Goal: Task Accomplishment & Management: Use online tool/utility

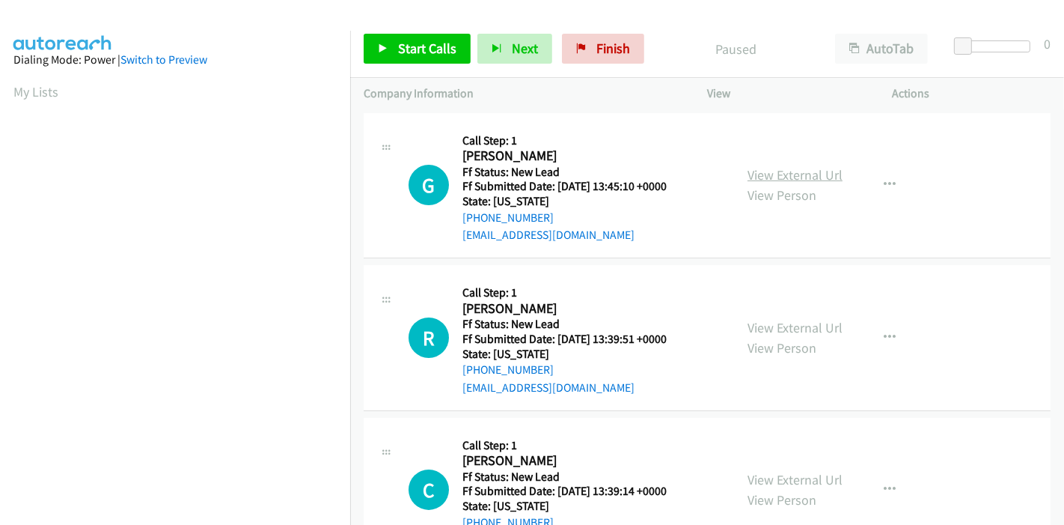
click at [793, 174] on link "View External Url" at bounding box center [795, 174] width 95 height 17
click at [769, 324] on link "View External Url" at bounding box center [795, 327] width 95 height 17
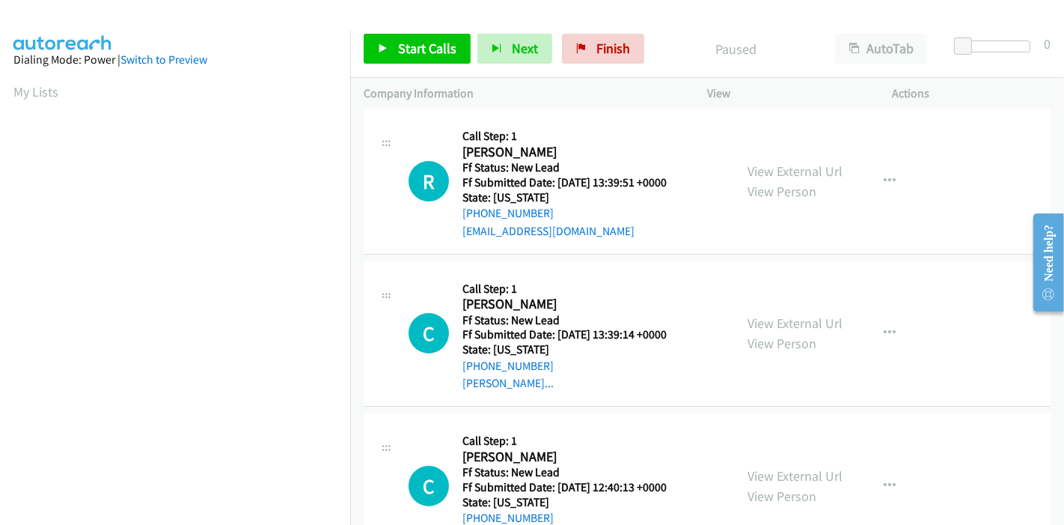
scroll to position [249, 0]
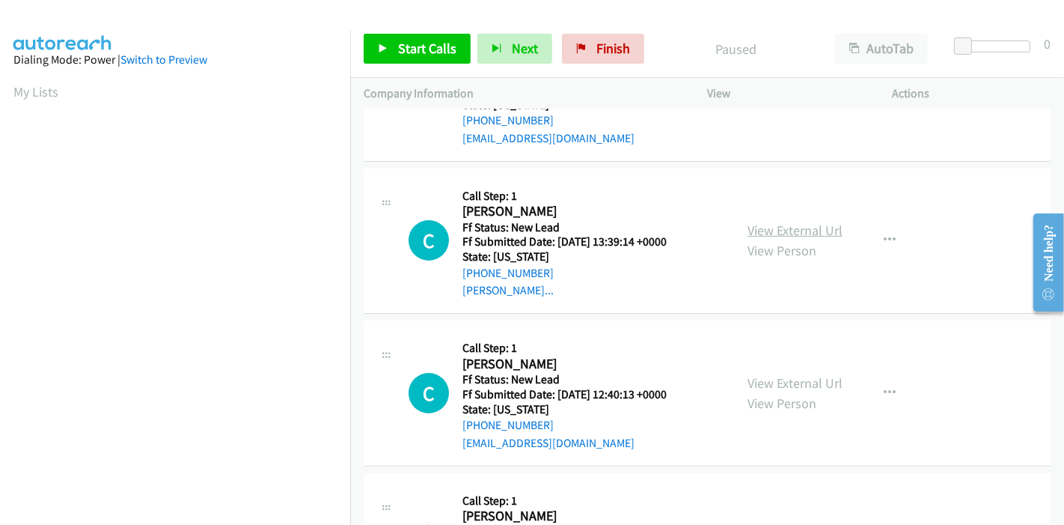
click at [794, 233] on link "View External Url" at bounding box center [795, 230] width 95 height 17
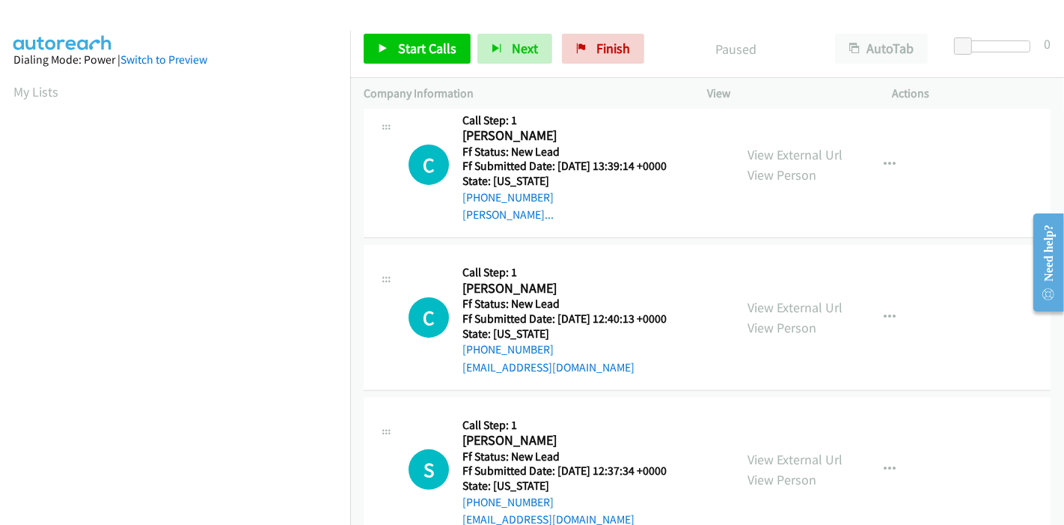
scroll to position [365, 0]
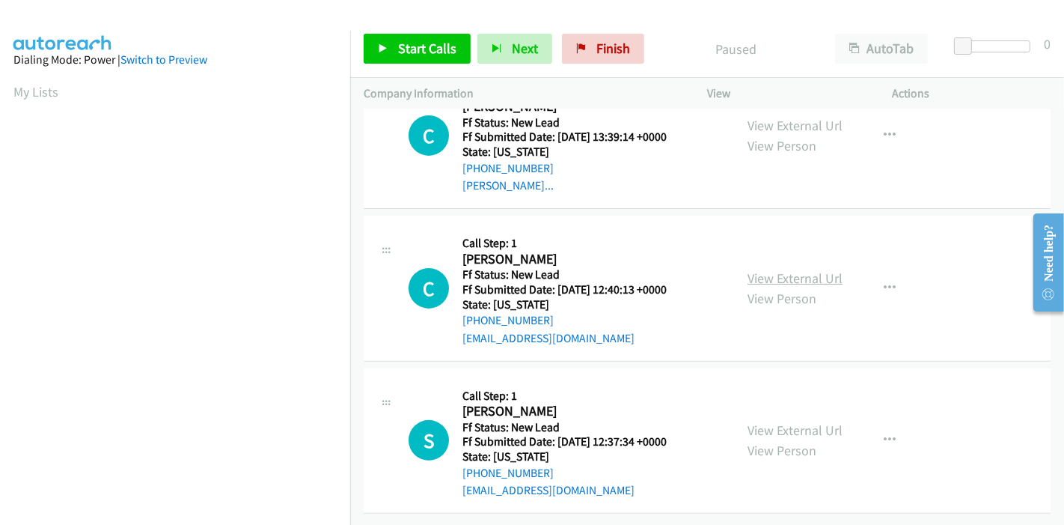
click at [761, 272] on link "View External Url" at bounding box center [795, 277] width 95 height 17
click at [770, 421] on link "View External Url" at bounding box center [795, 429] width 95 height 17
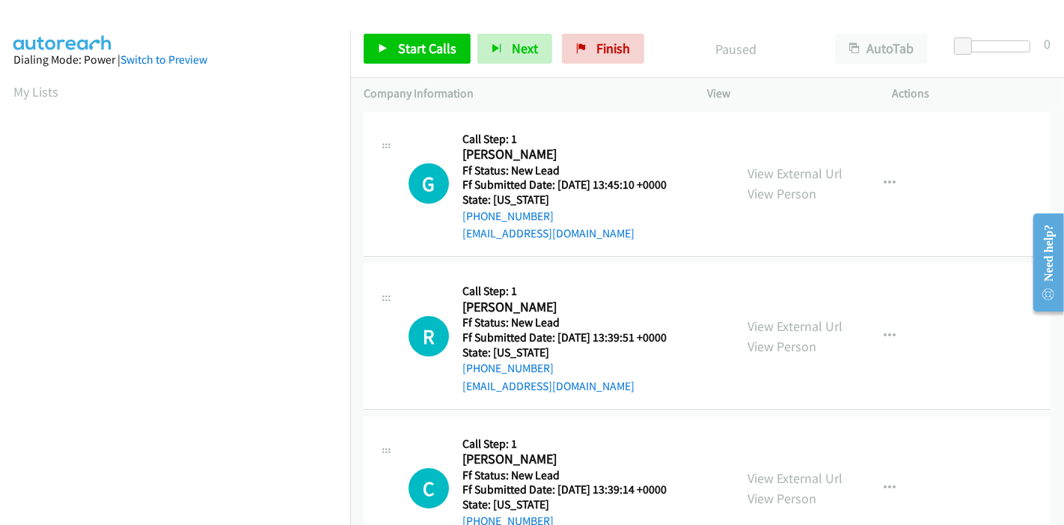
scroll to position [0, 0]
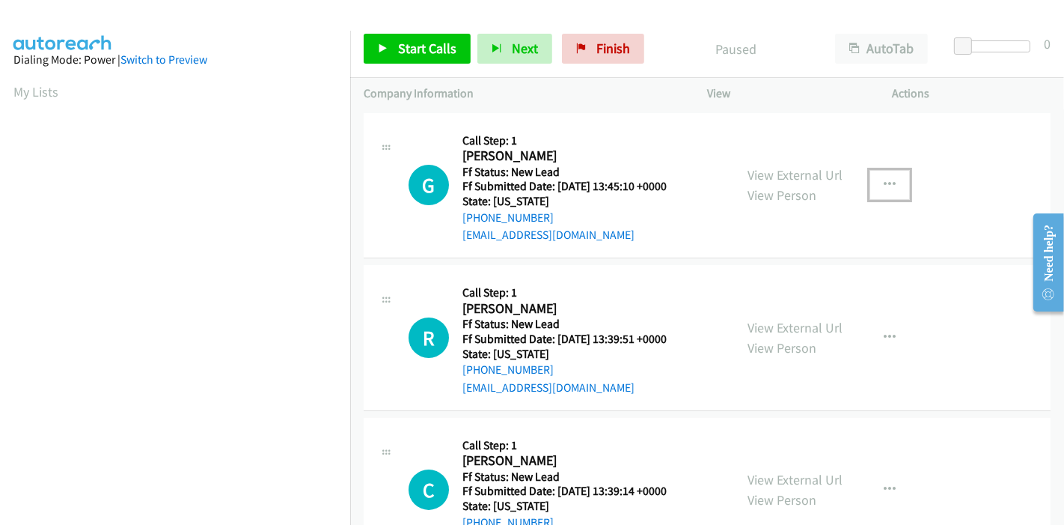
click at [880, 177] on button "button" at bounding box center [890, 185] width 40 height 30
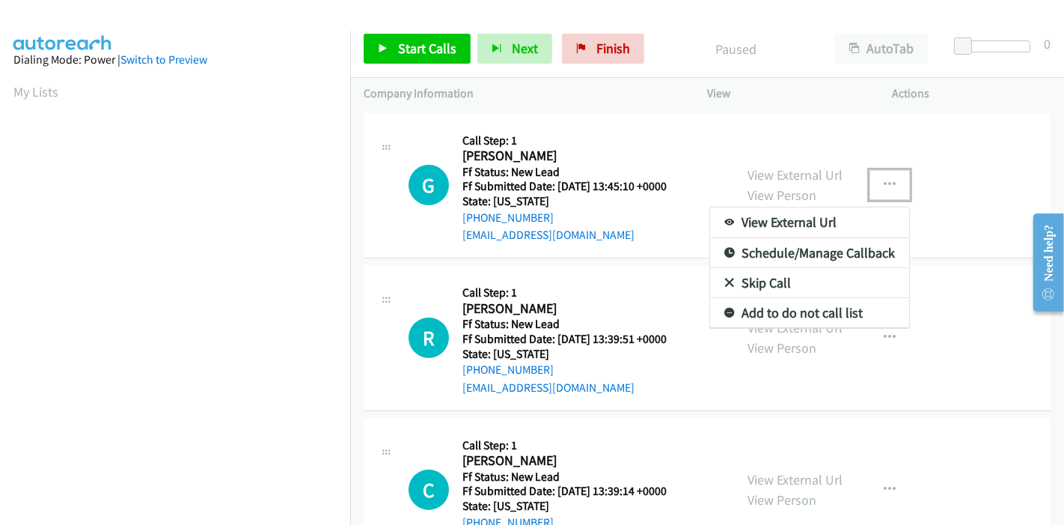
click at [778, 287] on link "Skip Call" at bounding box center [809, 283] width 199 height 30
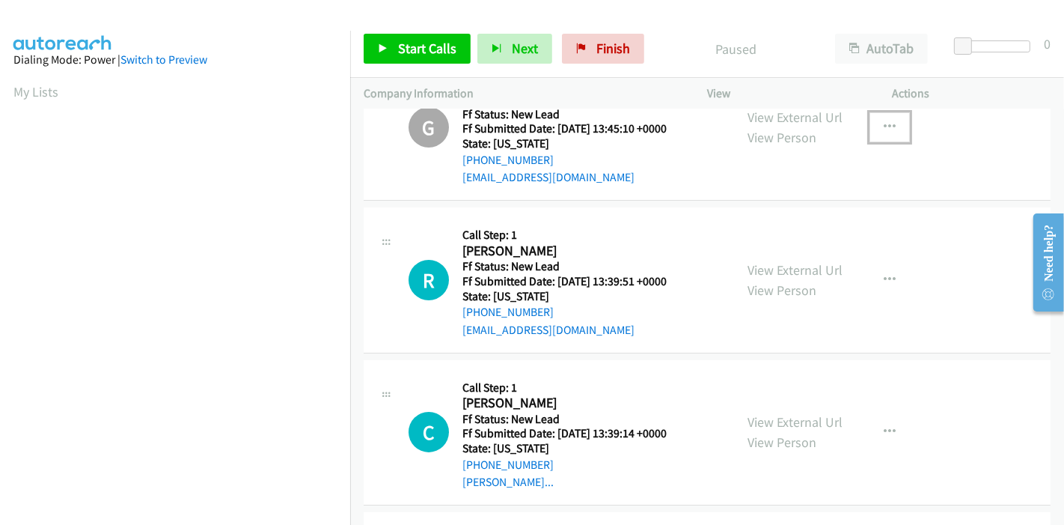
scroll to position [83, 0]
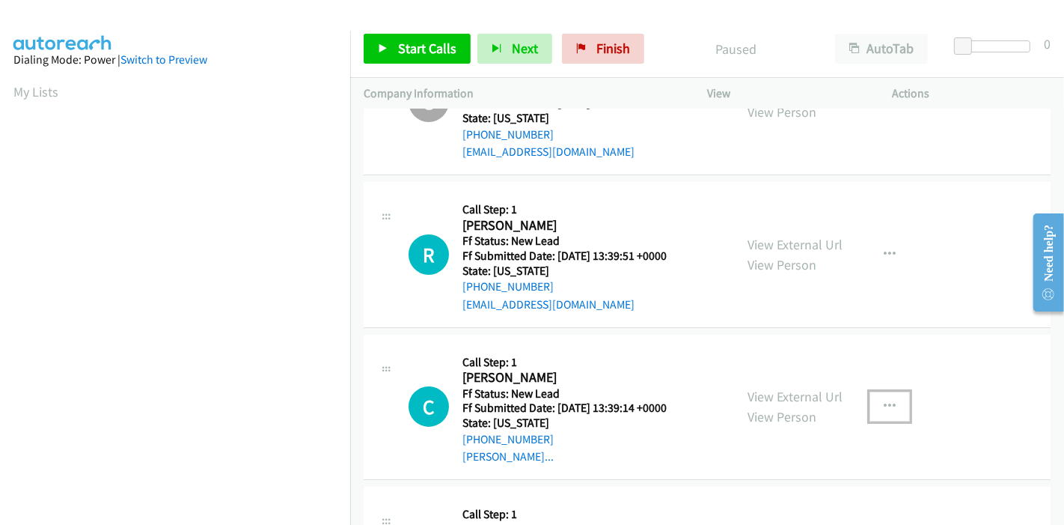
click at [885, 402] on icon "button" at bounding box center [890, 406] width 12 height 12
click at [785, 499] on link "Skip Call" at bounding box center [809, 505] width 199 height 30
click at [818, 240] on link "View External Url" at bounding box center [795, 244] width 95 height 17
click at [835, 246] on link "View External Url" at bounding box center [795, 244] width 95 height 17
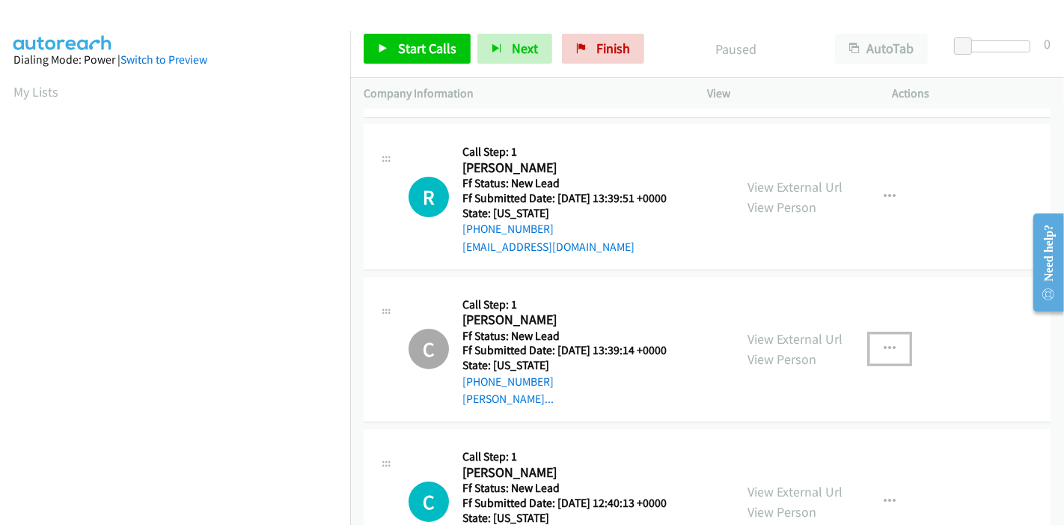
scroll to position [31, 0]
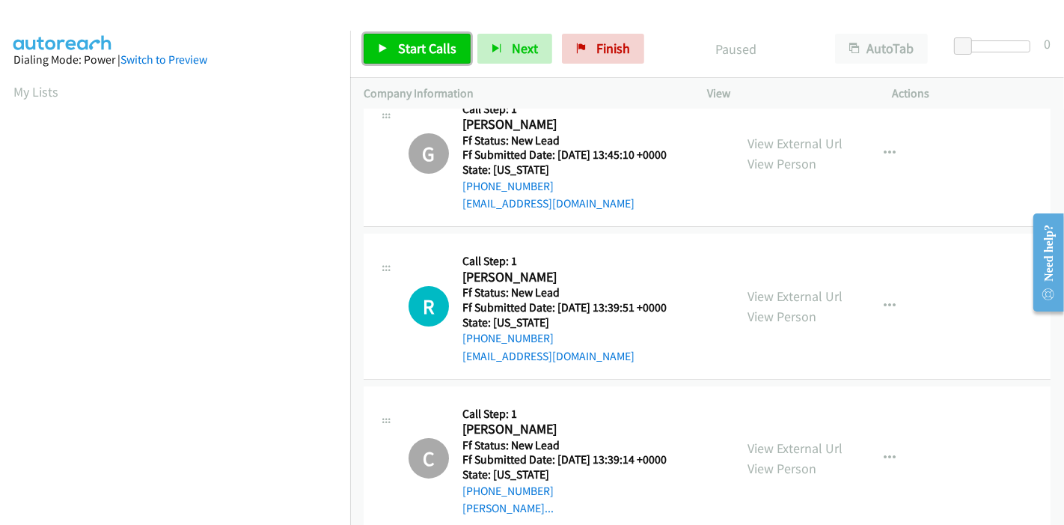
click at [410, 45] on span "Start Calls" at bounding box center [427, 48] width 58 height 17
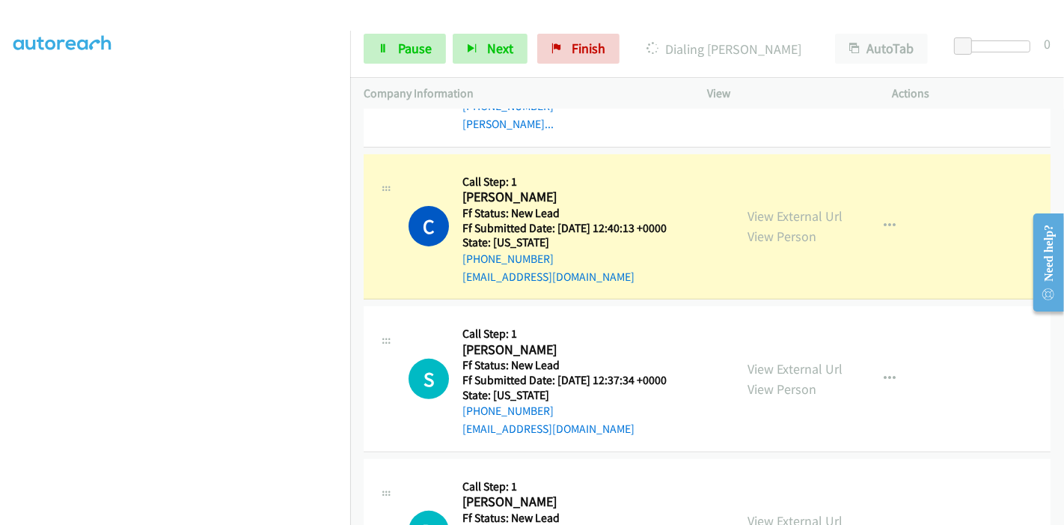
scroll to position [531, 0]
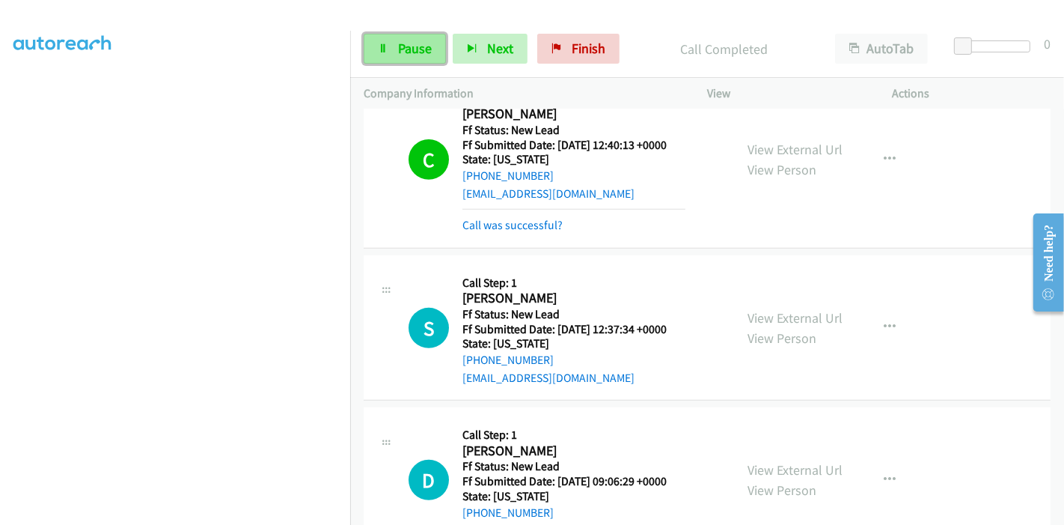
click at [382, 45] on icon at bounding box center [383, 49] width 10 height 10
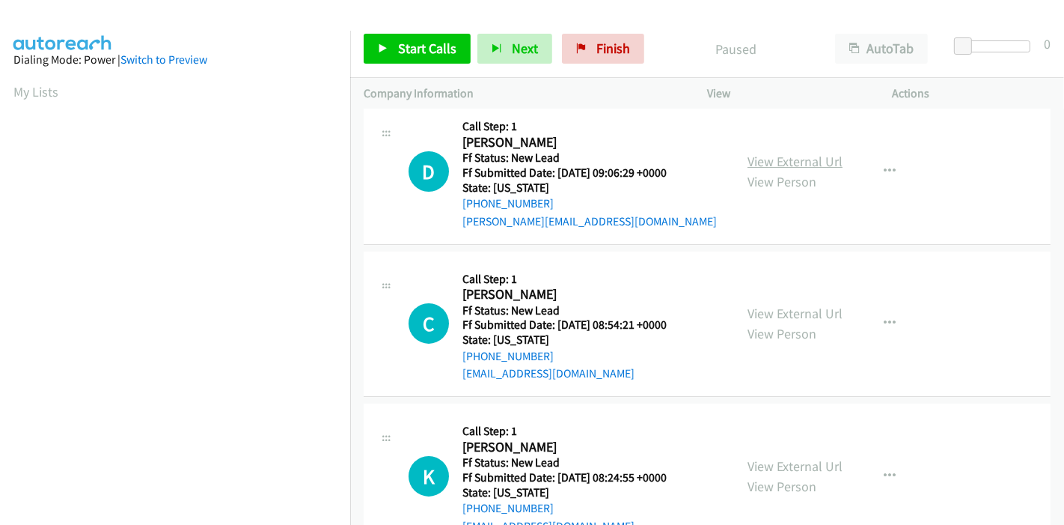
click at [770, 155] on link "View External Url" at bounding box center [795, 161] width 95 height 17
click at [758, 314] on link "View External Url" at bounding box center [795, 313] width 95 height 17
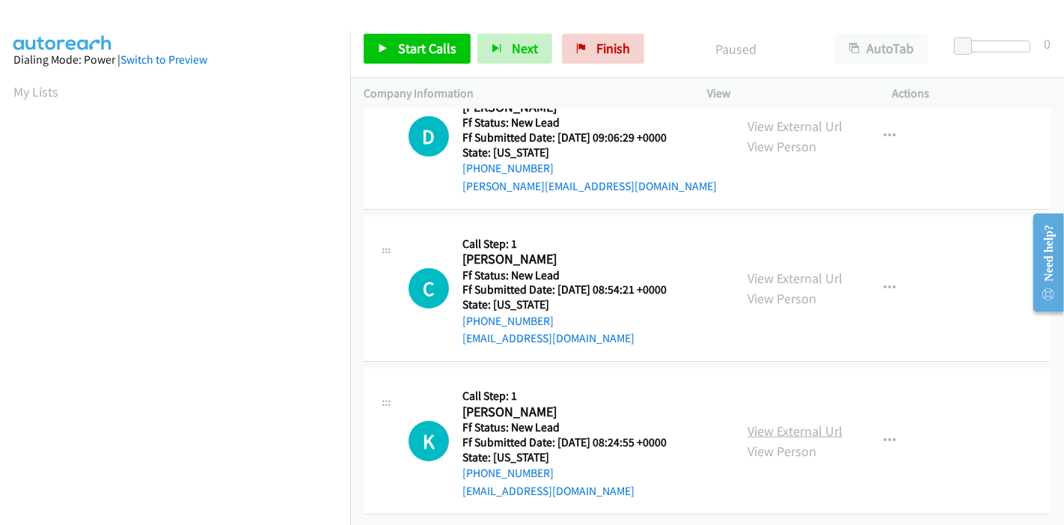
click at [766, 422] on link "View External Url" at bounding box center [795, 430] width 95 height 17
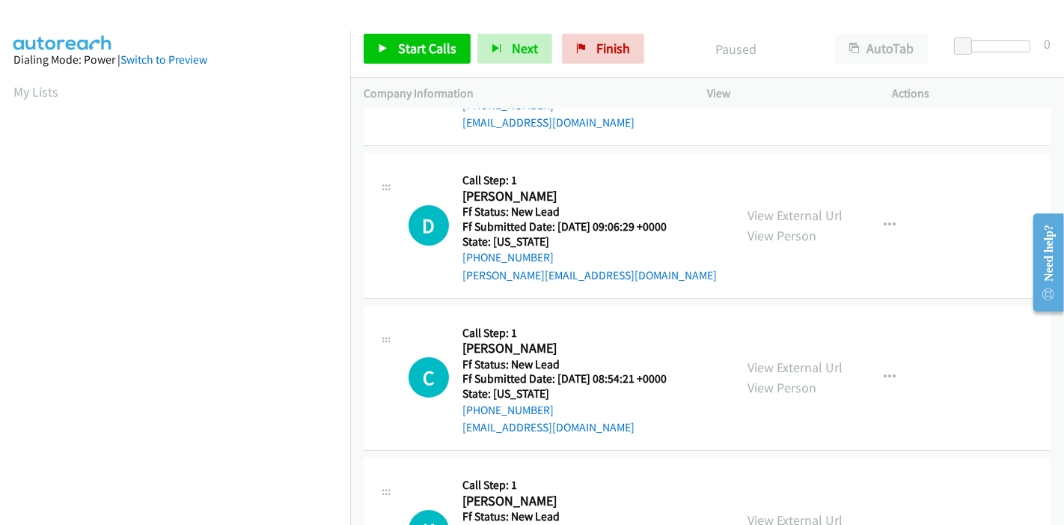
scroll to position [0, 0]
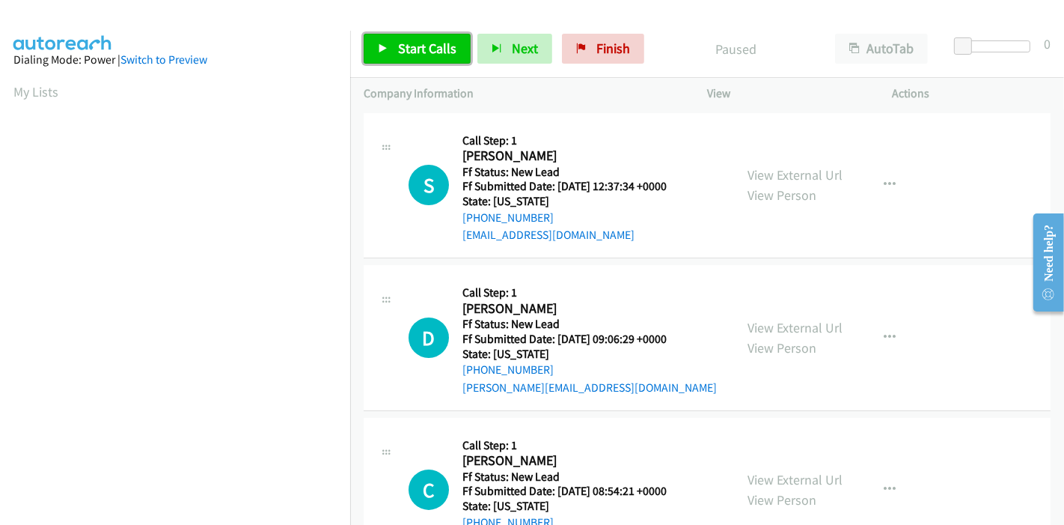
click at [398, 44] on span "Start Calls" at bounding box center [427, 48] width 58 height 17
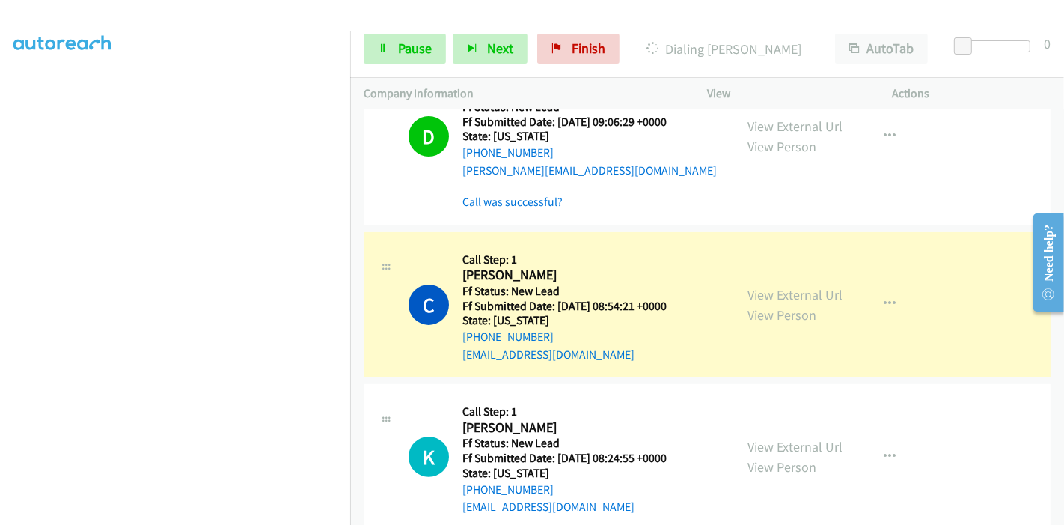
scroll to position [332, 0]
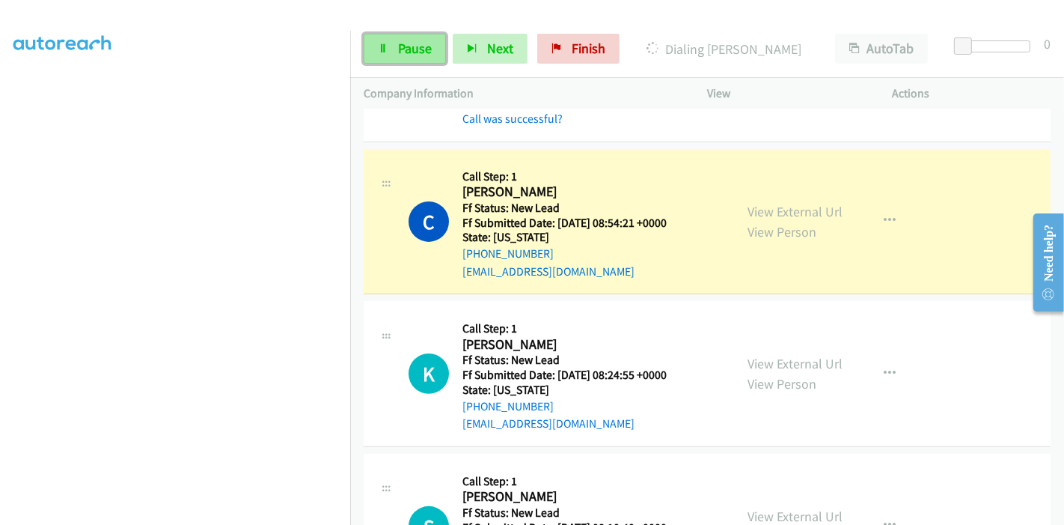
click at [394, 58] on link "Pause" at bounding box center [405, 49] width 82 height 30
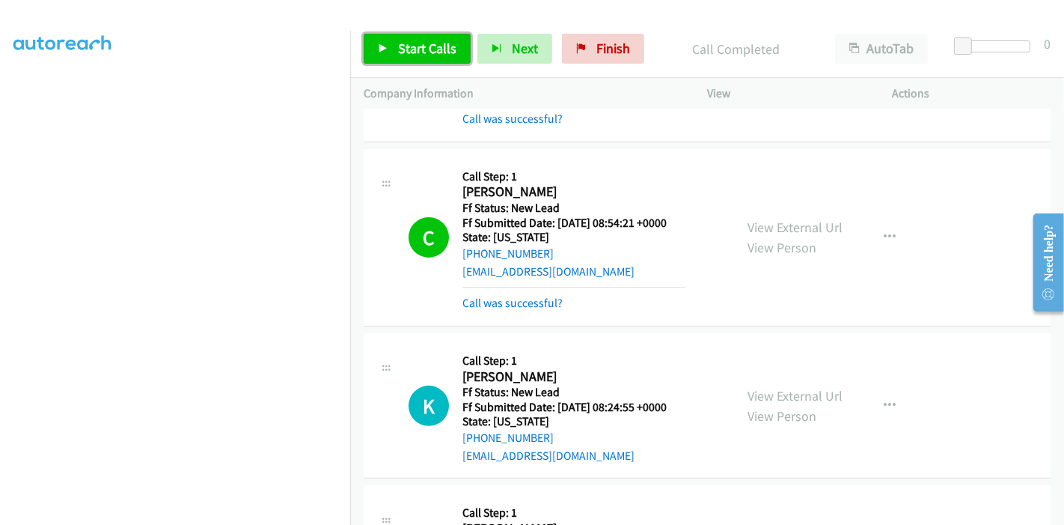
click at [384, 44] on icon at bounding box center [383, 49] width 10 height 10
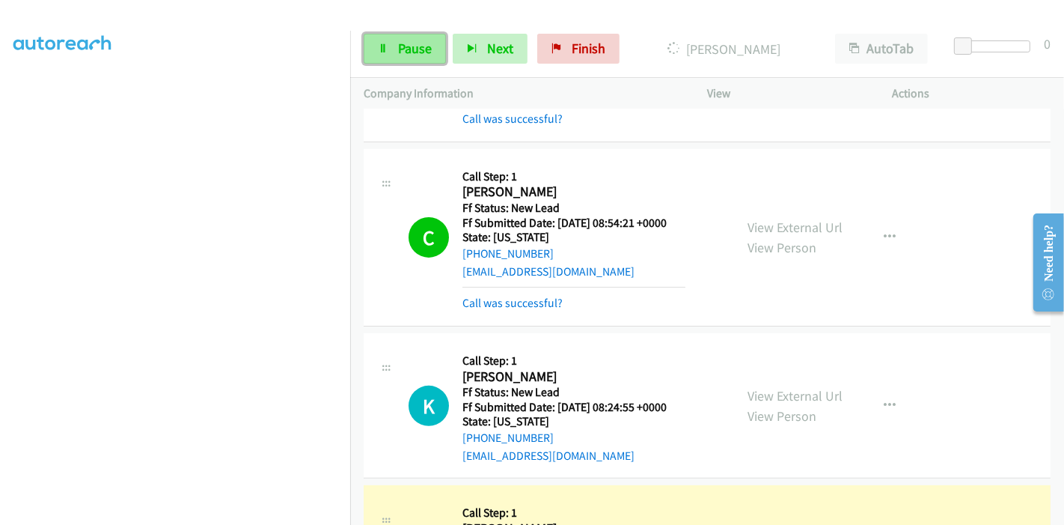
click at [390, 52] on link "Pause" at bounding box center [405, 49] width 82 height 30
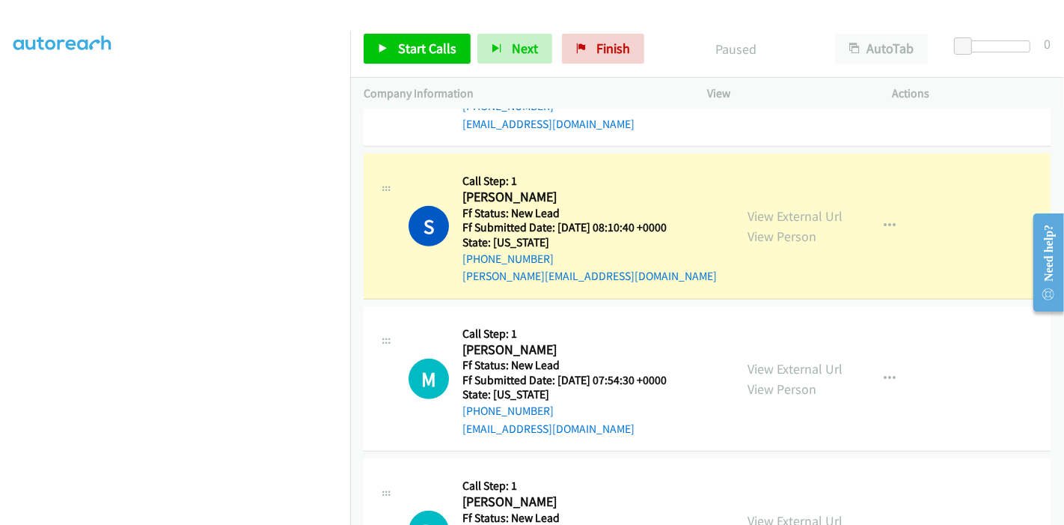
scroll to position [665, 0]
click at [760, 210] on link "View External Url" at bounding box center [795, 215] width 95 height 17
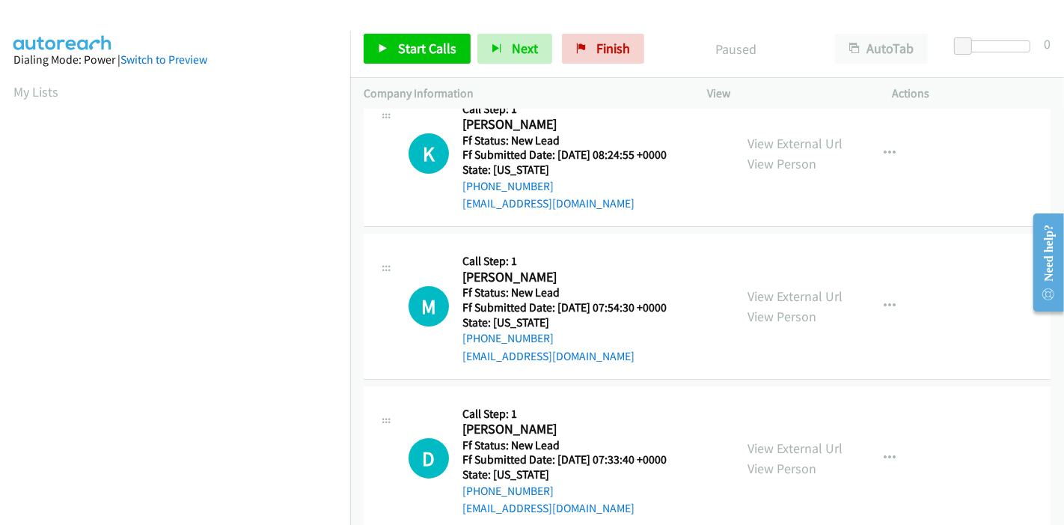
scroll to position [60, 0]
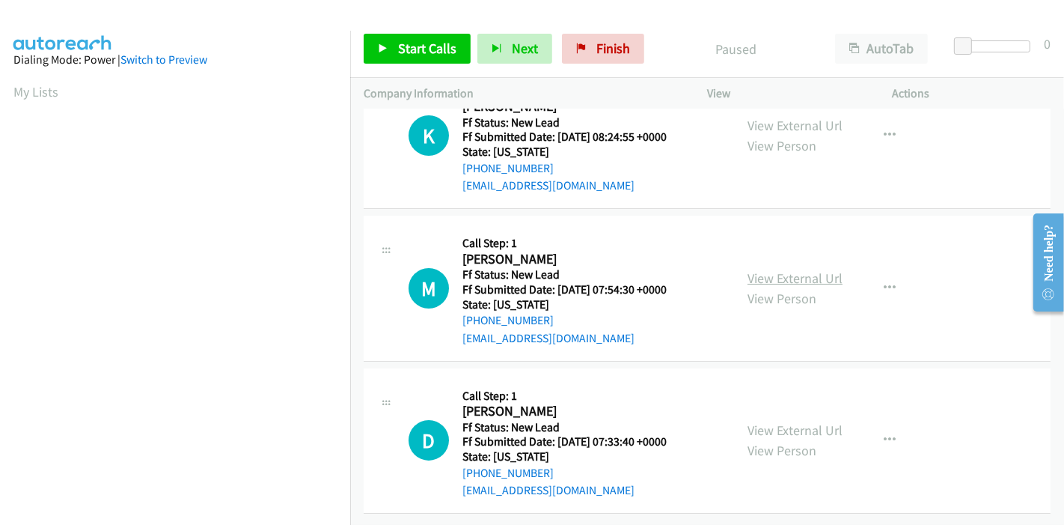
click at [799, 269] on link "View External Url" at bounding box center [795, 277] width 95 height 17
click at [782, 421] on link "View External Url" at bounding box center [795, 429] width 95 height 17
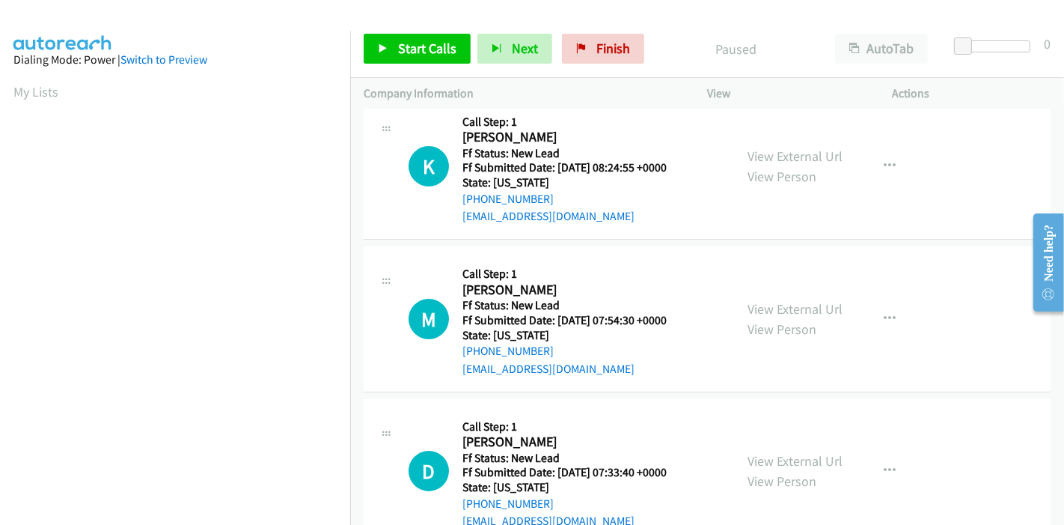
scroll to position [0, 0]
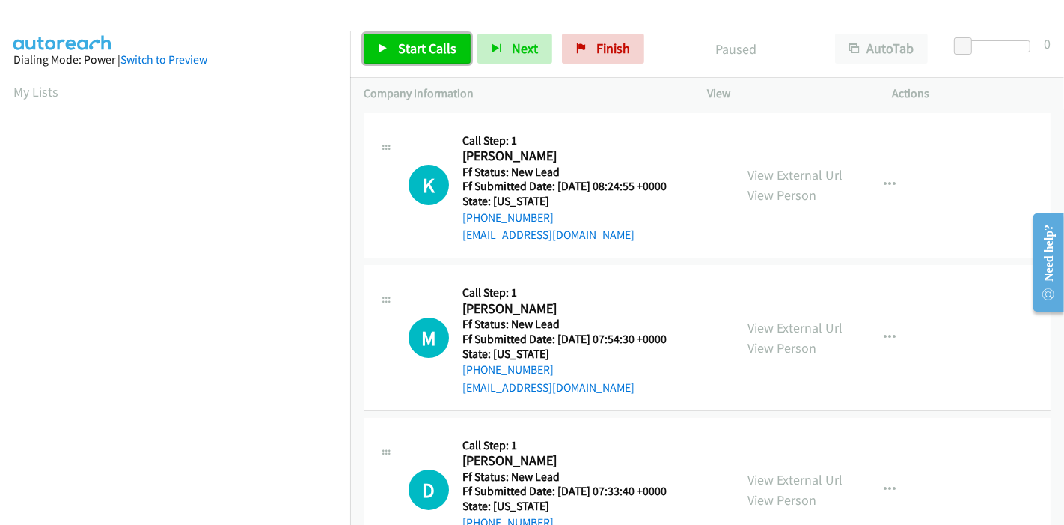
click at [385, 52] on icon at bounding box center [383, 49] width 10 height 10
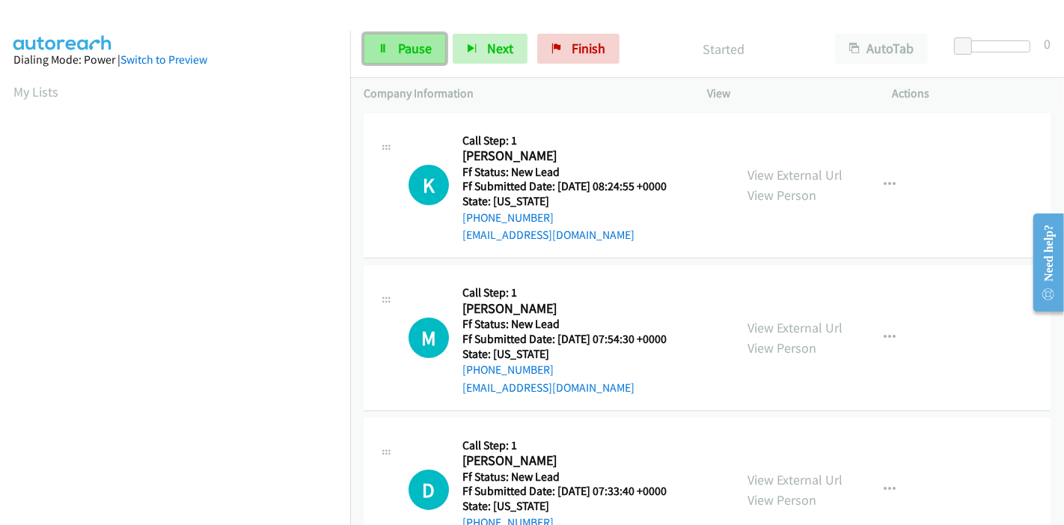
click at [379, 46] on icon at bounding box center [383, 49] width 10 height 10
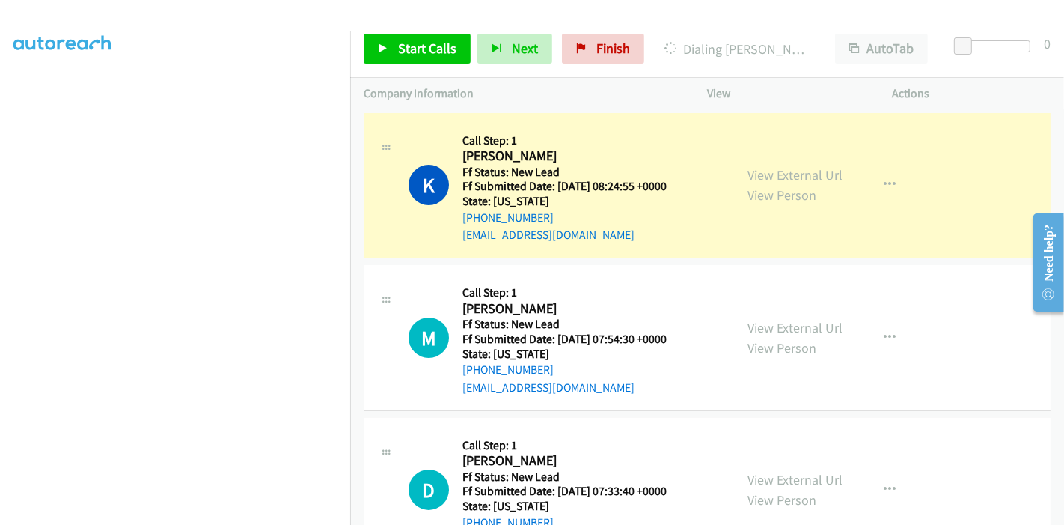
scroll to position [316, 0]
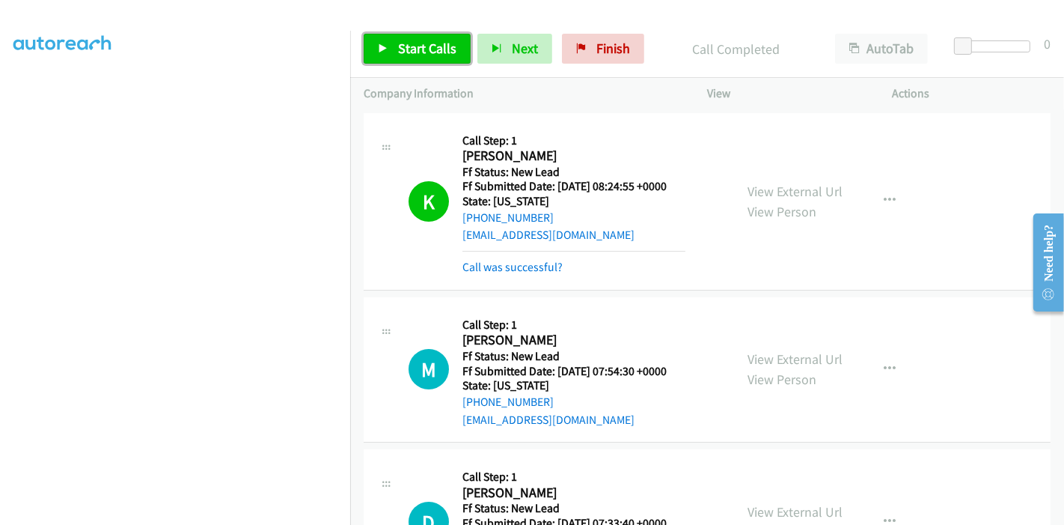
click at [415, 46] on span "Start Calls" at bounding box center [427, 48] width 58 height 17
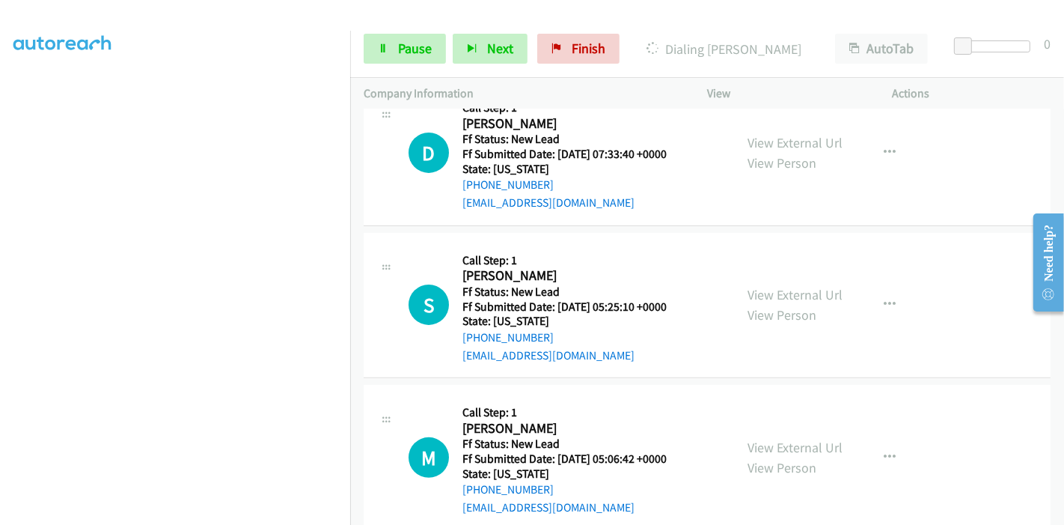
scroll to position [382, 0]
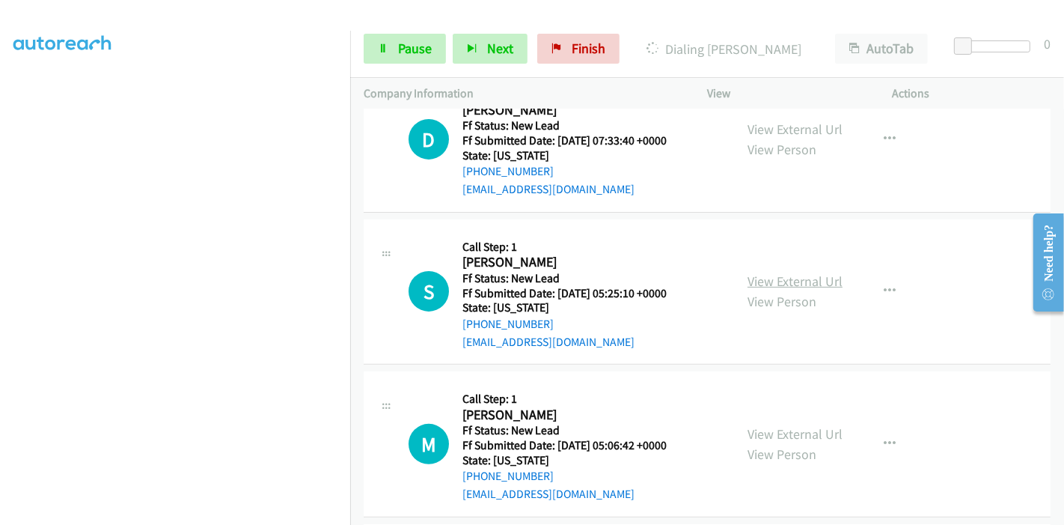
click at [761, 281] on link "View External Url" at bounding box center [795, 280] width 95 height 17
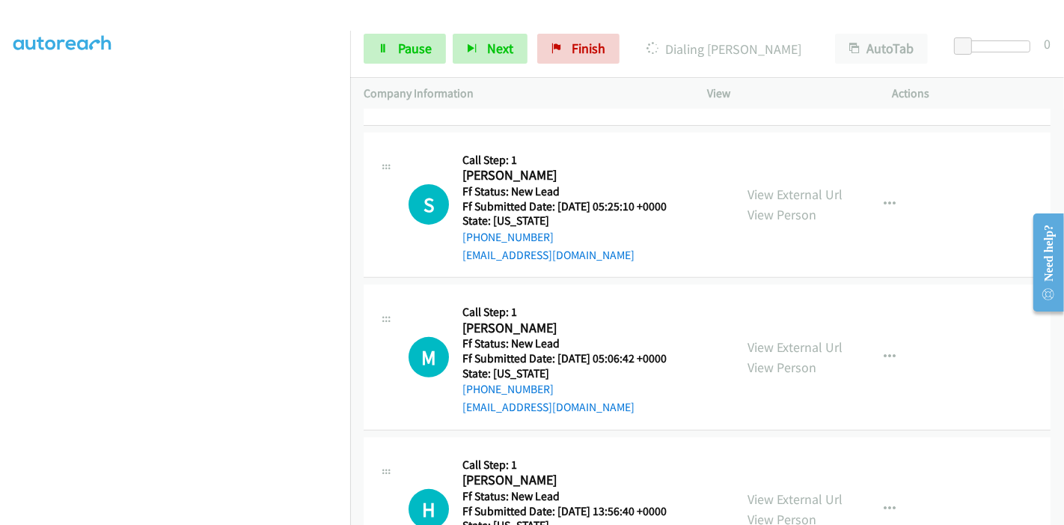
scroll to position [549, 0]
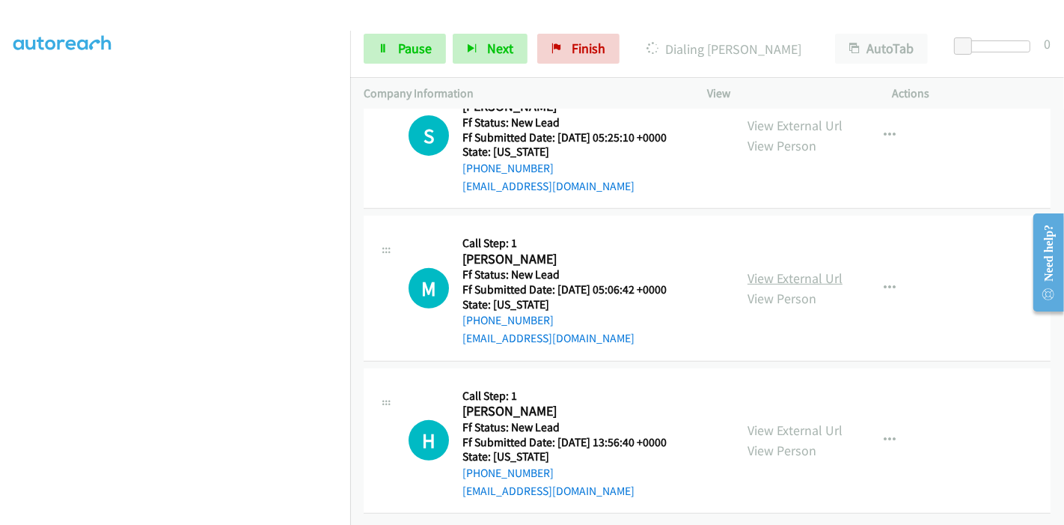
click at [748, 269] on link "View External Url" at bounding box center [795, 277] width 95 height 17
click at [774, 421] on link "View External Url" at bounding box center [795, 429] width 95 height 17
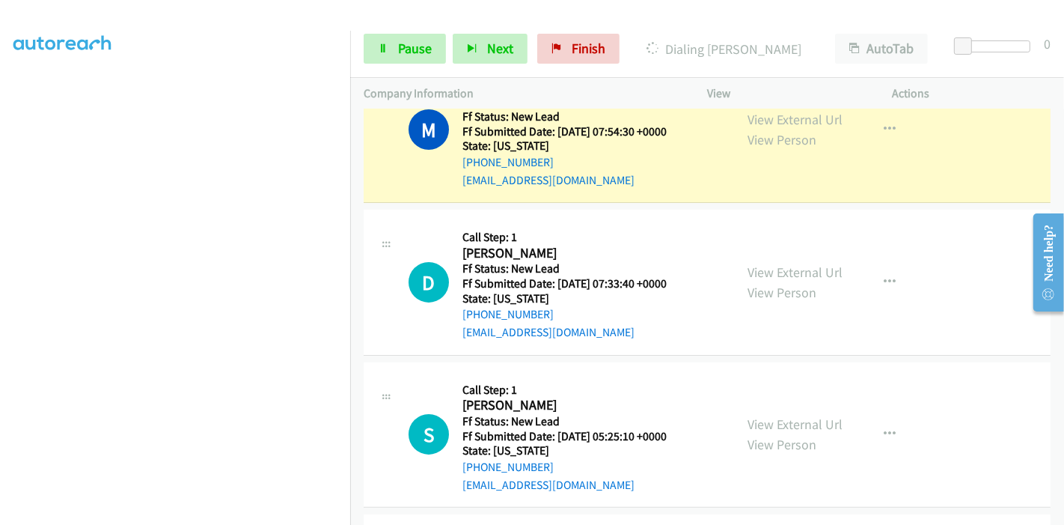
scroll to position [132, 0]
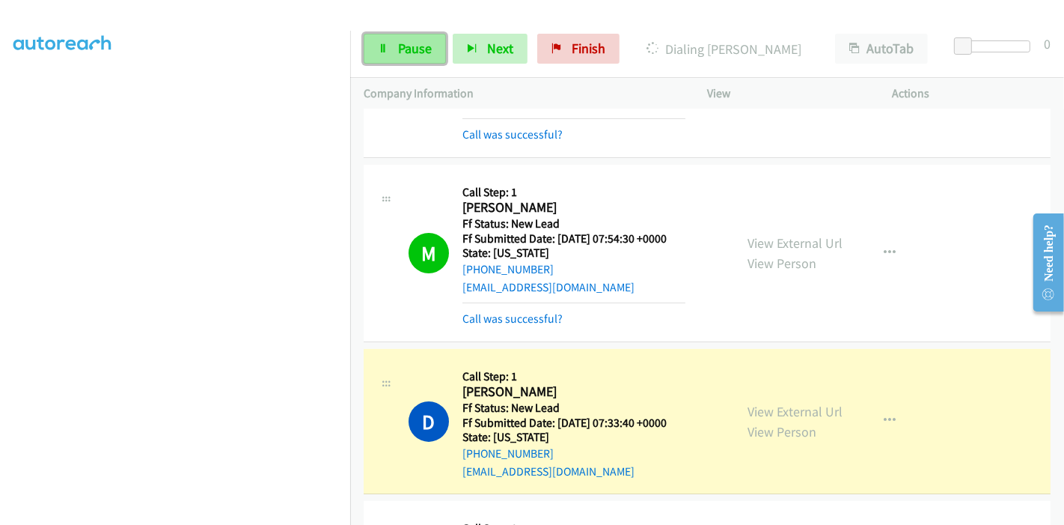
click at [391, 49] on link "Pause" at bounding box center [405, 49] width 82 height 30
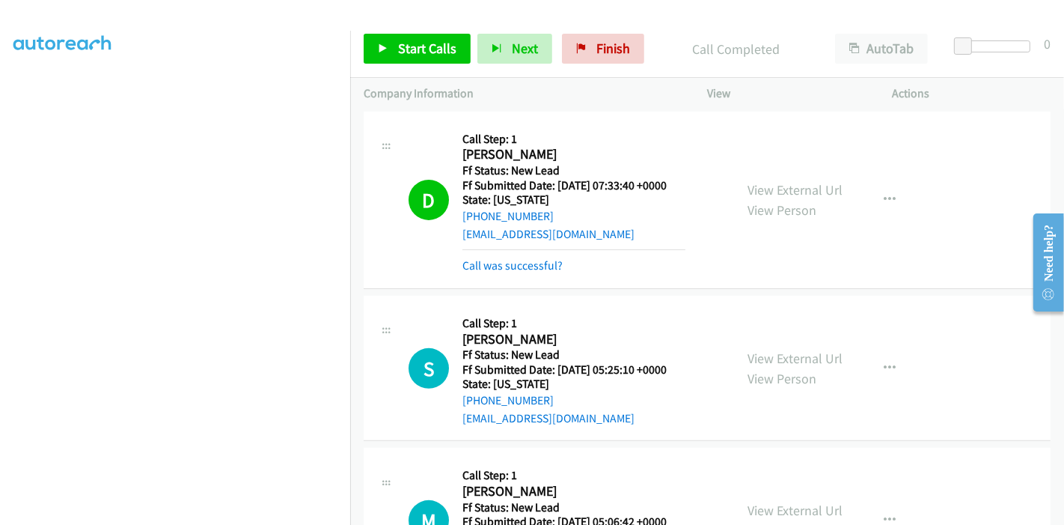
scroll to position [362, 0]
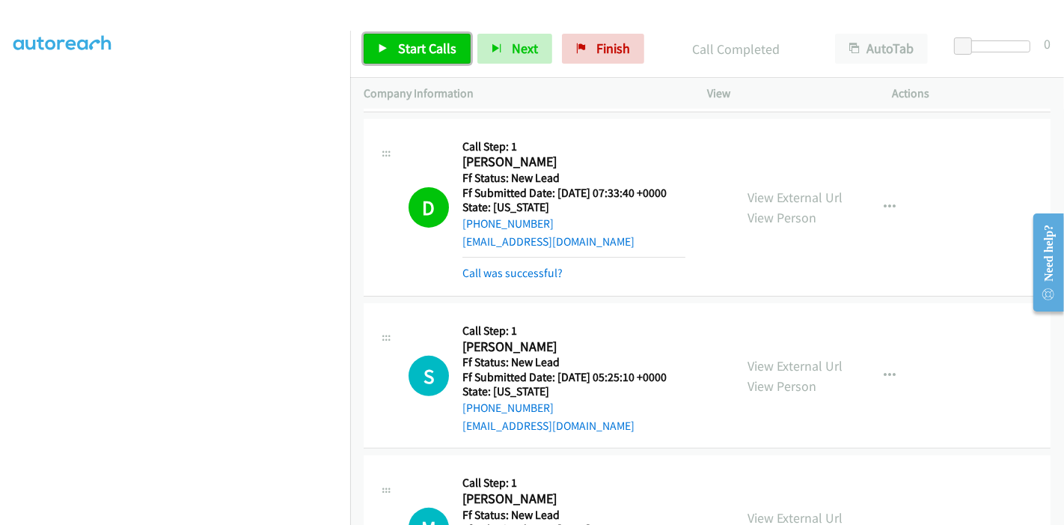
click at [408, 54] on span "Start Calls" at bounding box center [427, 48] width 58 height 17
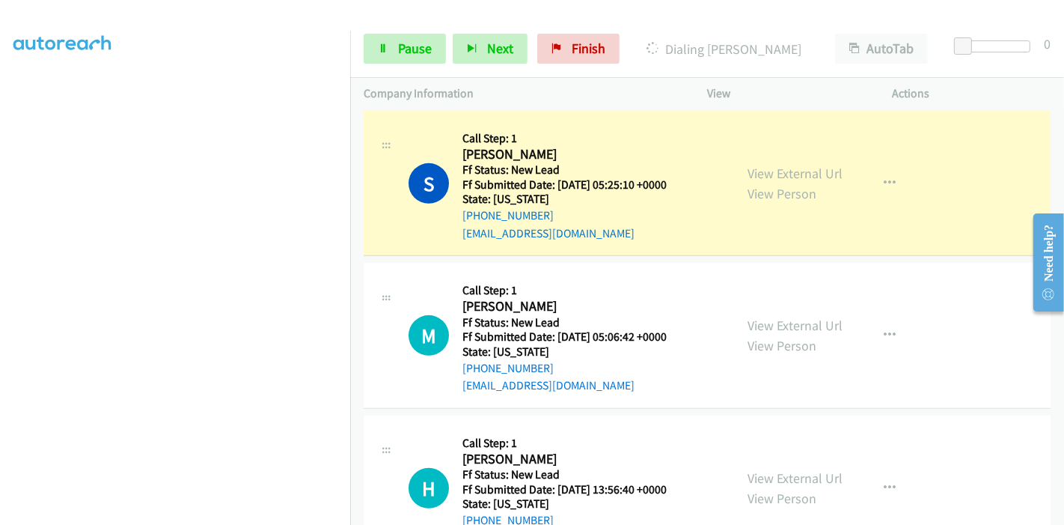
scroll to position [528, 0]
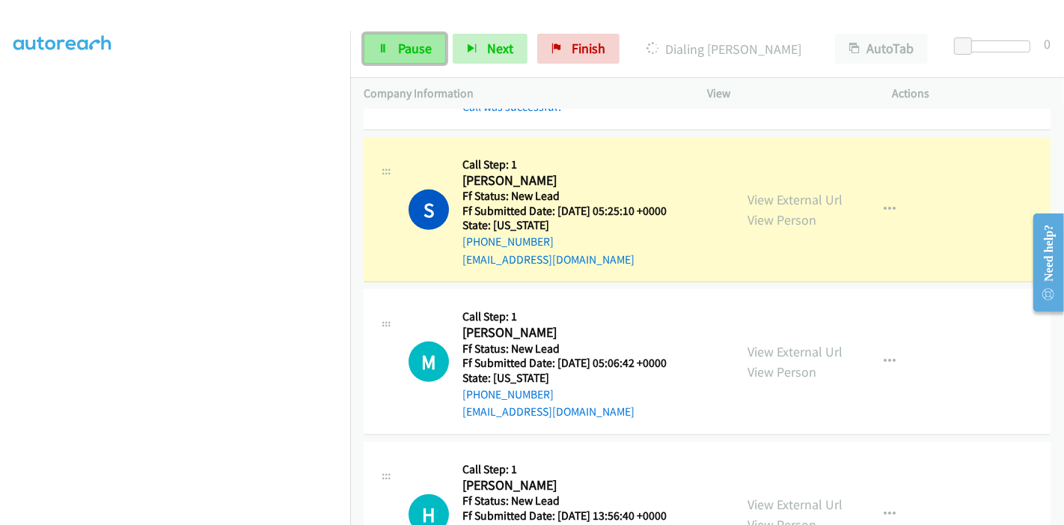
click at [379, 50] on icon at bounding box center [383, 49] width 10 height 10
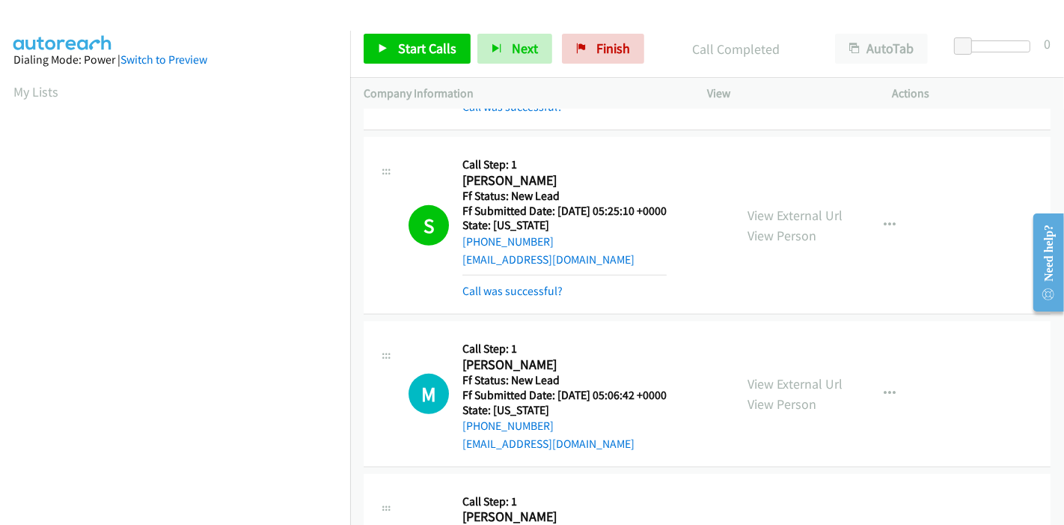
scroll to position [316, 0]
click at [534, 292] on link "Call was successful?" at bounding box center [513, 291] width 100 height 14
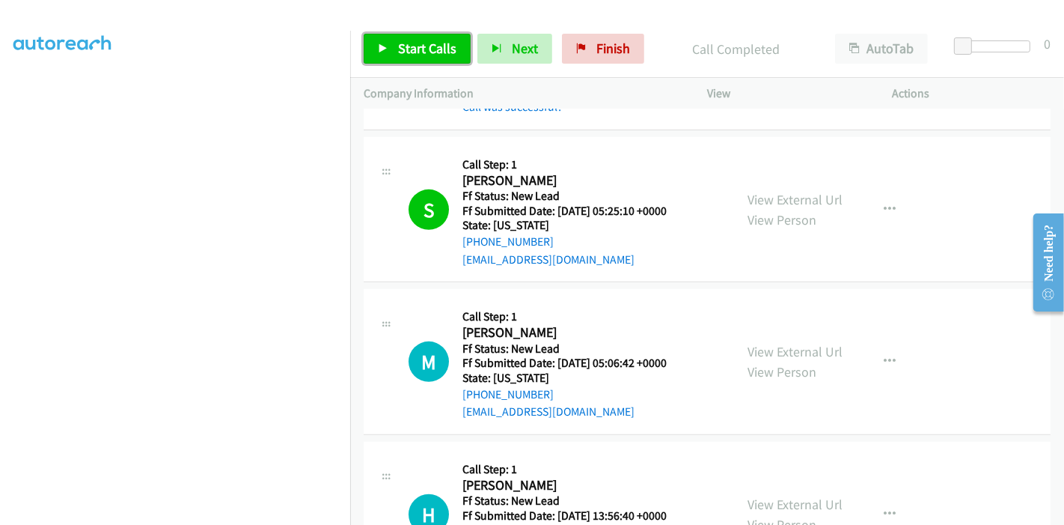
click at [409, 48] on span "Start Calls" at bounding box center [427, 48] width 58 height 17
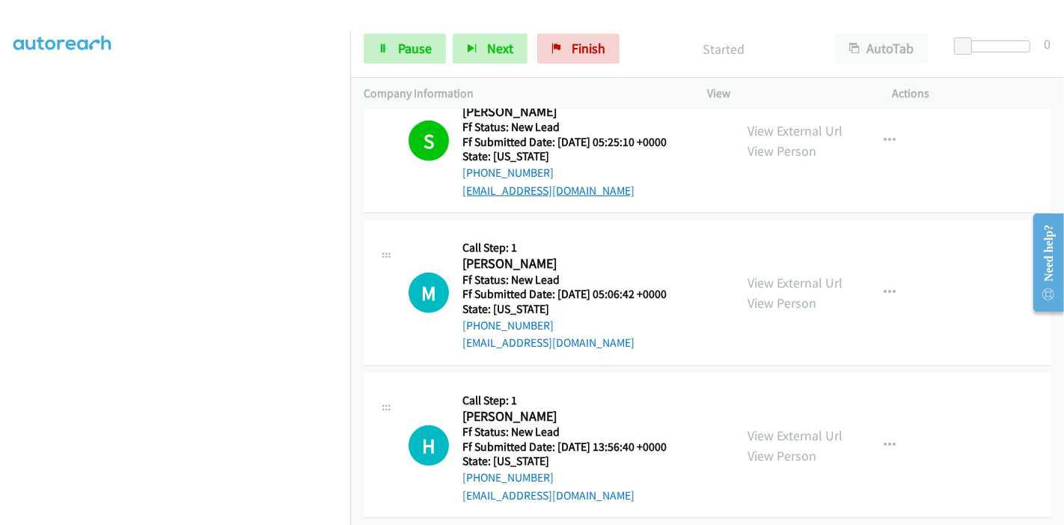
scroll to position [612, 0]
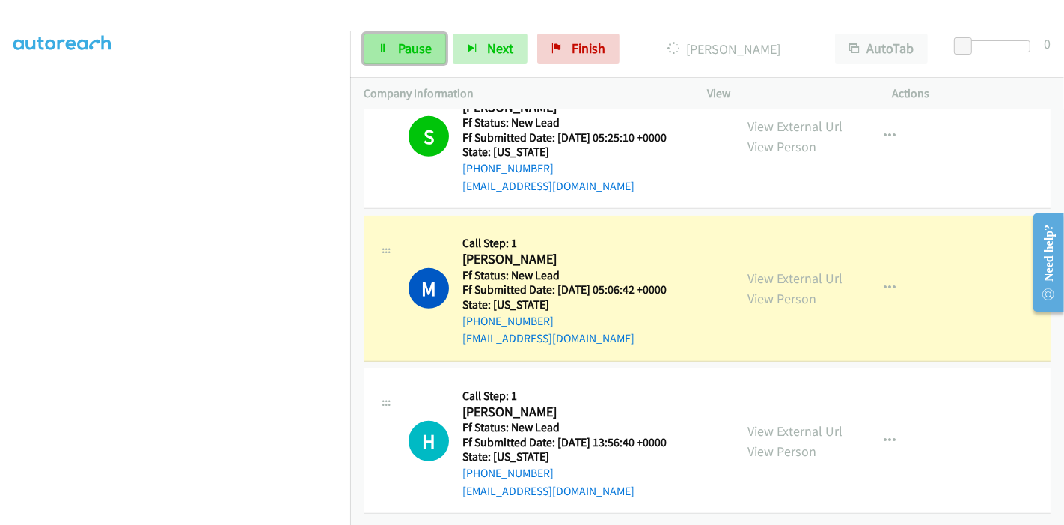
click at [406, 42] on span "Pause" at bounding box center [415, 48] width 34 height 17
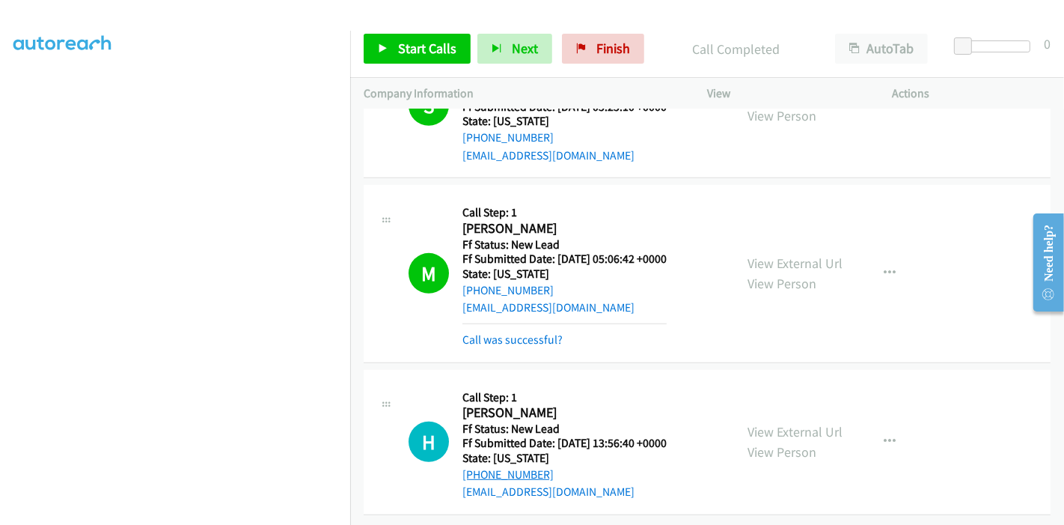
scroll to position [644, 0]
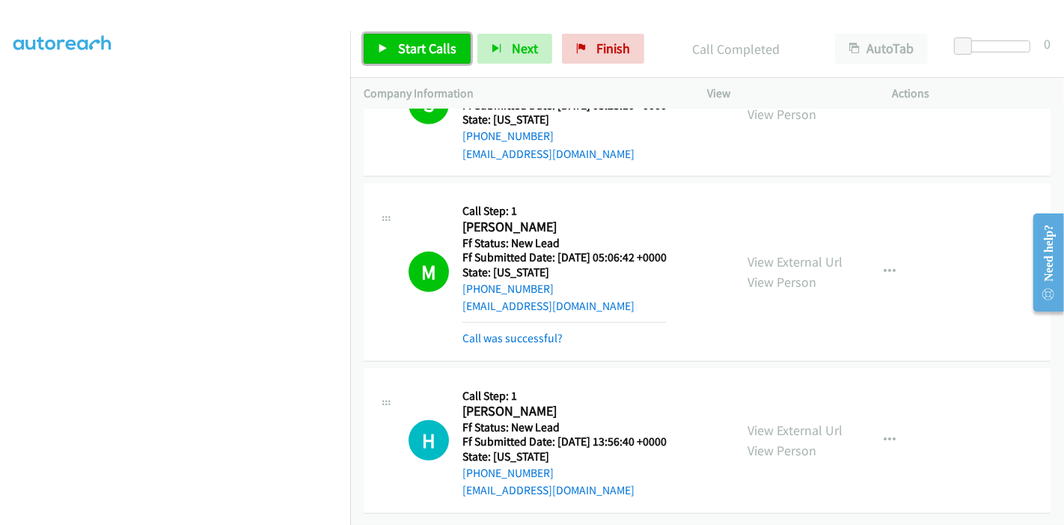
click at [412, 36] on link "Start Calls" at bounding box center [417, 49] width 107 height 30
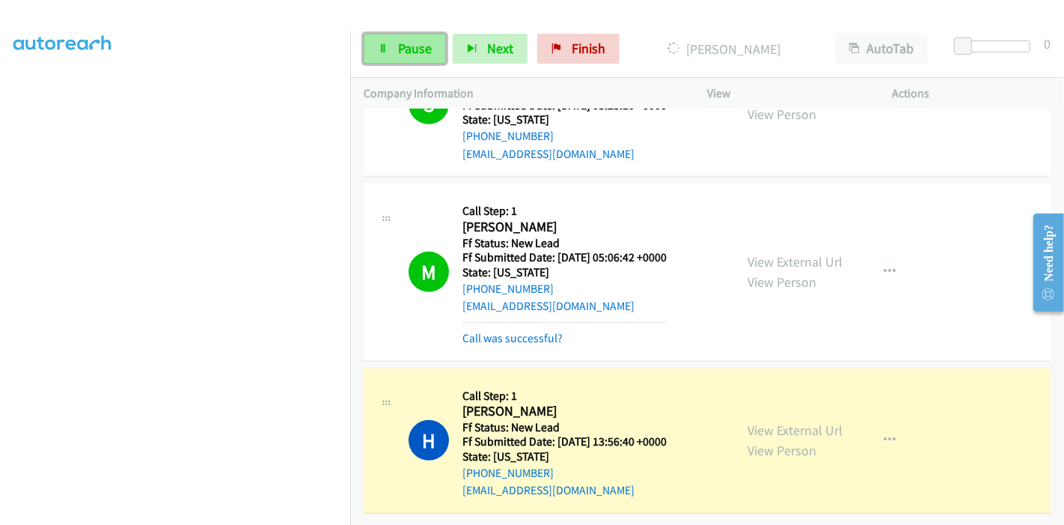
click at [415, 46] on span "Pause" at bounding box center [415, 48] width 34 height 17
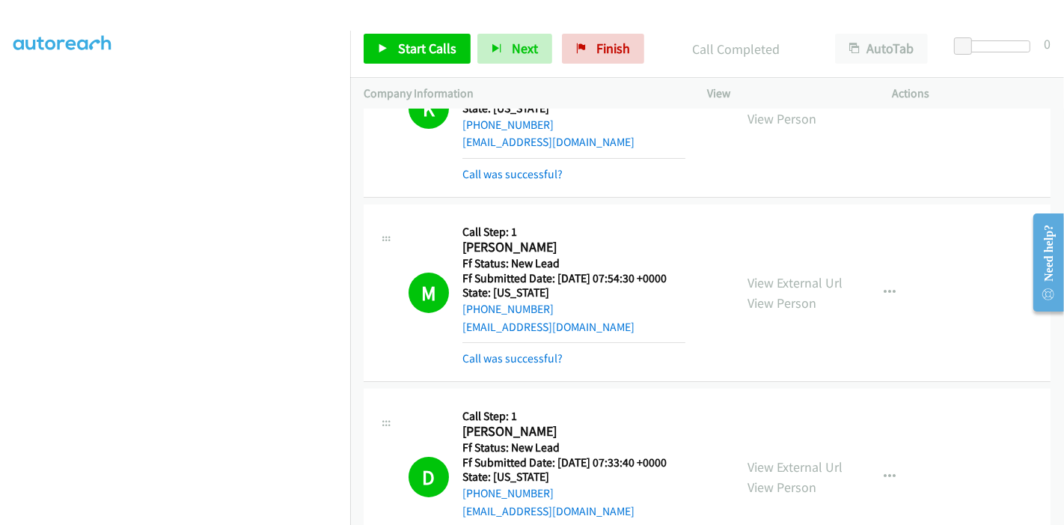
scroll to position [0, 0]
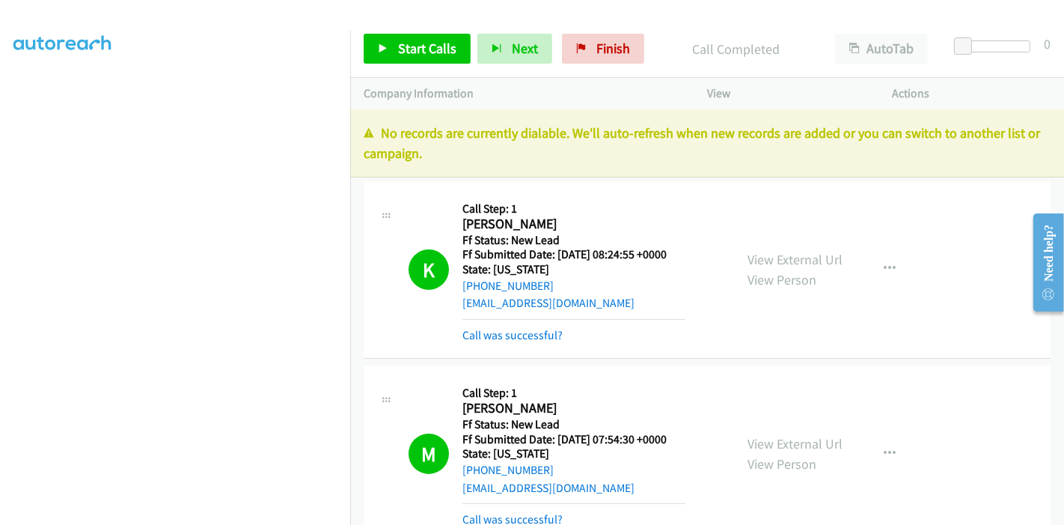
click at [584, 272] on h5 "State: Illinois" at bounding box center [574, 269] width 223 height 15
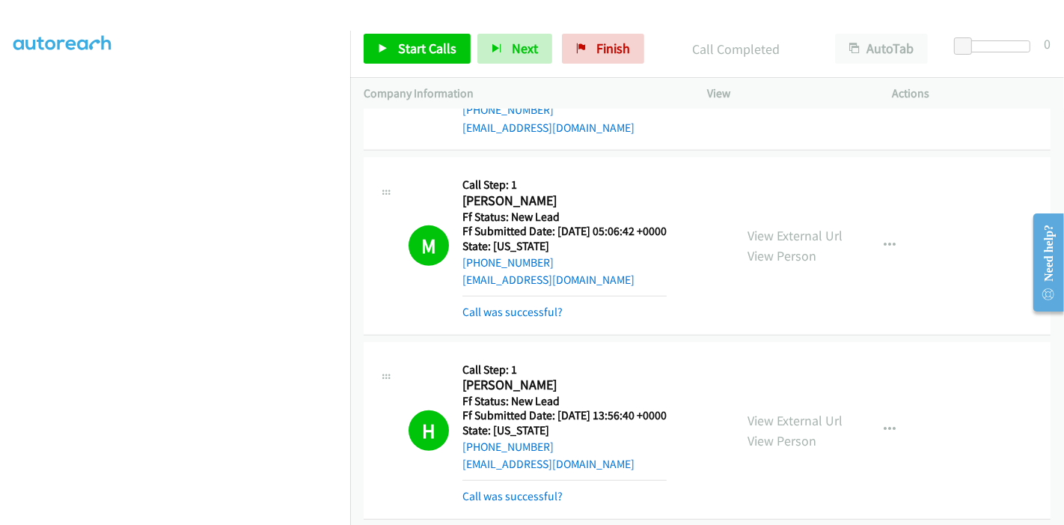
scroll to position [743, 0]
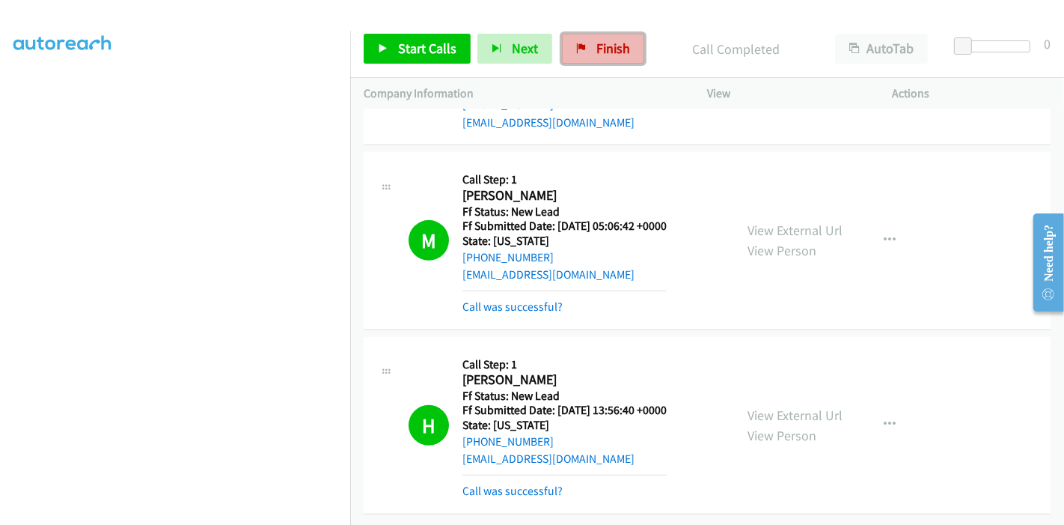
click at [590, 50] on link "Finish" at bounding box center [603, 49] width 82 height 30
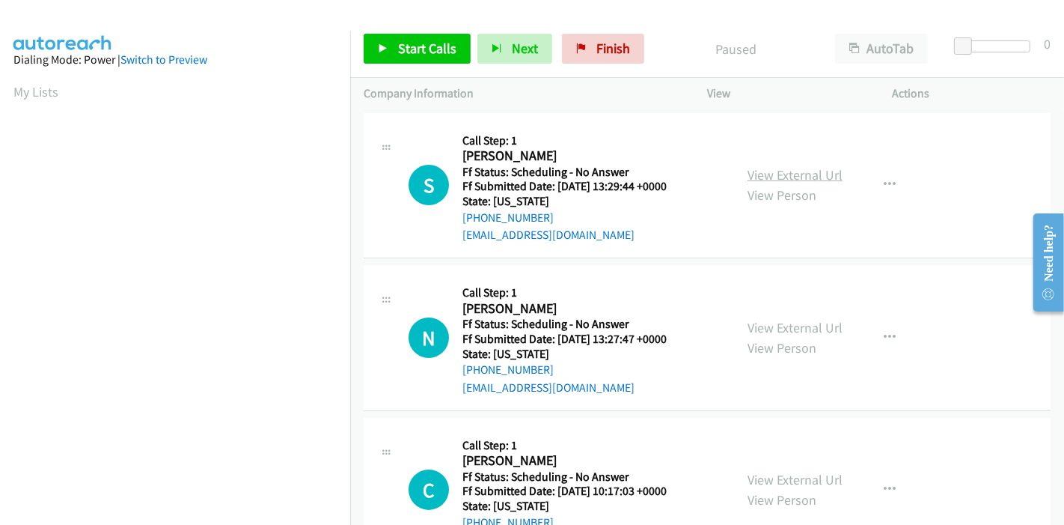
click at [800, 177] on link "View External Url" at bounding box center [795, 174] width 95 height 17
click at [780, 332] on link "View External Url" at bounding box center [795, 327] width 95 height 17
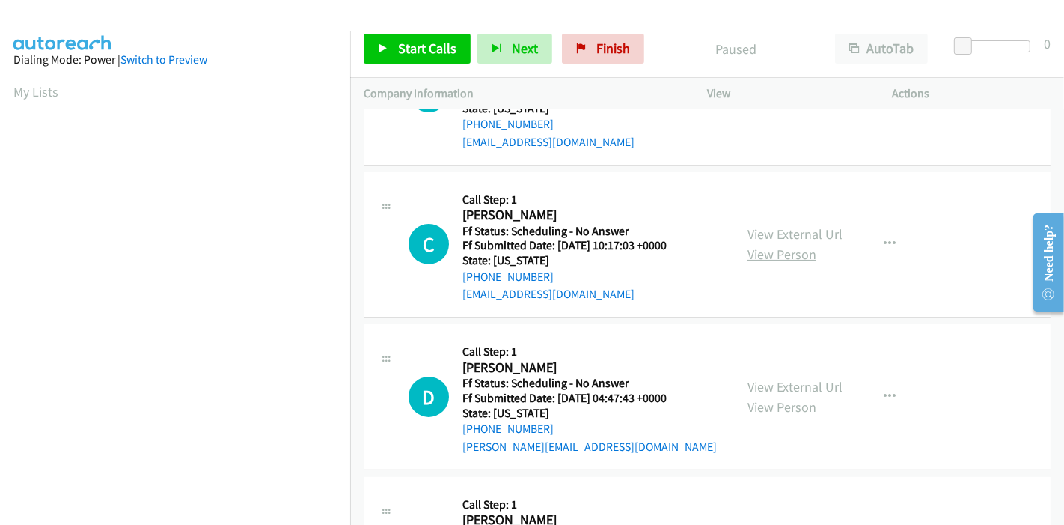
scroll to position [249, 0]
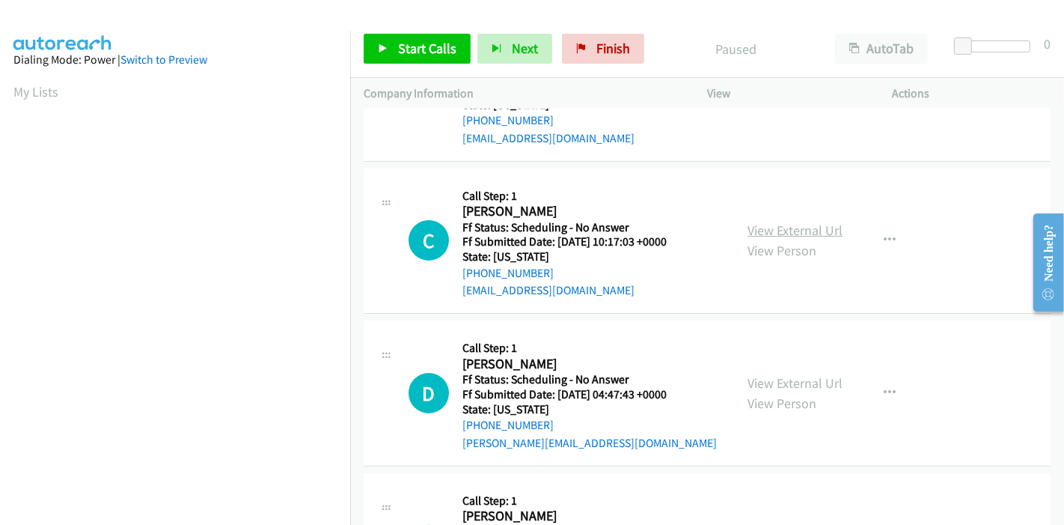
click at [775, 228] on link "View External Url" at bounding box center [795, 230] width 95 height 17
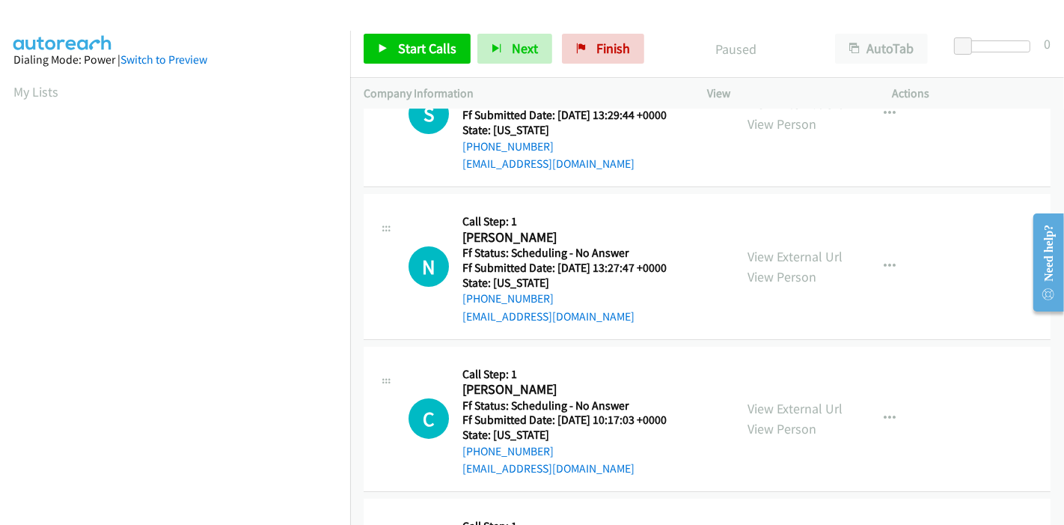
scroll to position [0, 0]
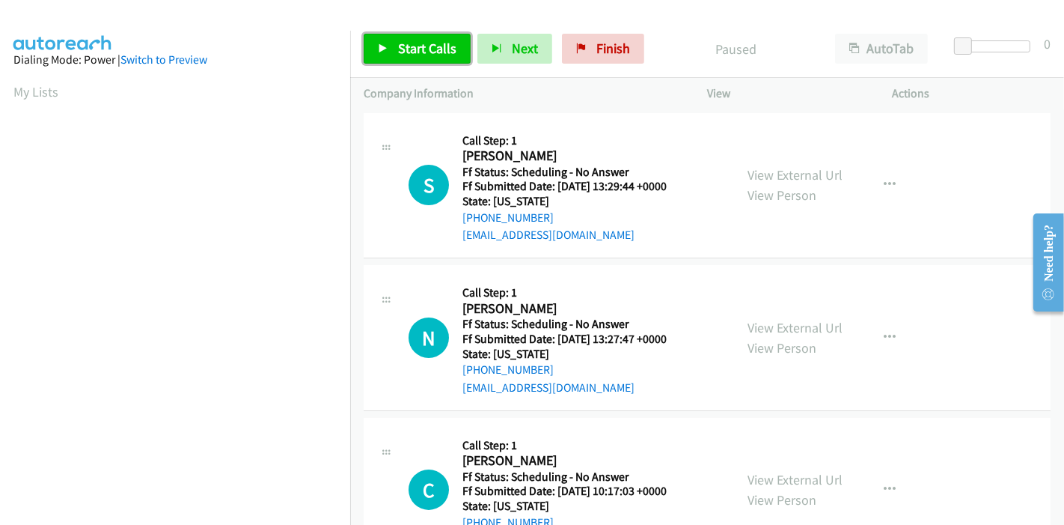
click at [396, 59] on link "Start Calls" at bounding box center [417, 49] width 107 height 30
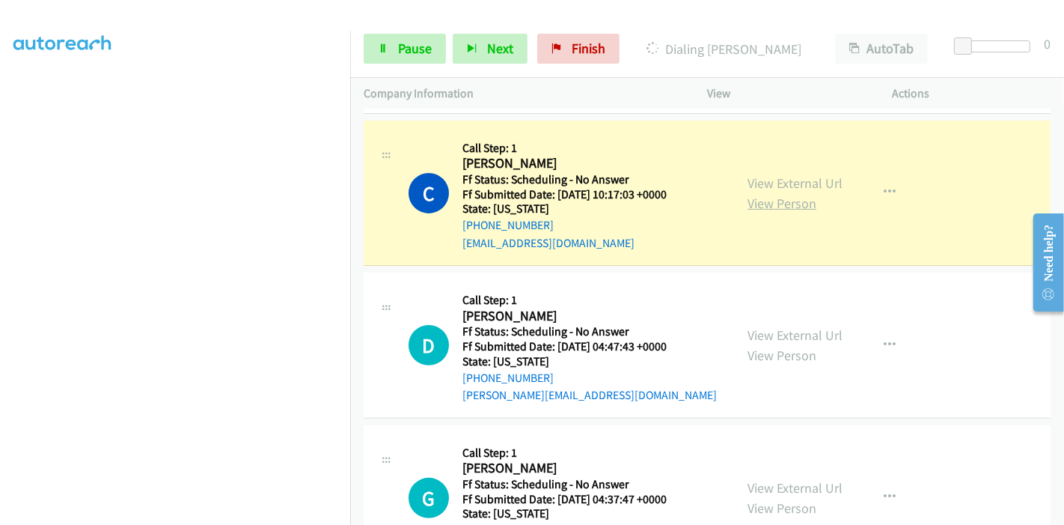
scroll to position [499, 0]
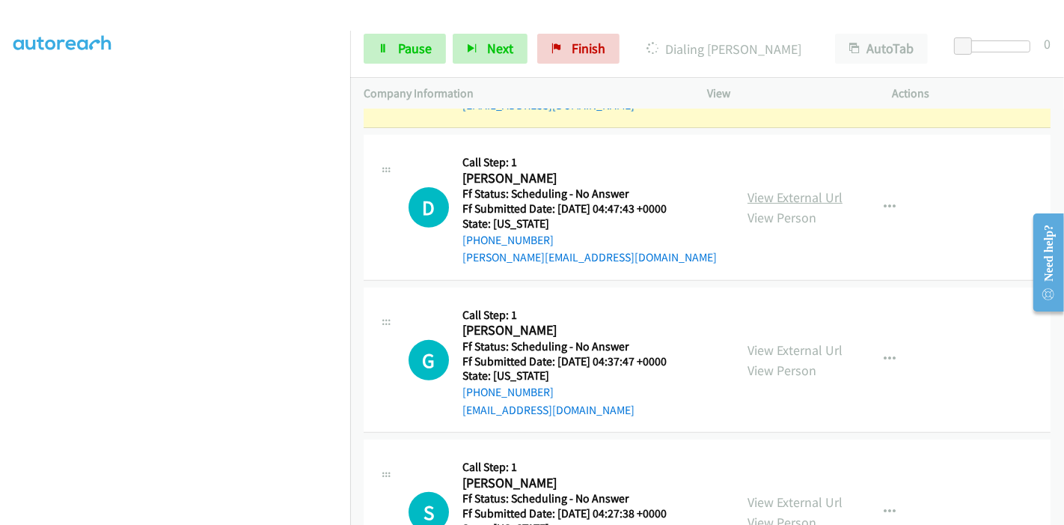
click at [790, 200] on link "View External Url" at bounding box center [795, 197] width 95 height 17
click at [763, 347] on link "View External Url" at bounding box center [795, 349] width 95 height 17
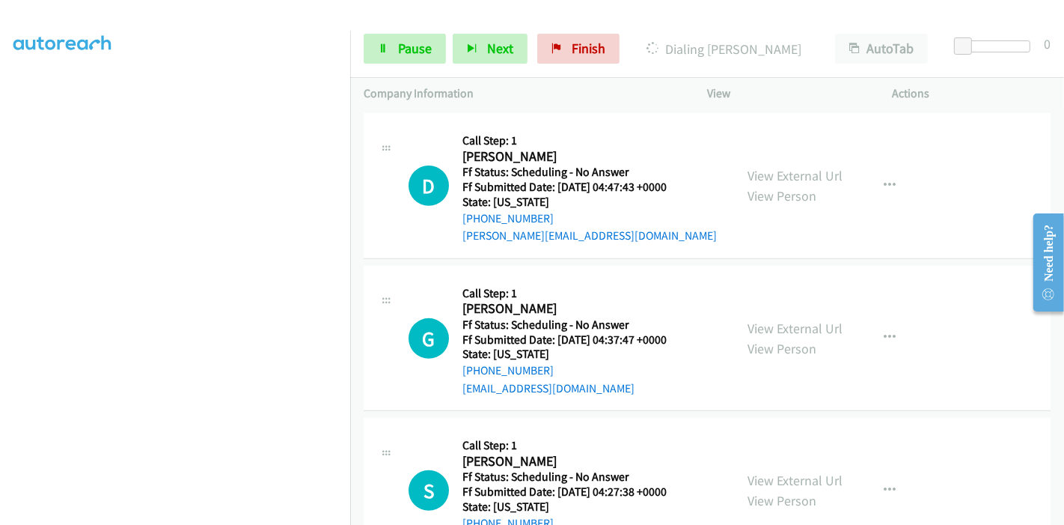
scroll to position [582, 0]
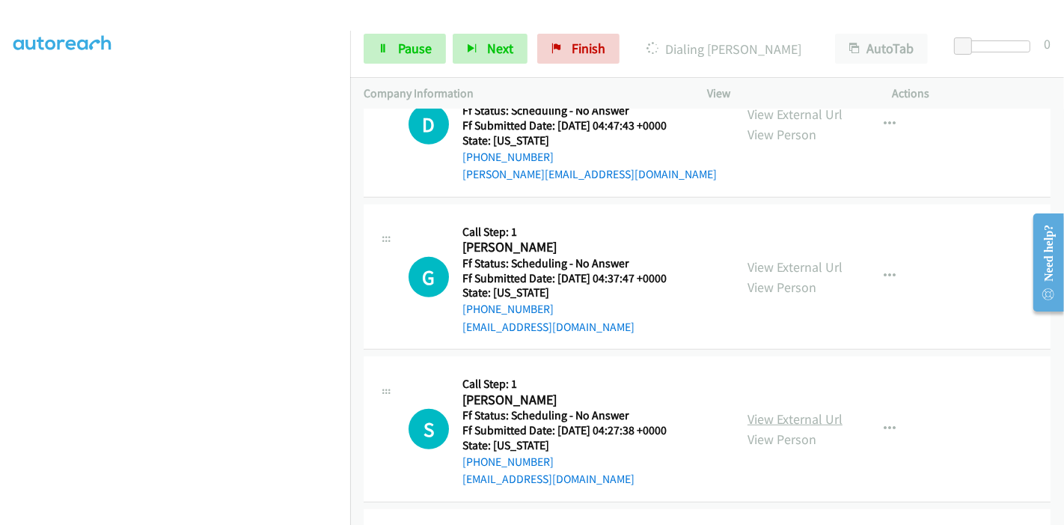
click at [791, 414] on link "View External Url" at bounding box center [795, 418] width 95 height 17
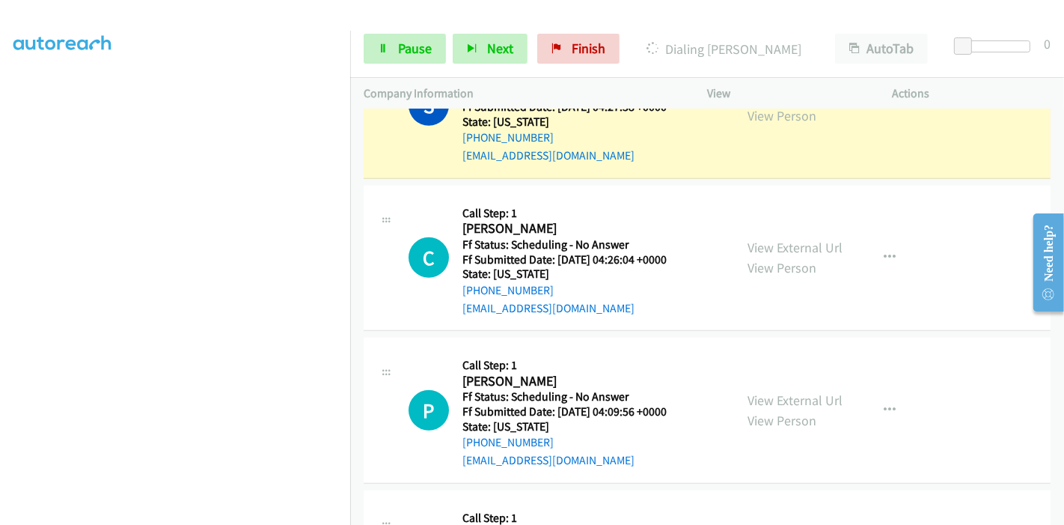
scroll to position [1113, 0]
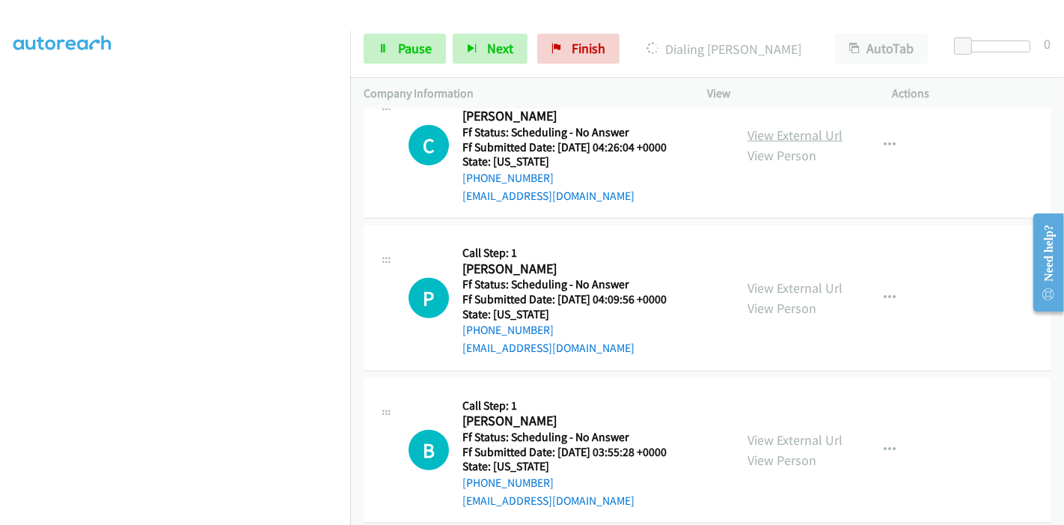
click at [790, 138] on link "View External Url" at bounding box center [795, 134] width 95 height 17
click at [781, 283] on link "View External Url" at bounding box center [795, 287] width 95 height 17
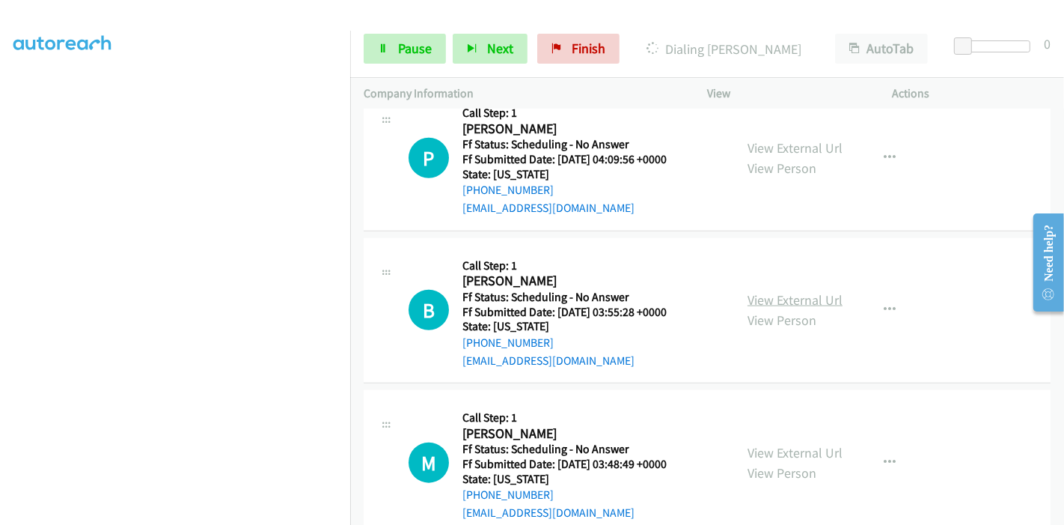
scroll to position [1279, 0]
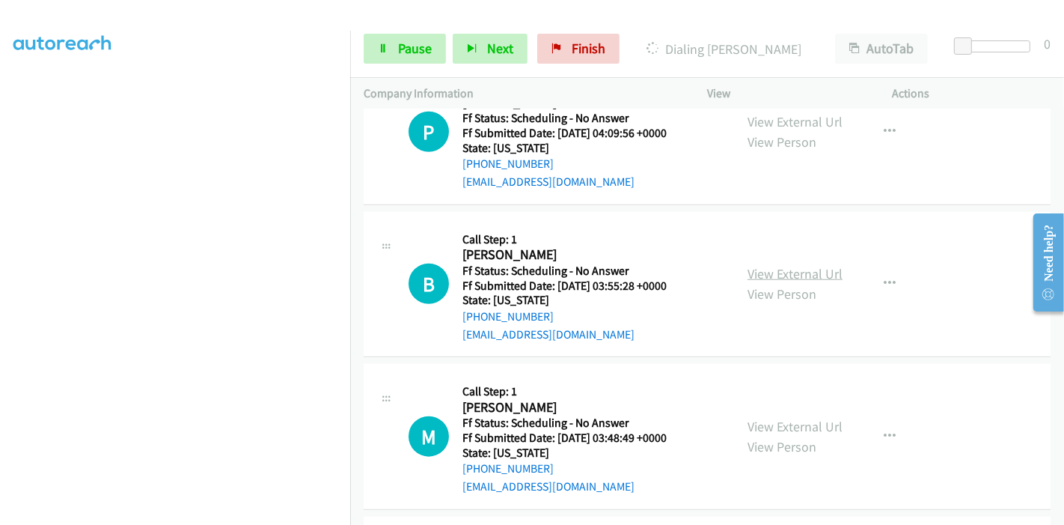
click at [755, 275] on link "View External Url" at bounding box center [795, 273] width 95 height 17
click at [759, 427] on link "View External Url" at bounding box center [795, 426] width 95 height 17
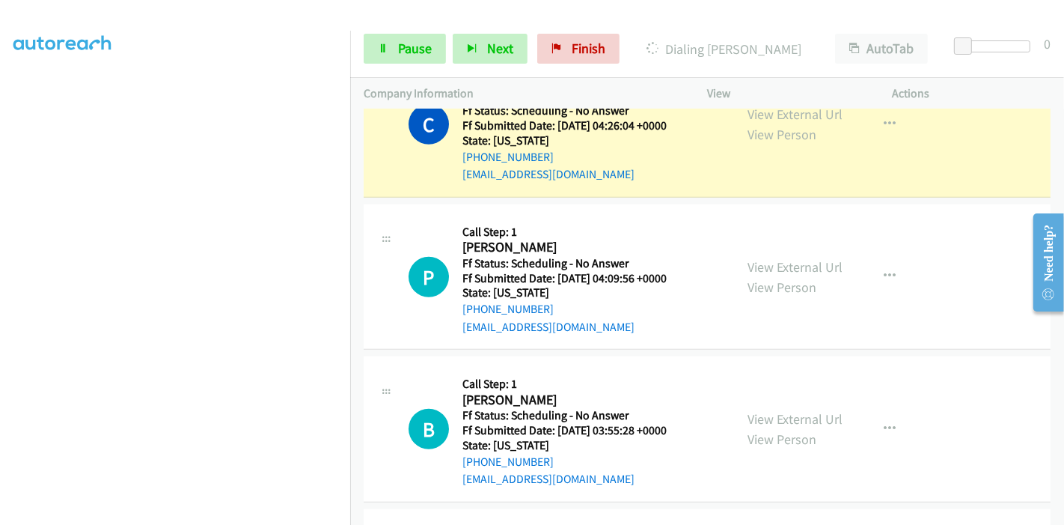
scroll to position [1145, 0]
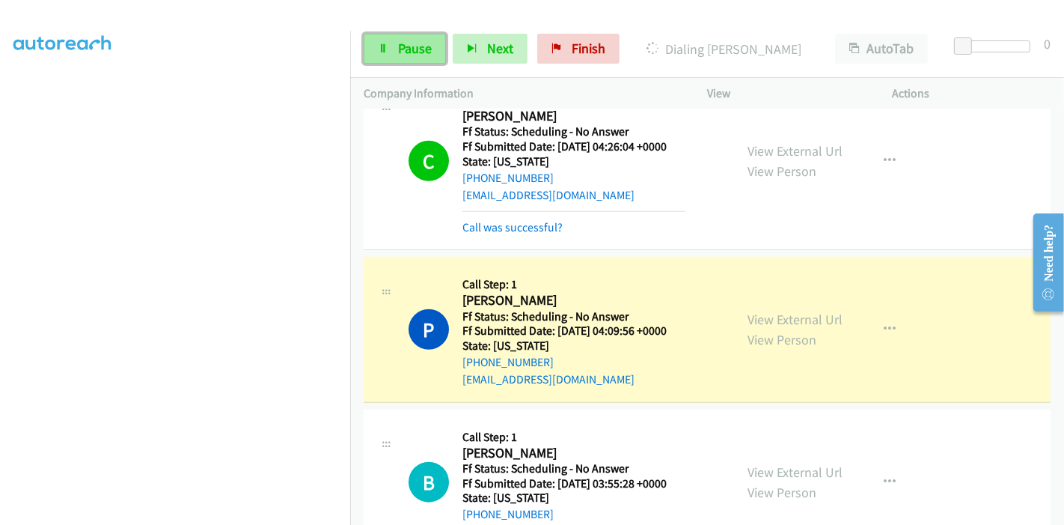
click at [417, 46] on span "Pause" at bounding box center [415, 48] width 34 height 17
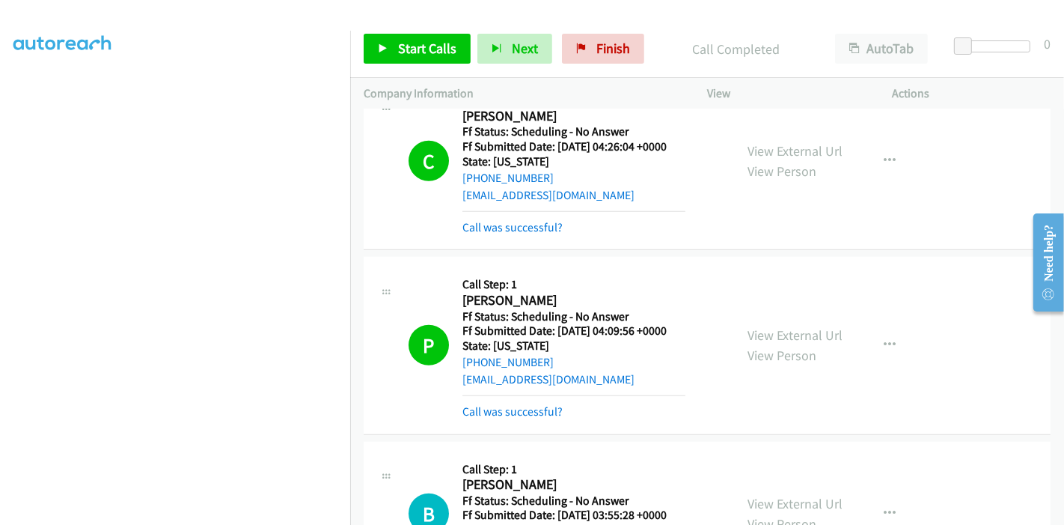
scroll to position [1228, 0]
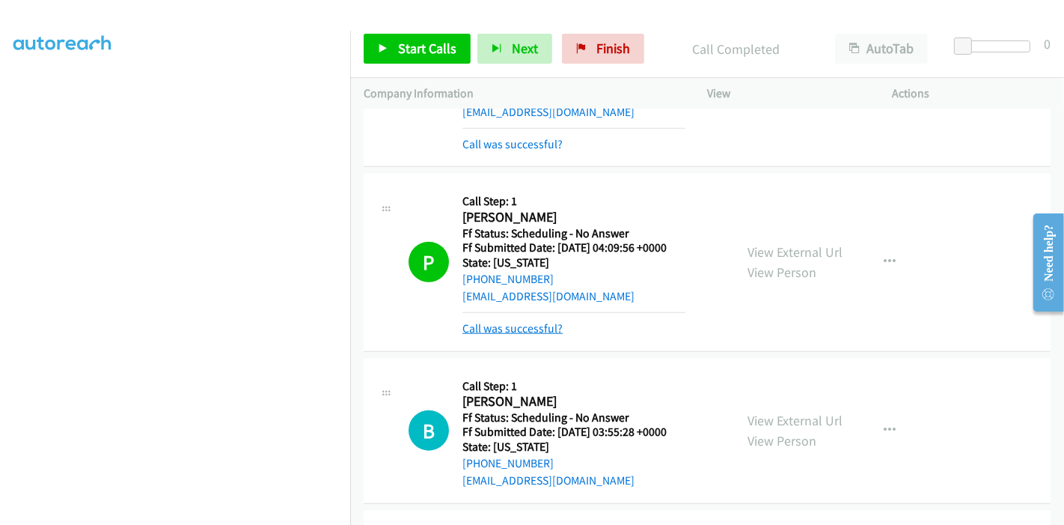
click at [528, 323] on link "Call was successful?" at bounding box center [513, 328] width 100 height 14
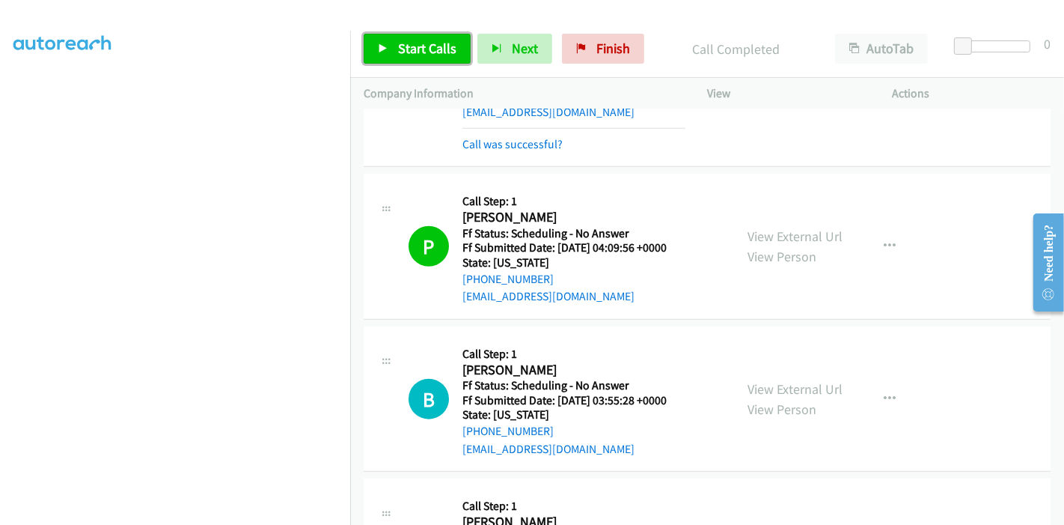
click at [423, 42] on span "Start Calls" at bounding box center [427, 48] width 58 height 17
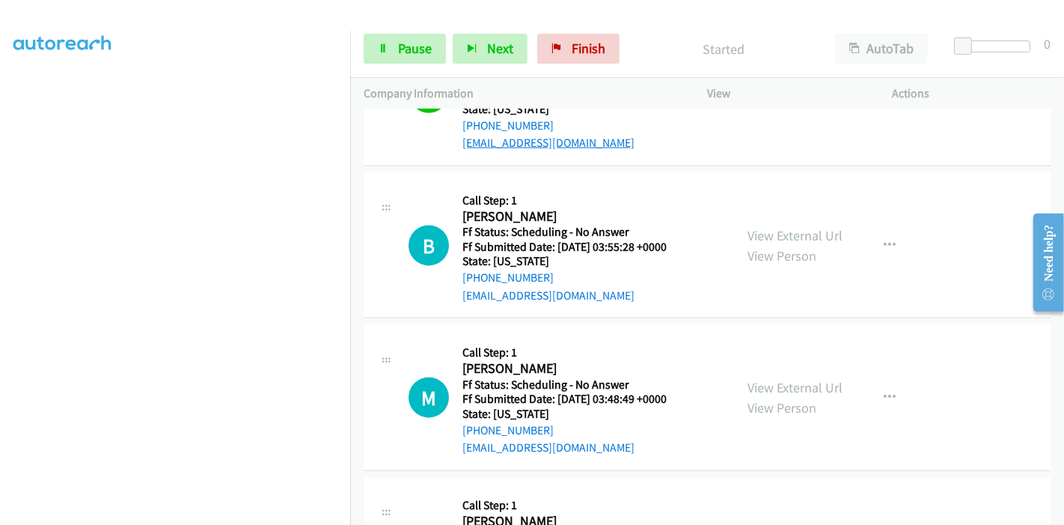
scroll to position [1394, 0]
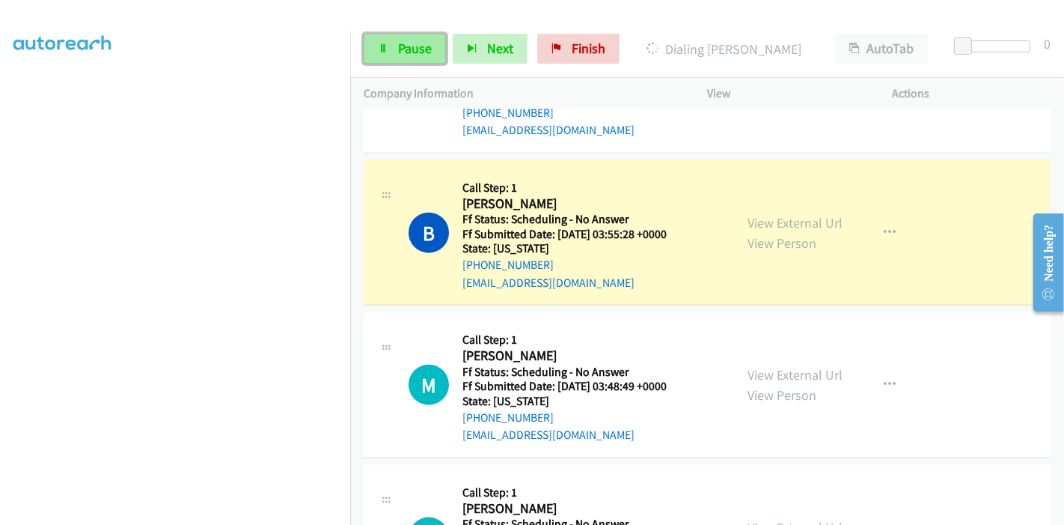
click at [388, 46] on link "Pause" at bounding box center [405, 49] width 82 height 30
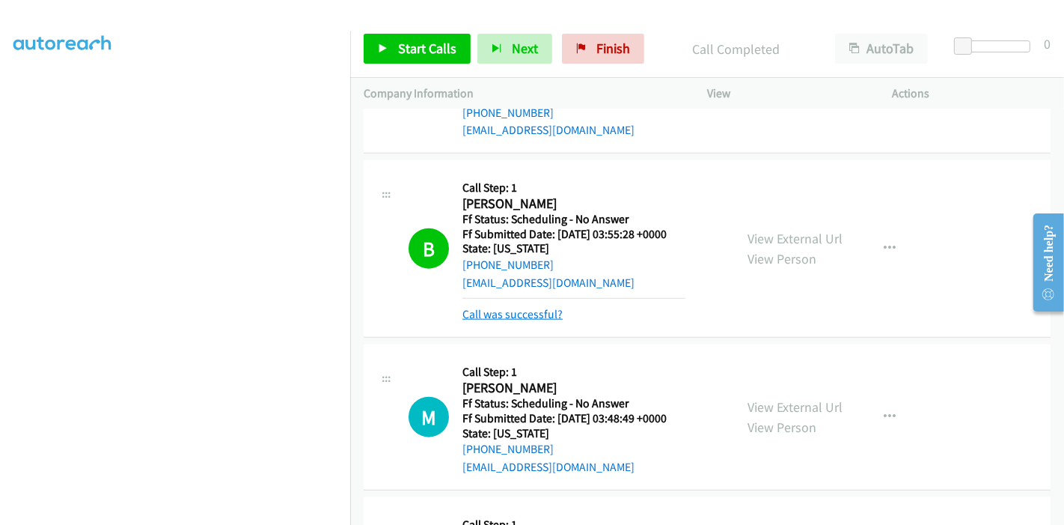
click at [537, 308] on link "Call was successful?" at bounding box center [513, 314] width 100 height 14
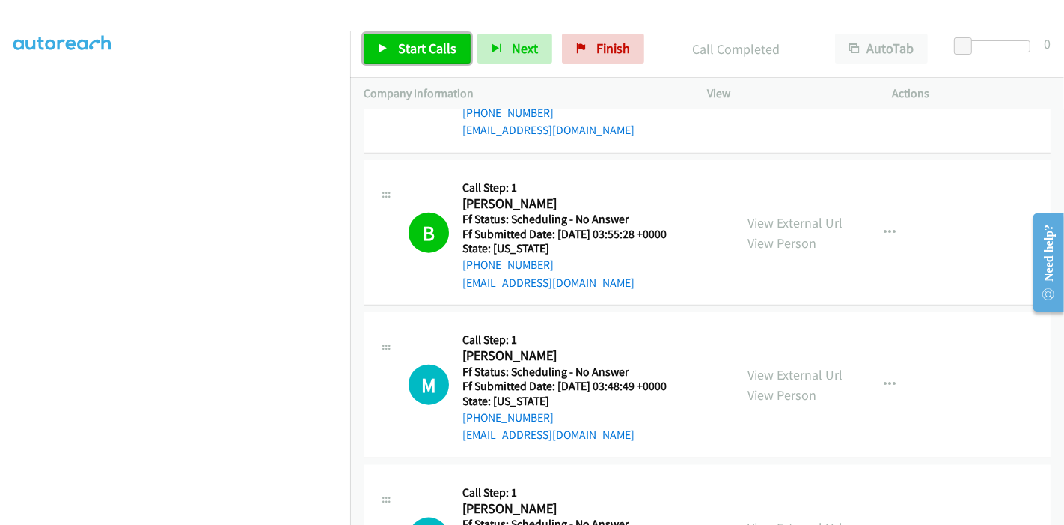
click at [431, 48] on span "Start Calls" at bounding box center [427, 48] width 58 height 17
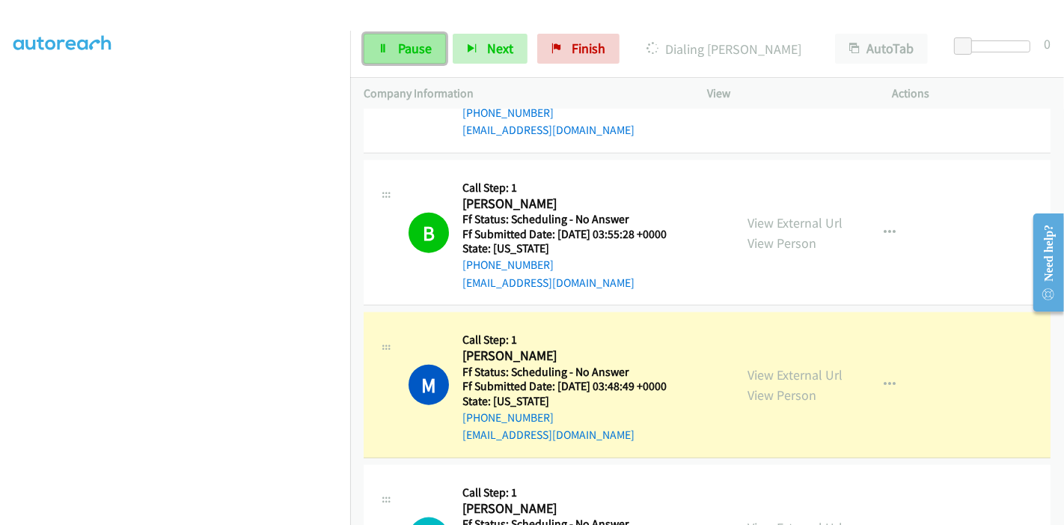
click at [406, 48] on span "Pause" at bounding box center [415, 48] width 34 height 17
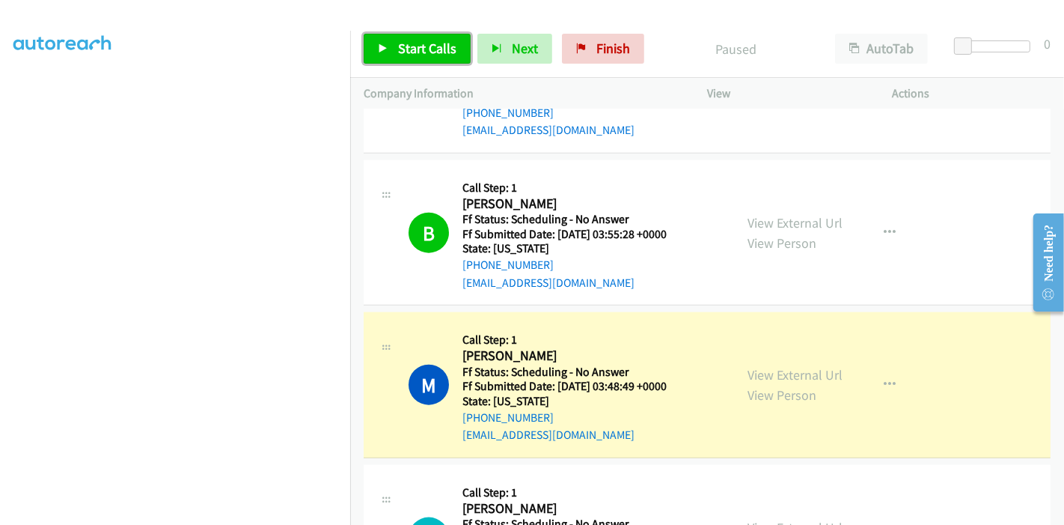
click at [406, 48] on span "Start Calls" at bounding box center [427, 48] width 58 height 17
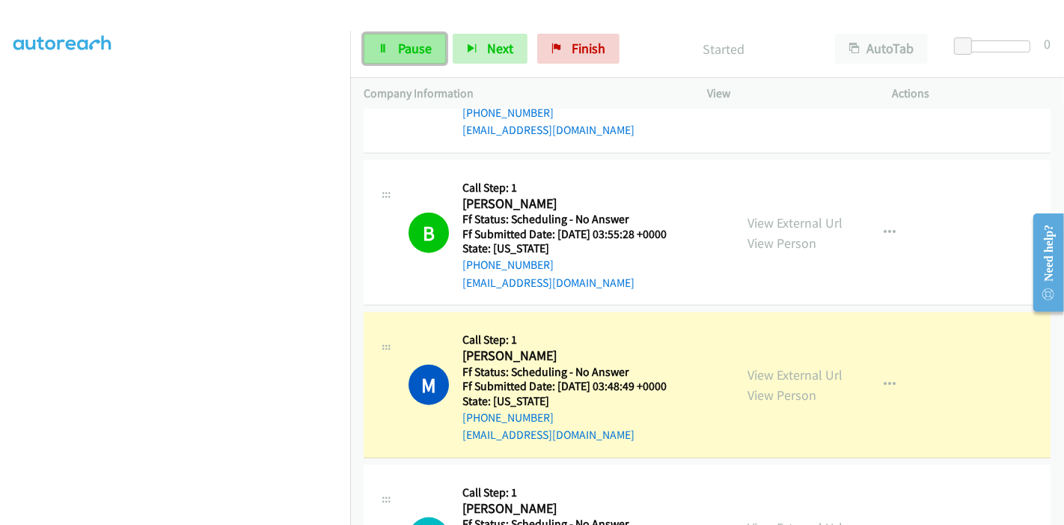
click at [406, 48] on span "Pause" at bounding box center [415, 48] width 34 height 17
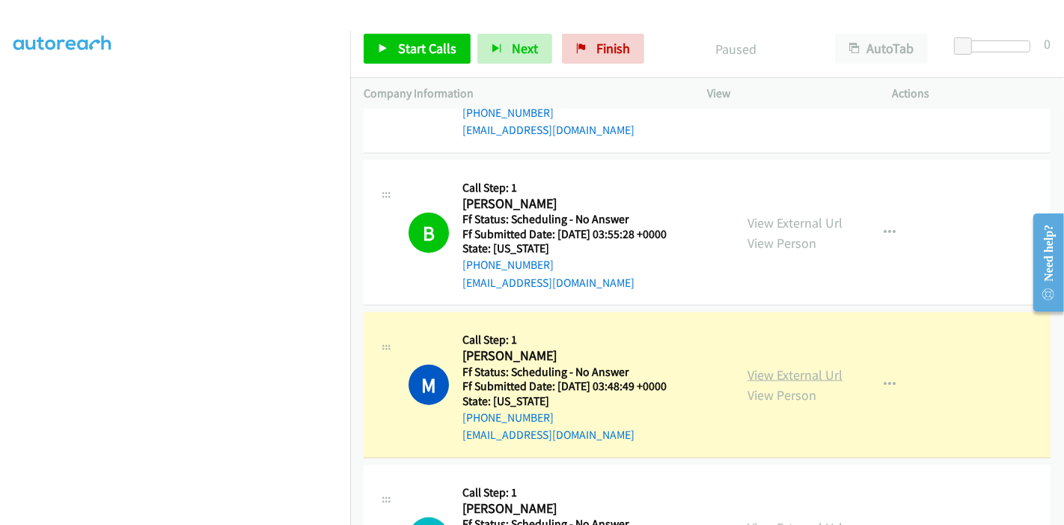
click at [792, 366] on link "View External Url" at bounding box center [795, 374] width 95 height 17
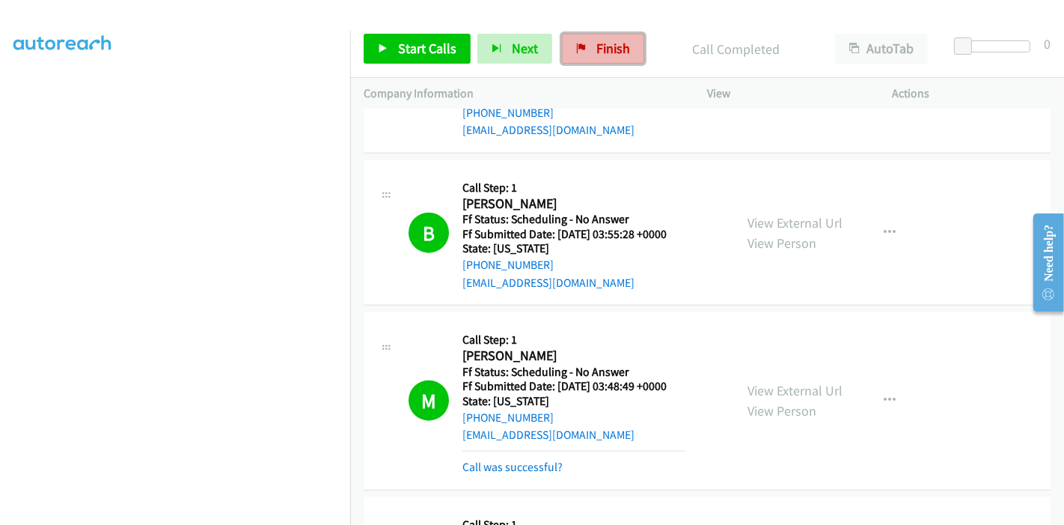
click at [597, 48] on span "Finish" at bounding box center [614, 48] width 34 height 17
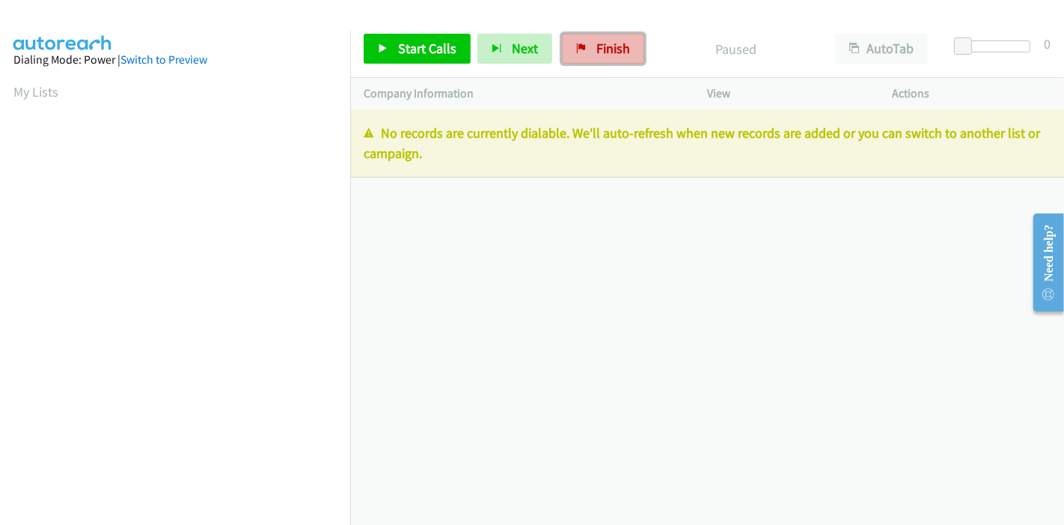
click at [603, 52] on span "Finish" at bounding box center [614, 48] width 34 height 17
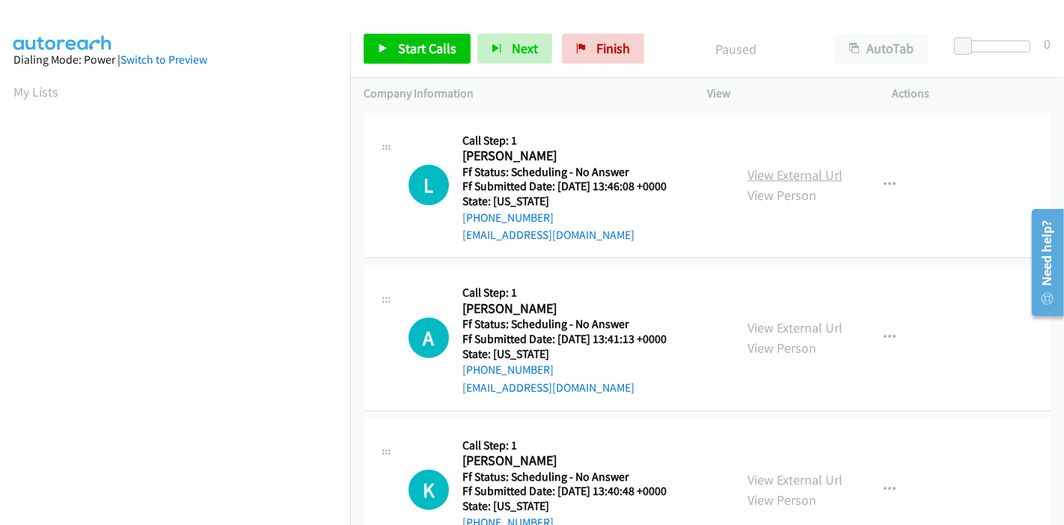
click at [795, 180] on link "View External Url" at bounding box center [795, 174] width 95 height 17
click at [778, 332] on link "View External Url" at bounding box center [795, 327] width 95 height 17
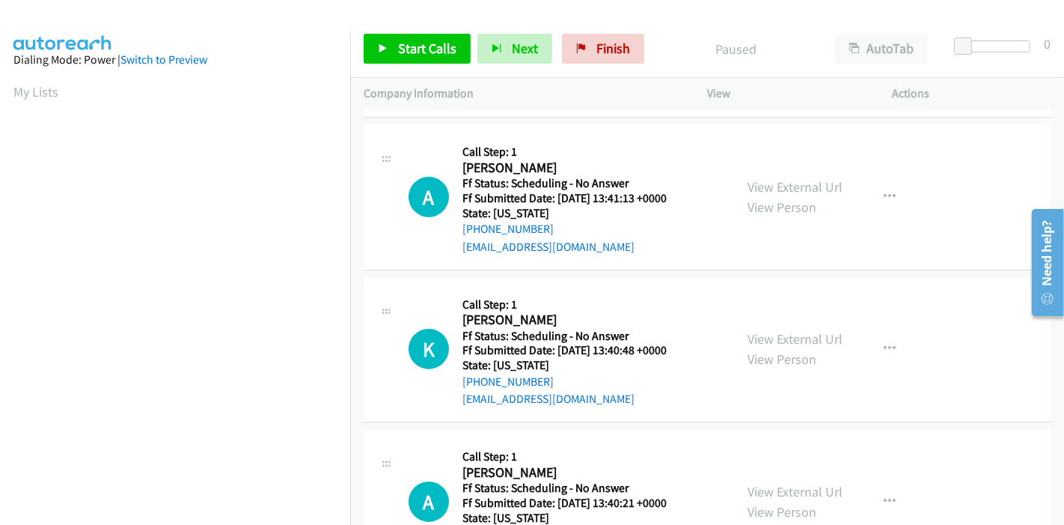
scroll to position [166, 0]
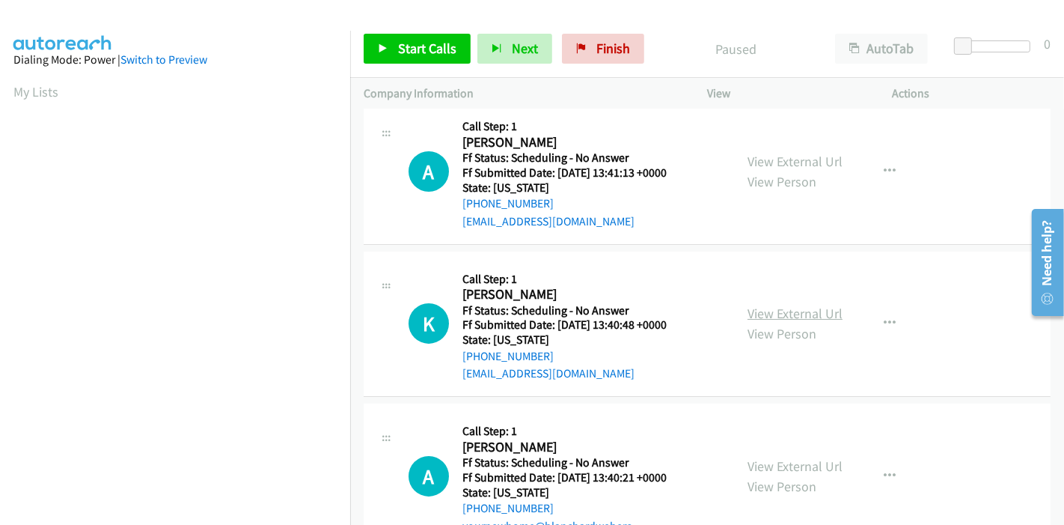
click at [796, 311] on link "View External Url" at bounding box center [795, 313] width 95 height 17
click at [451, 50] on span "Start Calls" at bounding box center [427, 48] width 58 height 17
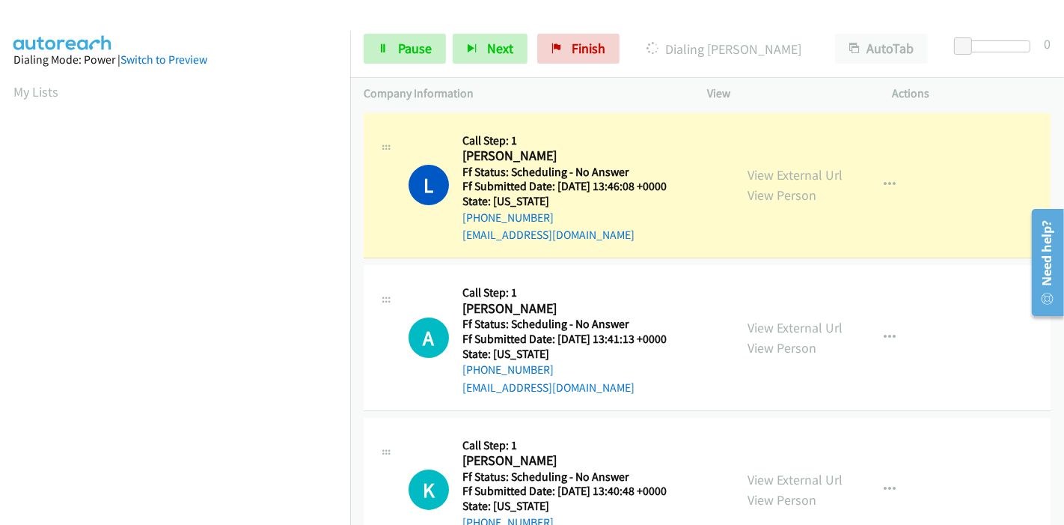
scroll to position [316, 0]
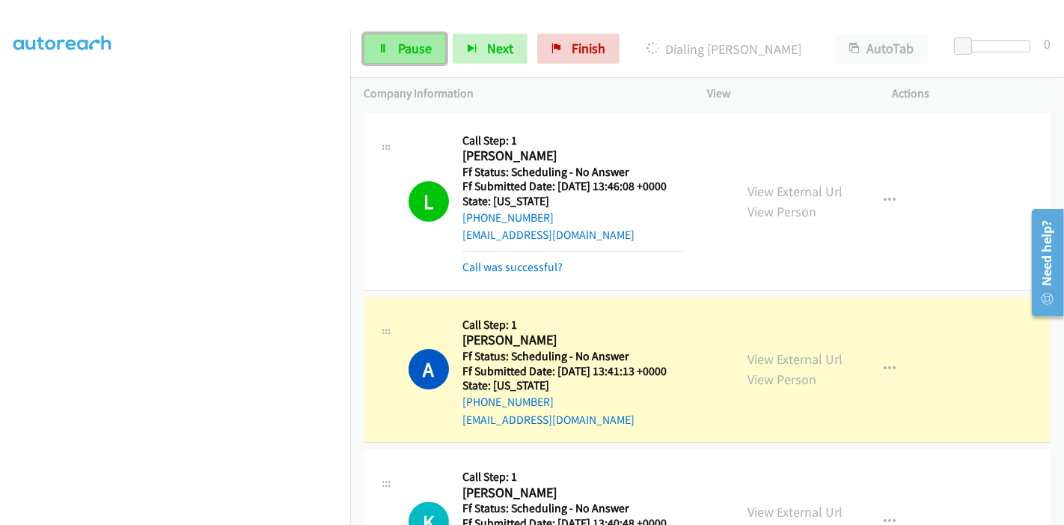
click at [408, 41] on span "Pause" at bounding box center [415, 48] width 34 height 17
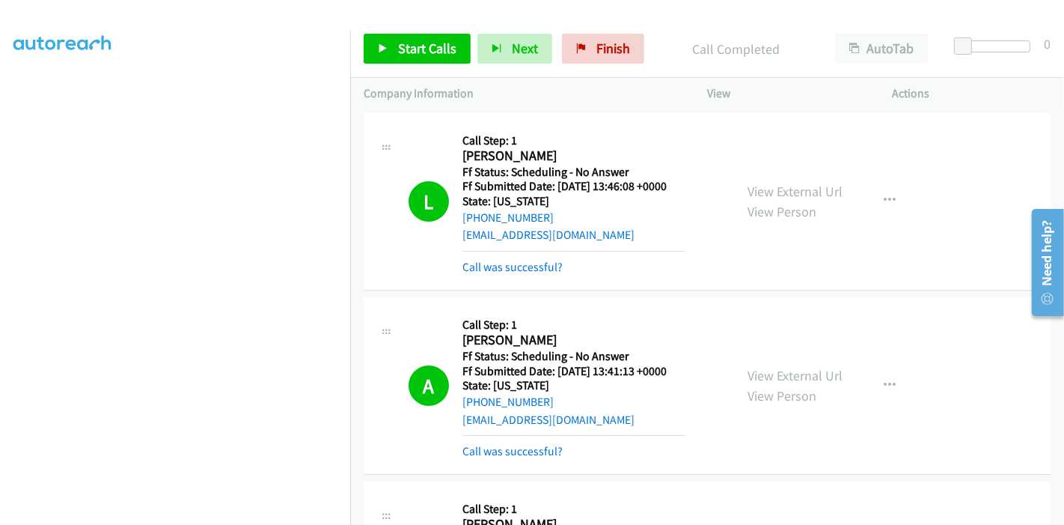
scroll to position [83, 0]
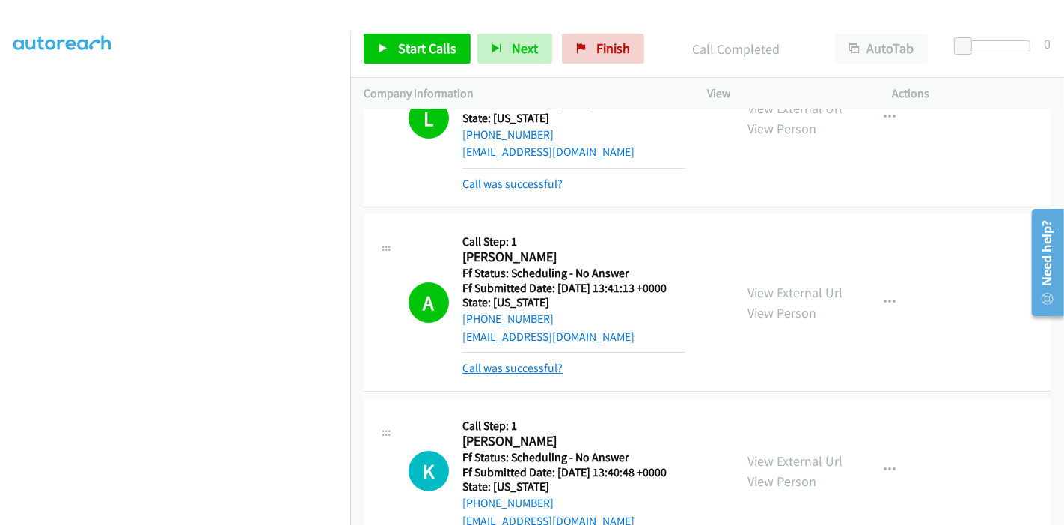
click at [519, 365] on link "Call was successful?" at bounding box center [513, 368] width 100 height 14
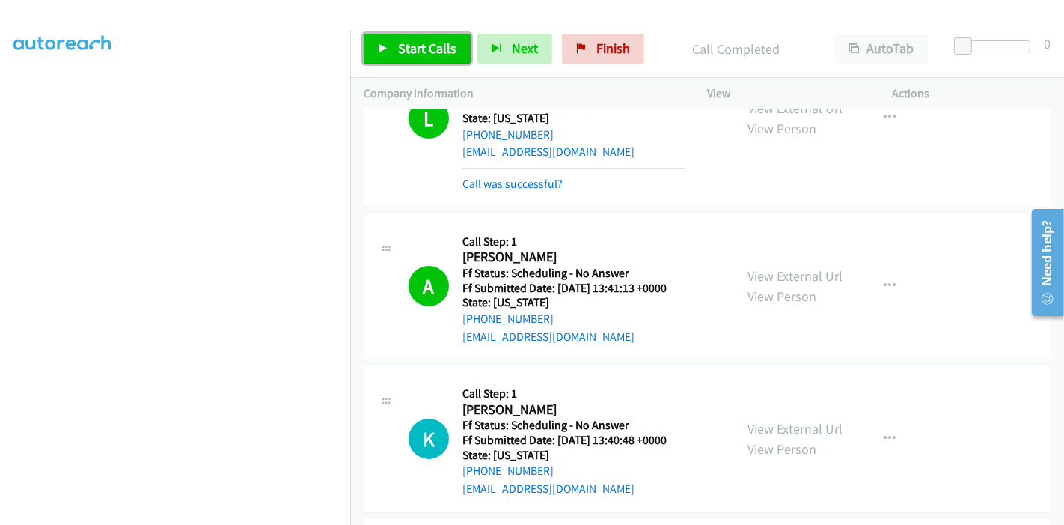
click at [406, 47] on span "Start Calls" at bounding box center [427, 48] width 58 height 17
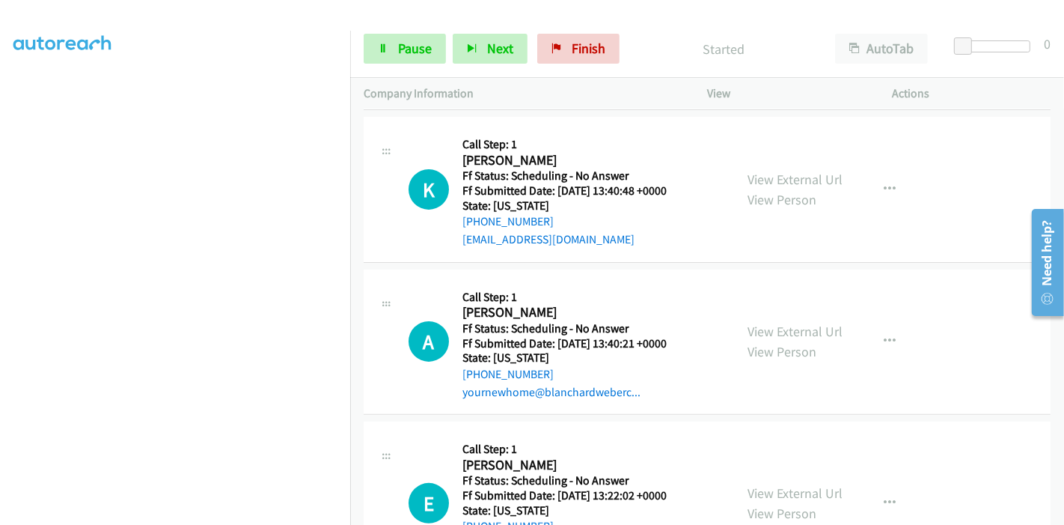
scroll to position [415, 0]
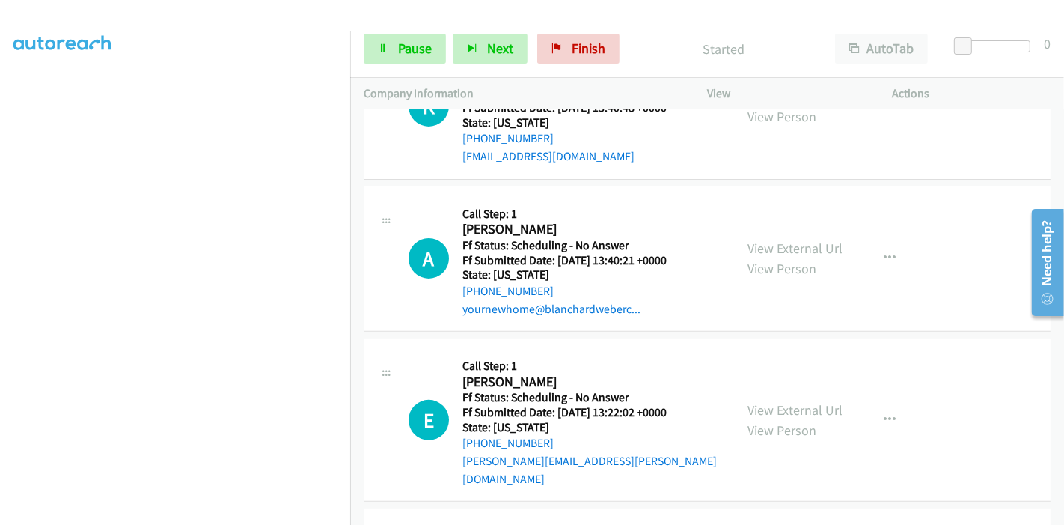
click at [790, 235] on div "View External Url View Person View External Url Email Schedule/Manage Callback …" at bounding box center [833, 259] width 199 height 118
click at [788, 243] on link "View External Url" at bounding box center [795, 248] width 95 height 17
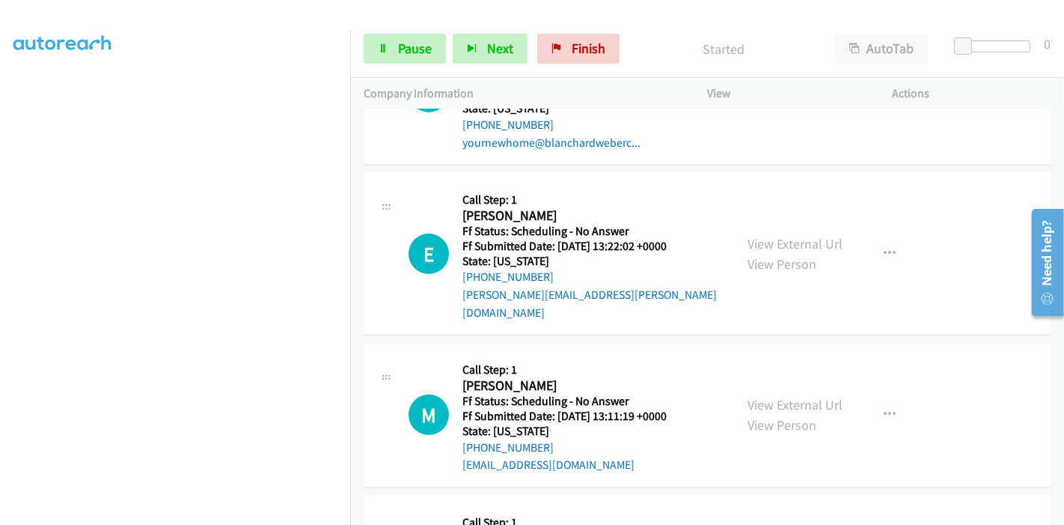
scroll to position [582, 0]
click at [782, 235] on link "View External Url" at bounding box center [795, 243] width 95 height 17
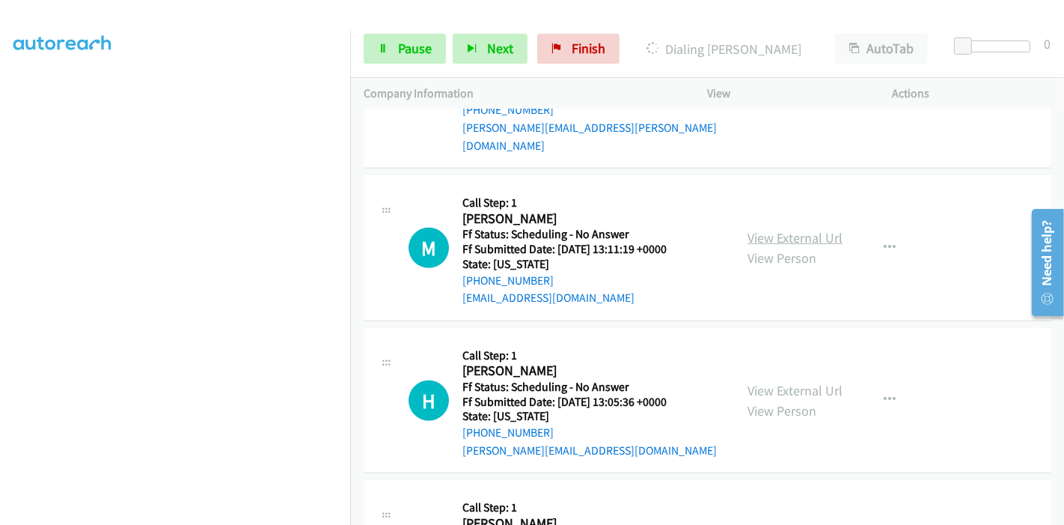
click at [773, 229] on link "View External Url" at bounding box center [795, 237] width 95 height 17
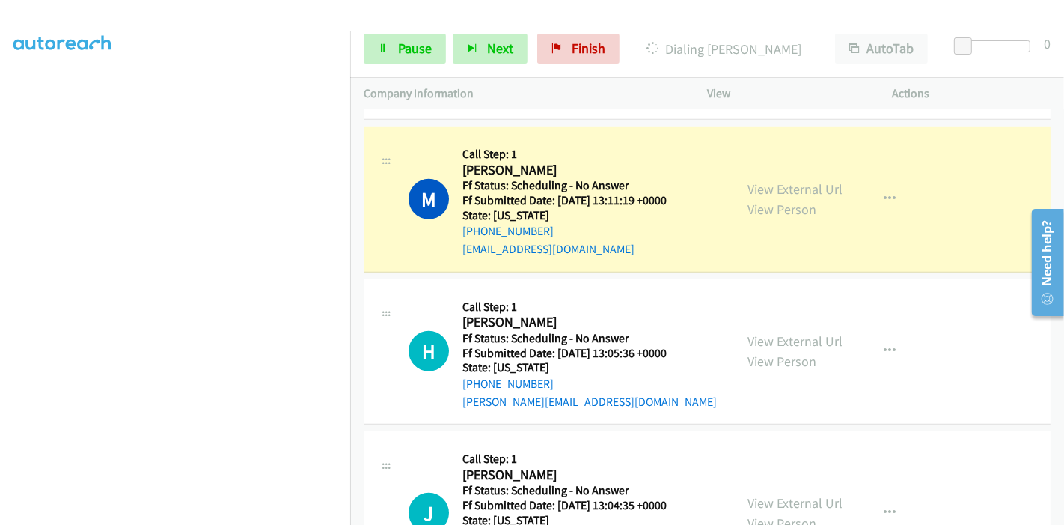
scroll to position [998, 0]
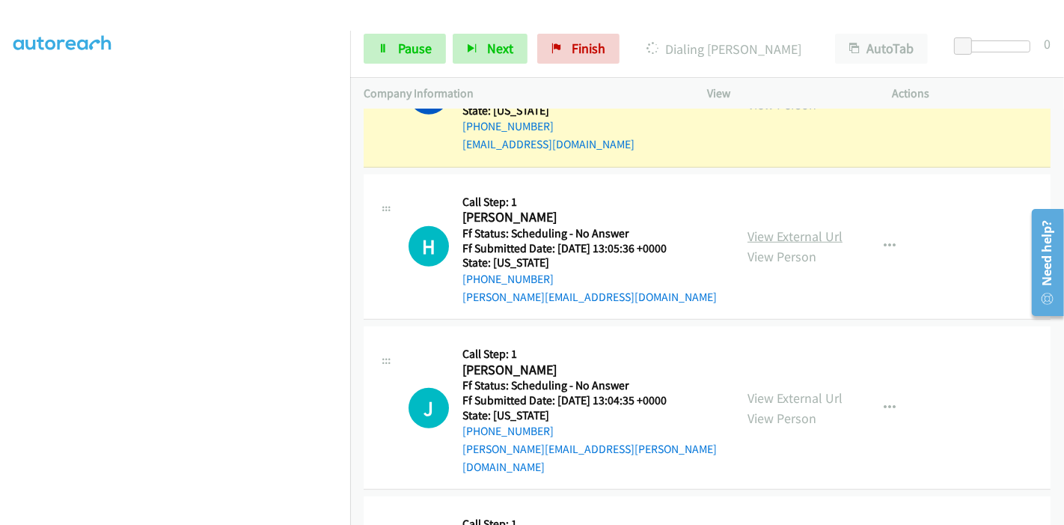
click at [769, 228] on link "View External Url" at bounding box center [795, 236] width 95 height 17
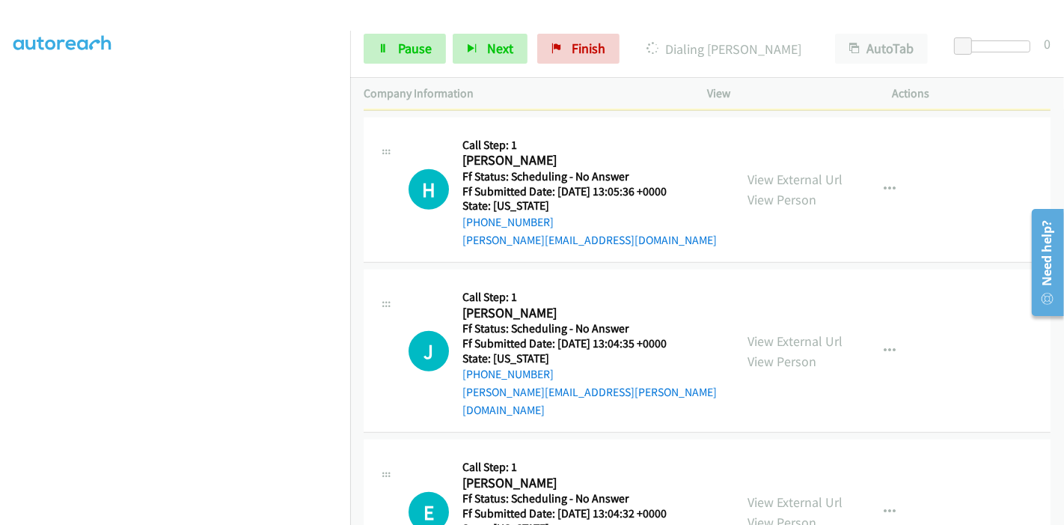
scroll to position [1081, 0]
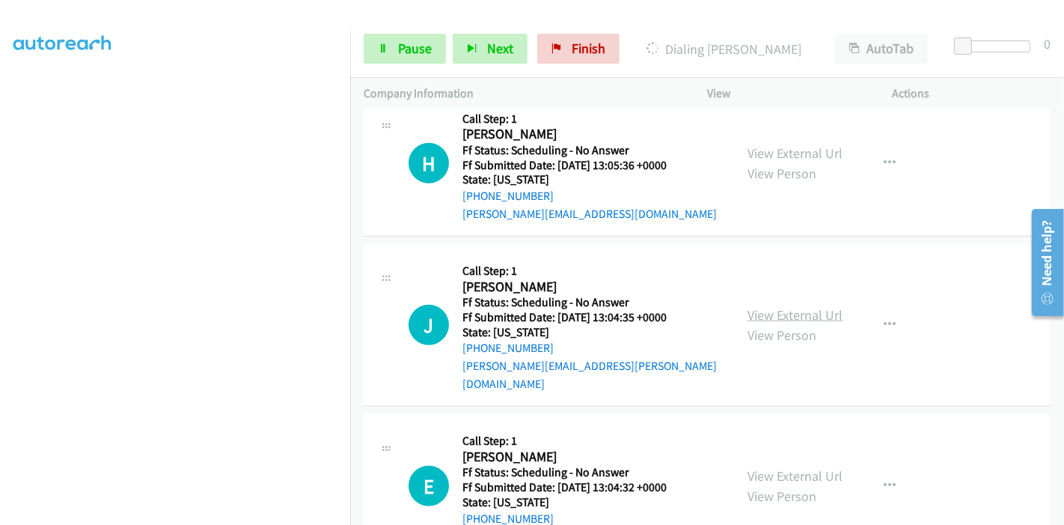
click at [761, 306] on link "View External Url" at bounding box center [795, 314] width 95 height 17
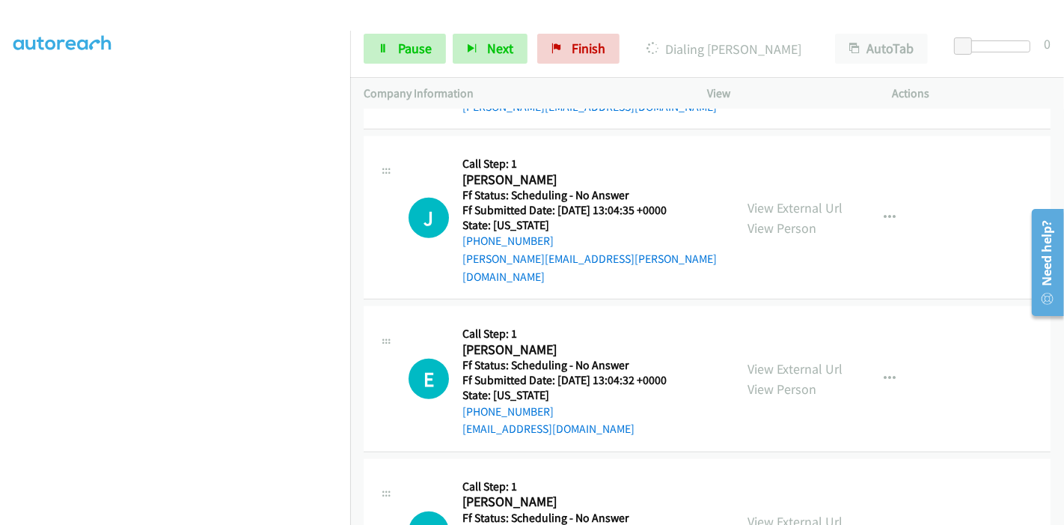
scroll to position [1247, 0]
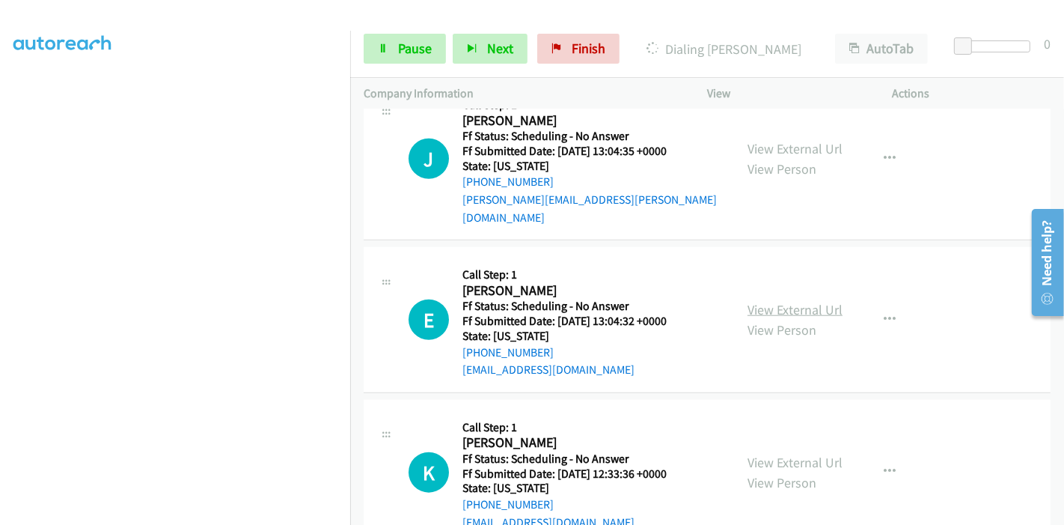
click at [772, 301] on link "View External Url" at bounding box center [795, 309] width 95 height 17
click at [758, 454] on link "View External Url" at bounding box center [795, 462] width 95 height 17
click at [406, 46] on span "Pause" at bounding box center [415, 48] width 34 height 17
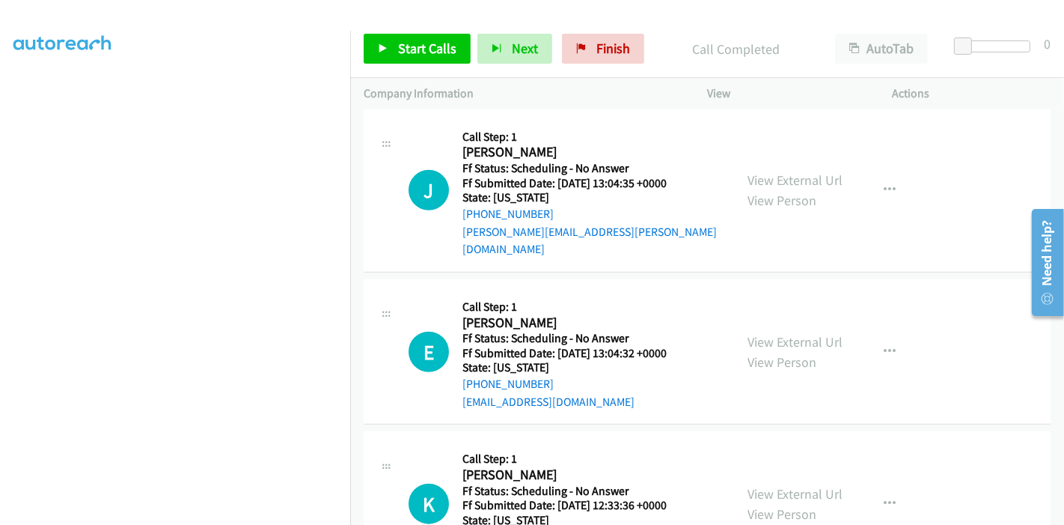
scroll to position [1278, 0]
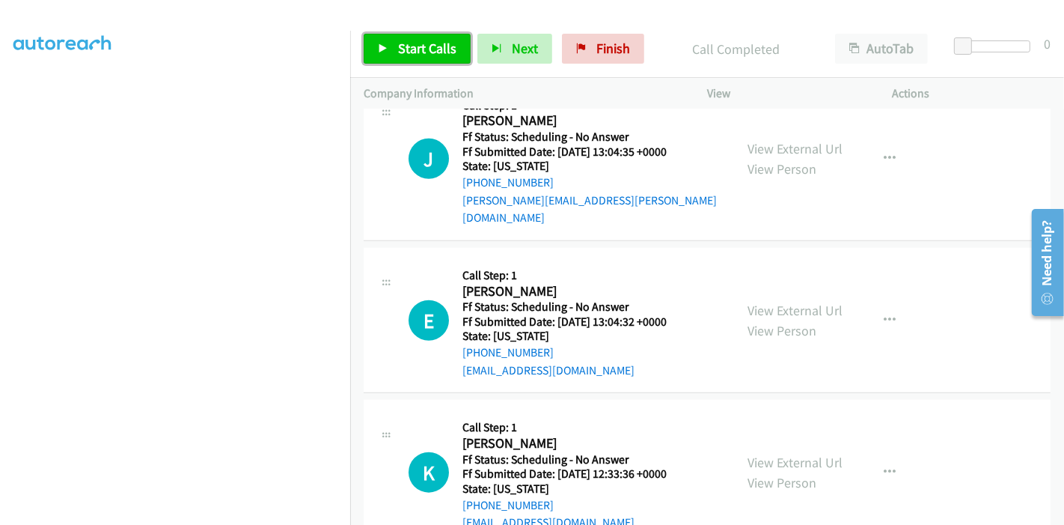
click at [398, 54] on span "Start Calls" at bounding box center [427, 48] width 58 height 17
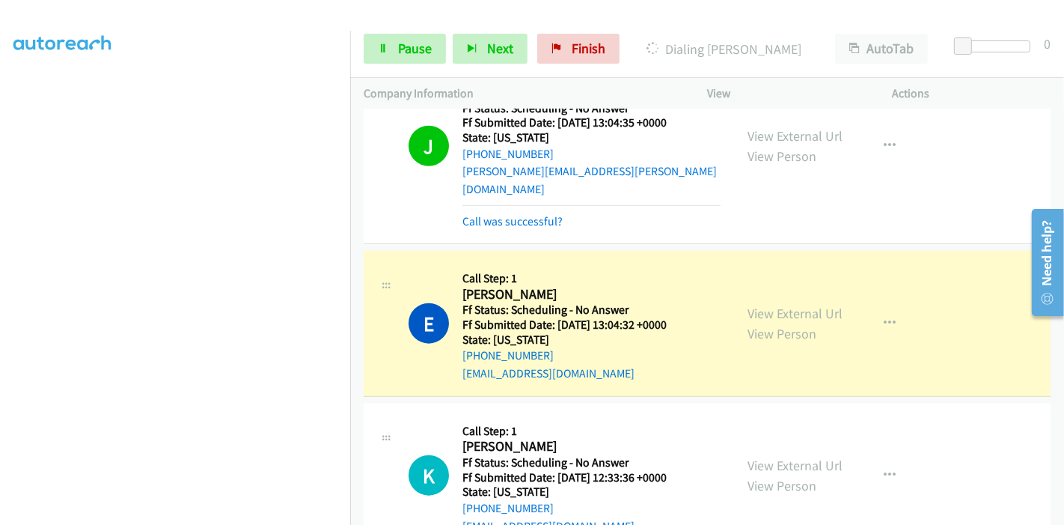
scroll to position [1362, 0]
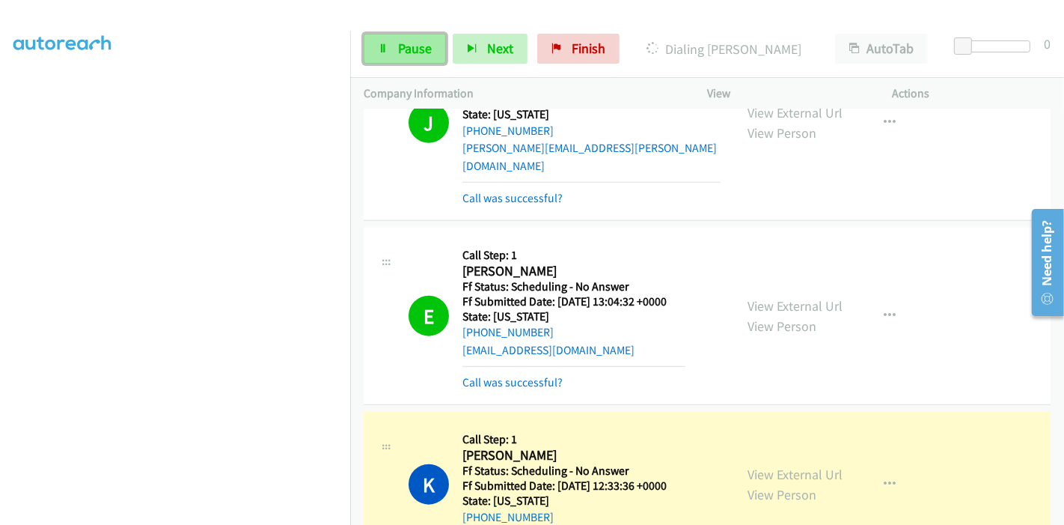
click at [401, 48] on span "Pause" at bounding box center [415, 48] width 34 height 17
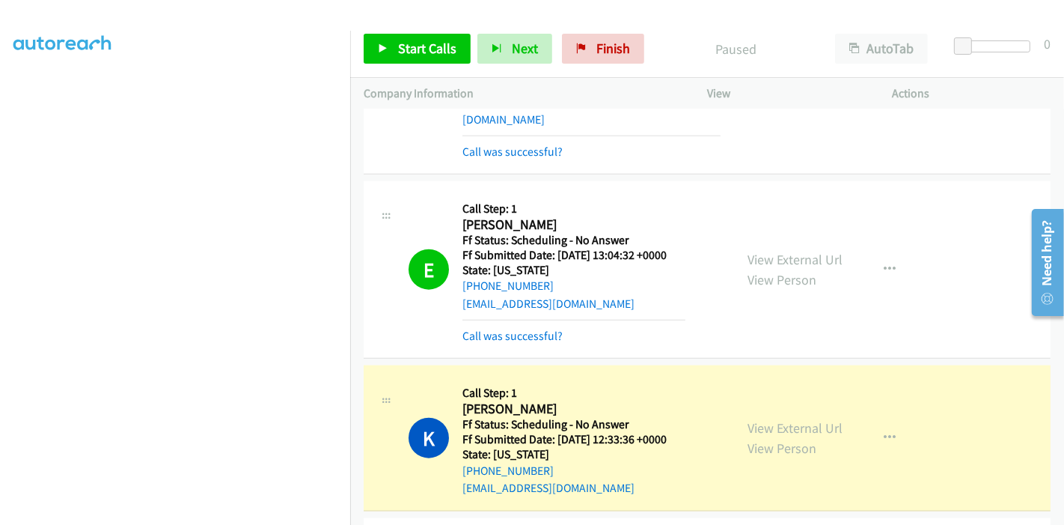
scroll to position [1445, 0]
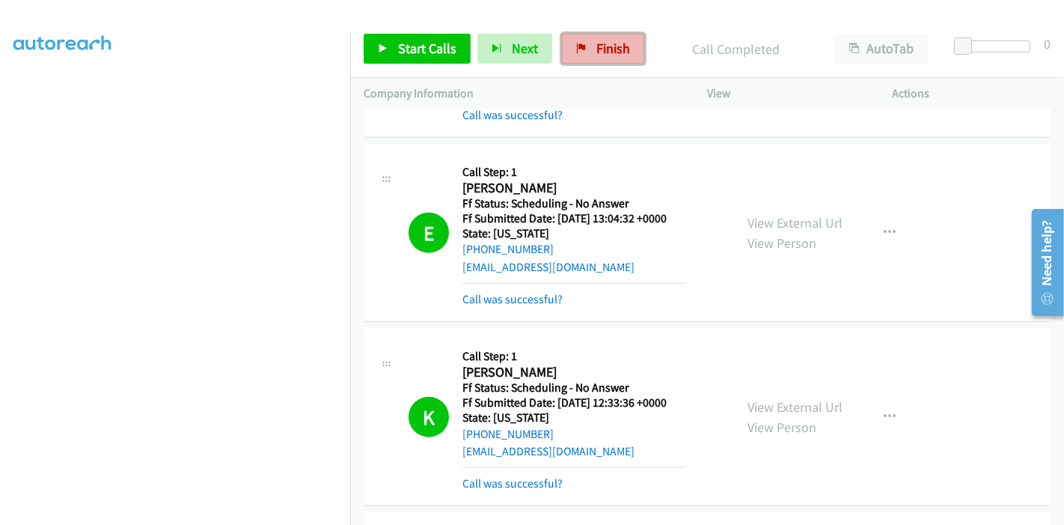
click at [599, 49] on span "Finish" at bounding box center [614, 48] width 34 height 17
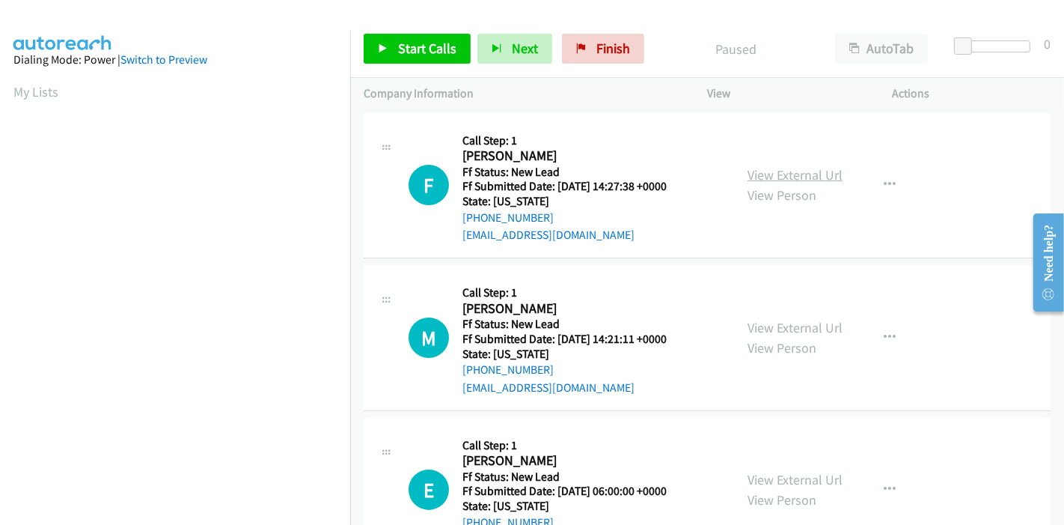
click at [766, 171] on link "View External Url" at bounding box center [795, 174] width 95 height 17
click at [793, 326] on link "View External Url" at bounding box center [795, 327] width 95 height 17
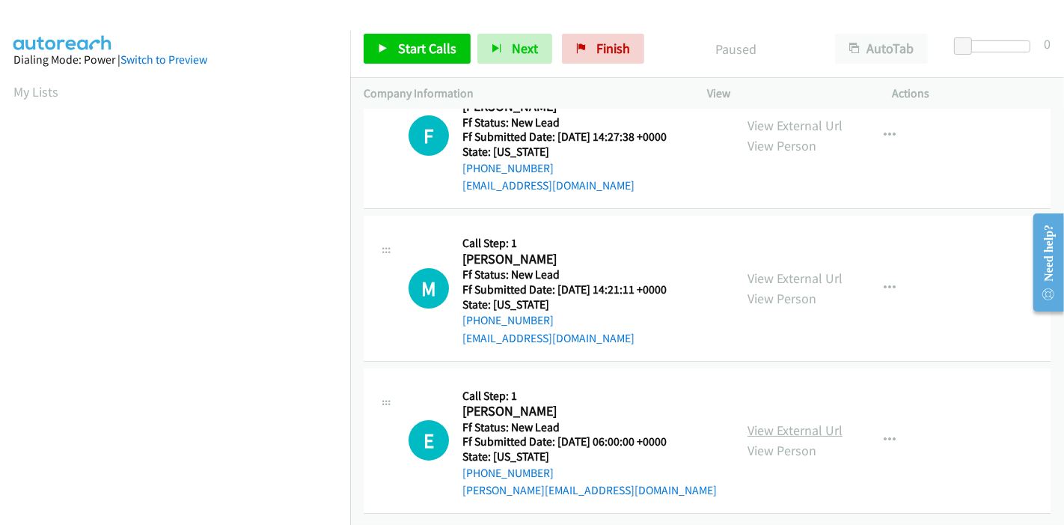
click at [765, 421] on link "View External Url" at bounding box center [795, 429] width 95 height 17
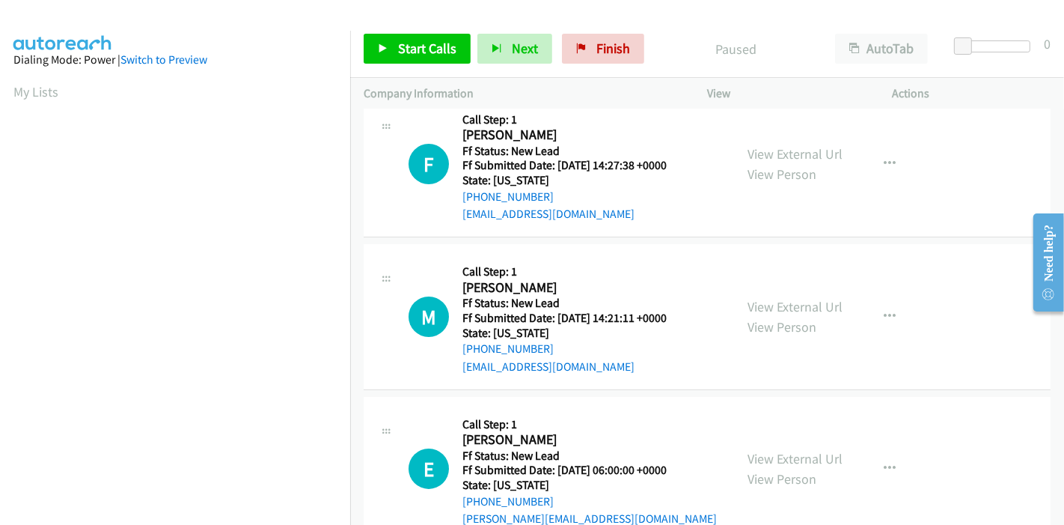
scroll to position [0, 0]
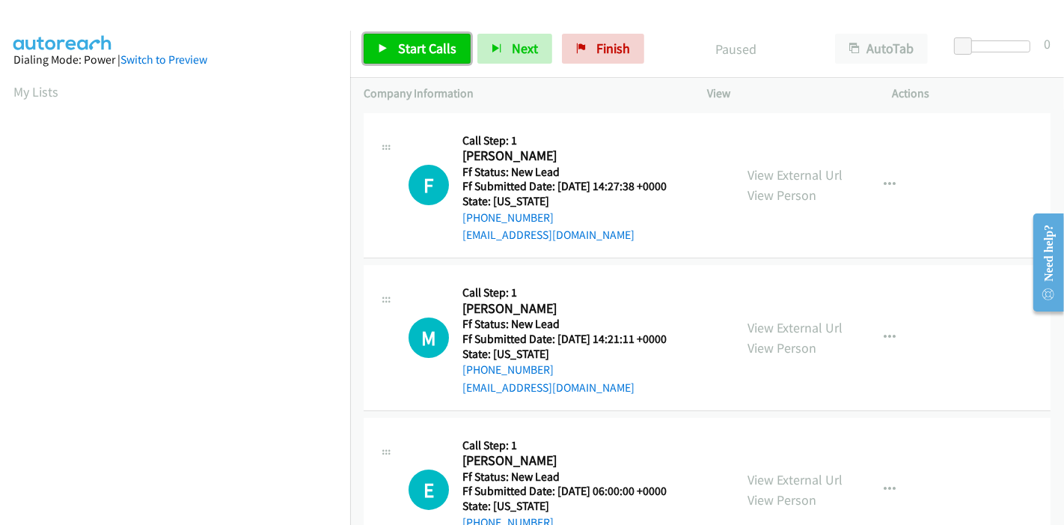
click at [421, 45] on span "Start Calls" at bounding box center [427, 48] width 58 height 17
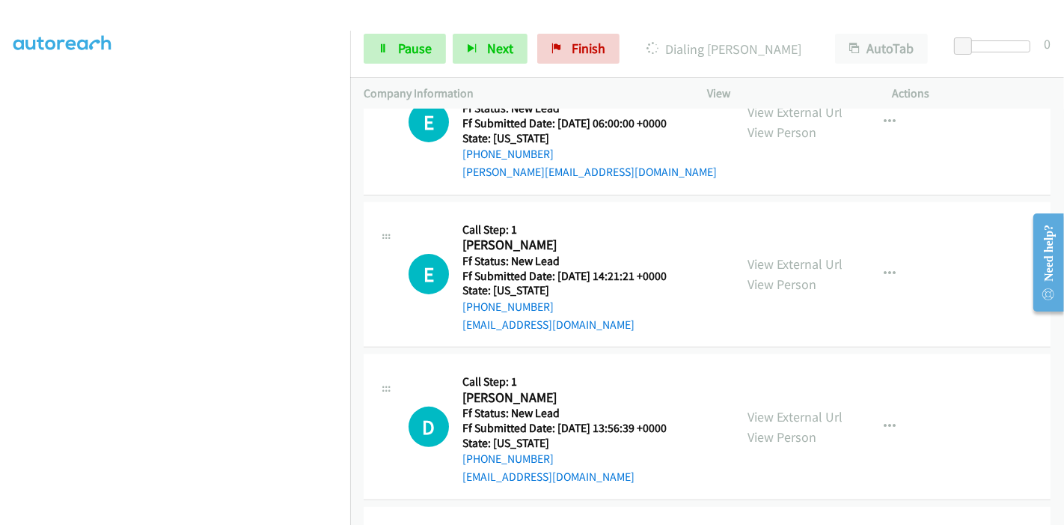
scroll to position [425, 0]
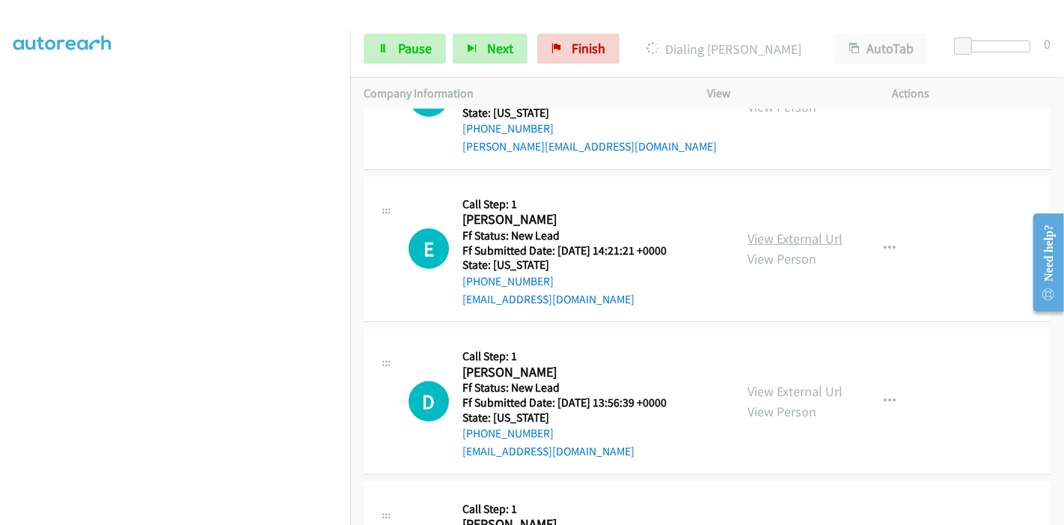
click at [787, 230] on link "View External Url" at bounding box center [795, 238] width 95 height 17
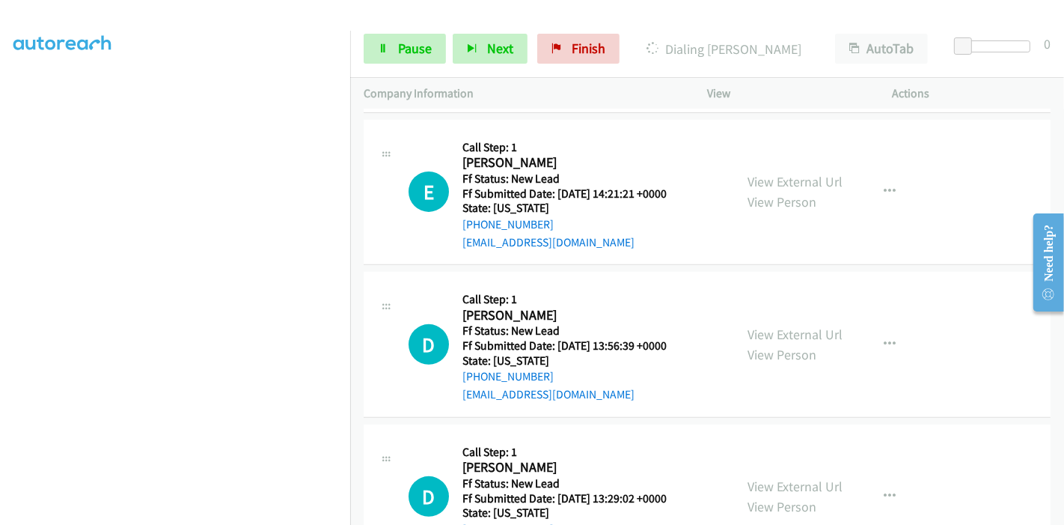
scroll to position [508, 0]
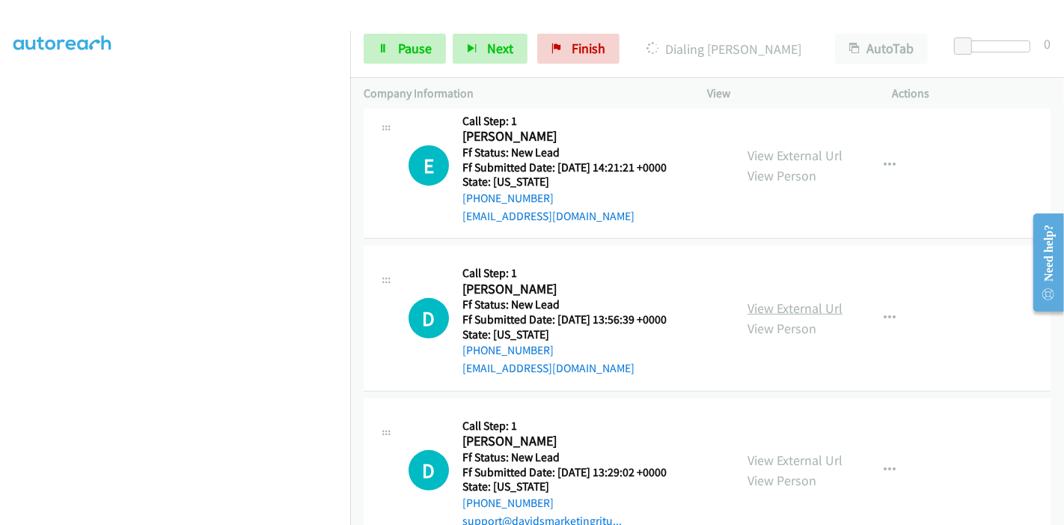
click at [784, 301] on link "View External Url" at bounding box center [795, 307] width 95 height 17
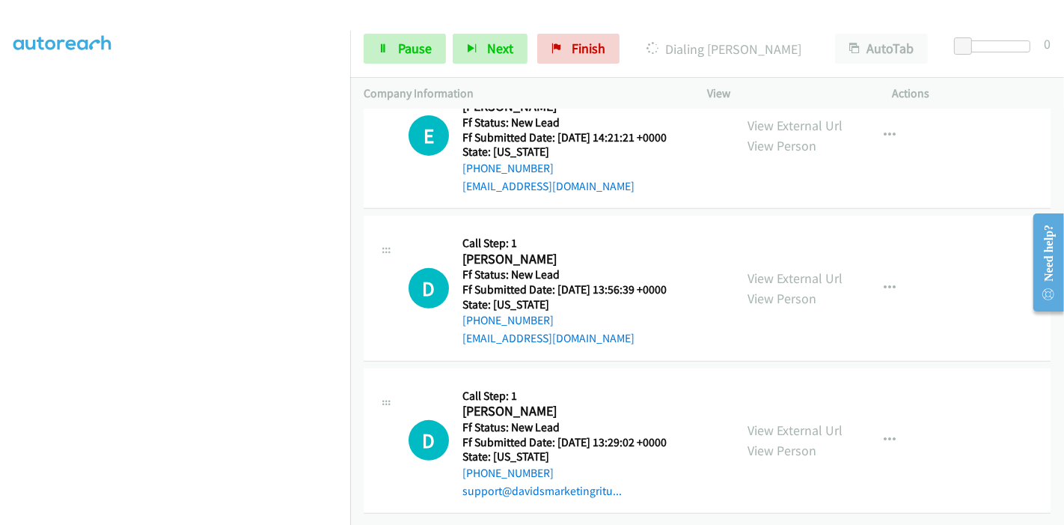
scroll to position [549, 0]
click at [763, 421] on link "View External Url" at bounding box center [795, 429] width 95 height 17
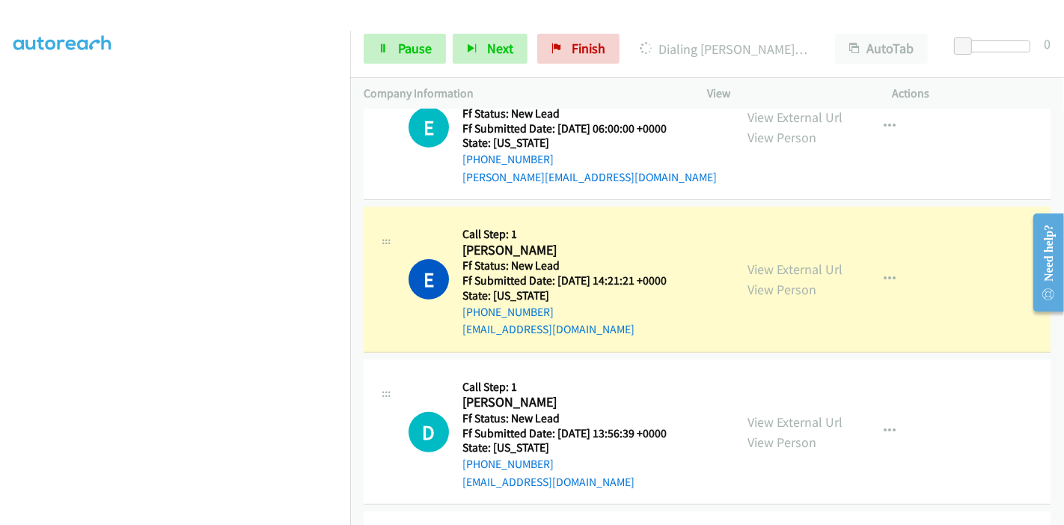
scroll to position [331, 0]
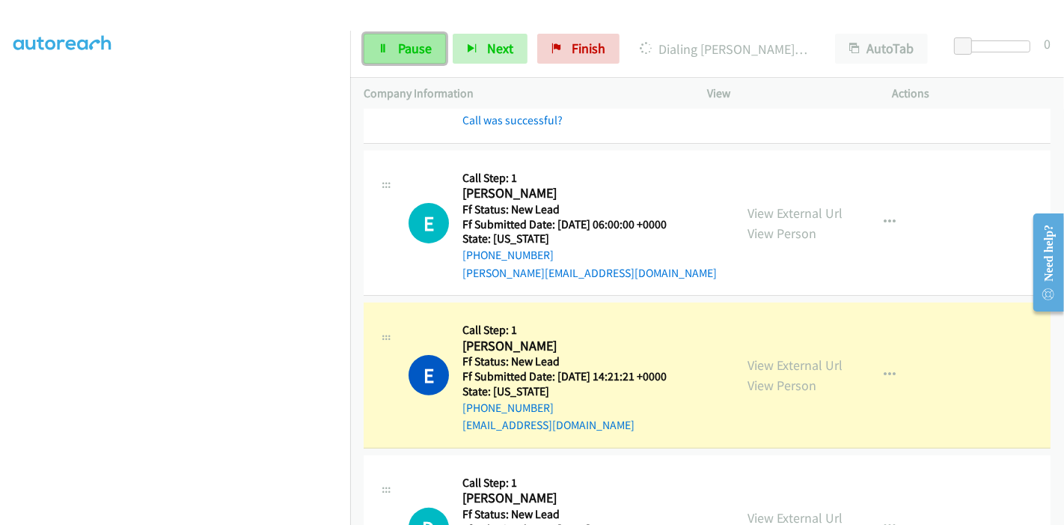
click at [380, 56] on link "Pause" at bounding box center [405, 49] width 82 height 30
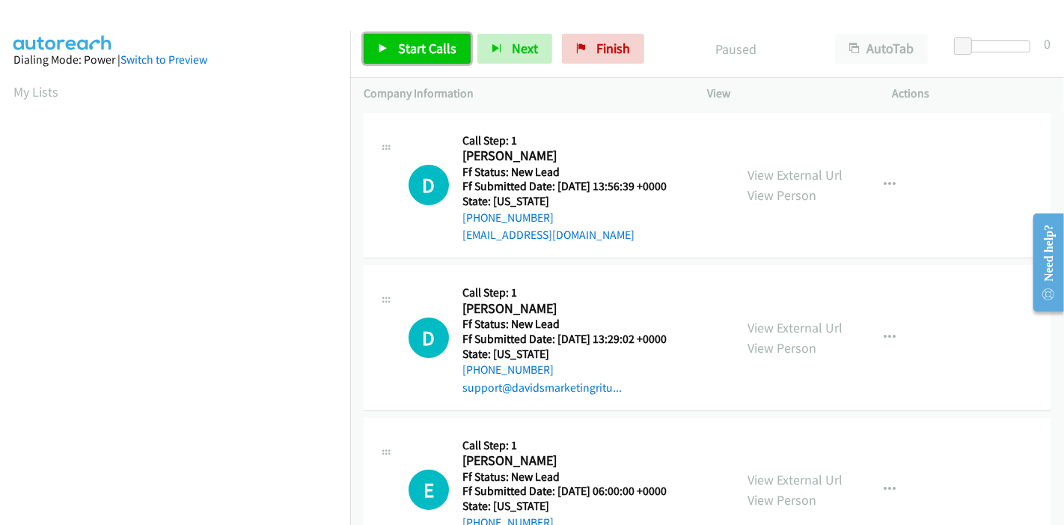
click at [380, 42] on link "Start Calls" at bounding box center [417, 49] width 107 height 30
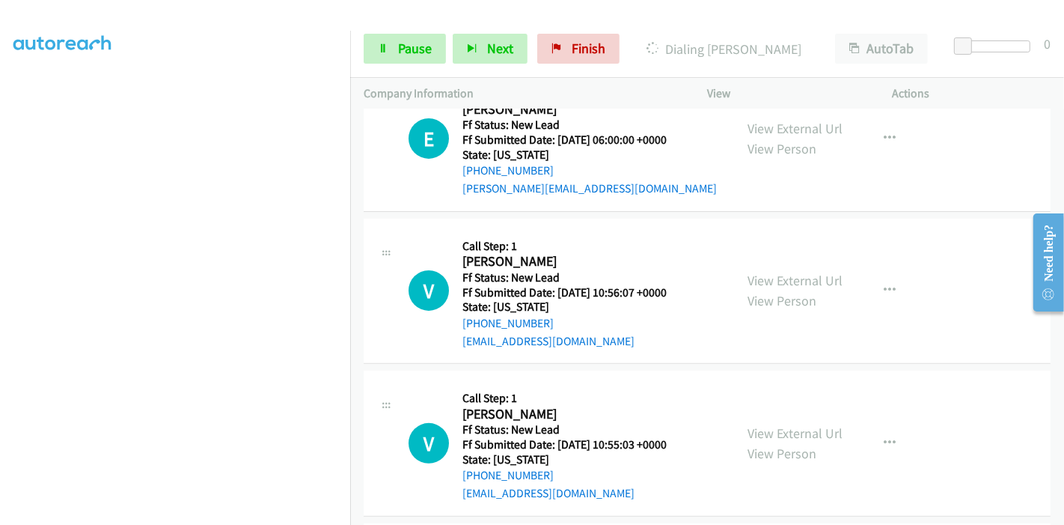
scroll to position [492, 0]
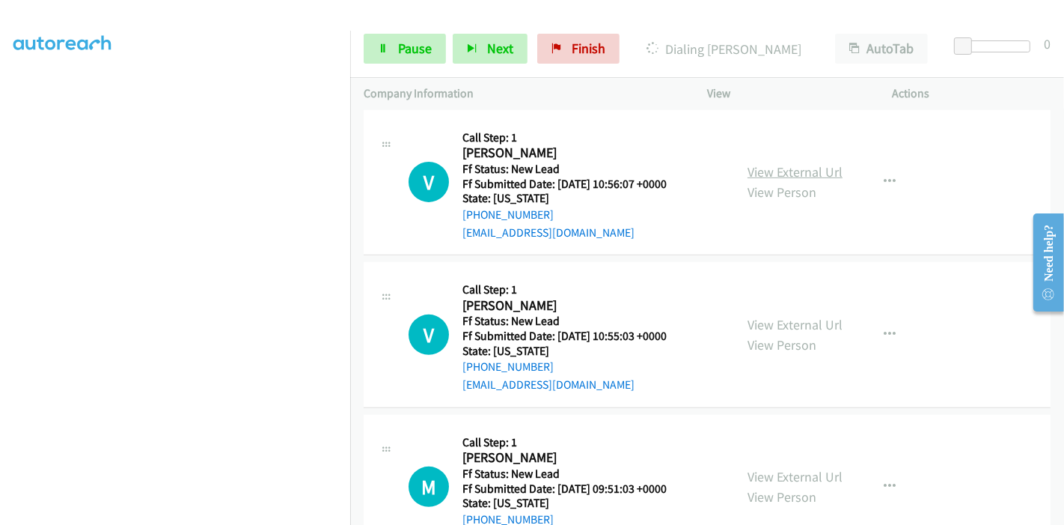
click at [785, 174] on link "View External Url" at bounding box center [795, 171] width 95 height 17
click at [764, 317] on link "View External Url" at bounding box center [795, 324] width 95 height 17
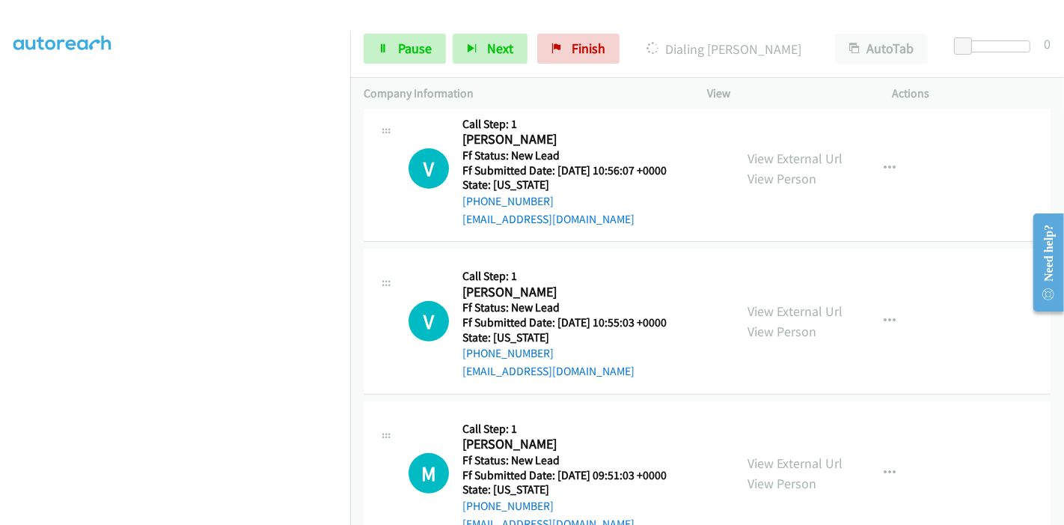
scroll to position [549, 0]
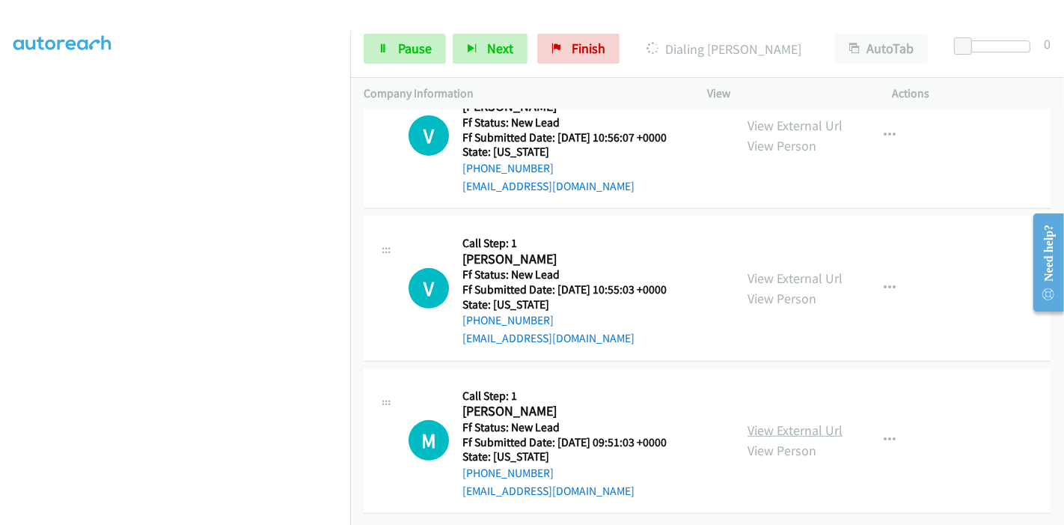
click at [784, 421] on link "View External Url" at bounding box center [795, 429] width 95 height 17
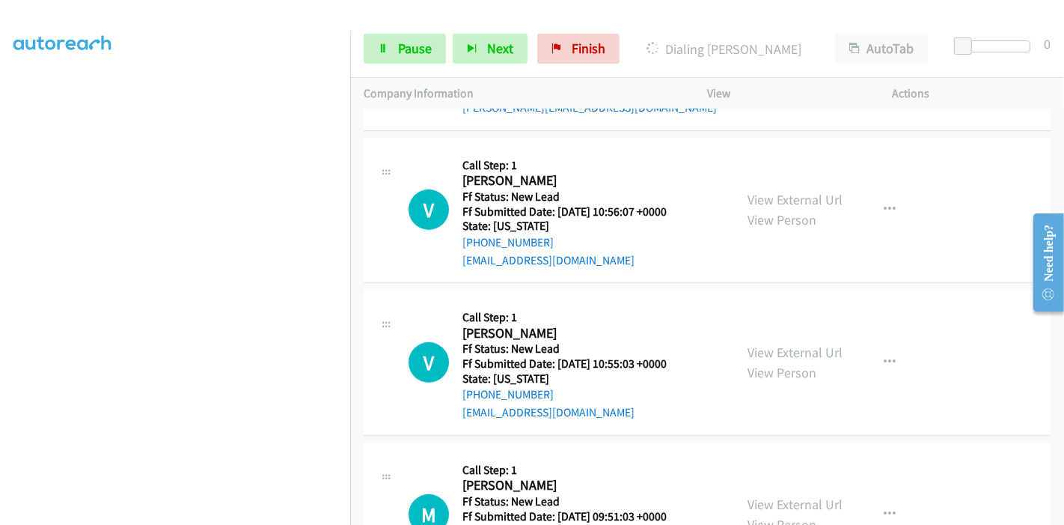
scroll to position [466, 0]
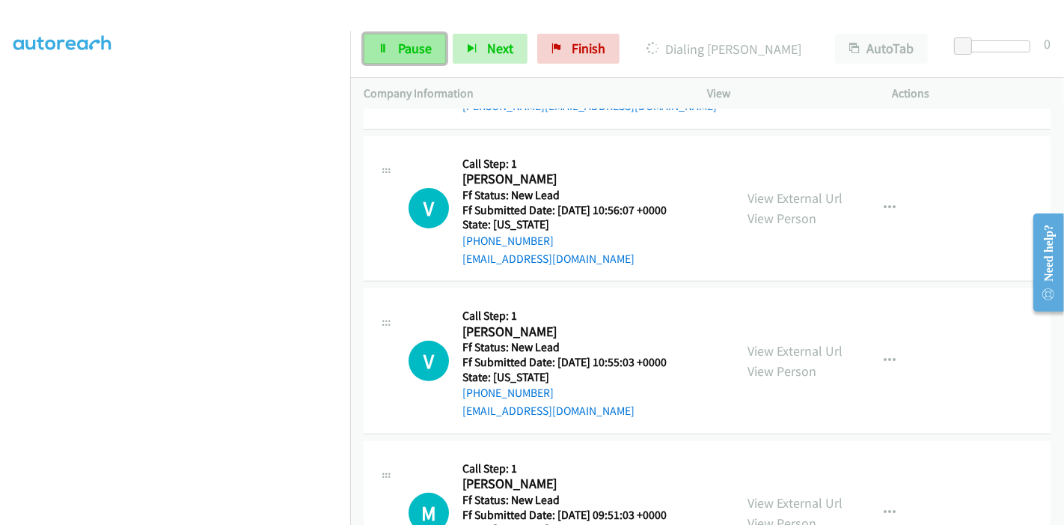
click at [388, 53] on link "Pause" at bounding box center [405, 49] width 82 height 30
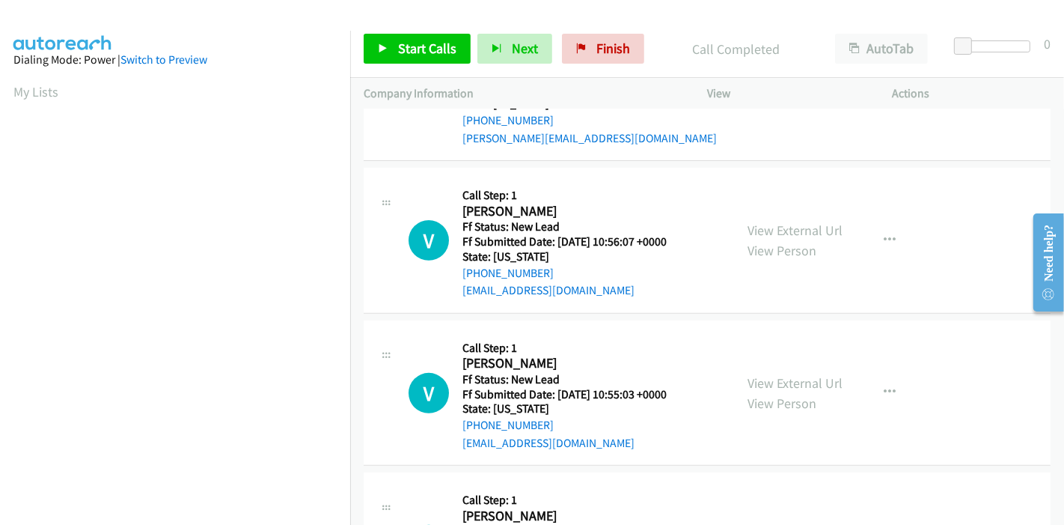
scroll to position [497, 0]
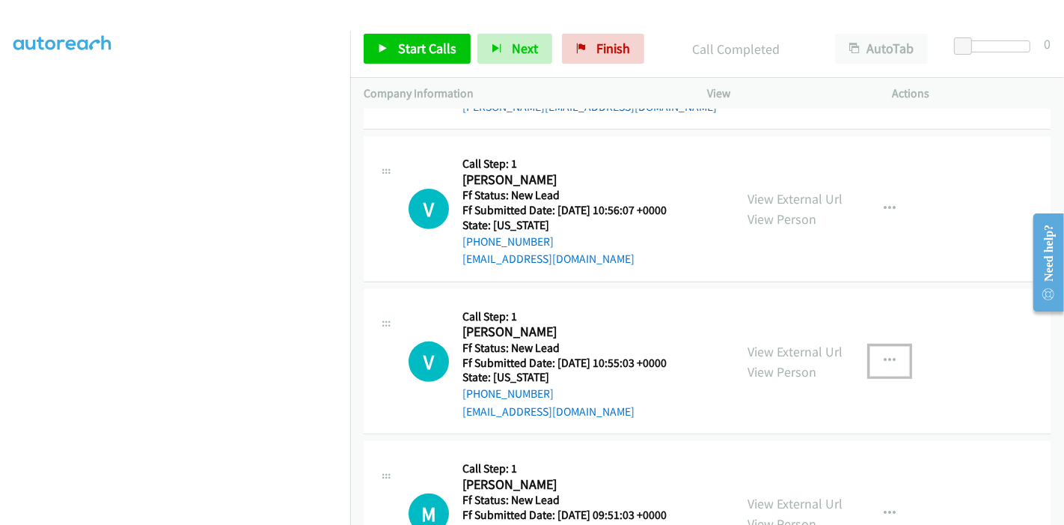
click at [884, 358] on icon "button" at bounding box center [890, 361] width 12 height 12
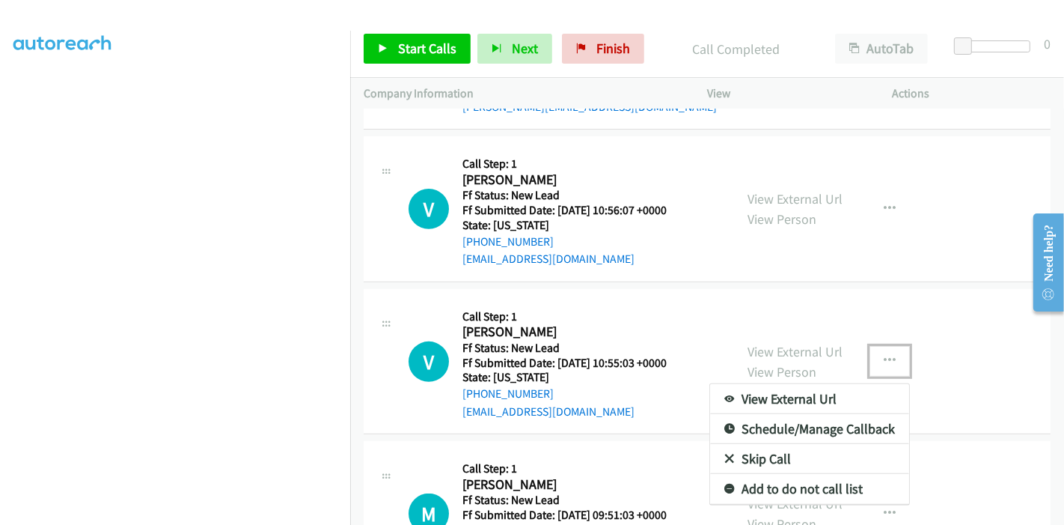
click at [778, 451] on link "Skip Call" at bounding box center [809, 459] width 199 height 30
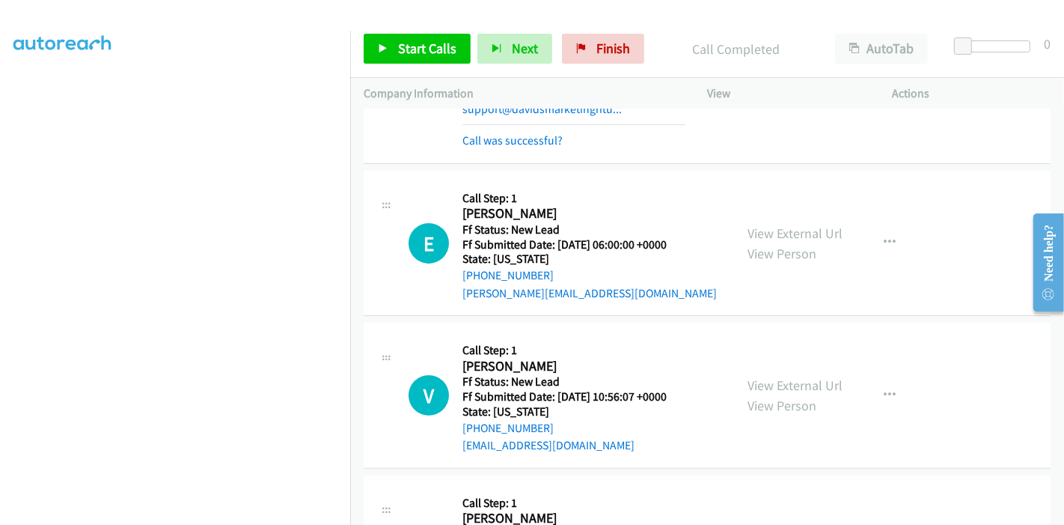
scroll to position [135, 0]
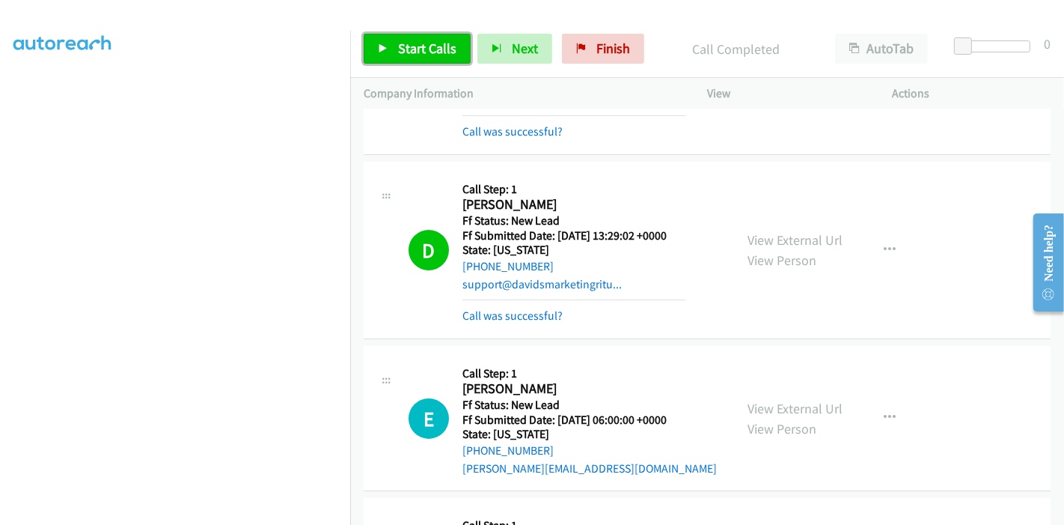
click at [413, 58] on link "Start Calls" at bounding box center [417, 49] width 107 height 30
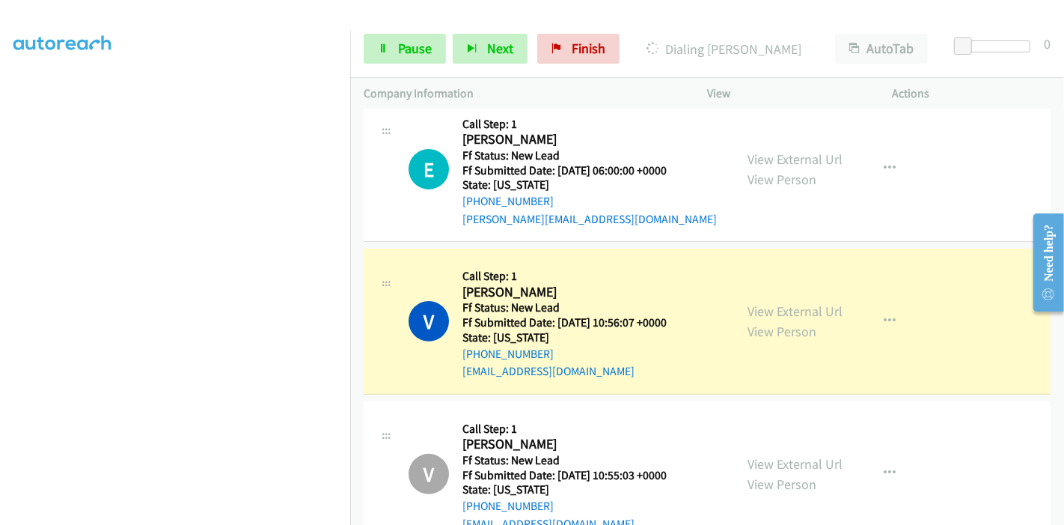
scroll to position [302, 0]
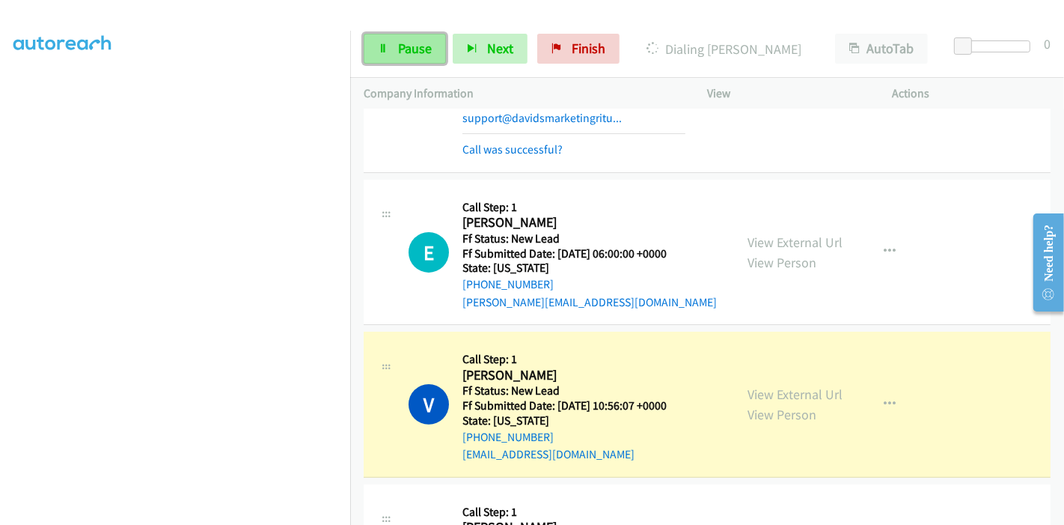
click at [398, 40] on span "Pause" at bounding box center [415, 48] width 34 height 17
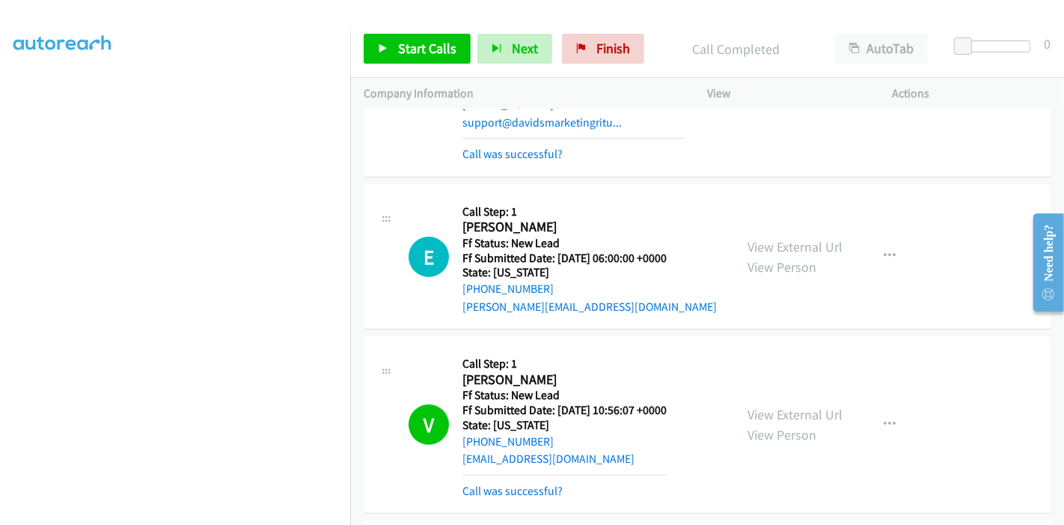
scroll to position [417, 0]
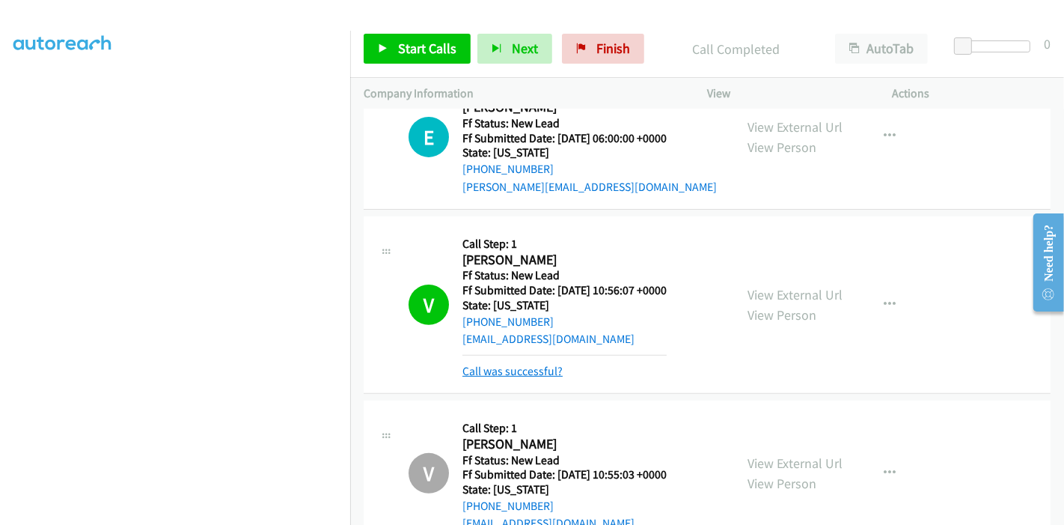
click at [532, 367] on link "Call was successful?" at bounding box center [513, 371] width 100 height 14
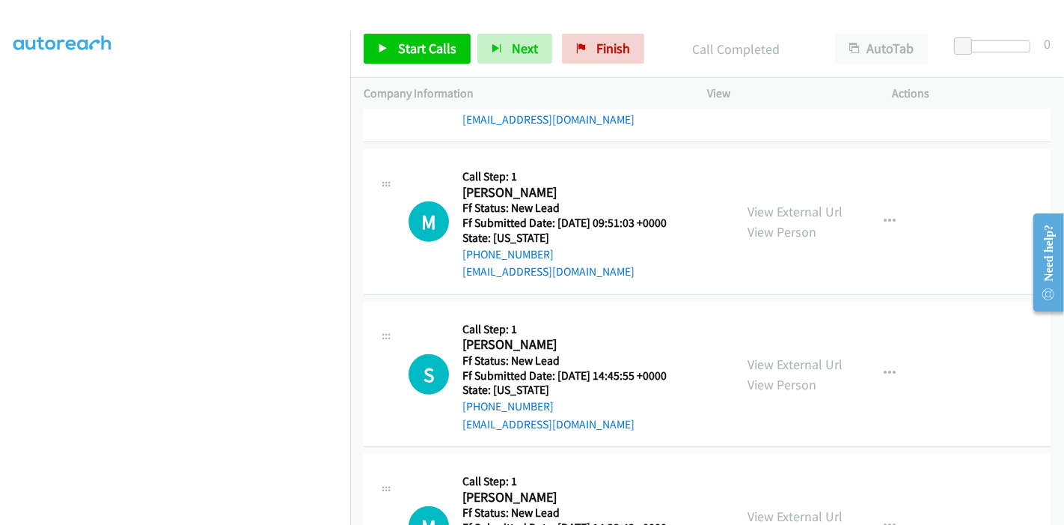
scroll to position [787, 0]
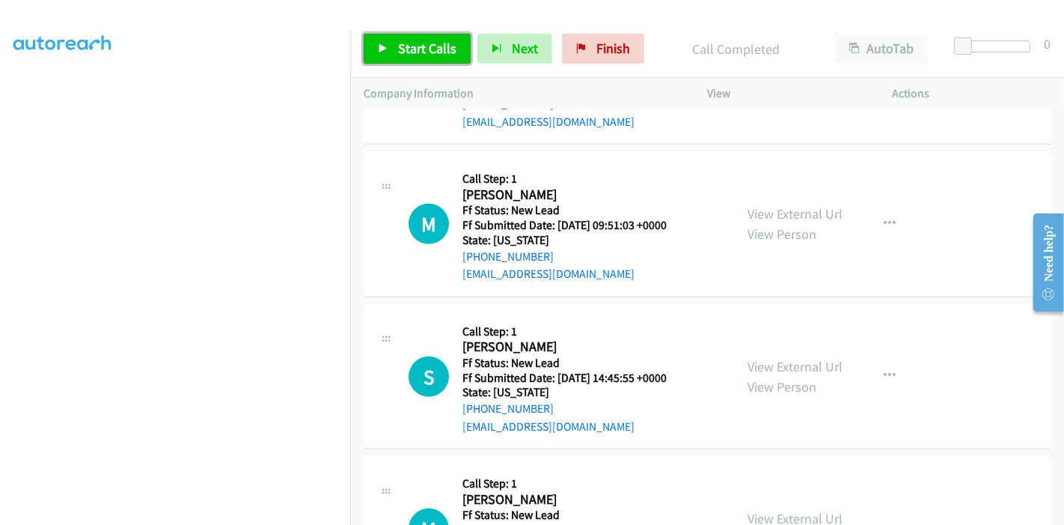
click at [398, 49] on span "Start Calls" at bounding box center [427, 48] width 58 height 17
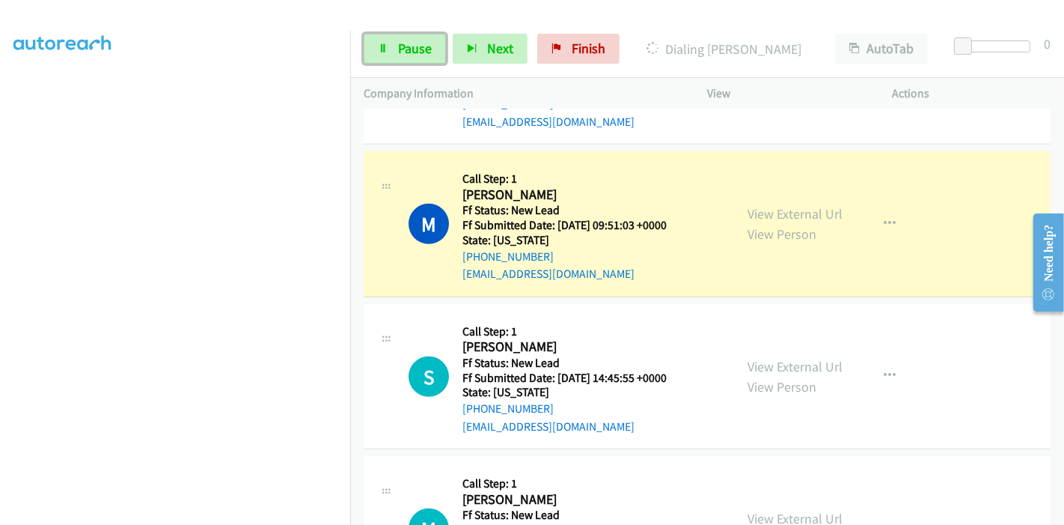
click at [398, 49] on span "Pause" at bounding box center [415, 48] width 34 height 17
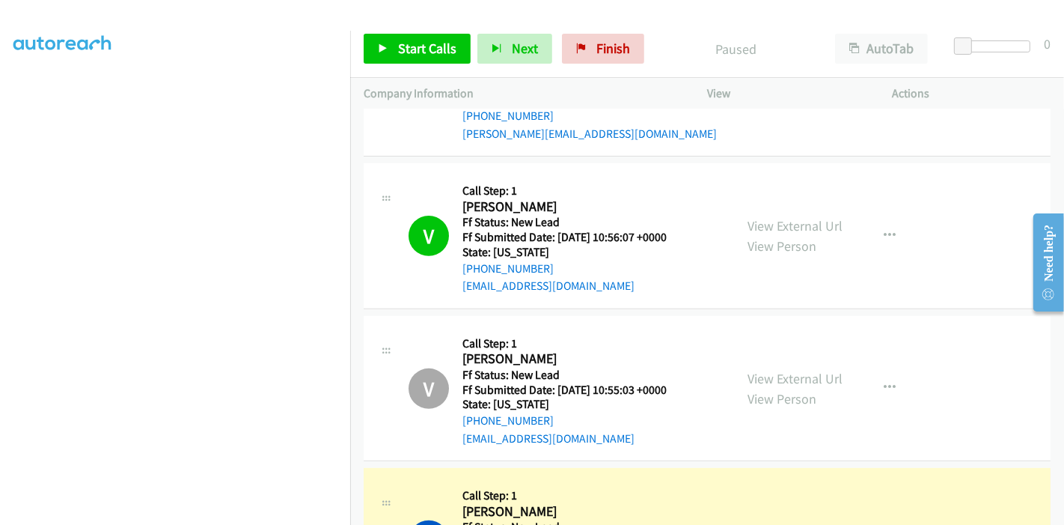
scroll to position [454, 0]
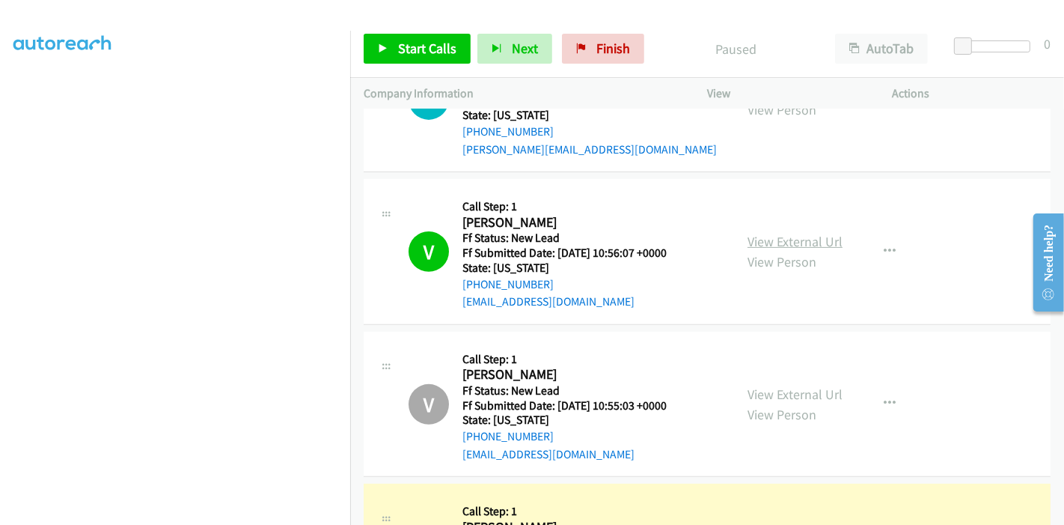
click at [775, 236] on link "View External Url" at bounding box center [795, 241] width 95 height 17
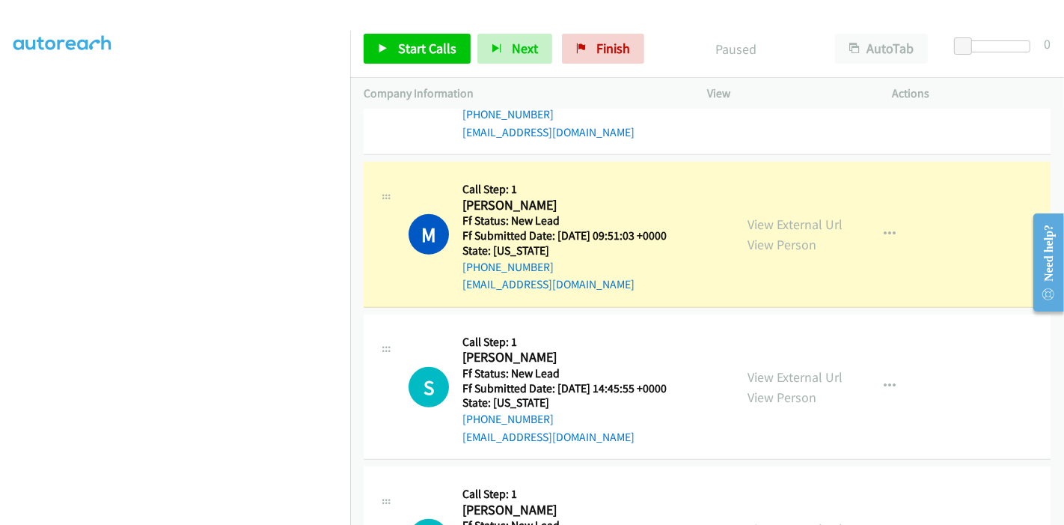
scroll to position [787, 0]
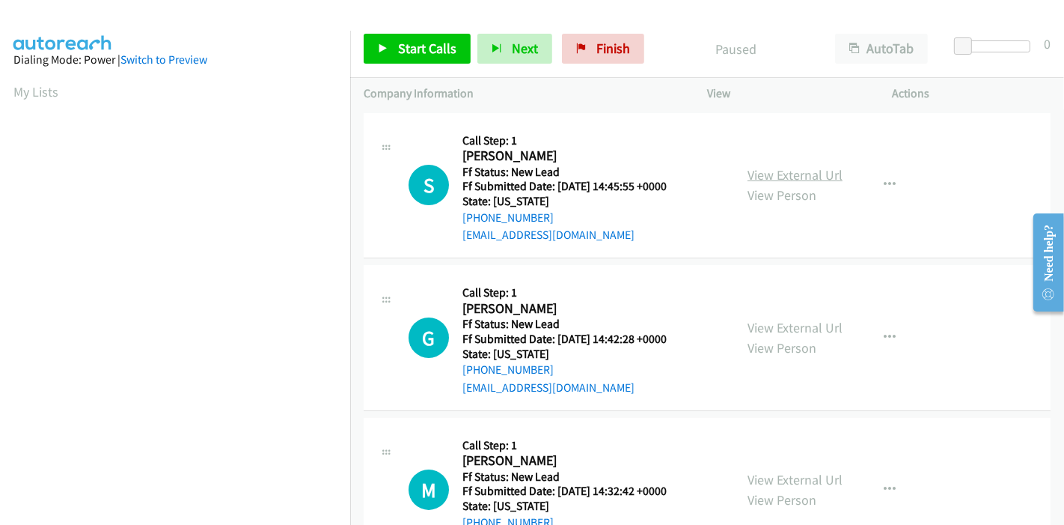
click at [789, 172] on link "View External Url" at bounding box center [795, 174] width 95 height 17
click at [768, 325] on link "View External Url" at bounding box center [795, 327] width 95 height 17
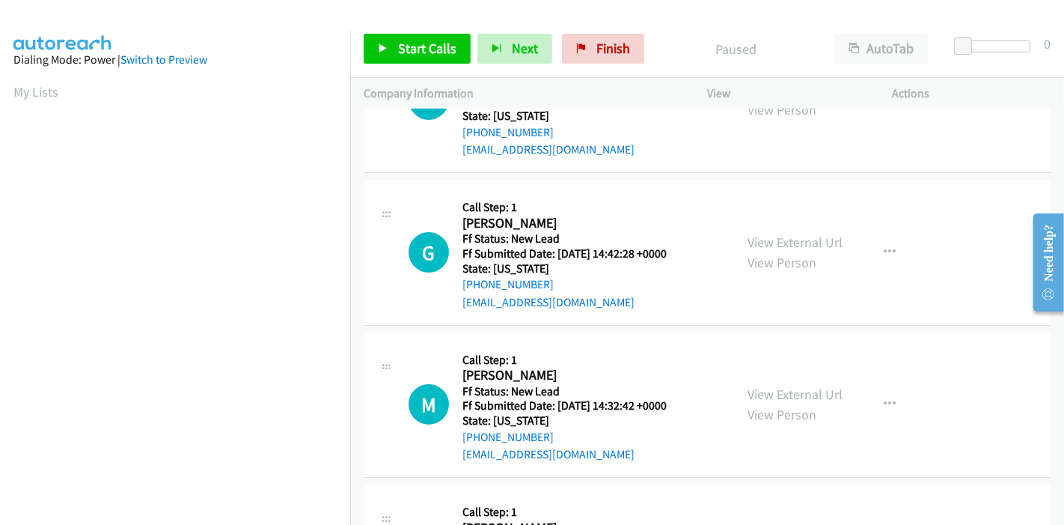
scroll to position [213, 0]
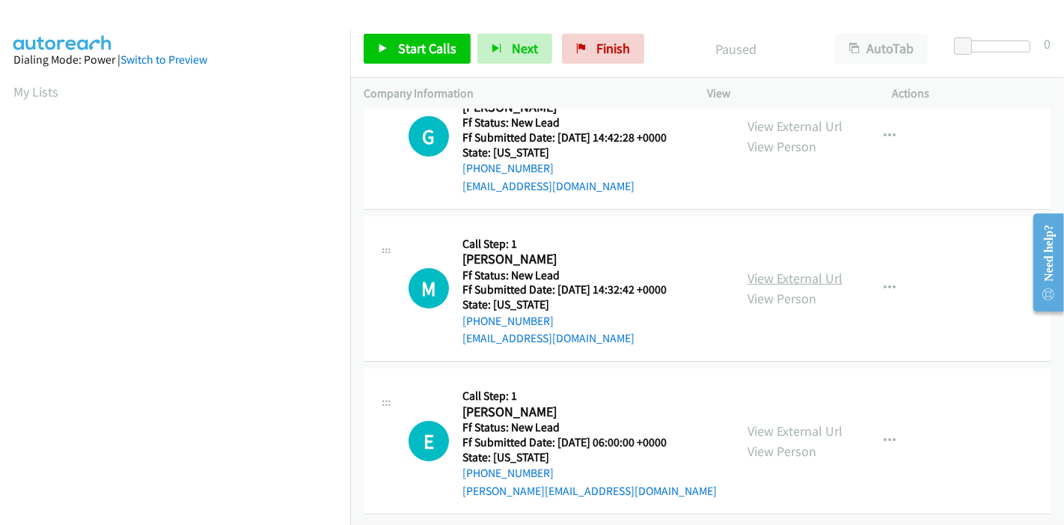
click at [763, 269] on link "View External Url" at bounding box center [795, 277] width 95 height 17
click at [778, 422] on link "View External Url" at bounding box center [795, 430] width 95 height 17
click at [402, 43] on span "Start Calls" at bounding box center [427, 48] width 58 height 17
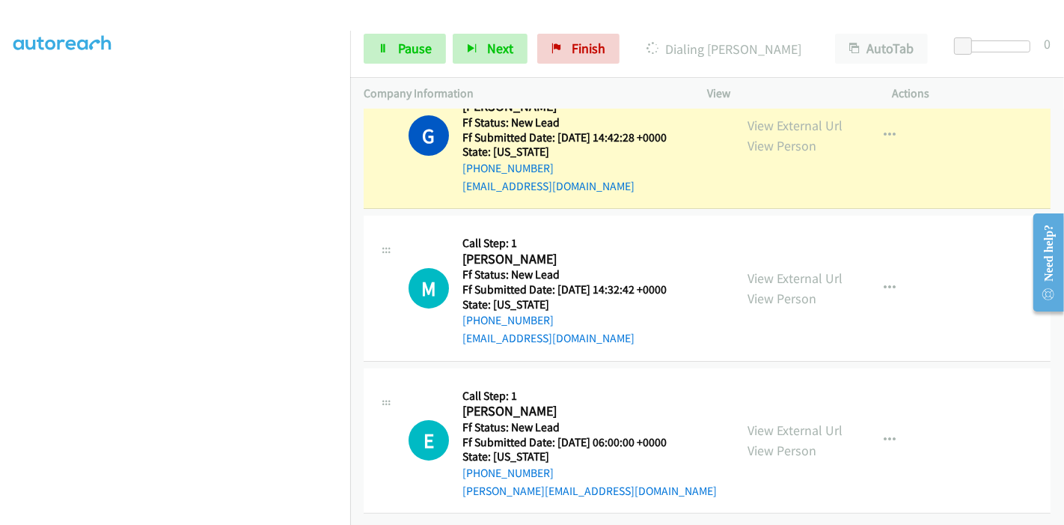
scroll to position [161, 0]
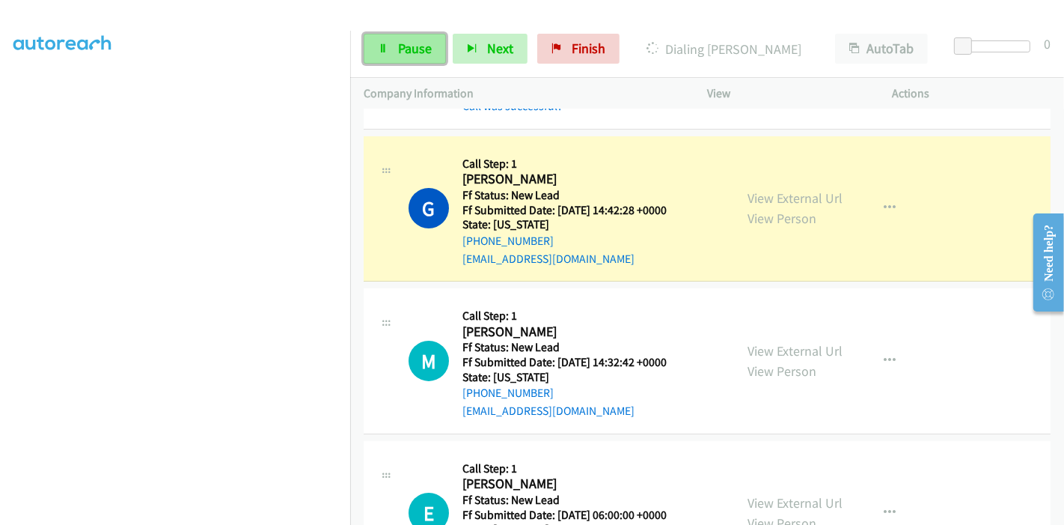
click at [390, 46] on link "Pause" at bounding box center [405, 49] width 82 height 30
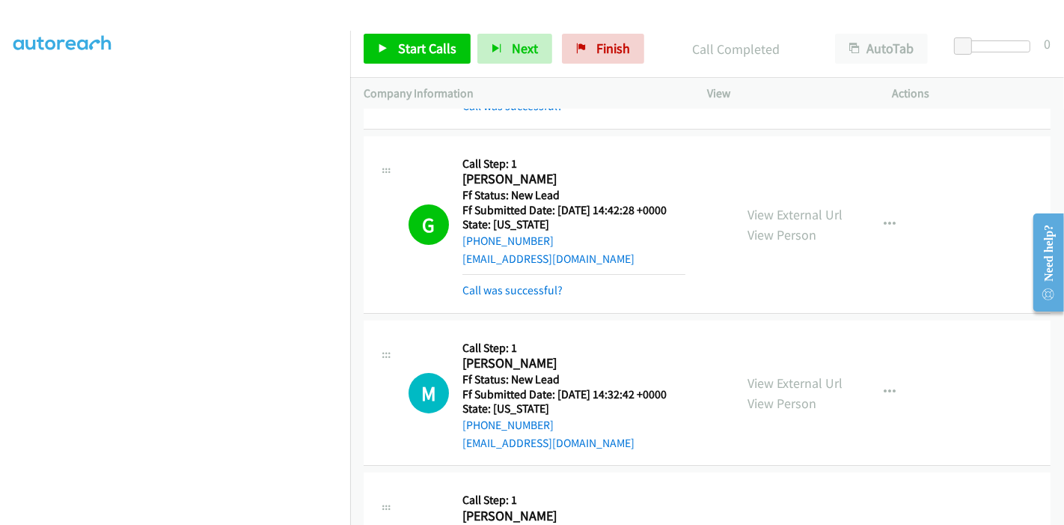
scroll to position [233, 0]
click at [505, 297] on div "Call was successful?" at bounding box center [574, 290] width 223 height 18
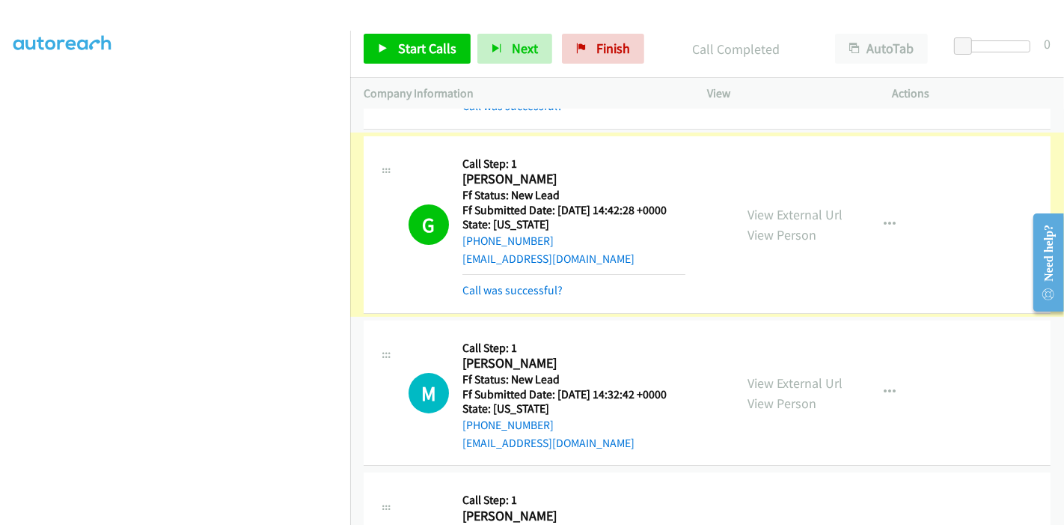
click at [487, 289] on link "Call was successful?" at bounding box center [513, 290] width 100 height 14
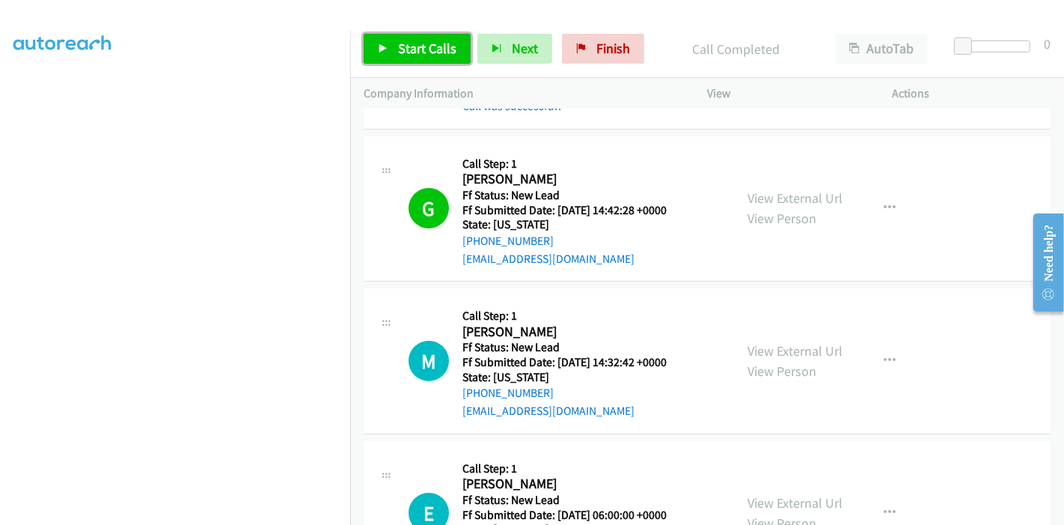
click at [412, 49] on span "Start Calls" at bounding box center [427, 48] width 58 height 17
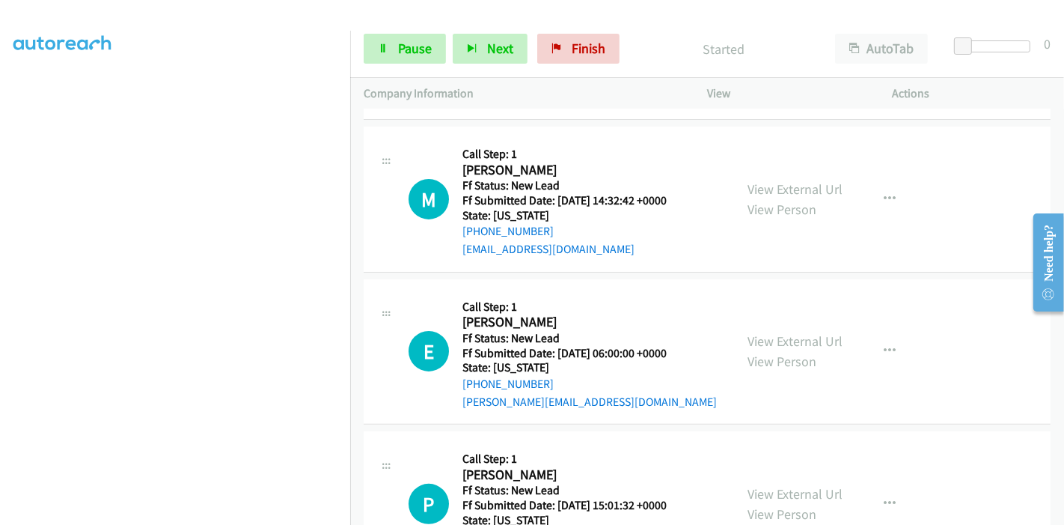
scroll to position [327, 0]
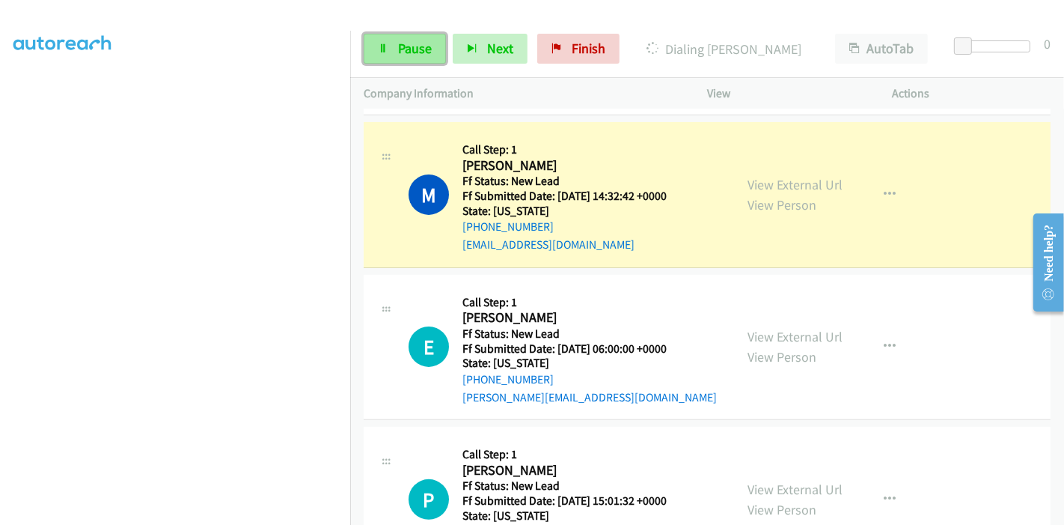
click at [403, 50] on span "Pause" at bounding box center [415, 48] width 34 height 17
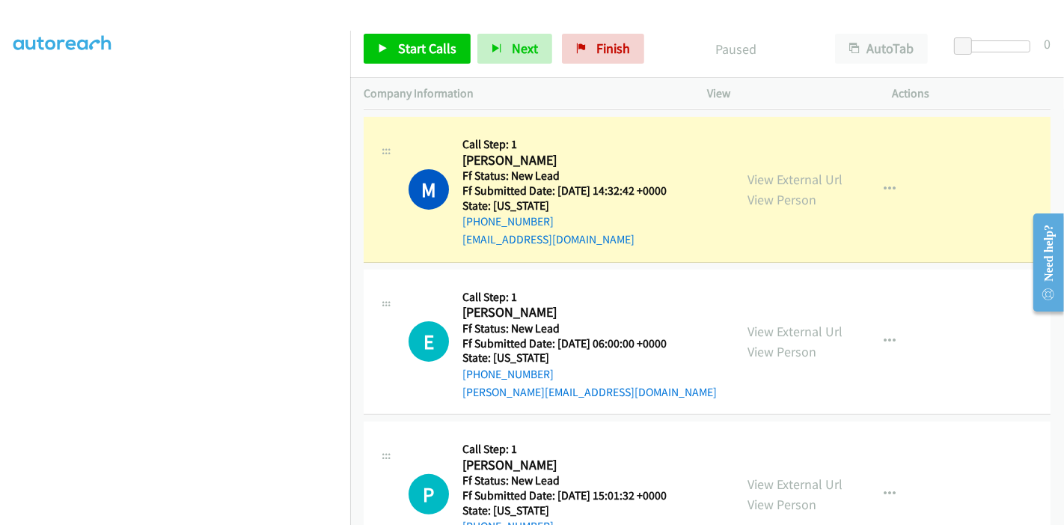
scroll to position [316, 0]
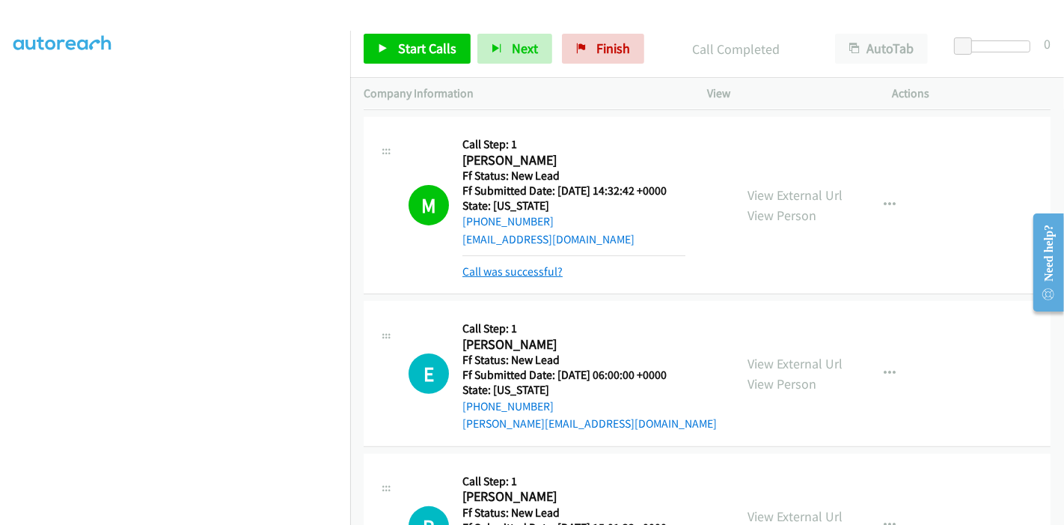
click at [502, 274] on link "Call was successful?" at bounding box center [513, 271] width 100 height 14
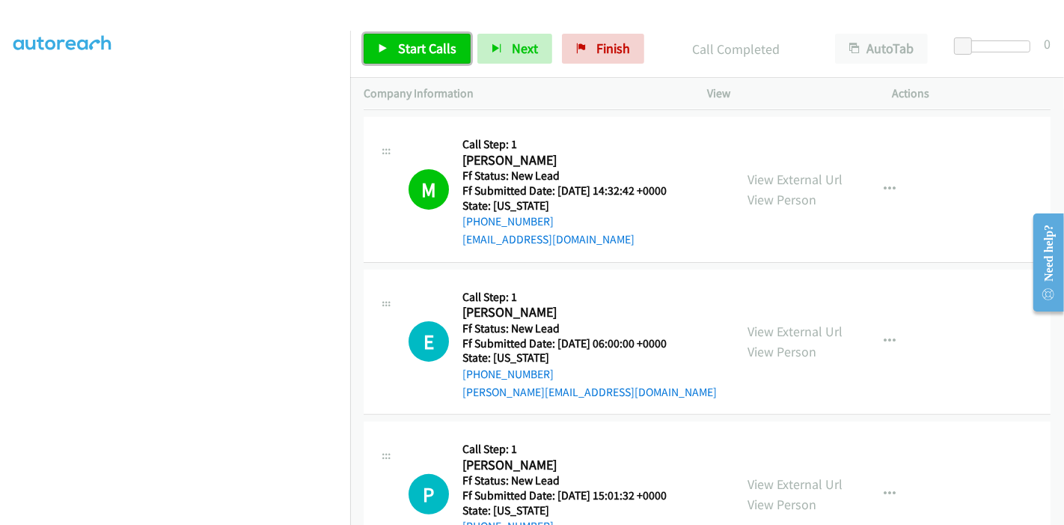
click at [425, 43] on span "Start Calls" at bounding box center [427, 48] width 58 height 17
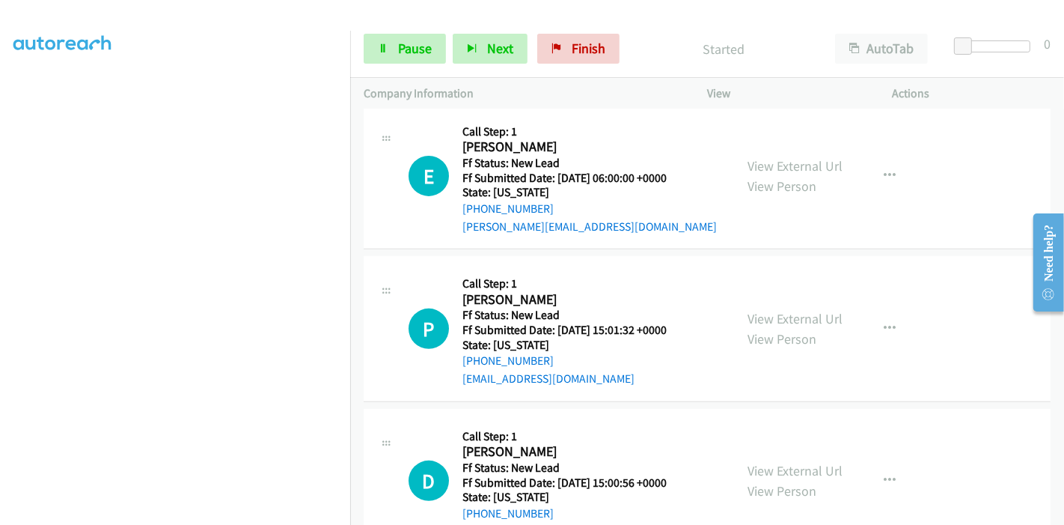
scroll to position [499, 0]
click at [782, 313] on link "View External Url" at bounding box center [795, 317] width 95 height 17
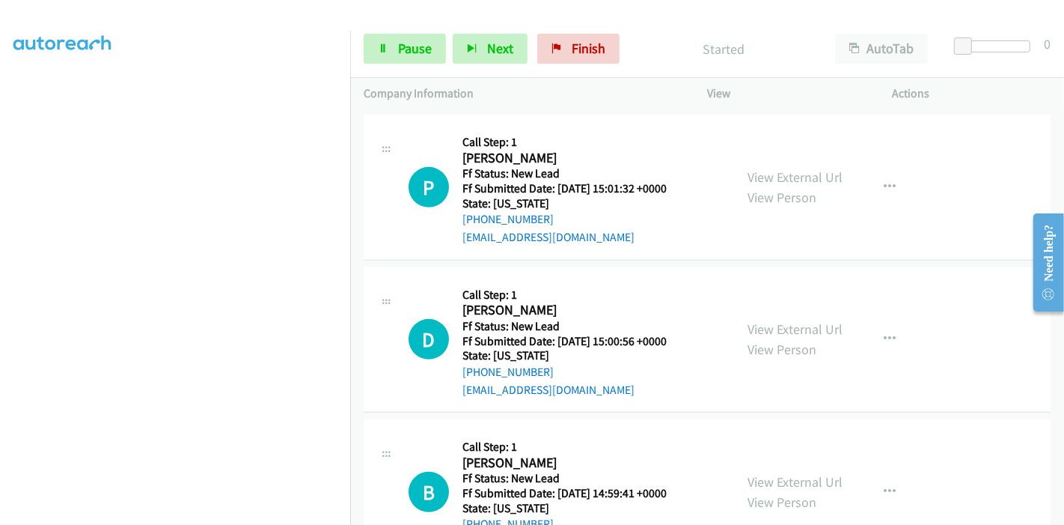
scroll to position [665, 0]
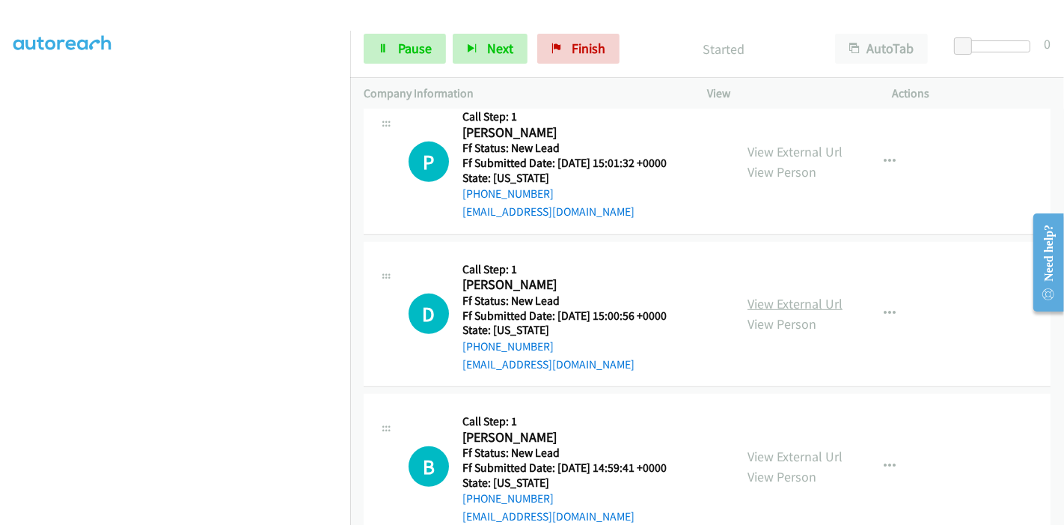
click at [773, 299] on link "View External Url" at bounding box center [795, 303] width 95 height 17
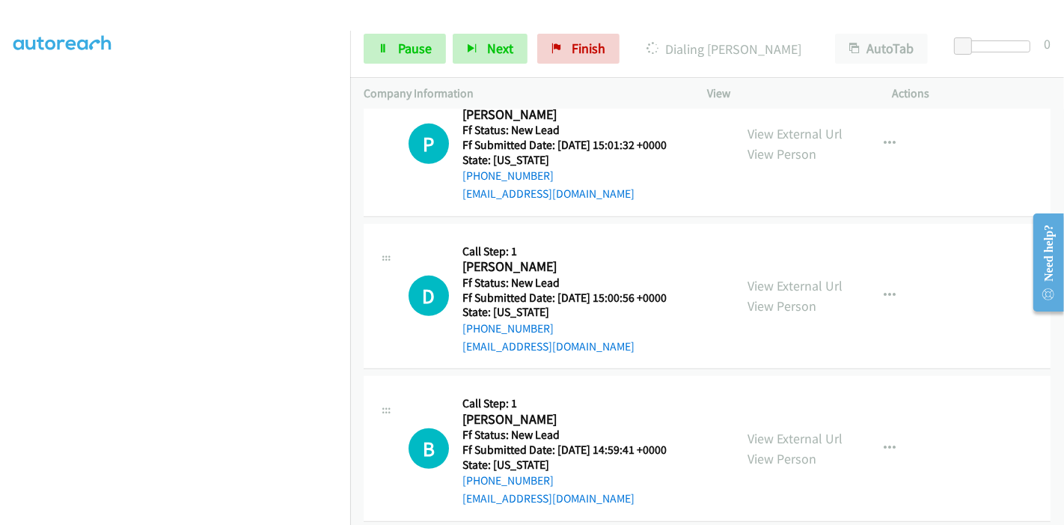
scroll to position [701, 0]
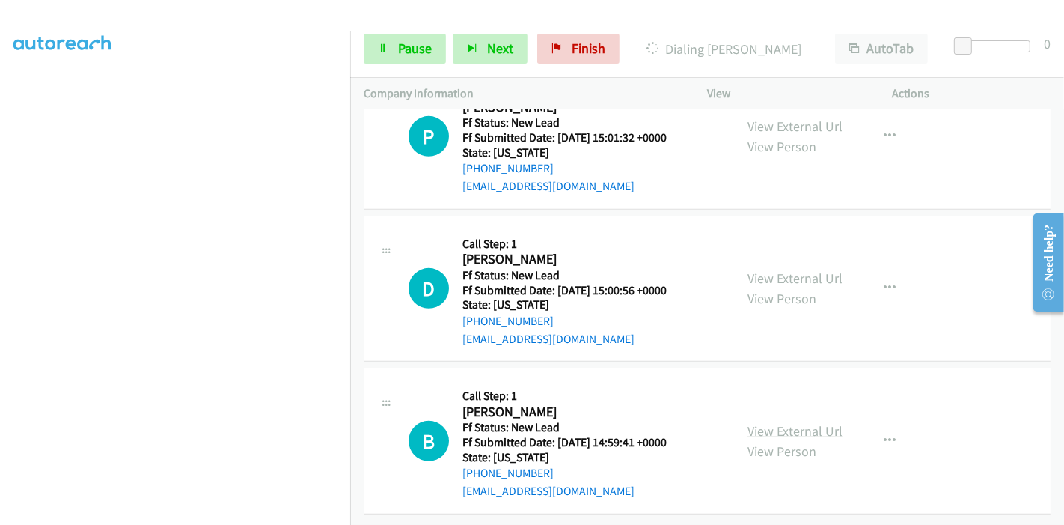
click at [763, 422] on link "View External Url" at bounding box center [795, 430] width 95 height 17
click at [385, 45] on icon at bounding box center [383, 49] width 10 height 10
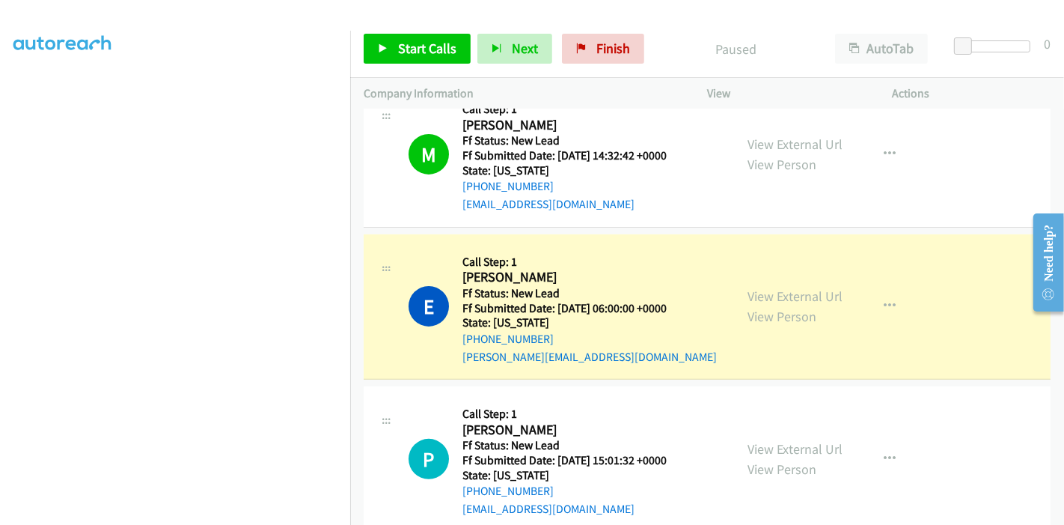
scroll to position [233, 0]
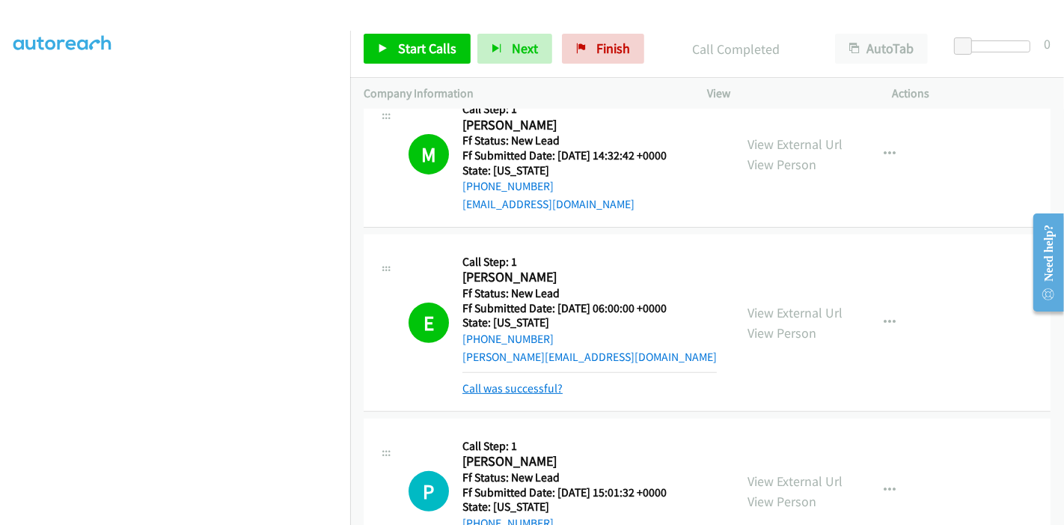
click at [520, 391] on link "Call was successful?" at bounding box center [513, 388] width 100 height 14
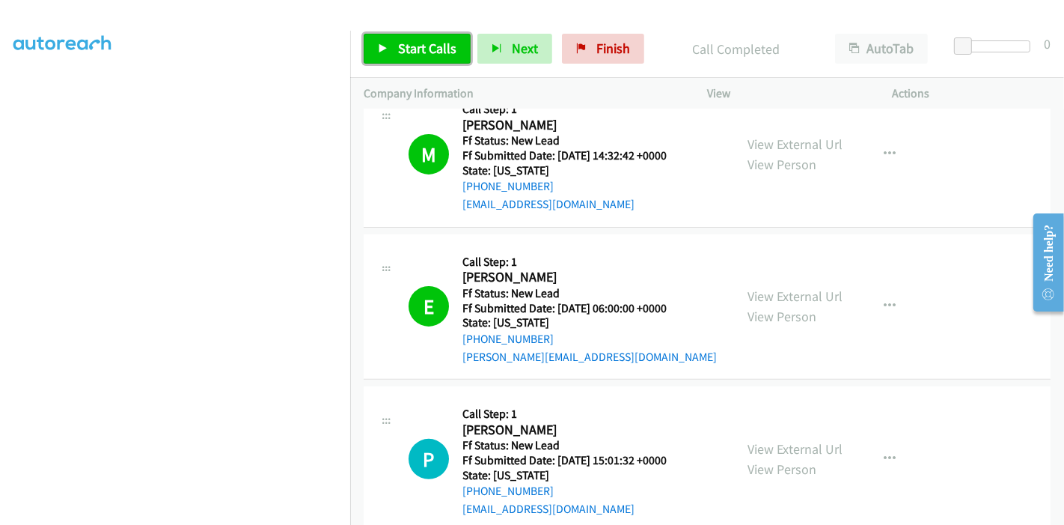
click at [391, 56] on link "Start Calls" at bounding box center [417, 49] width 107 height 30
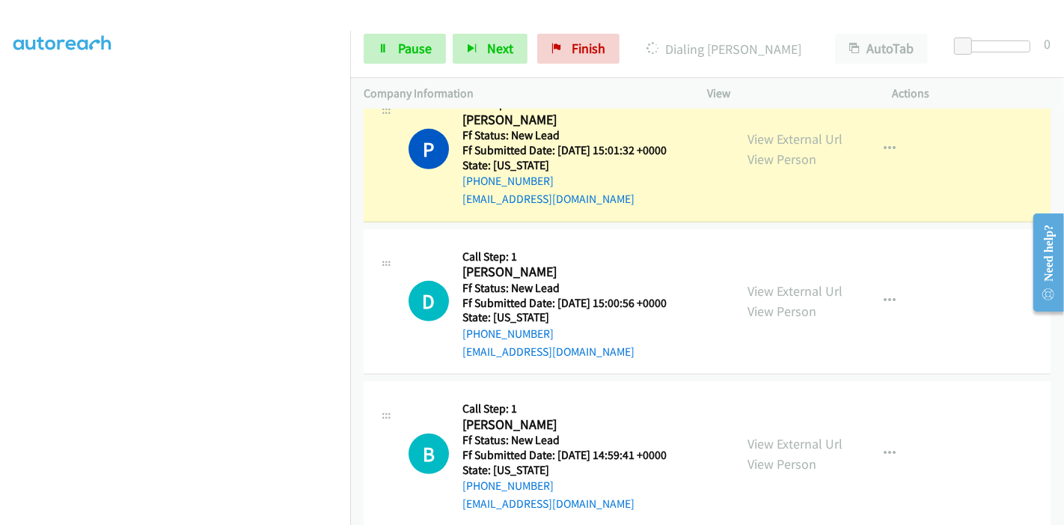
scroll to position [701, 0]
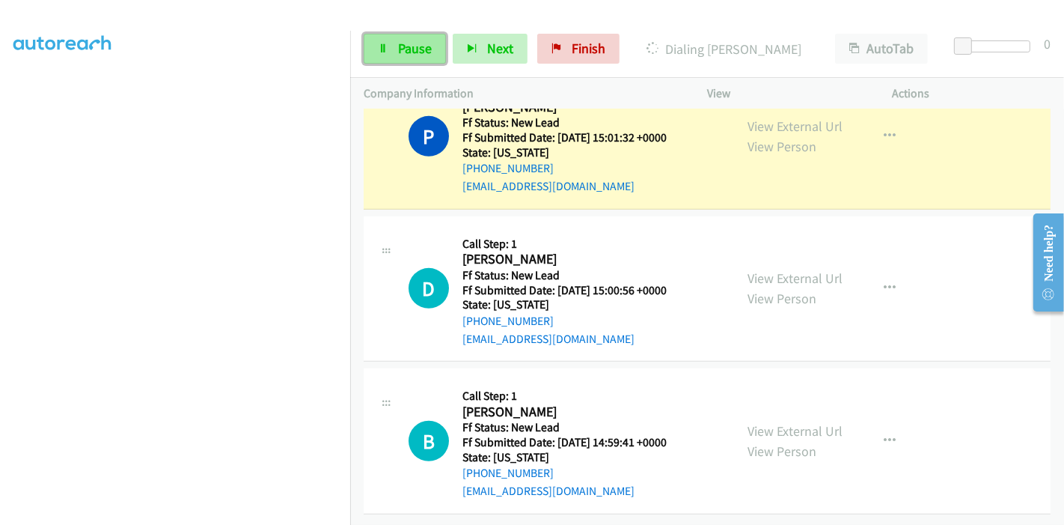
click at [398, 47] on span "Pause" at bounding box center [415, 48] width 34 height 17
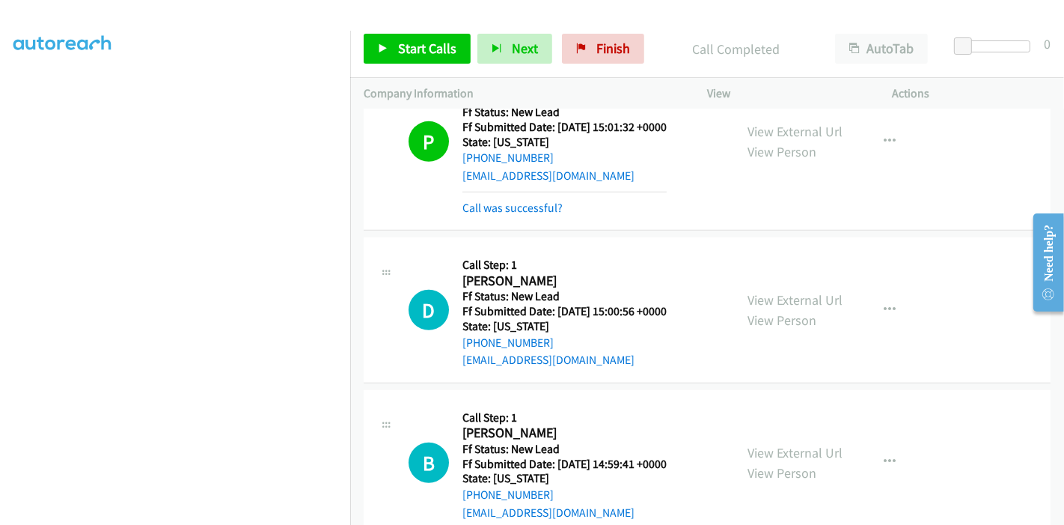
scroll to position [716, 0]
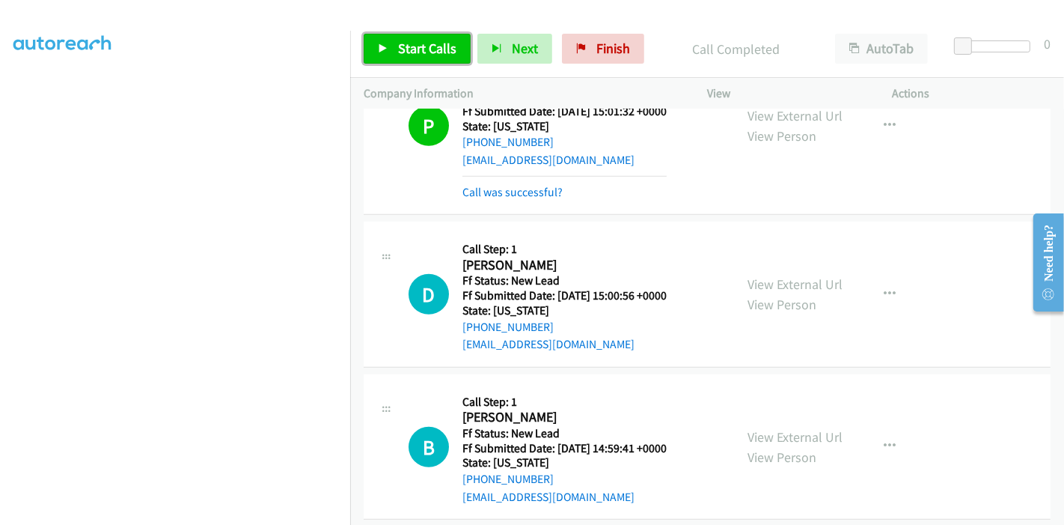
click at [431, 37] on link "Start Calls" at bounding box center [417, 49] width 107 height 30
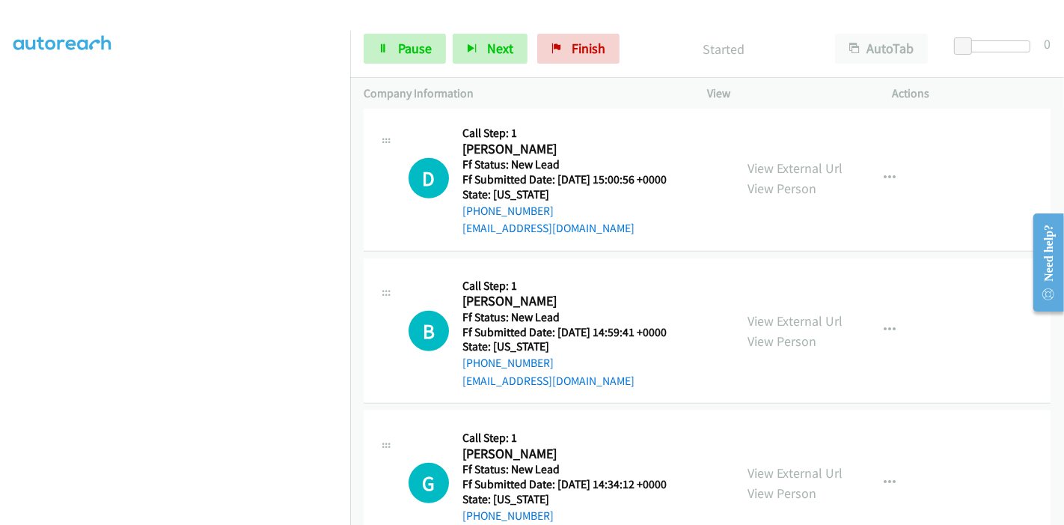
scroll to position [799, 0]
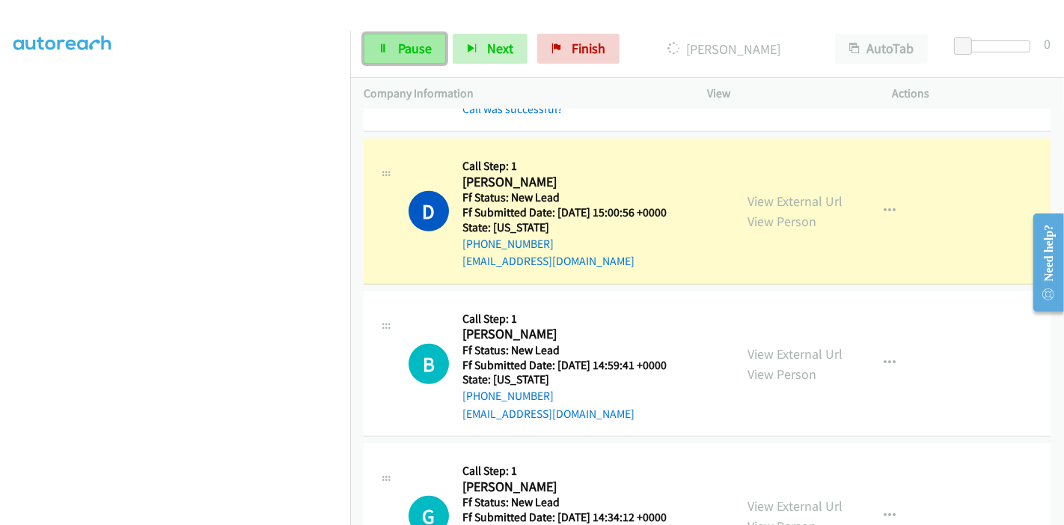
click at [407, 50] on span "Pause" at bounding box center [415, 48] width 34 height 17
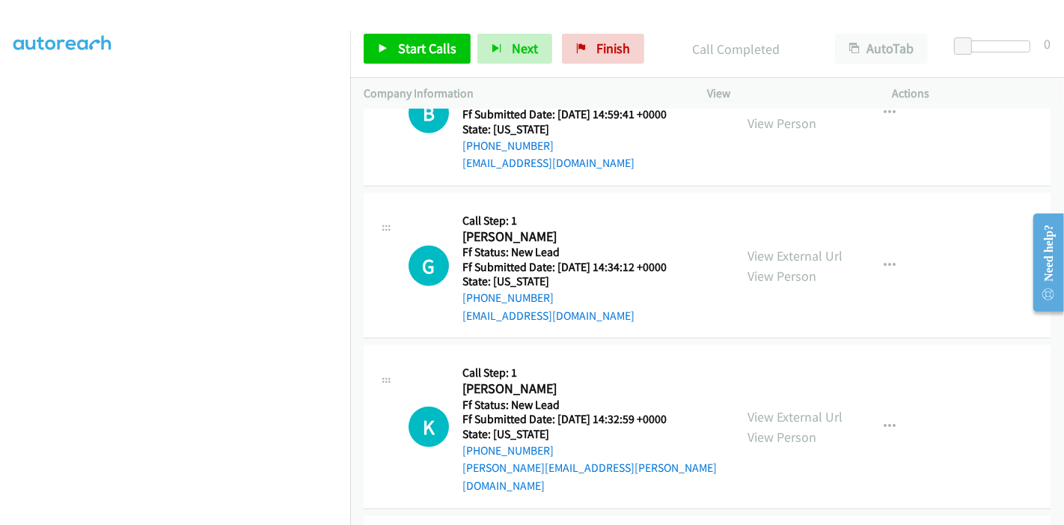
scroll to position [1106, 0]
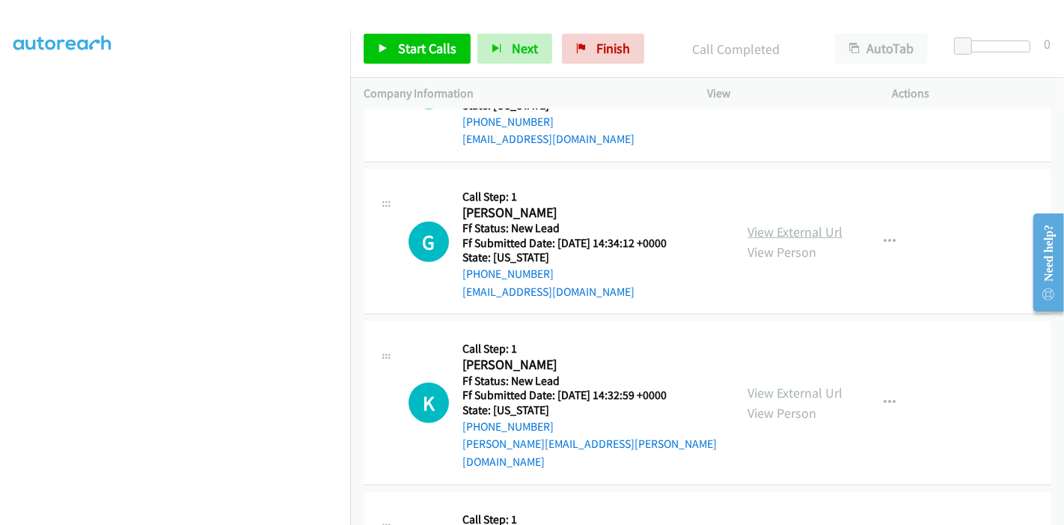
click at [782, 223] on link "View External Url" at bounding box center [795, 231] width 95 height 17
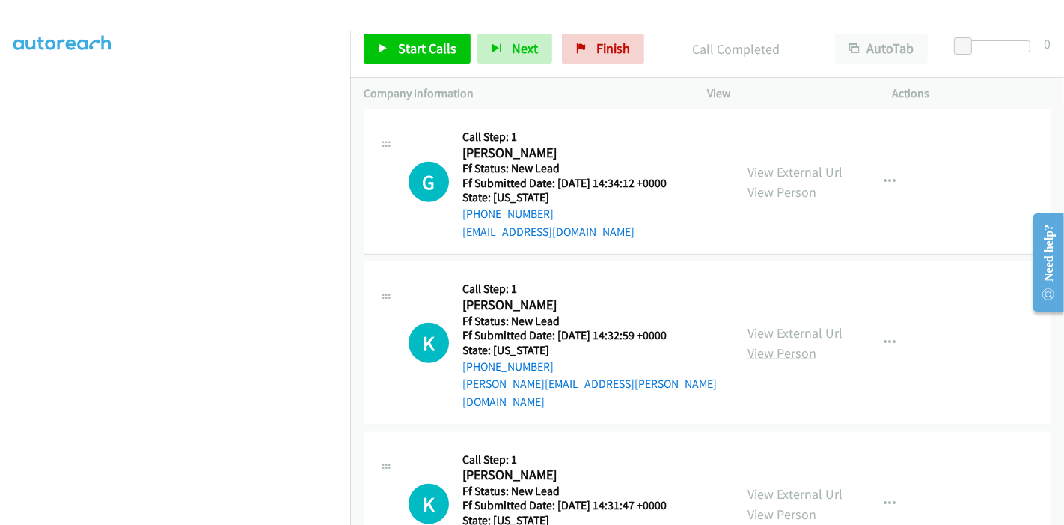
scroll to position [1220, 0]
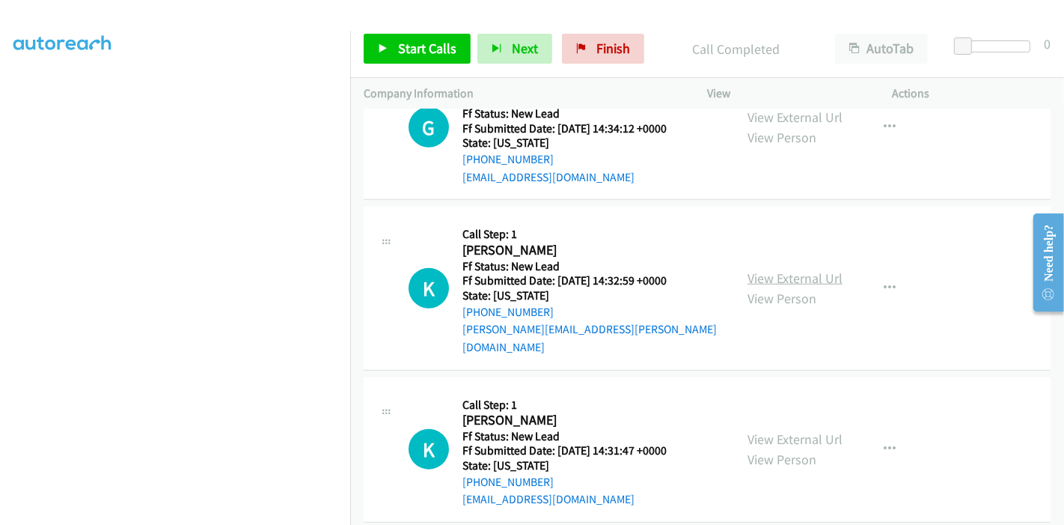
click at [760, 269] on link "View External Url" at bounding box center [795, 277] width 95 height 17
click at [759, 430] on link "View External Url" at bounding box center [795, 438] width 95 height 17
click at [382, 53] on link "Start Calls" at bounding box center [417, 49] width 107 height 30
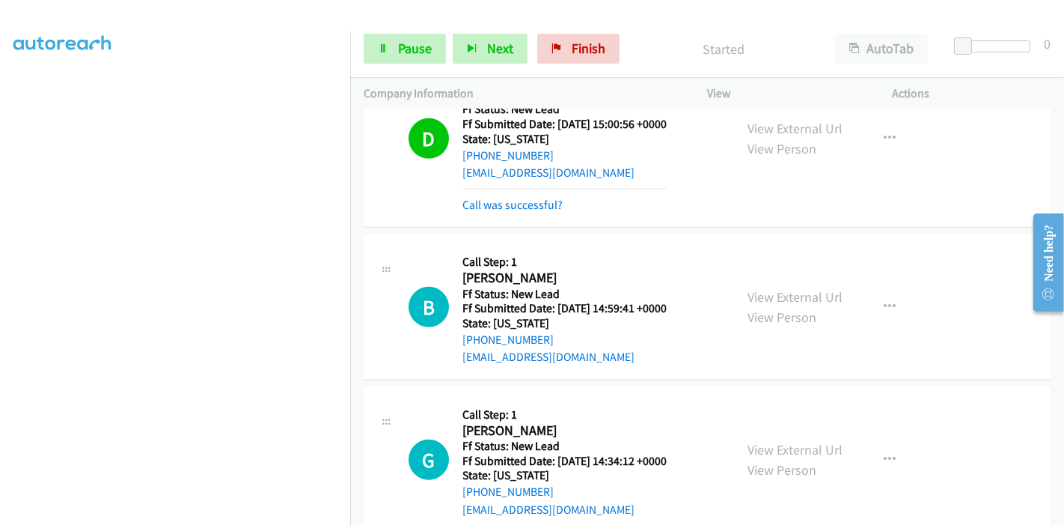
scroll to position [887, 0]
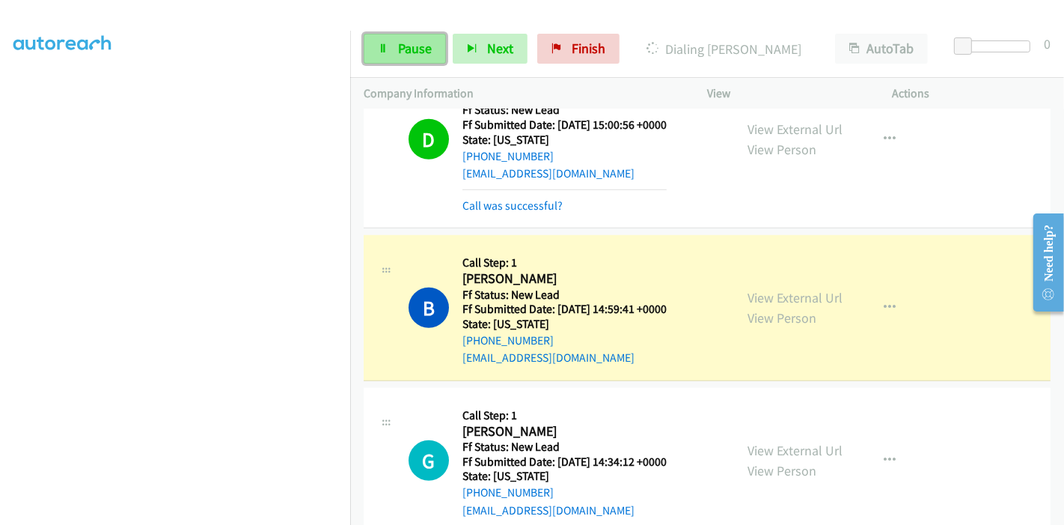
click at [377, 52] on link "Pause" at bounding box center [405, 49] width 82 height 30
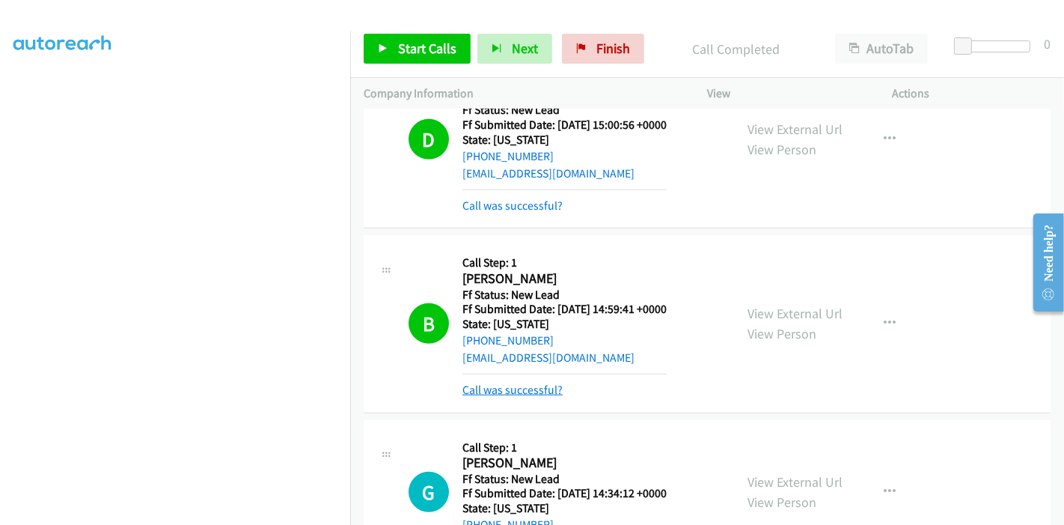
click at [503, 387] on link "Call was successful?" at bounding box center [513, 389] width 100 height 14
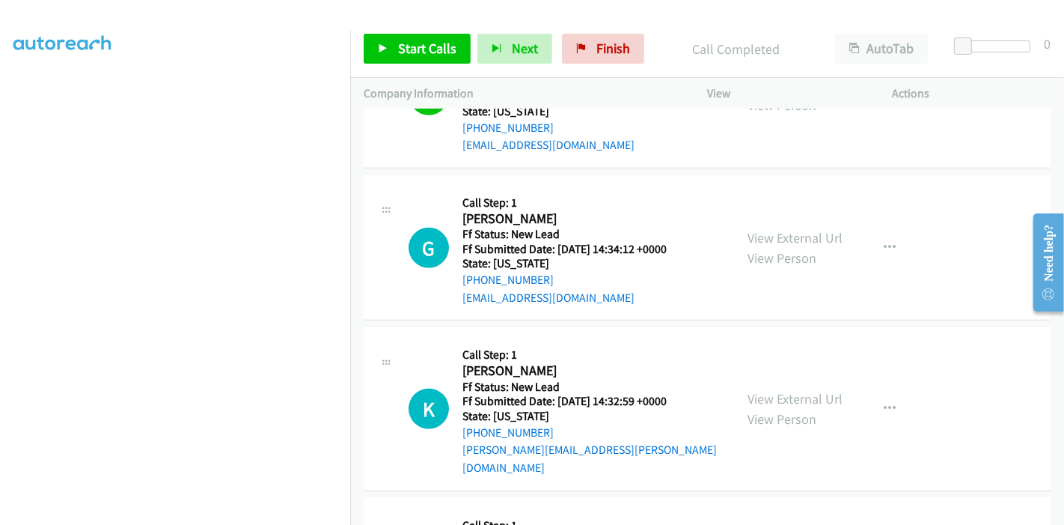
scroll to position [1137, 0]
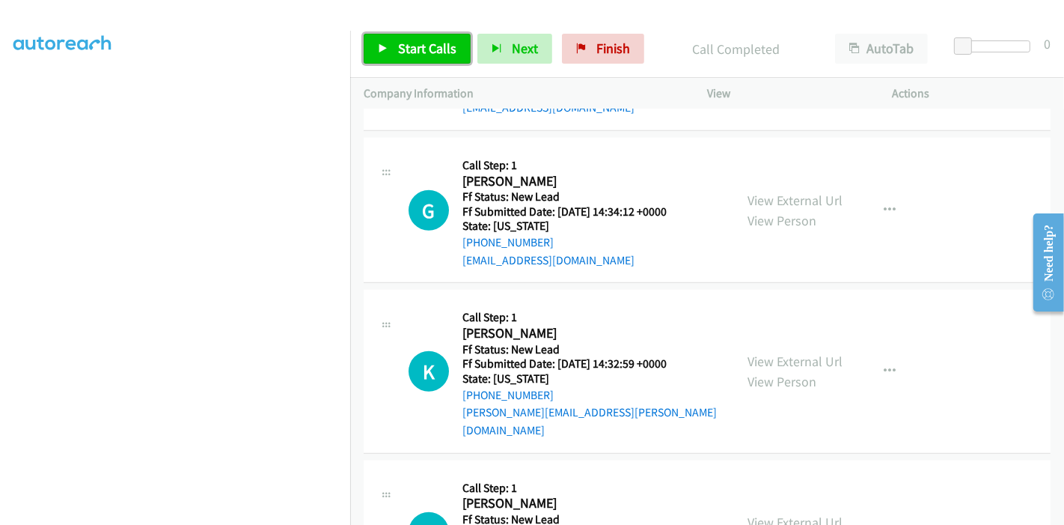
click at [414, 37] on link "Start Calls" at bounding box center [417, 49] width 107 height 30
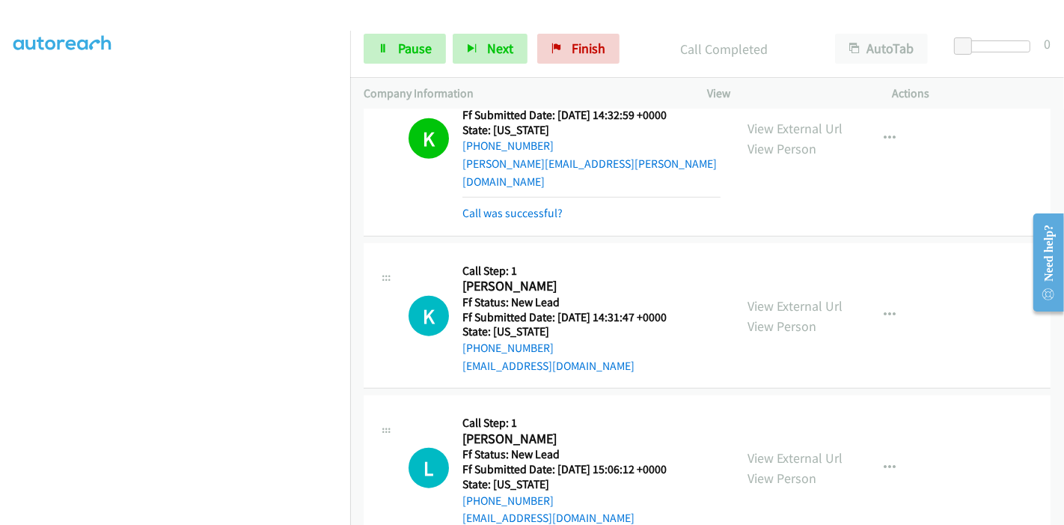
scroll to position [1434, 0]
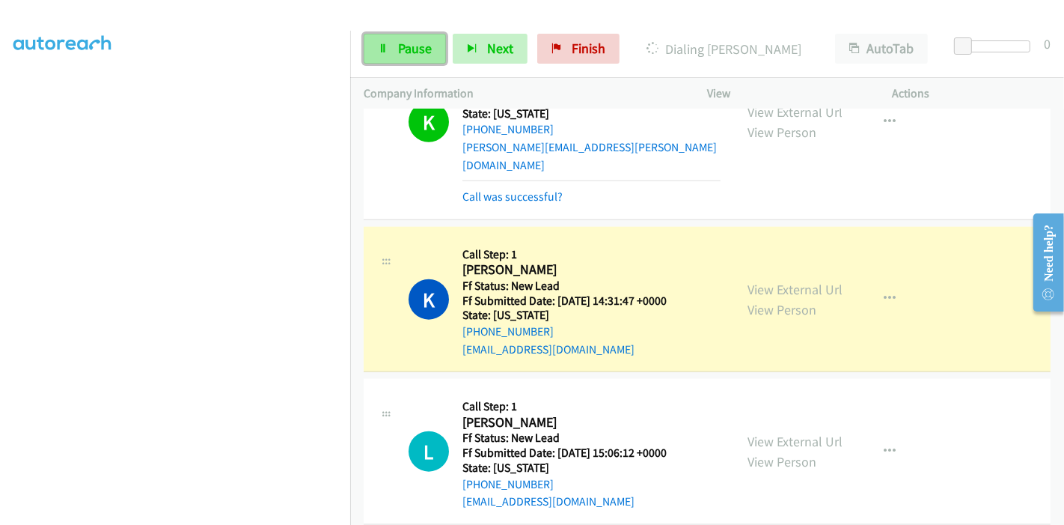
click at [383, 48] on icon at bounding box center [383, 49] width 10 height 10
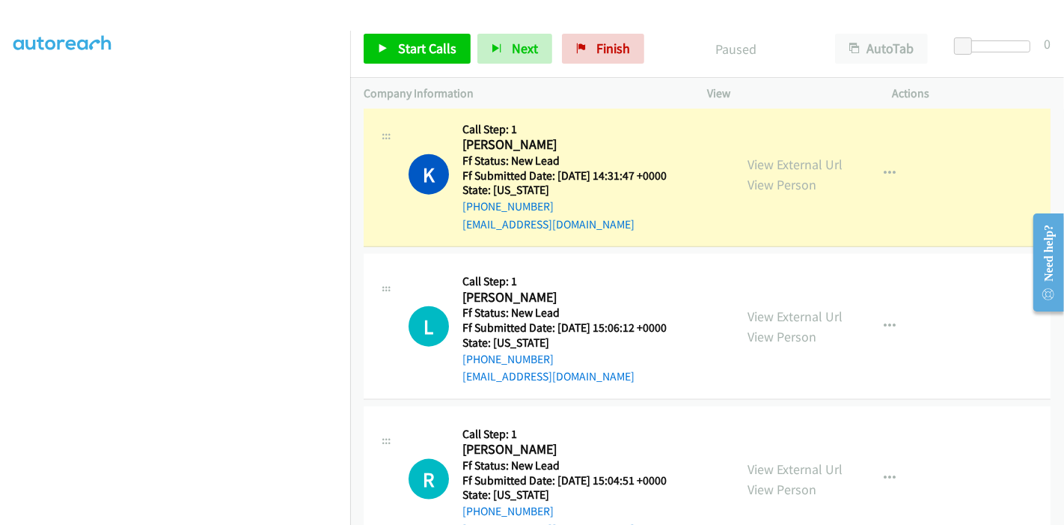
scroll to position [1476, 0]
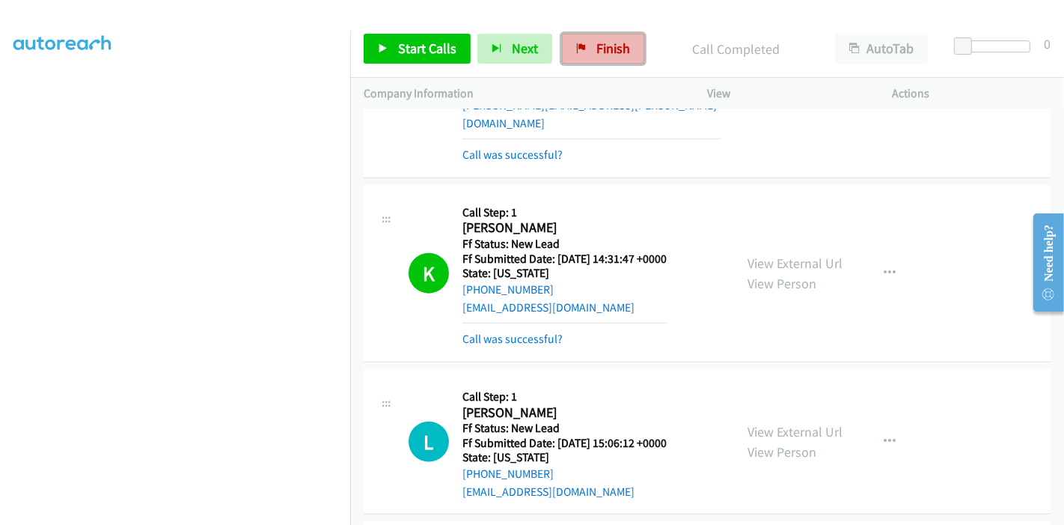
click at [579, 59] on link "Finish" at bounding box center [603, 49] width 82 height 30
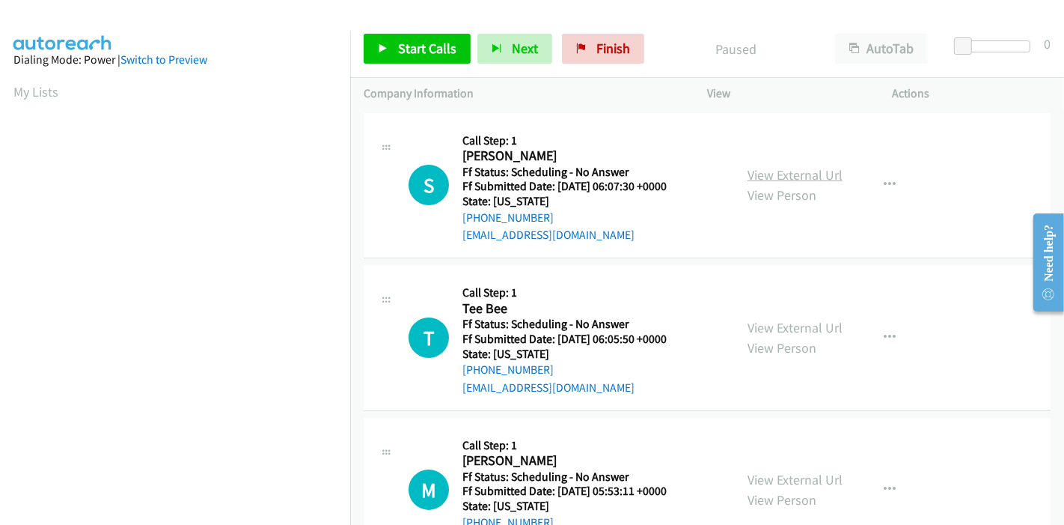
click at [805, 171] on link "View External Url" at bounding box center [795, 174] width 95 height 17
click at [758, 326] on link "View External Url" at bounding box center [795, 327] width 95 height 17
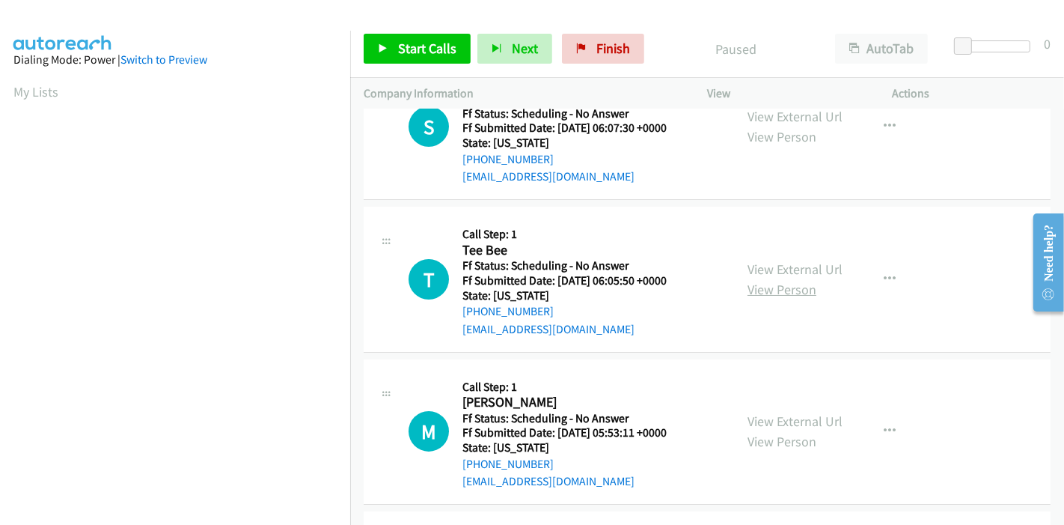
scroll to position [83, 0]
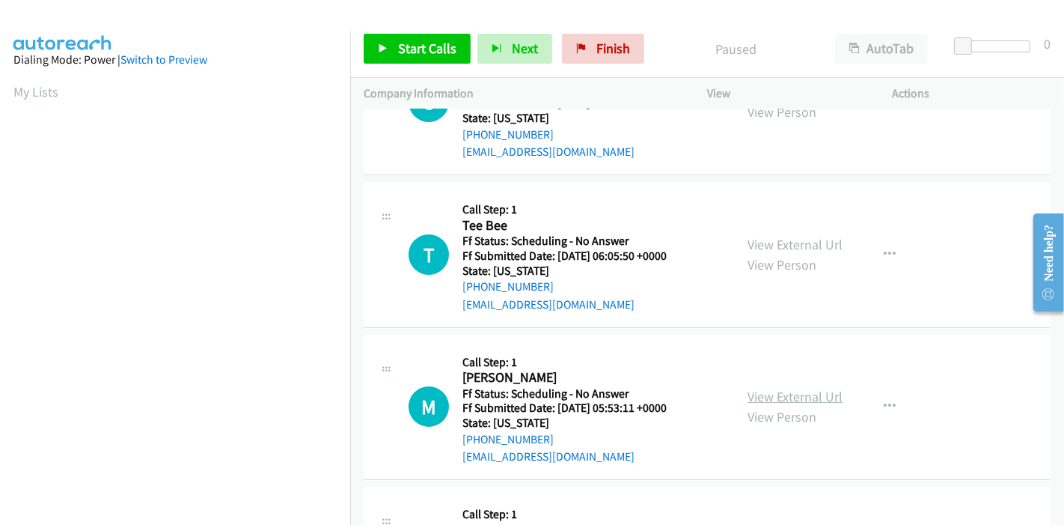
click at [752, 394] on link "View External Url" at bounding box center [795, 396] width 95 height 17
click at [874, 403] on button "button" at bounding box center [890, 406] width 40 height 30
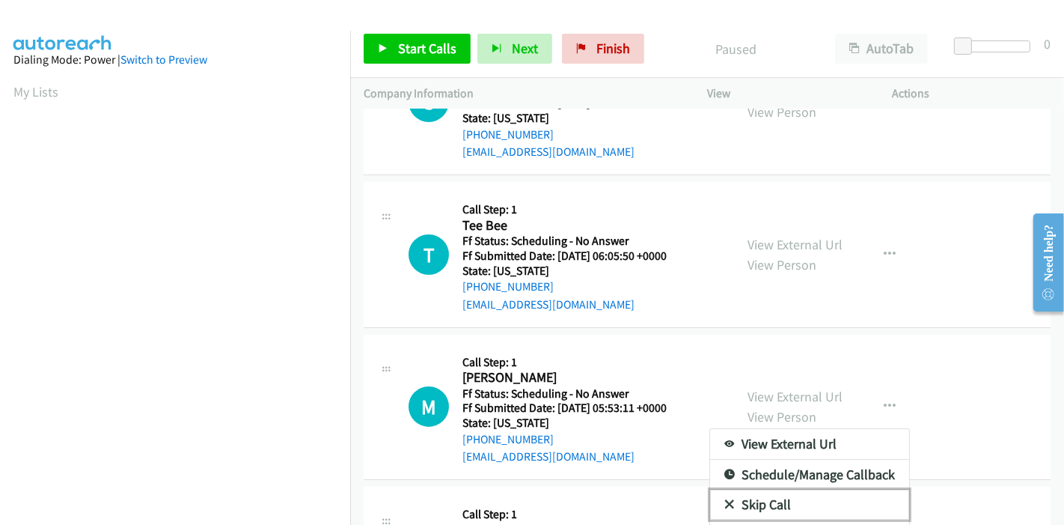
click at [772, 510] on link "Skip Call" at bounding box center [809, 505] width 199 height 30
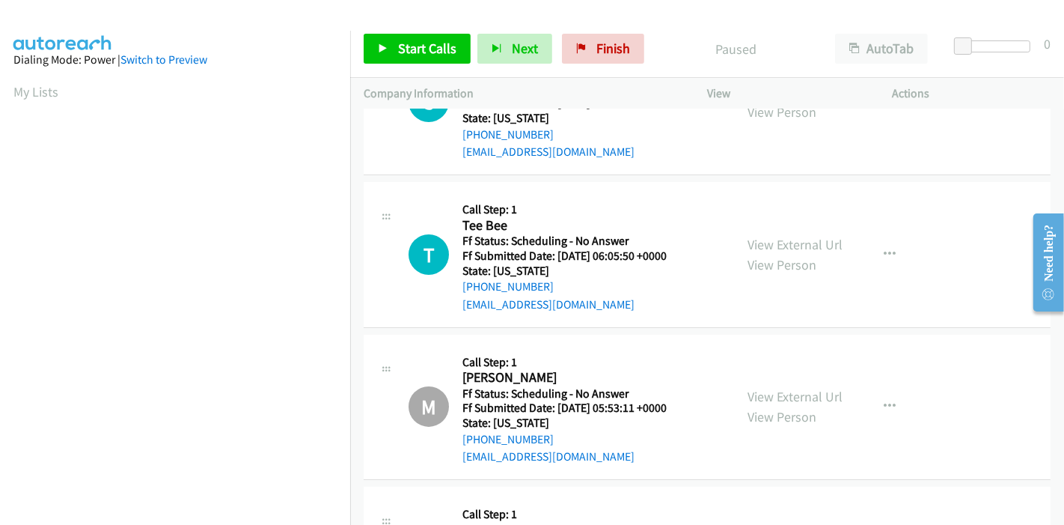
scroll to position [0, 0]
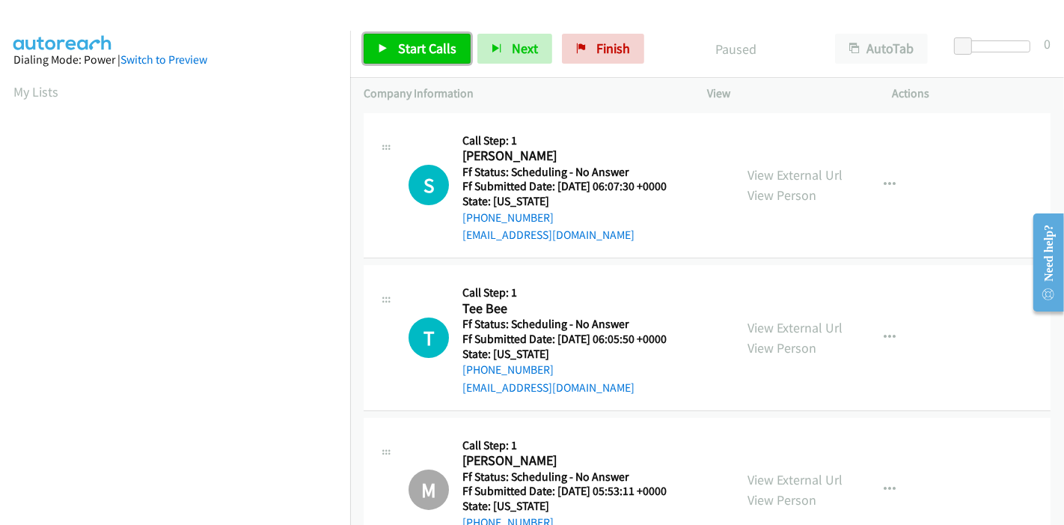
click at [412, 52] on span "Start Calls" at bounding box center [427, 48] width 58 height 17
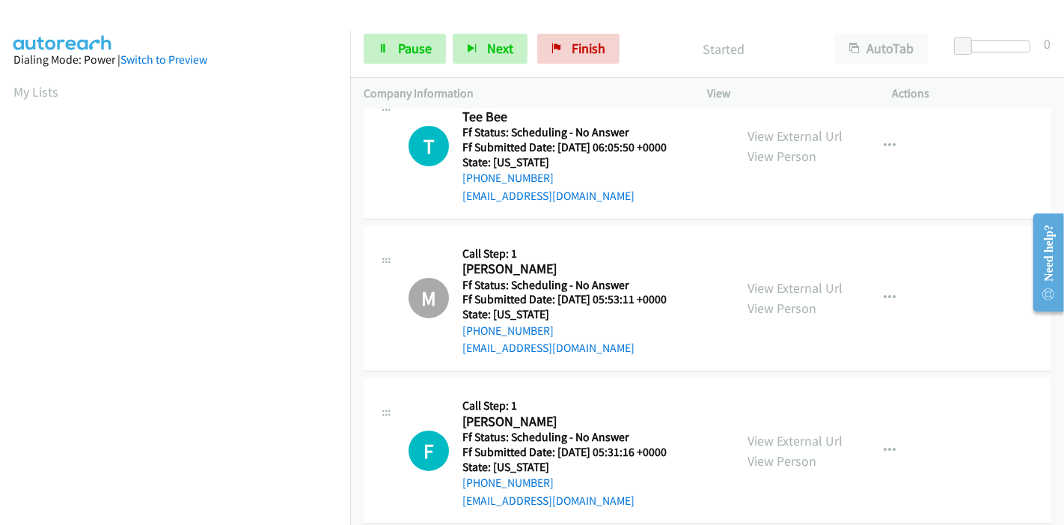
scroll to position [166, 0]
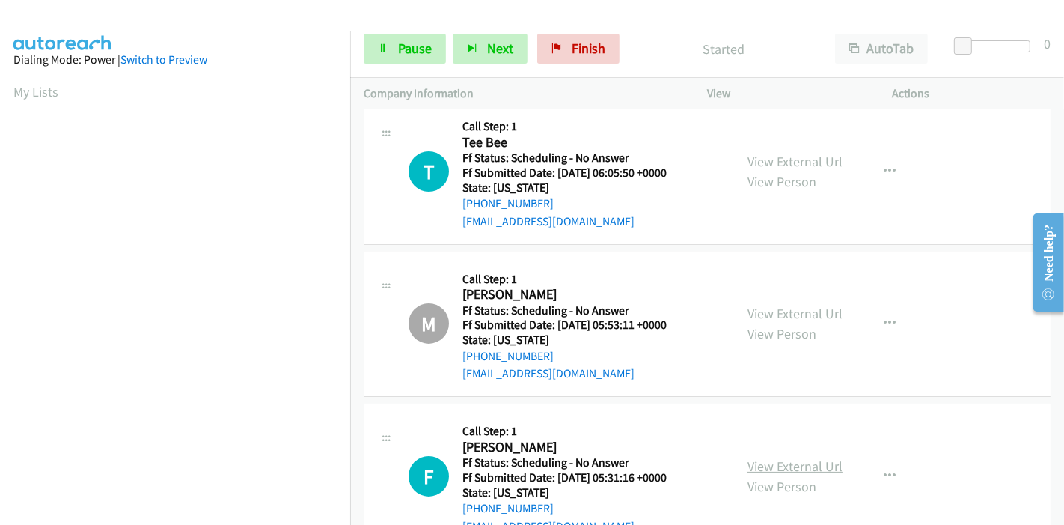
click at [802, 462] on link "View External Url" at bounding box center [795, 465] width 95 height 17
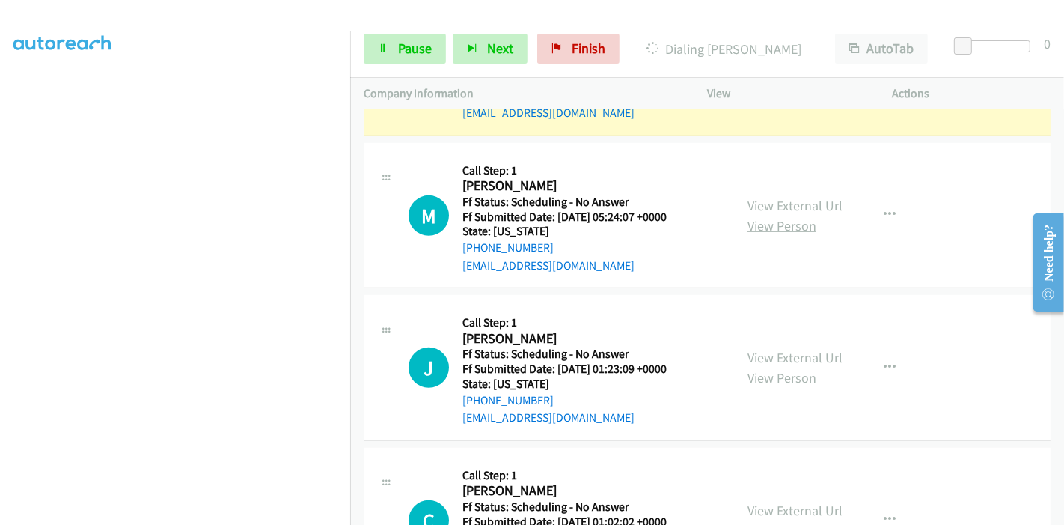
scroll to position [665, 0]
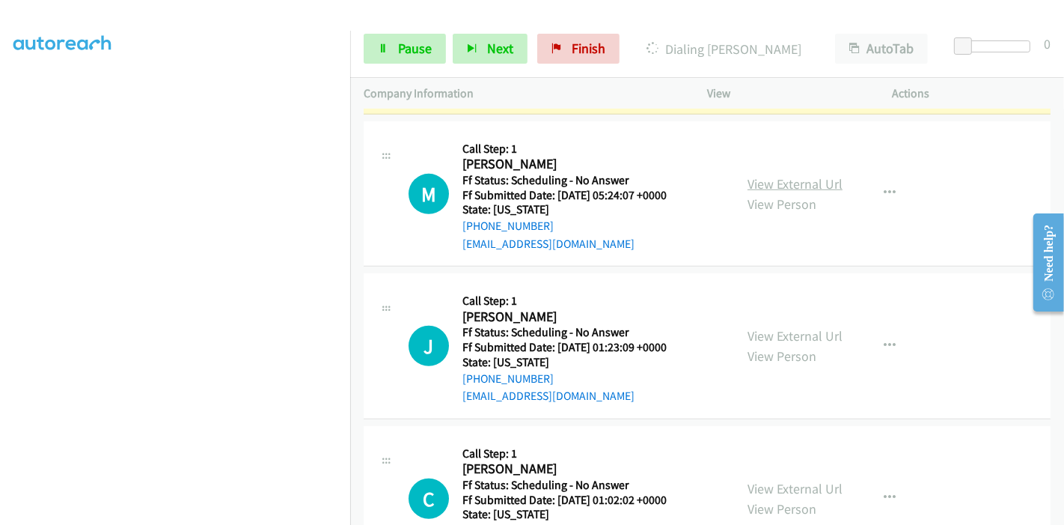
click at [788, 182] on link "View External Url" at bounding box center [795, 183] width 95 height 17
click at [752, 330] on link "View External Url" at bounding box center [795, 335] width 95 height 17
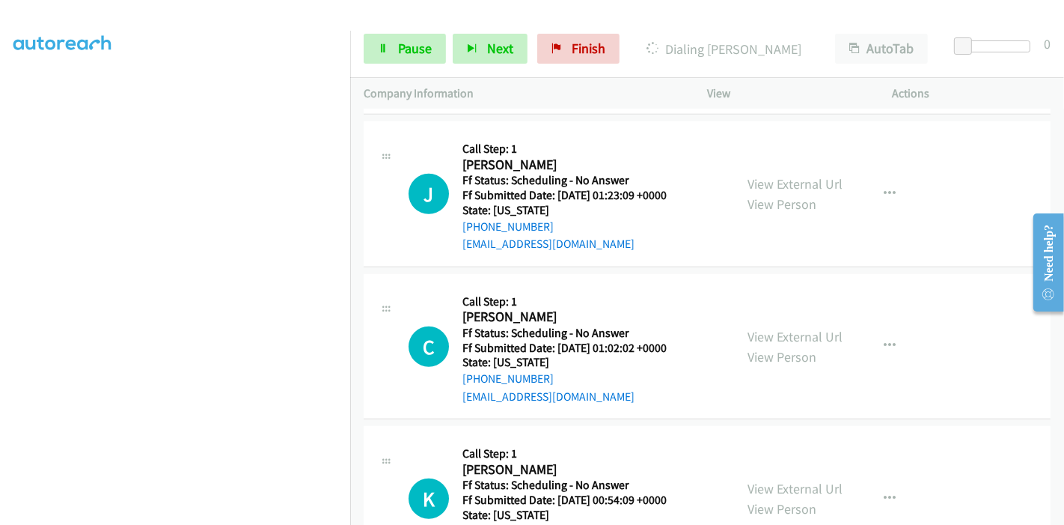
scroll to position [832, 0]
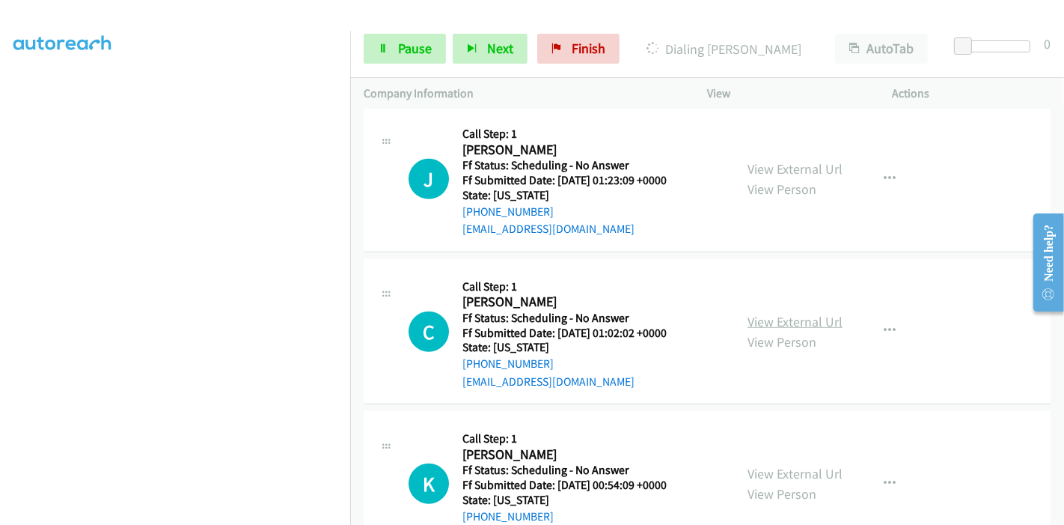
click at [790, 315] on link "View External Url" at bounding box center [795, 321] width 95 height 17
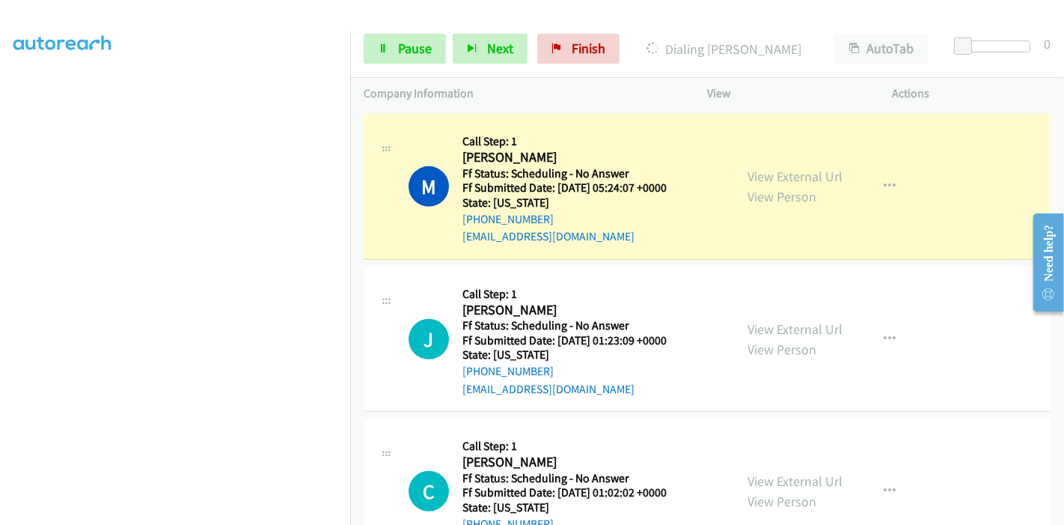
scroll to position [749, 0]
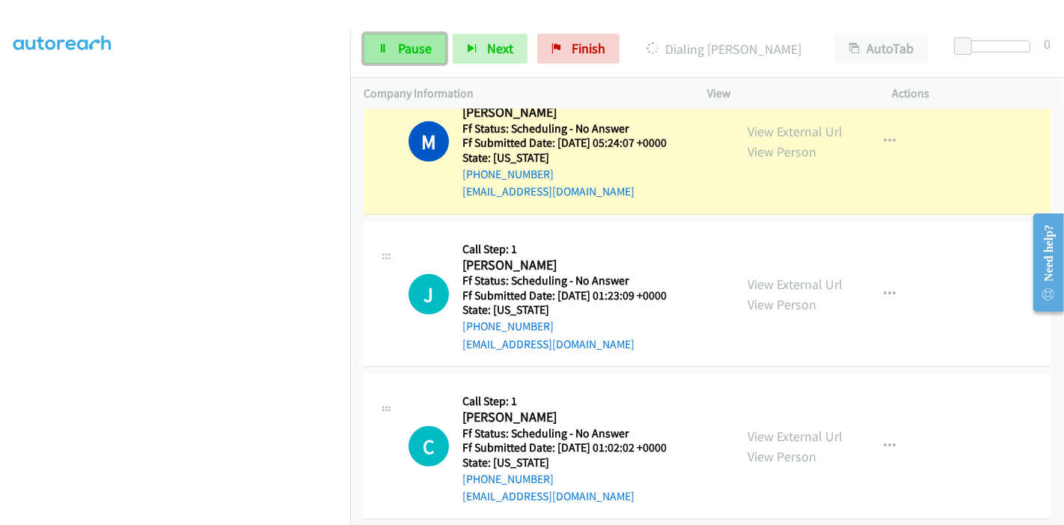
click at [395, 48] on link "Pause" at bounding box center [405, 49] width 82 height 30
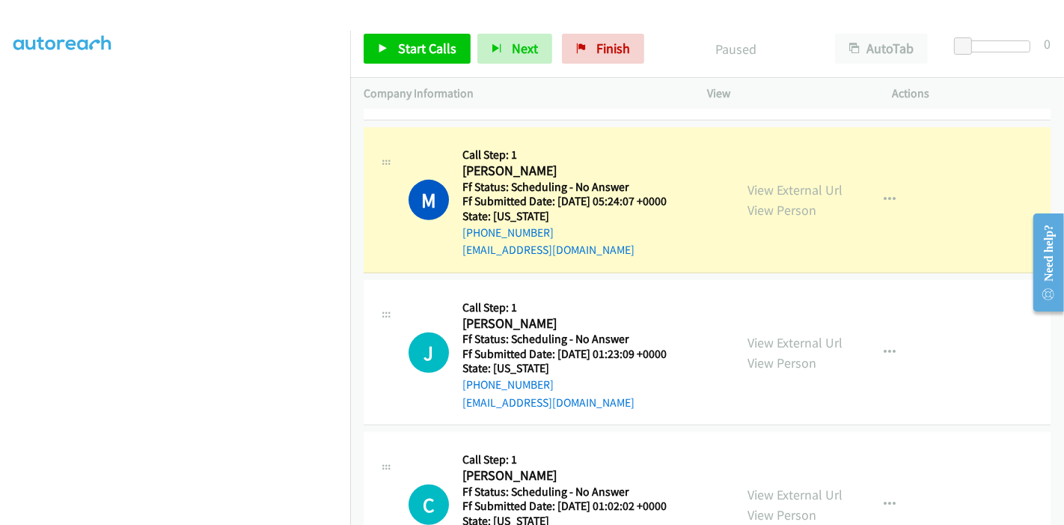
scroll to position [665, 0]
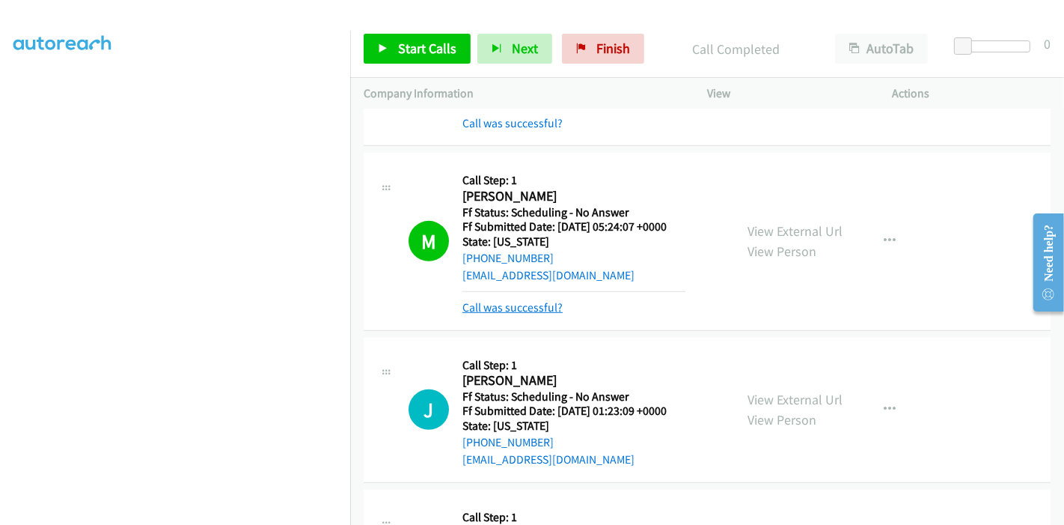
click at [519, 306] on link "Call was successful?" at bounding box center [513, 307] width 100 height 14
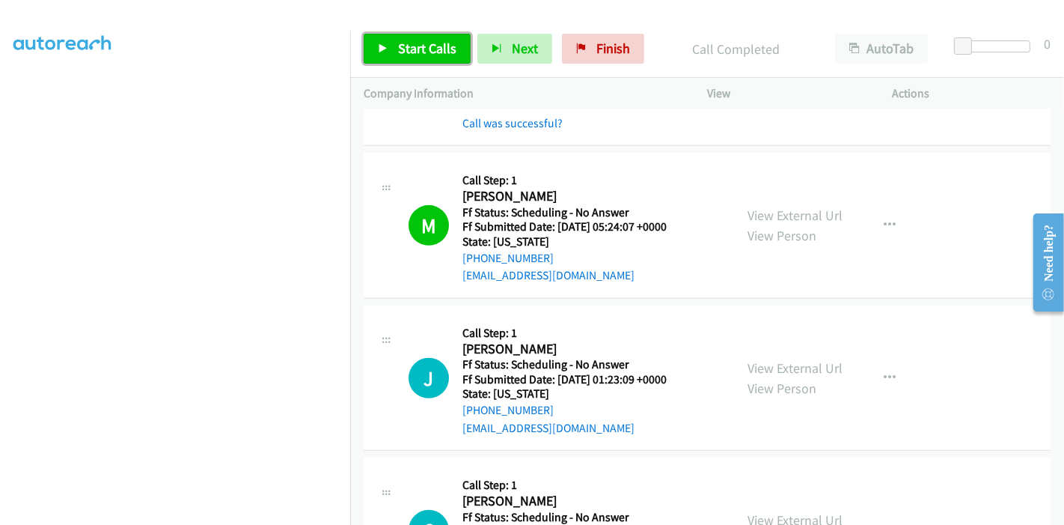
click at [413, 51] on span "Start Calls" at bounding box center [427, 48] width 58 height 17
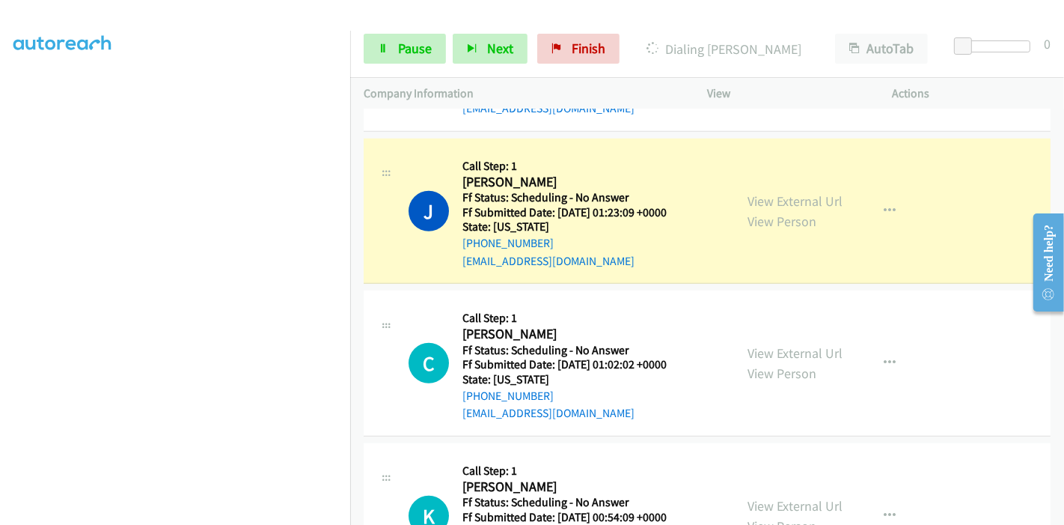
scroll to position [194, 0]
click at [390, 40] on link "Pause" at bounding box center [405, 49] width 82 height 30
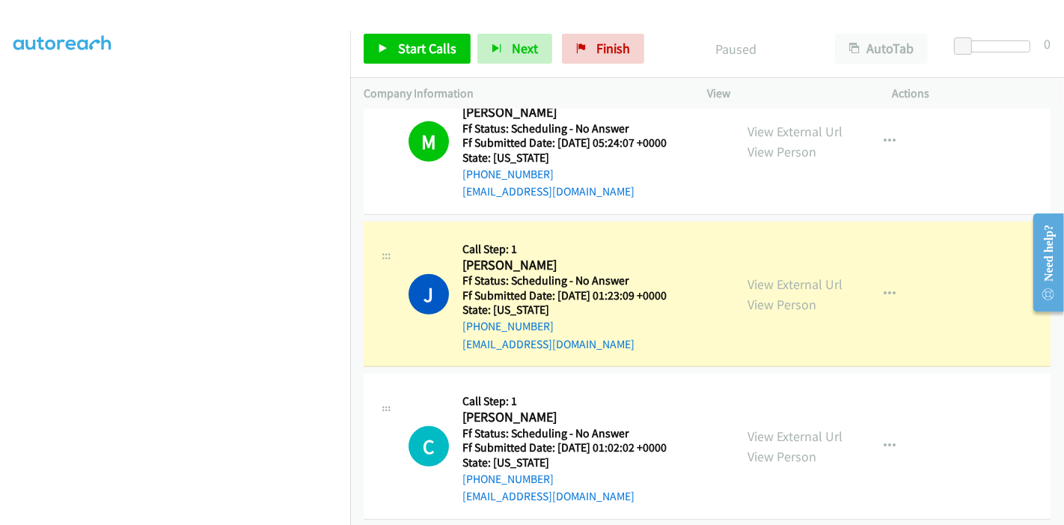
scroll to position [316, 0]
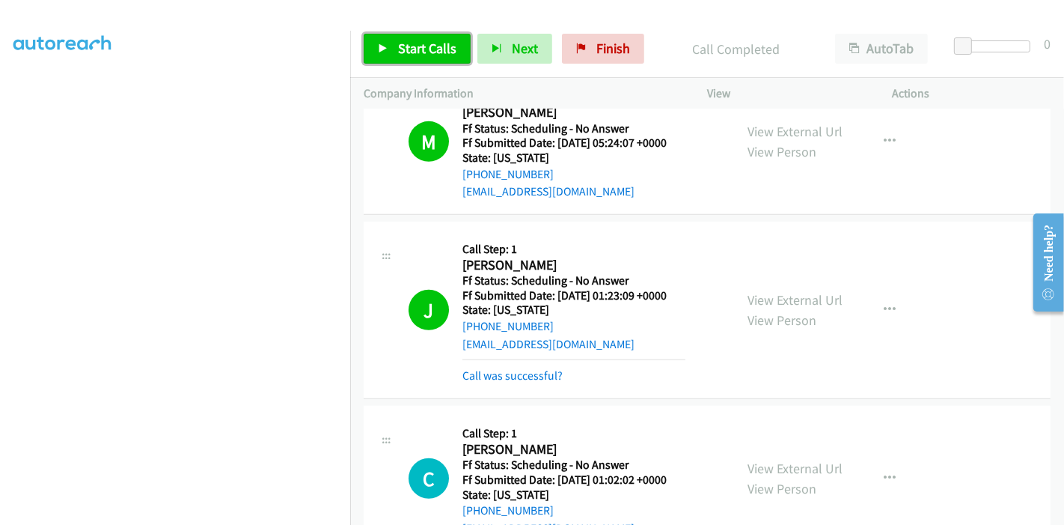
click at [406, 46] on span "Start Calls" at bounding box center [427, 48] width 58 height 17
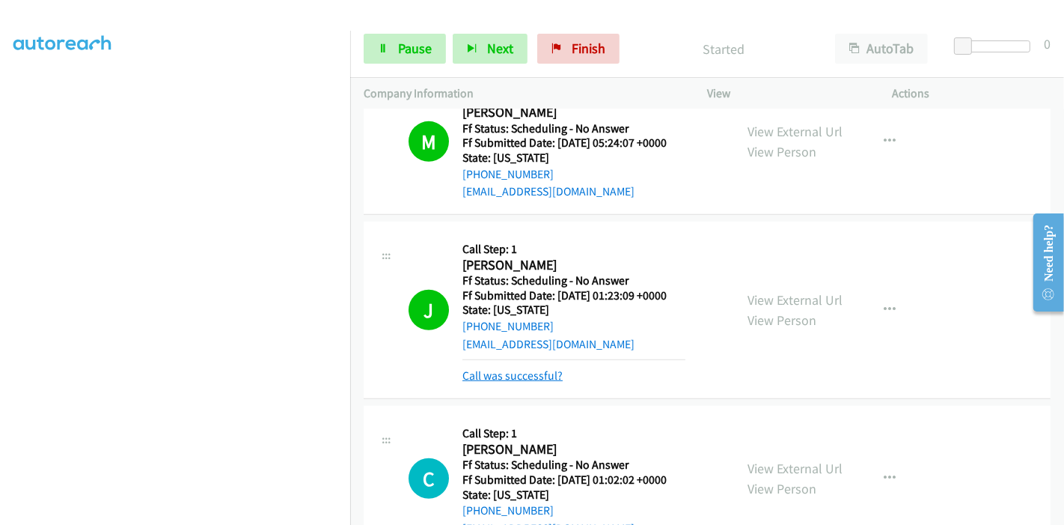
click at [539, 378] on link "Call was successful?" at bounding box center [513, 375] width 100 height 14
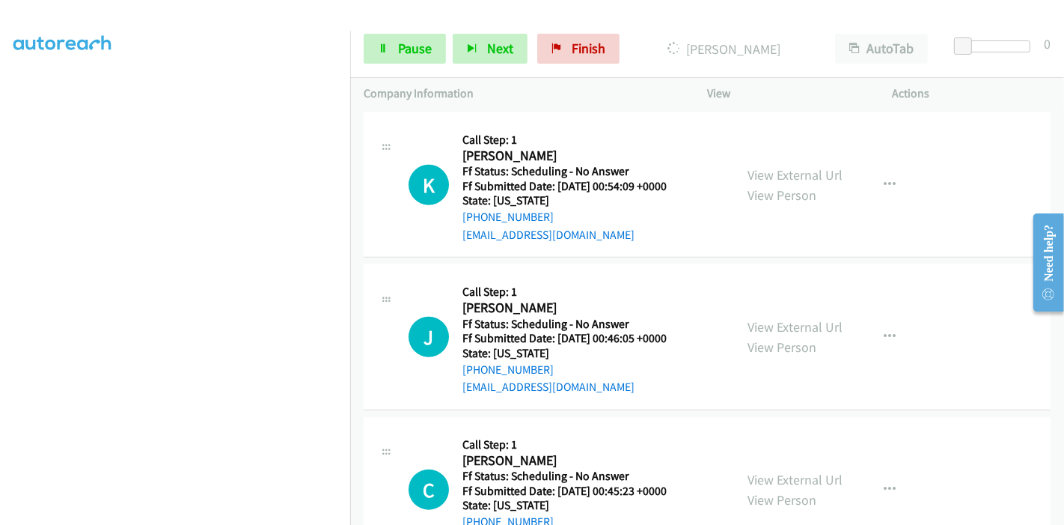
scroll to position [1164, 0]
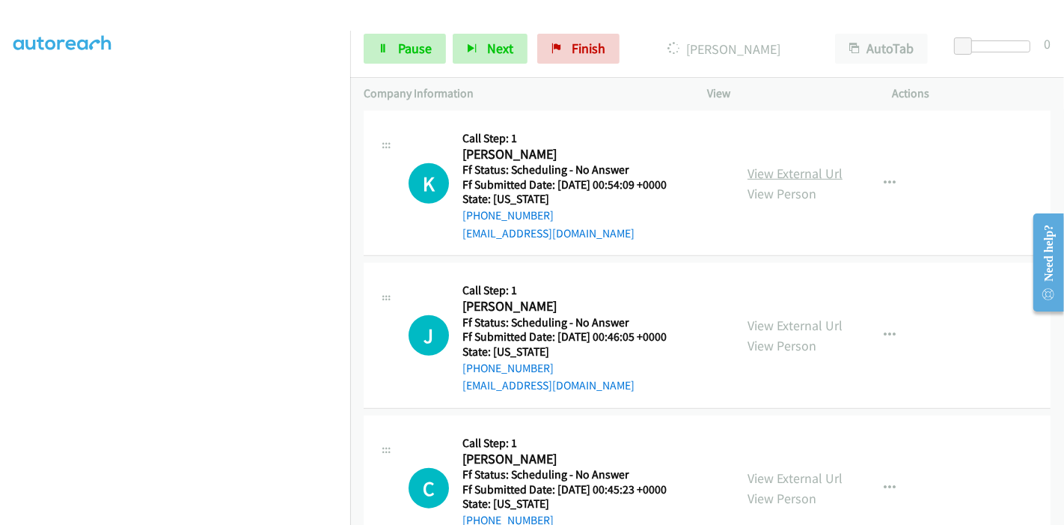
click at [779, 165] on link "View External Url" at bounding box center [795, 173] width 95 height 17
click at [768, 323] on link "View External Url" at bounding box center [795, 325] width 95 height 17
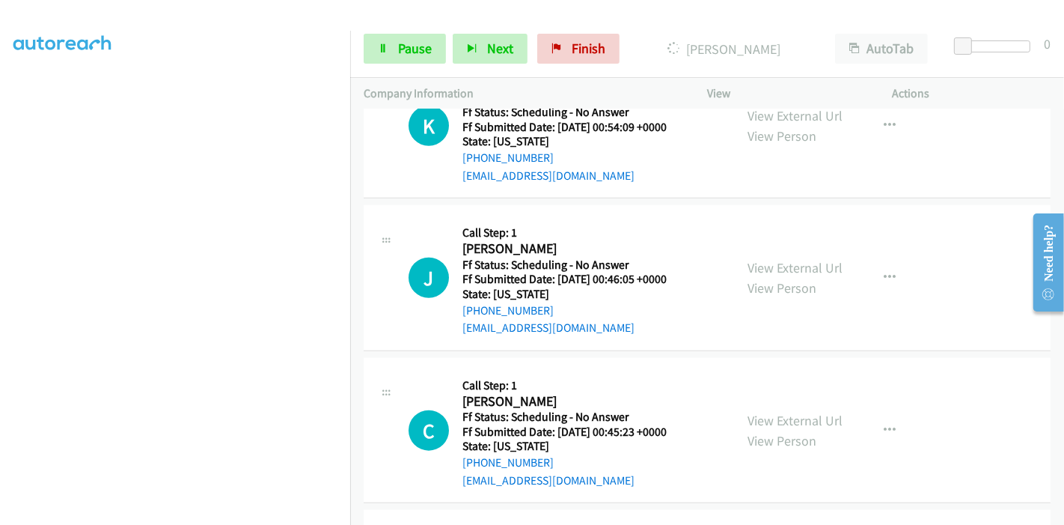
scroll to position [1247, 0]
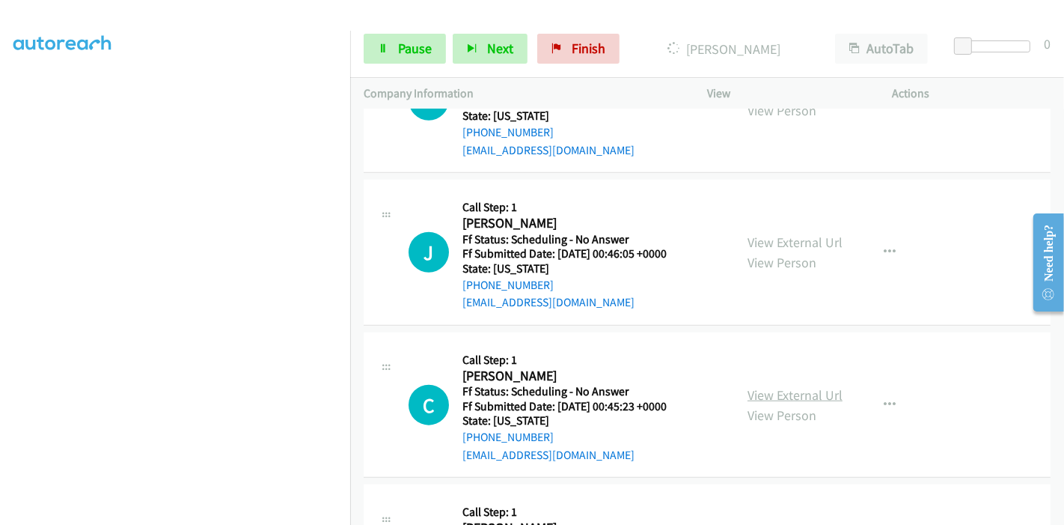
click at [748, 386] on link "View External Url" at bounding box center [795, 394] width 95 height 17
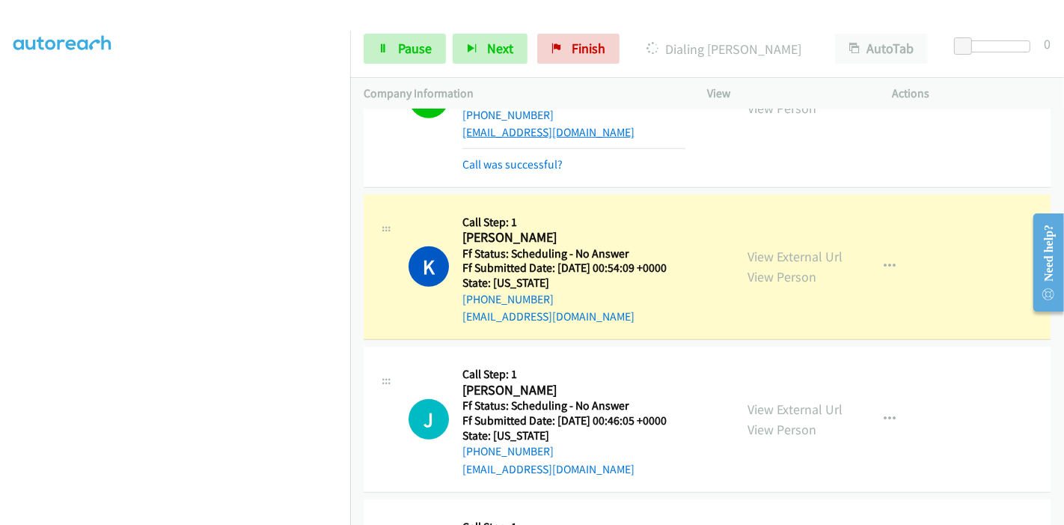
scroll to position [1195, 0]
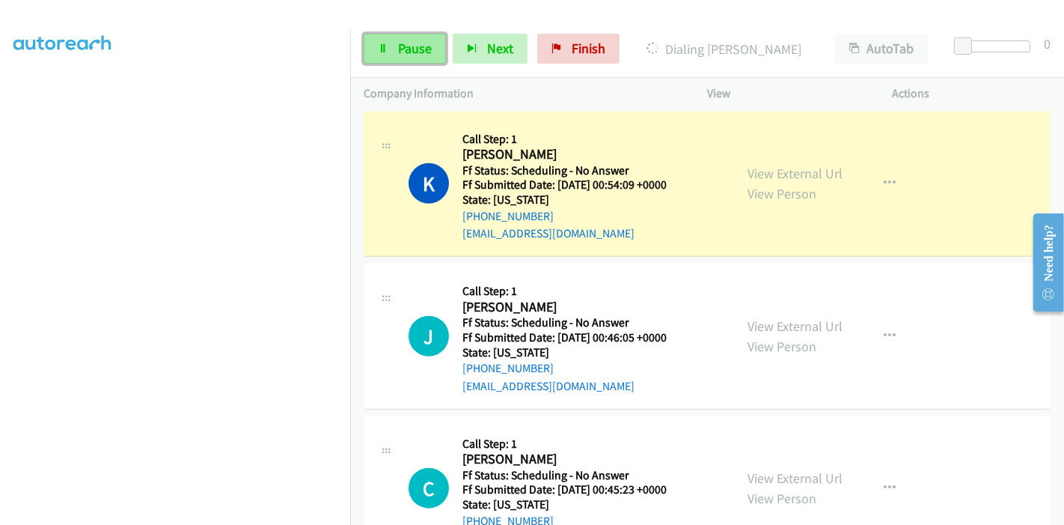
click at [436, 43] on link "Pause" at bounding box center [405, 49] width 82 height 30
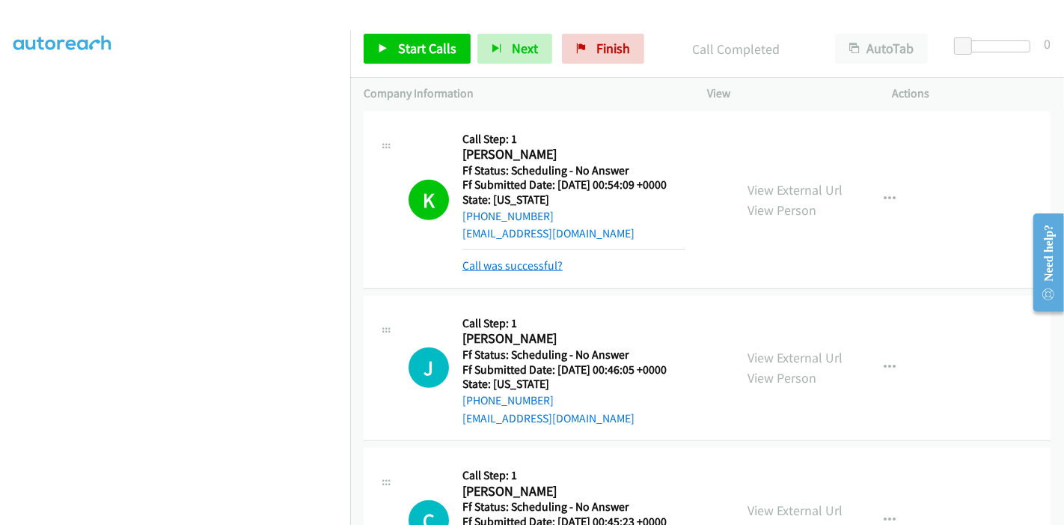
click at [549, 264] on link "Call was successful?" at bounding box center [513, 265] width 100 height 14
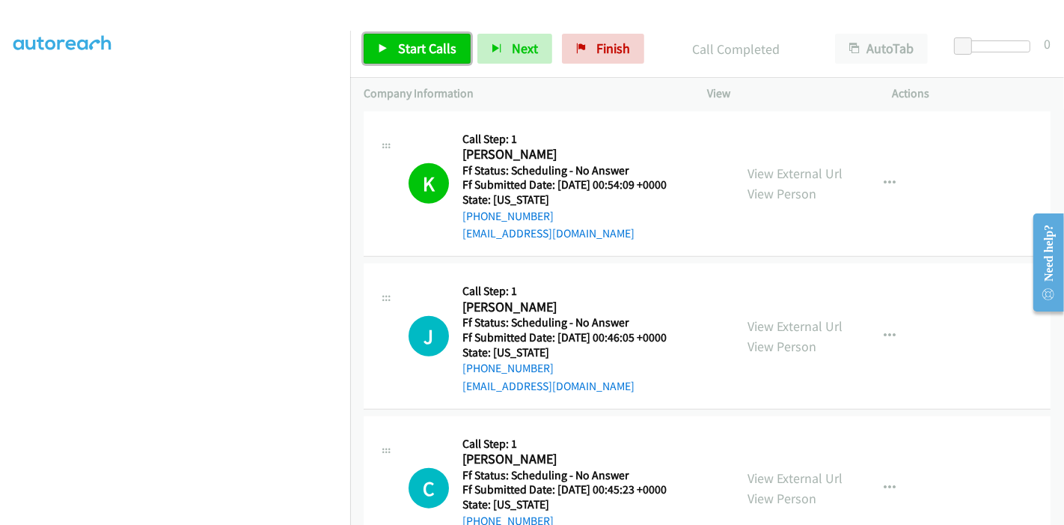
click at [408, 41] on span "Start Calls" at bounding box center [427, 48] width 58 height 17
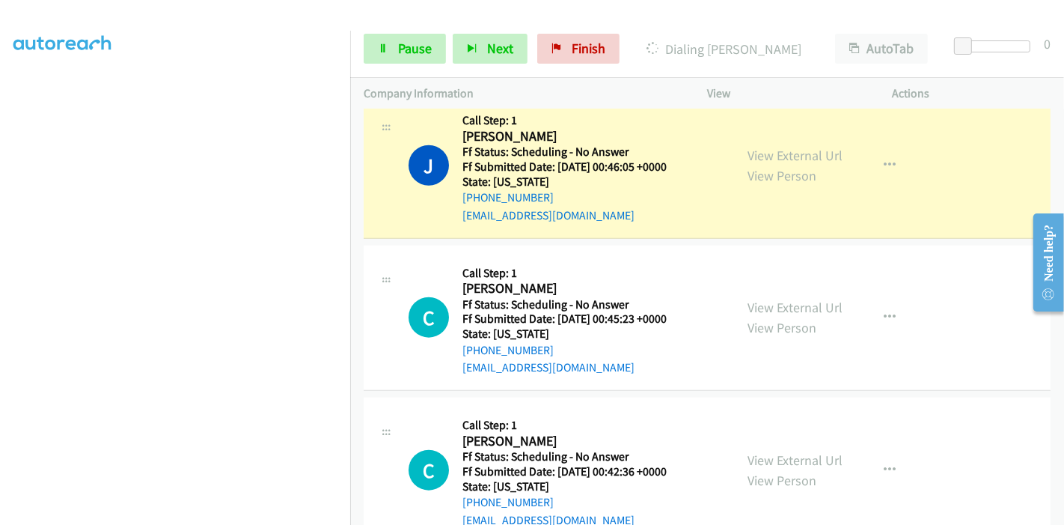
scroll to position [1528, 0]
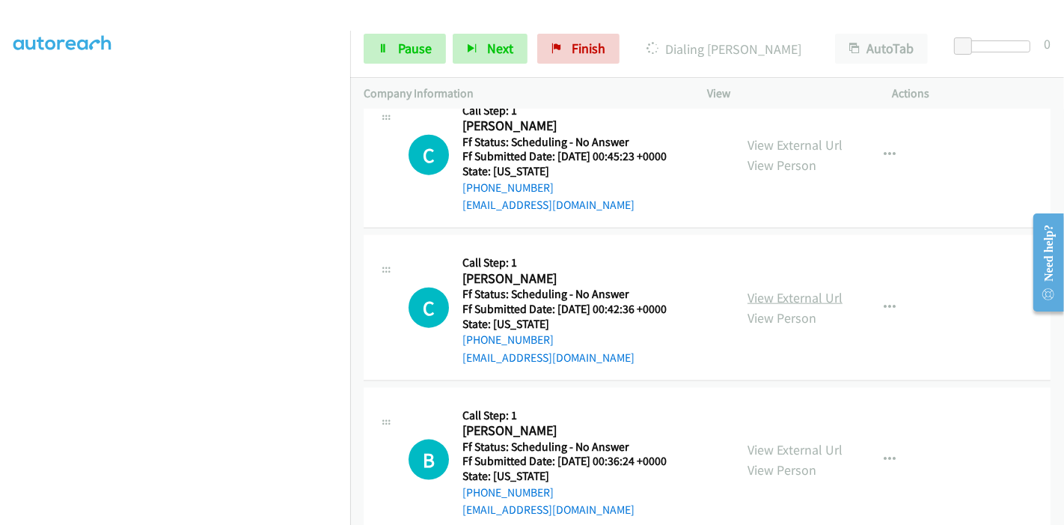
click at [774, 296] on link "View External Url" at bounding box center [795, 297] width 95 height 17
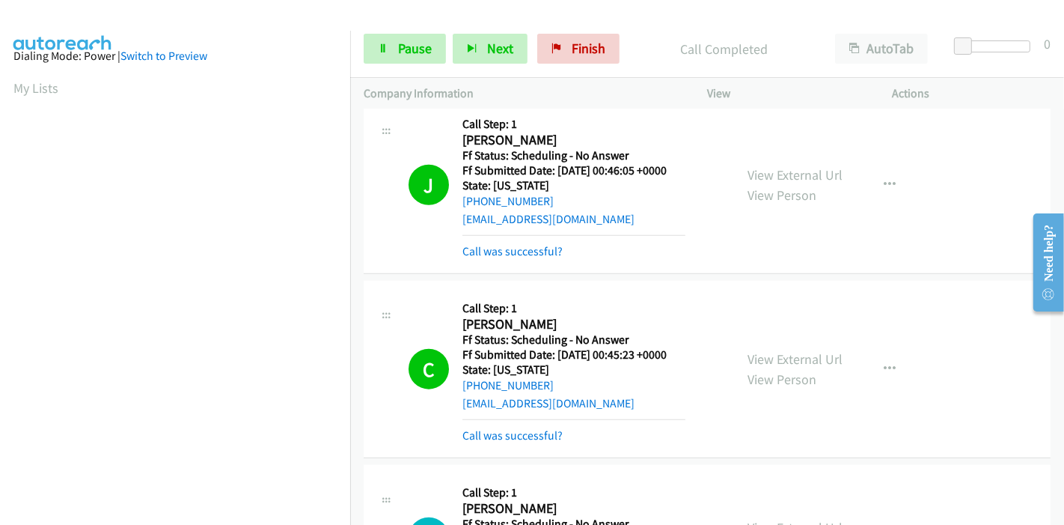
scroll to position [0, 0]
click at [400, 43] on span "Pause" at bounding box center [415, 48] width 34 height 17
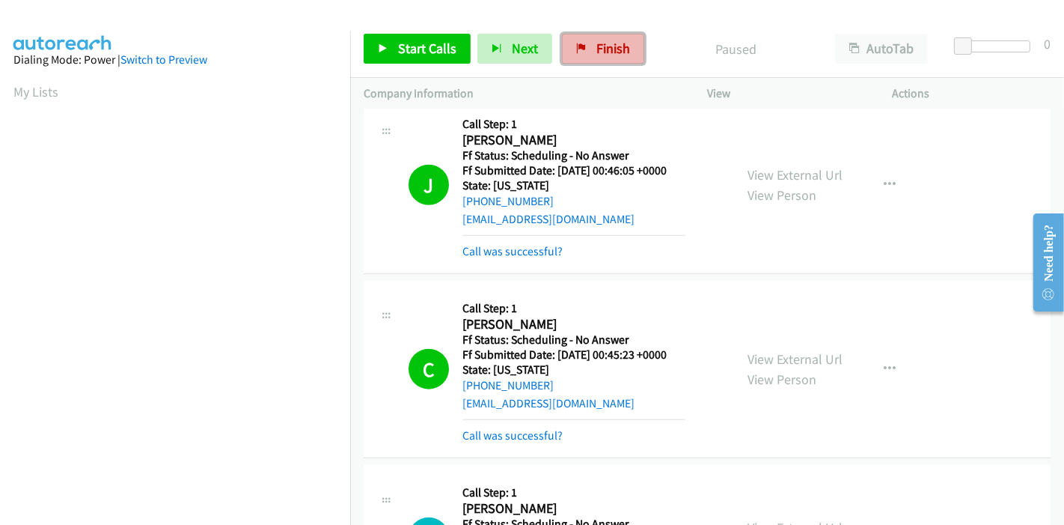
click at [597, 52] on span "Finish" at bounding box center [614, 48] width 34 height 17
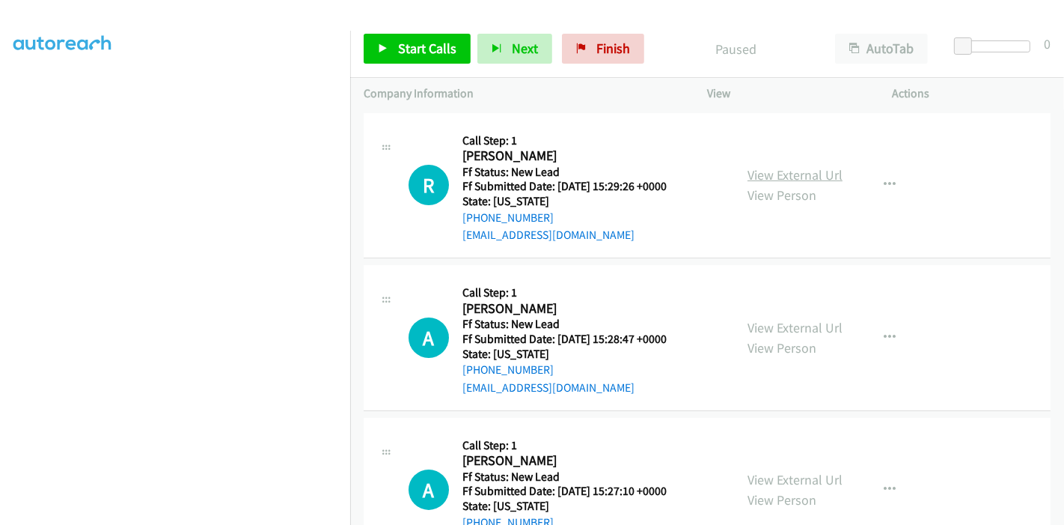
click at [772, 166] on link "View External Url" at bounding box center [795, 174] width 95 height 17
click at [823, 330] on link "View External Url" at bounding box center [795, 327] width 95 height 17
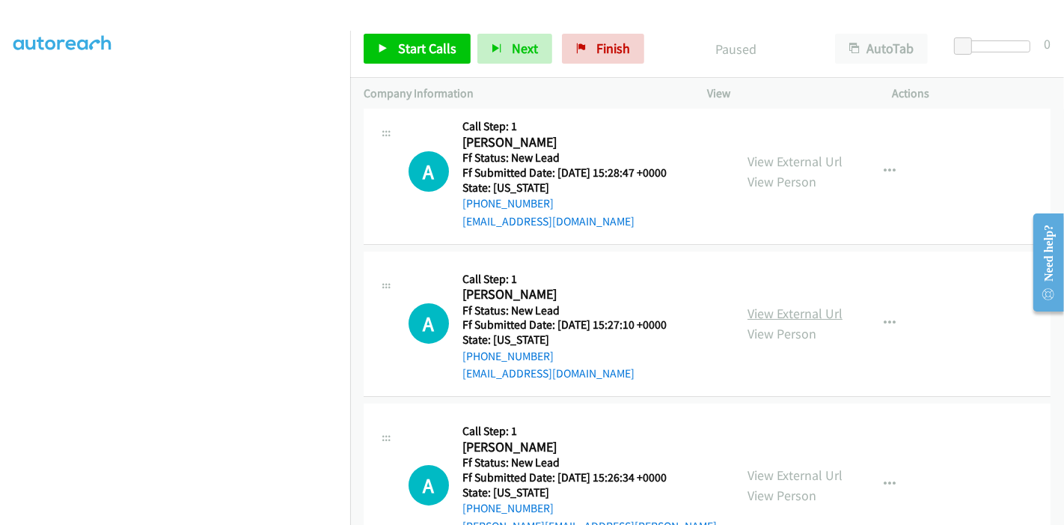
click at [778, 311] on link "View External Url" at bounding box center [795, 313] width 95 height 17
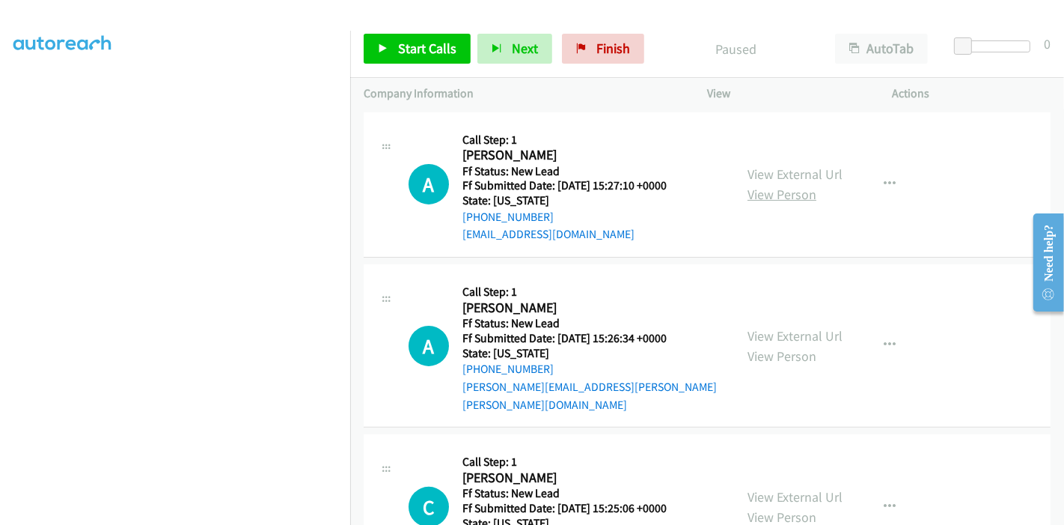
scroll to position [332, 0]
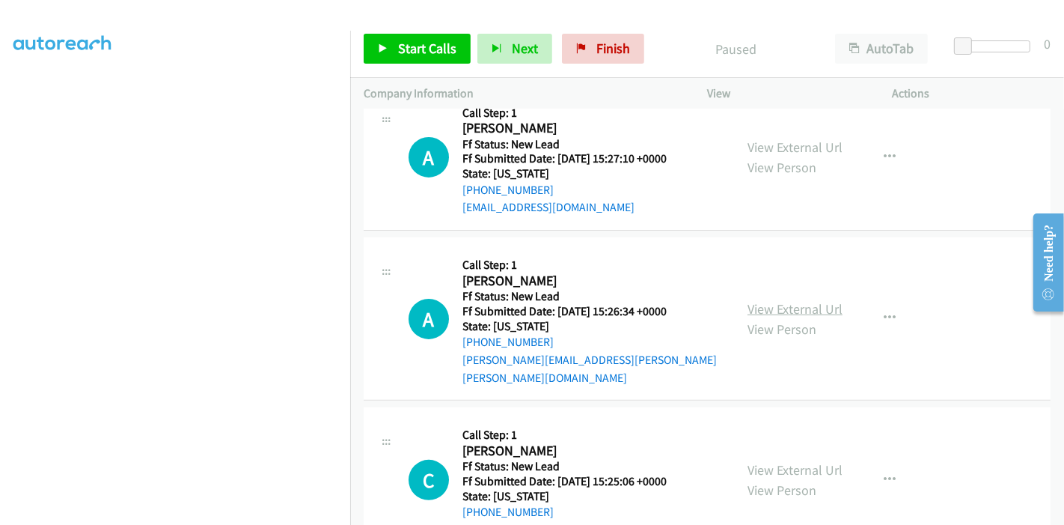
click at [759, 300] on link "View External Url" at bounding box center [795, 308] width 95 height 17
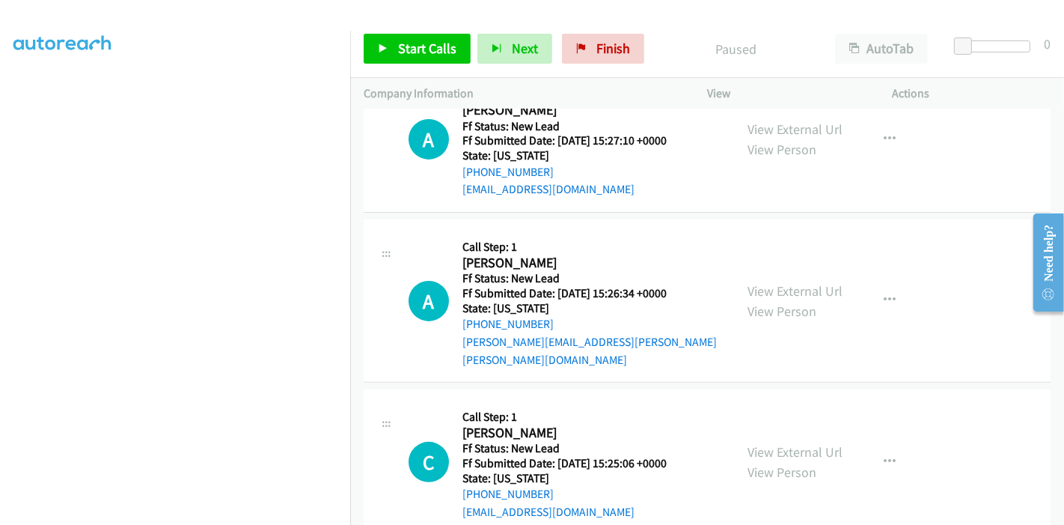
scroll to position [365, 0]
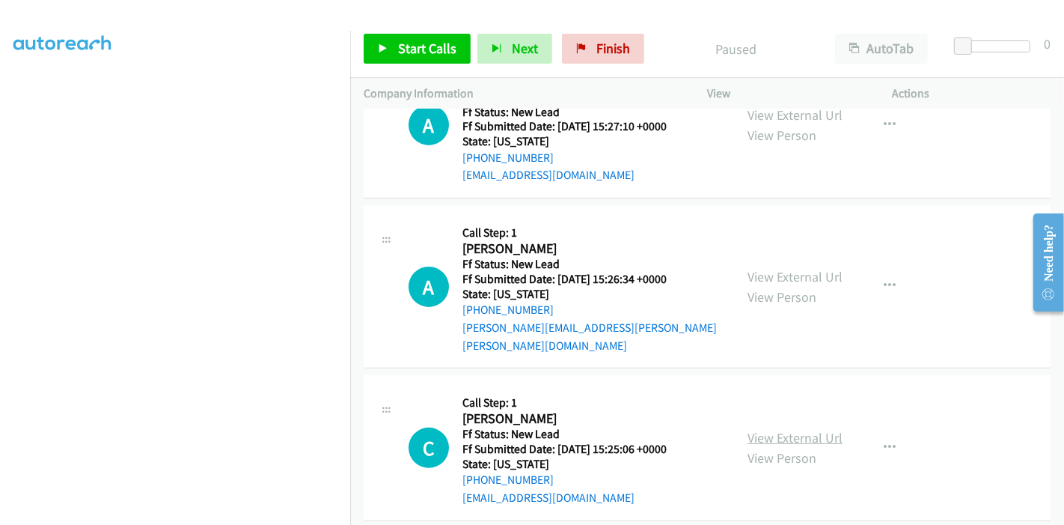
click at [774, 429] on link "View External Url" at bounding box center [795, 437] width 95 height 17
click at [388, 43] on link "Start Calls" at bounding box center [417, 49] width 107 height 30
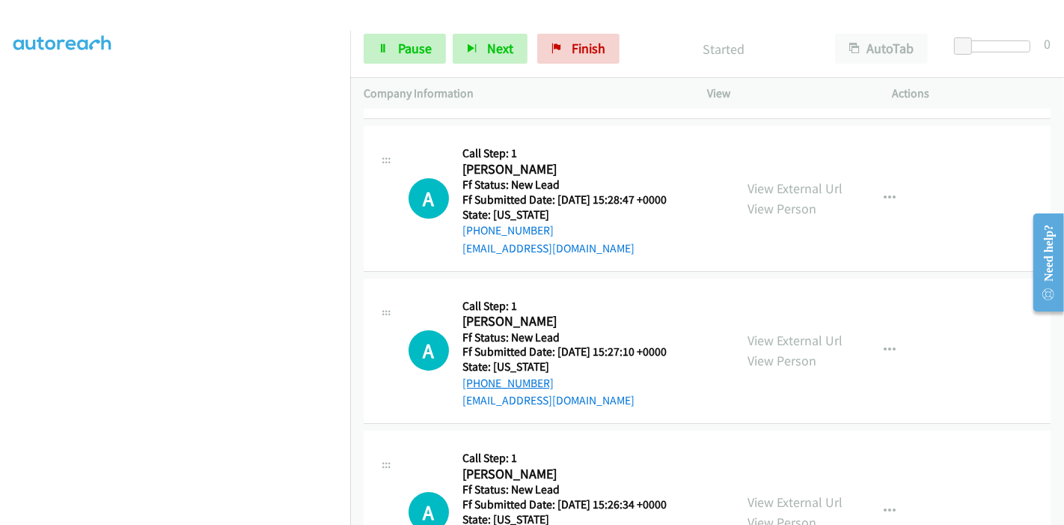
scroll to position [0, 0]
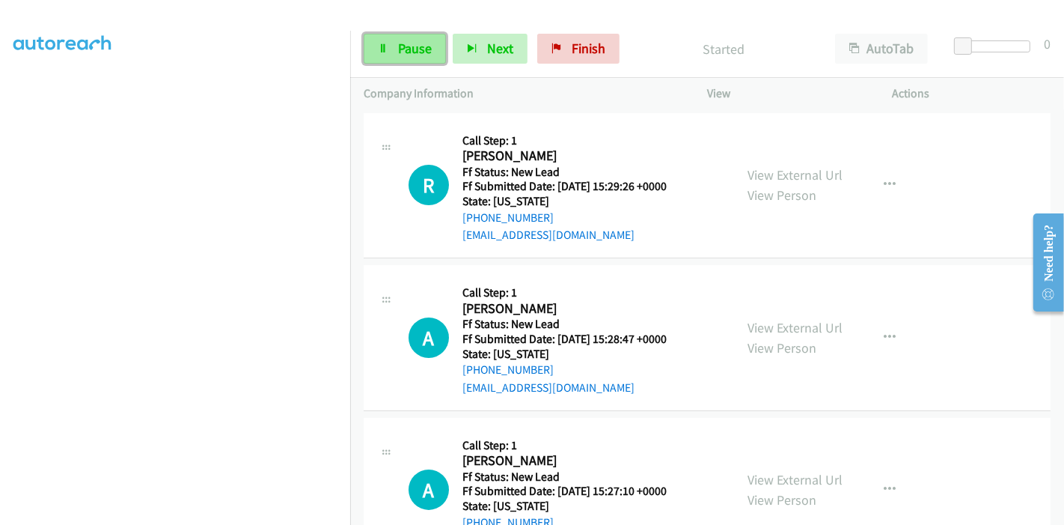
click at [405, 49] on span "Pause" at bounding box center [415, 48] width 34 height 17
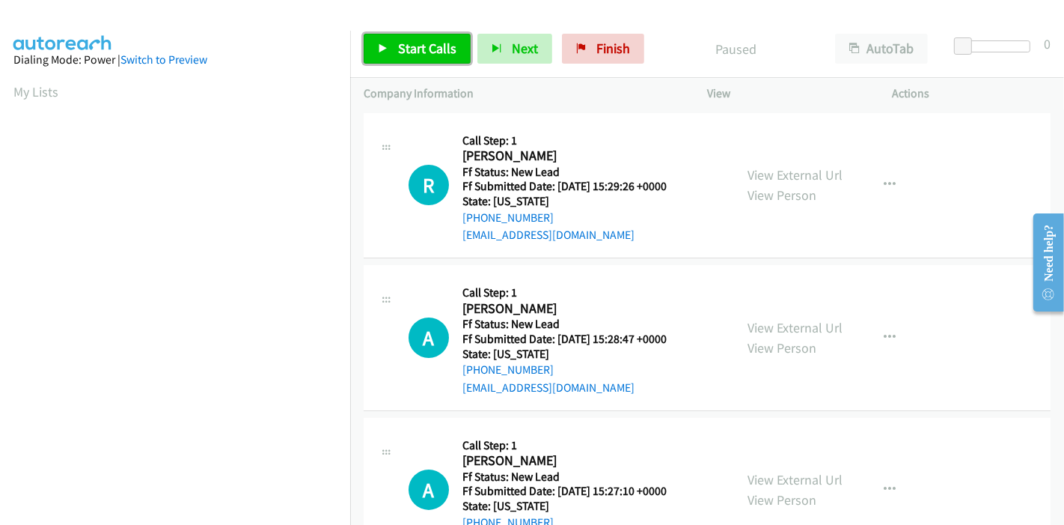
click at [395, 46] on link "Start Calls" at bounding box center [417, 49] width 107 height 30
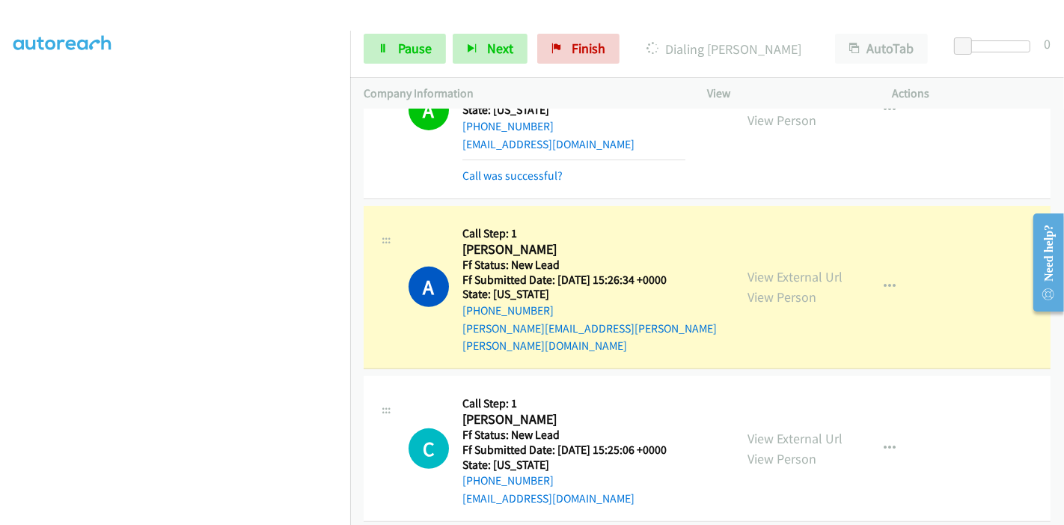
scroll to position [582, 0]
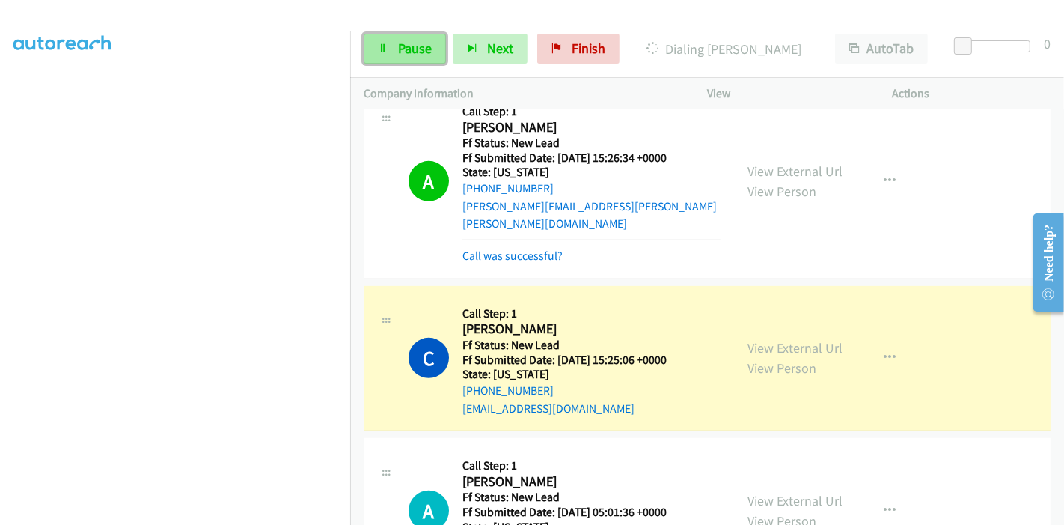
click at [408, 47] on span "Pause" at bounding box center [415, 48] width 34 height 17
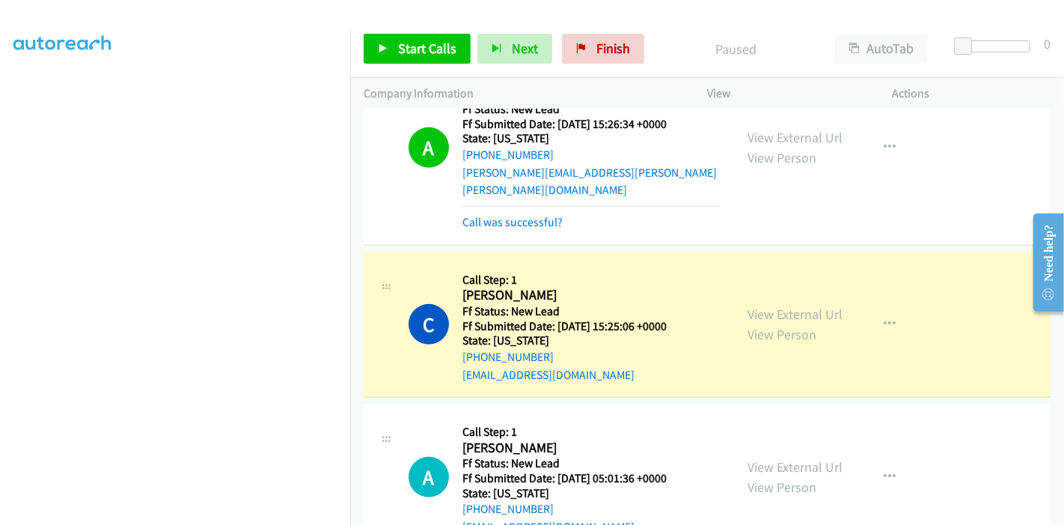
scroll to position [644, 0]
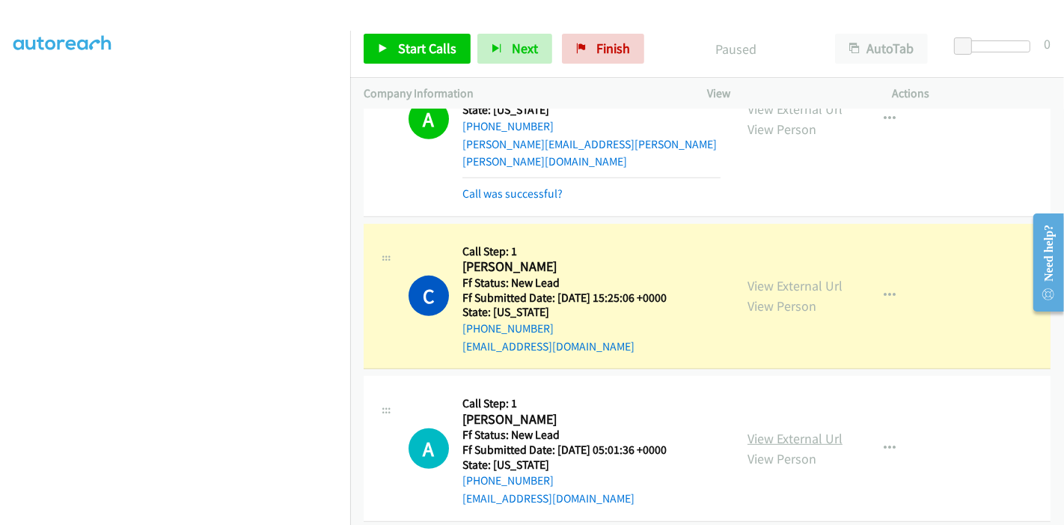
click at [817, 430] on link "View External Url" at bounding box center [795, 438] width 95 height 17
click at [401, 47] on span "Start Calls" at bounding box center [427, 48] width 58 height 17
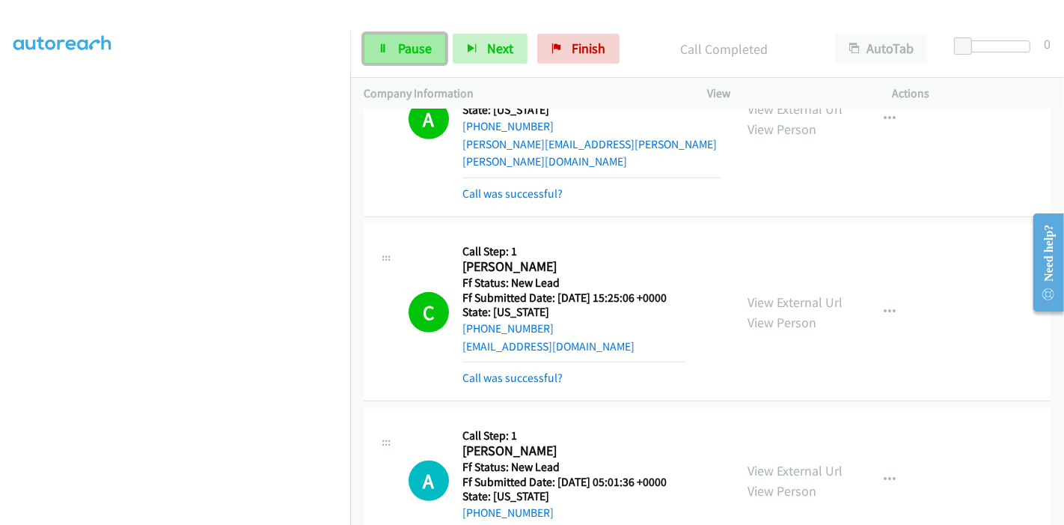
click at [391, 43] on link "Pause" at bounding box center [405, 49] width 82 height 30
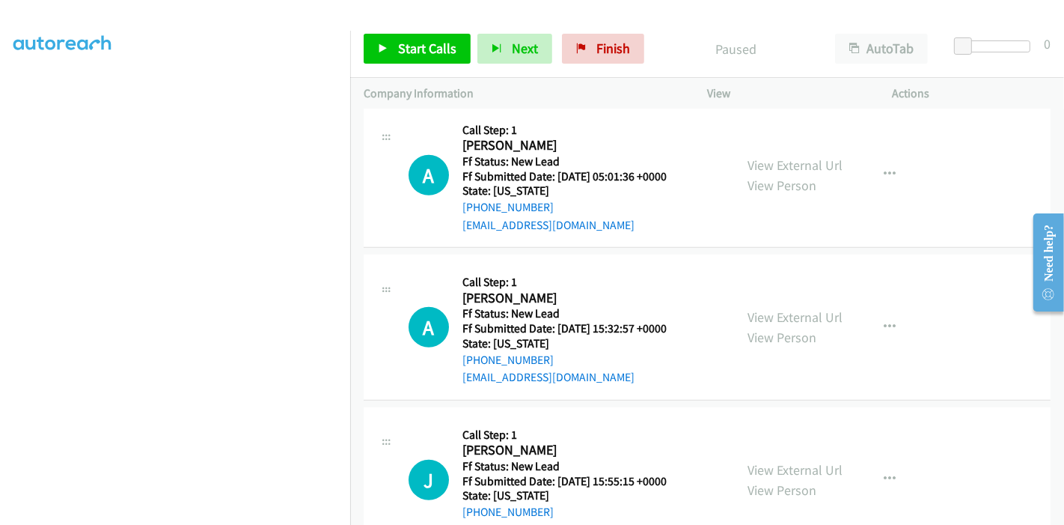
scroll to position [1059, 0]
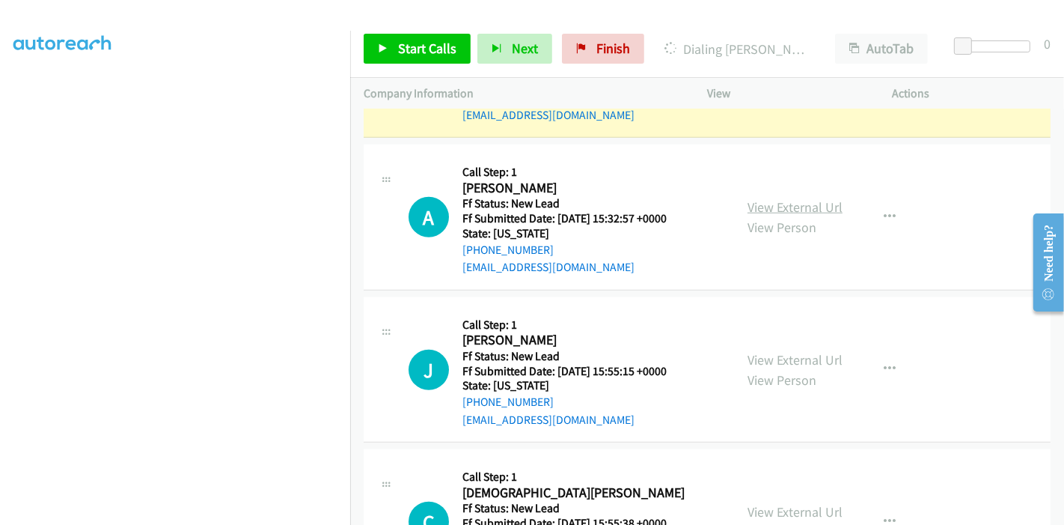
click at [782, 198] on link "View External Url" at bounding box center [795, 206] width 95 height 17
click at [748, 351] on link "View External Url" at bounding box center [795, 359] width 95 height 17
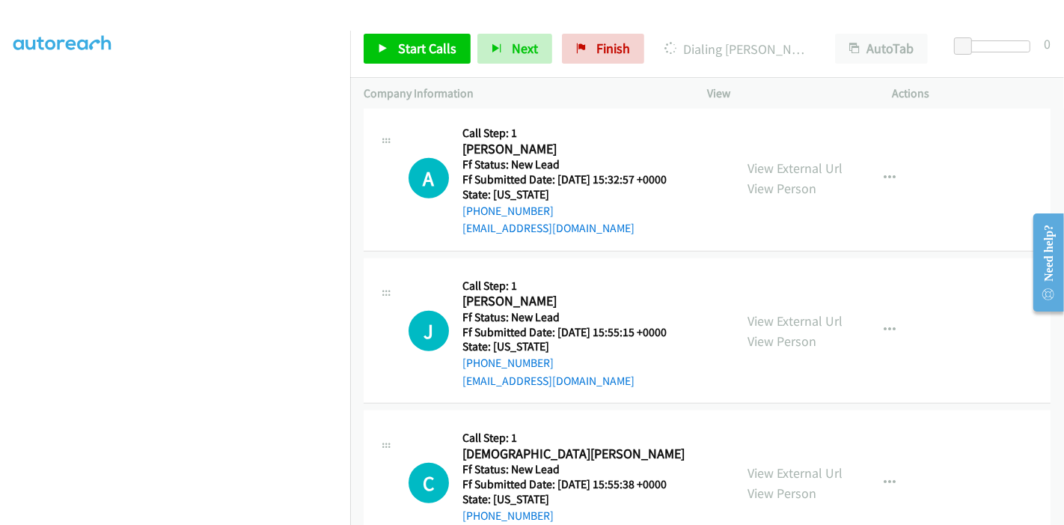
scroll to position [1225, 0]
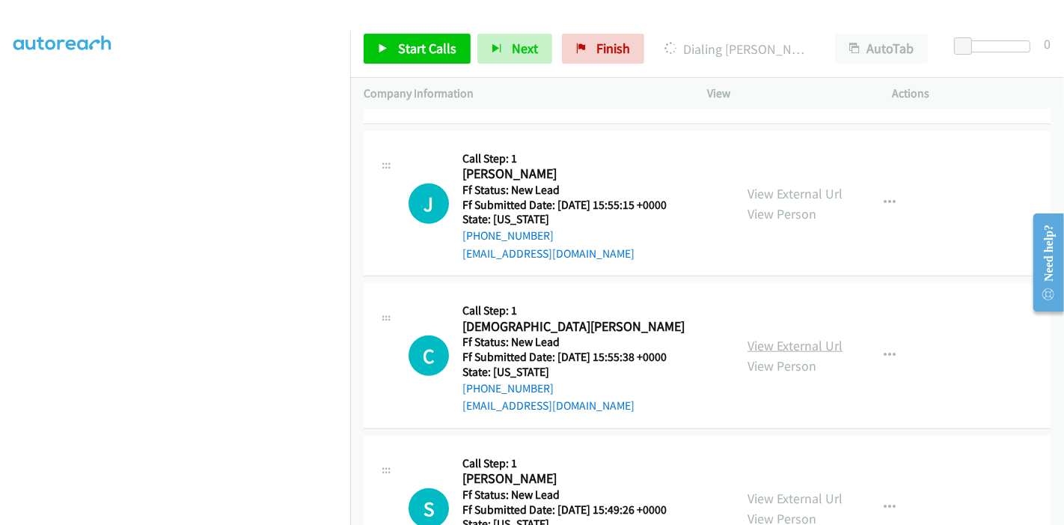
click at [770, 337] on link "View External Url" at bounding box center [795, 345] width 95 height 17
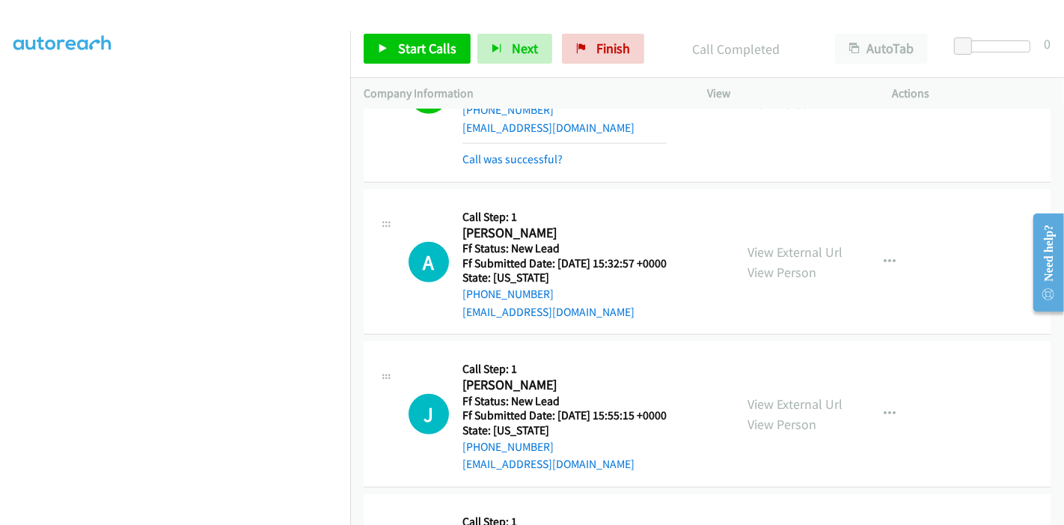
scroll to position [969, 0]
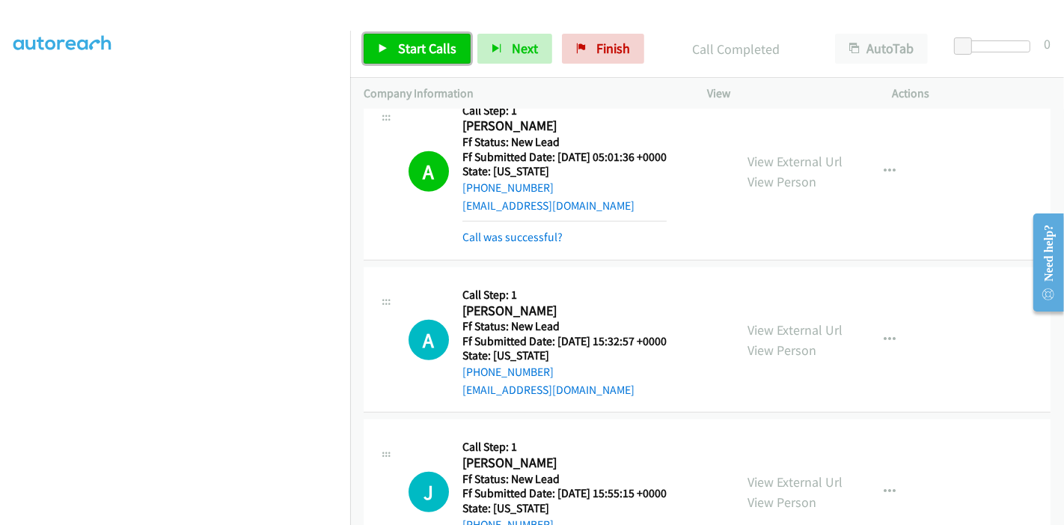
click at [400, 49] on span "Start Calls" at bounding box center [427, 48] width 58 height 17
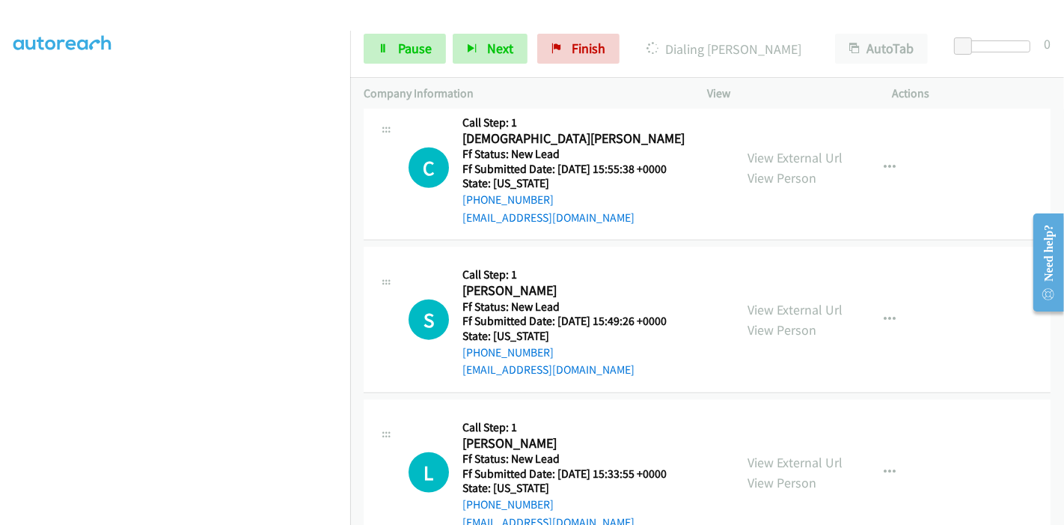
scroll to position [1467, 0]
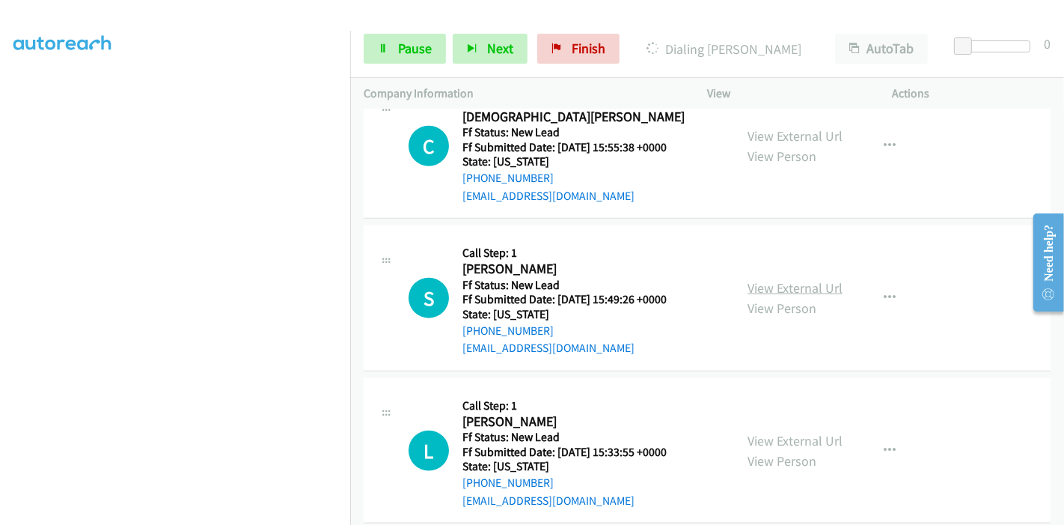
click at [748, 279] on link "View External Url" at bounding box center [795, 287] width 95 height 17
click at [811, 432] on link "View External Url" at bounding box center [795, 440] width 95 height 17
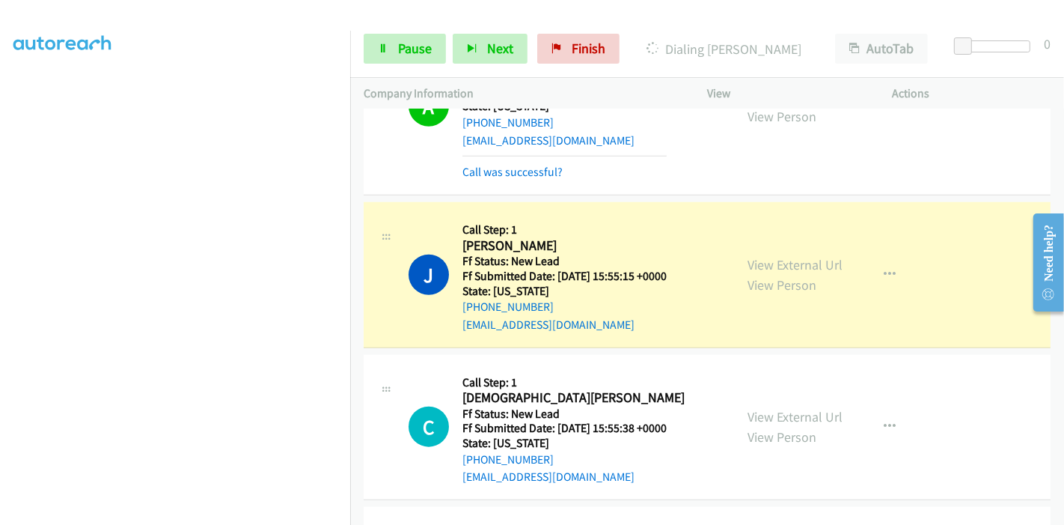
scroll to position [1301, 0]
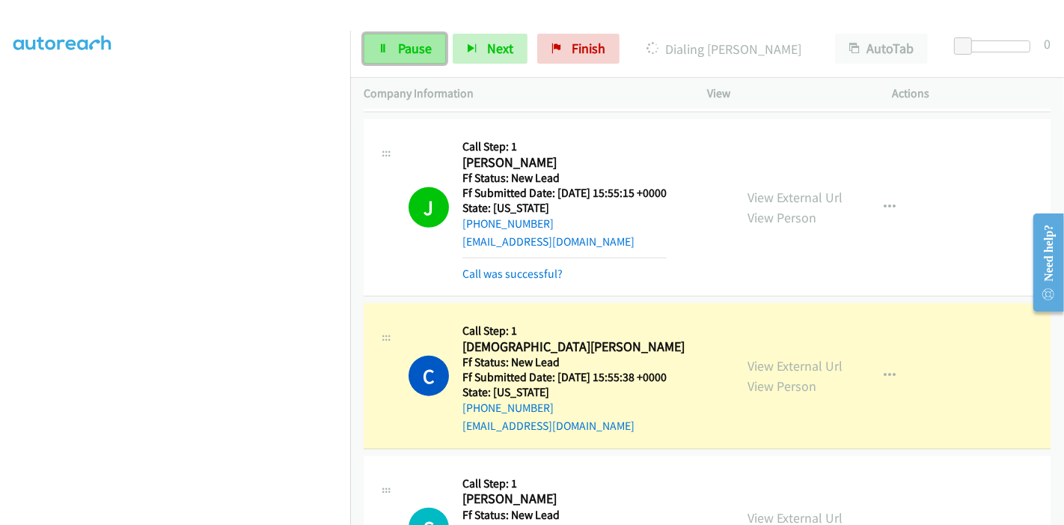
click at [391, 49] on link "Pause" at bounding box center [405, 49] width 82 height 30
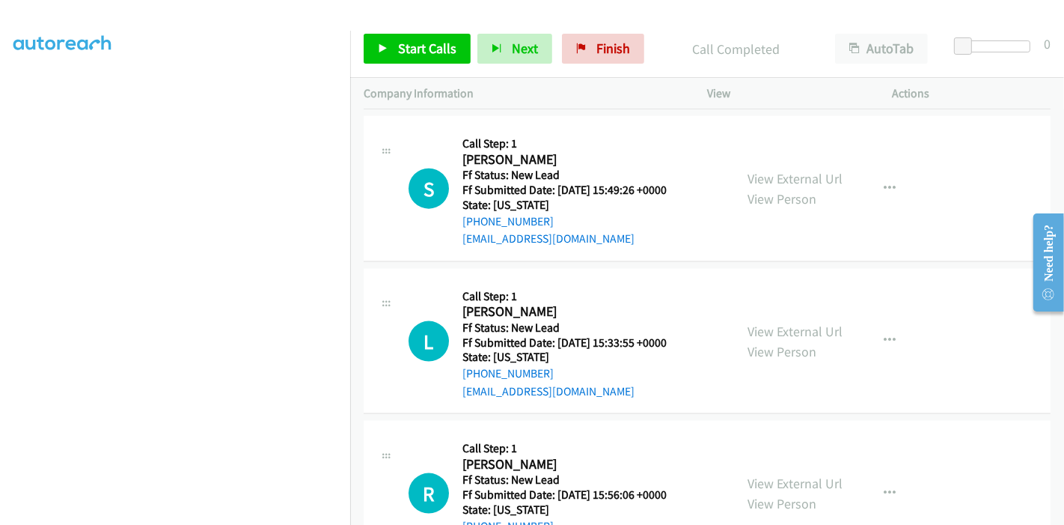
scroll to position [1697, 0]
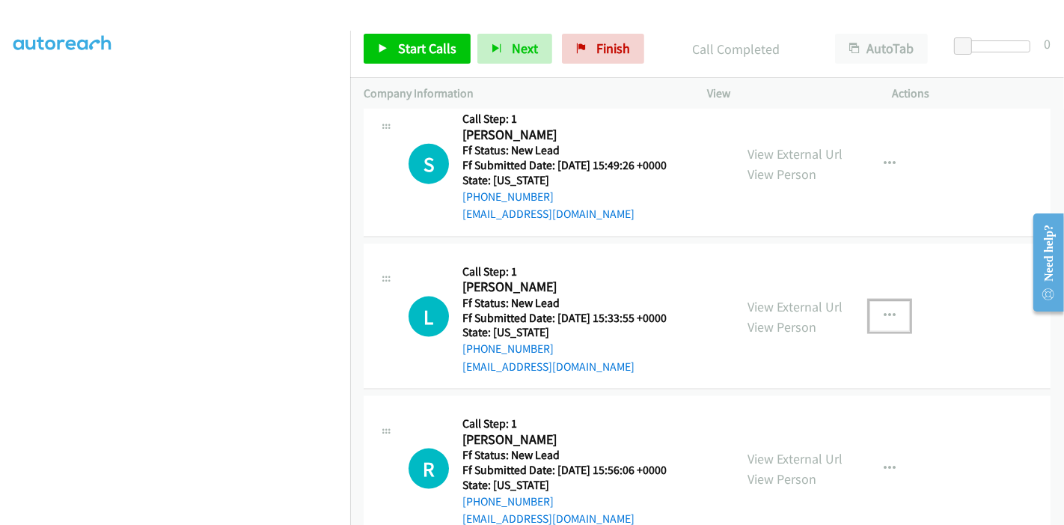
click at [874, 301] on button "button" at bounding box center [890, 316] width 40 height 30
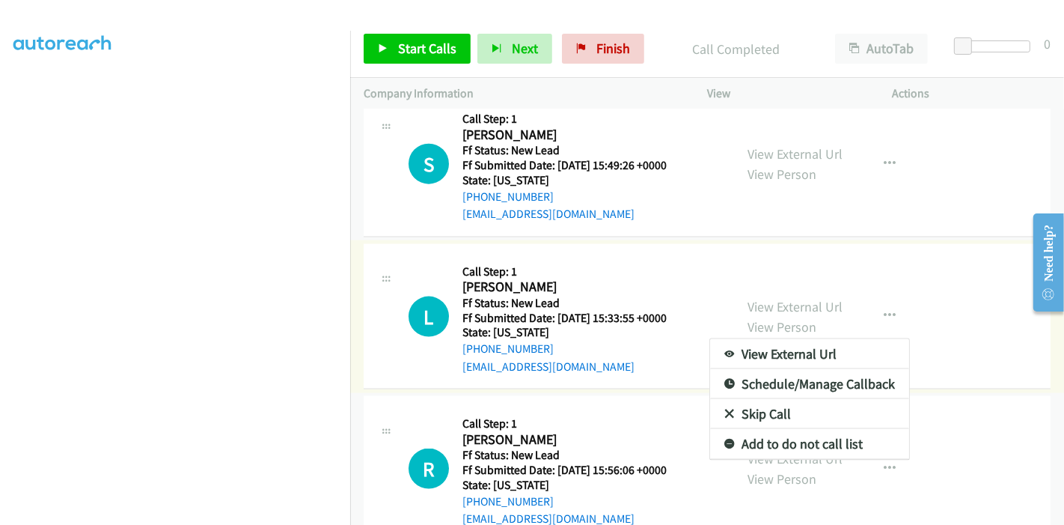
click at [767, 399] on link "Skip Call" at bounding box center [809, 414] width 199 height 30
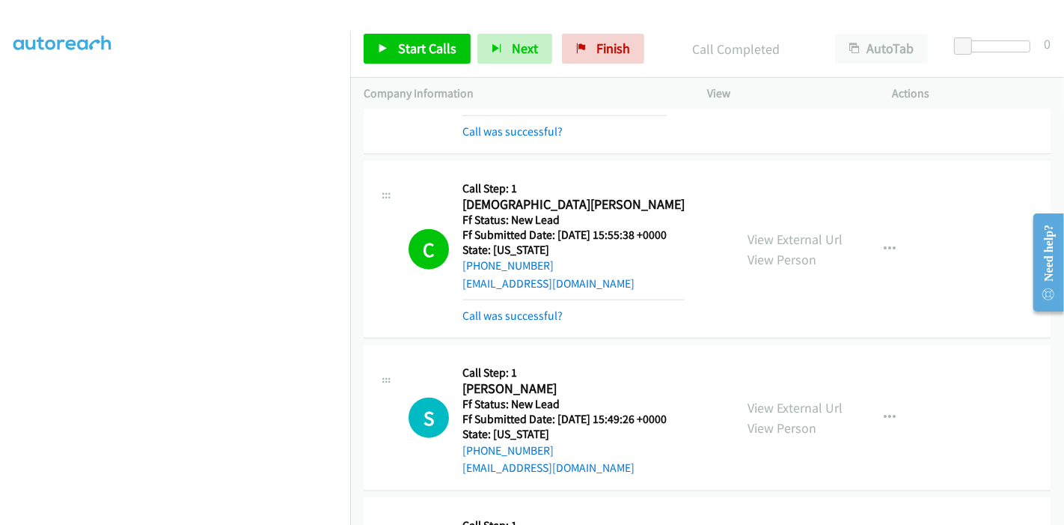
scroll to position [1531, 0]
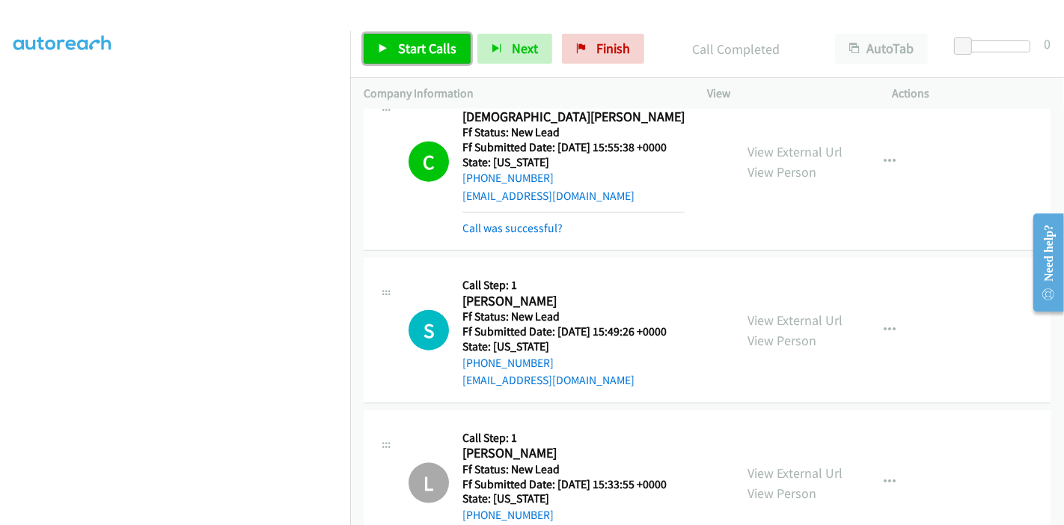
click at [392, 48] on link "Start Calls" at bounding box center [417, 49] width 107 height 30
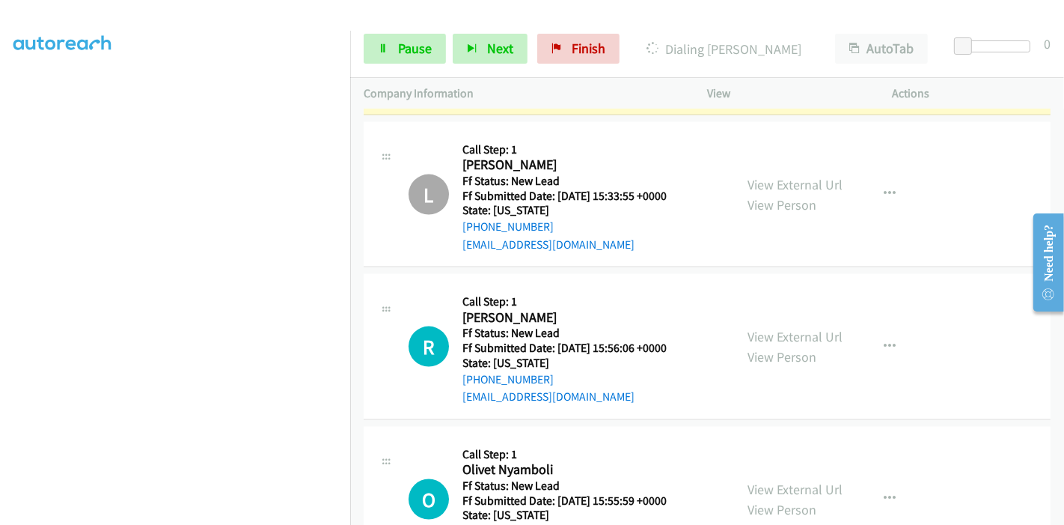
scroll to position [1946, 0]
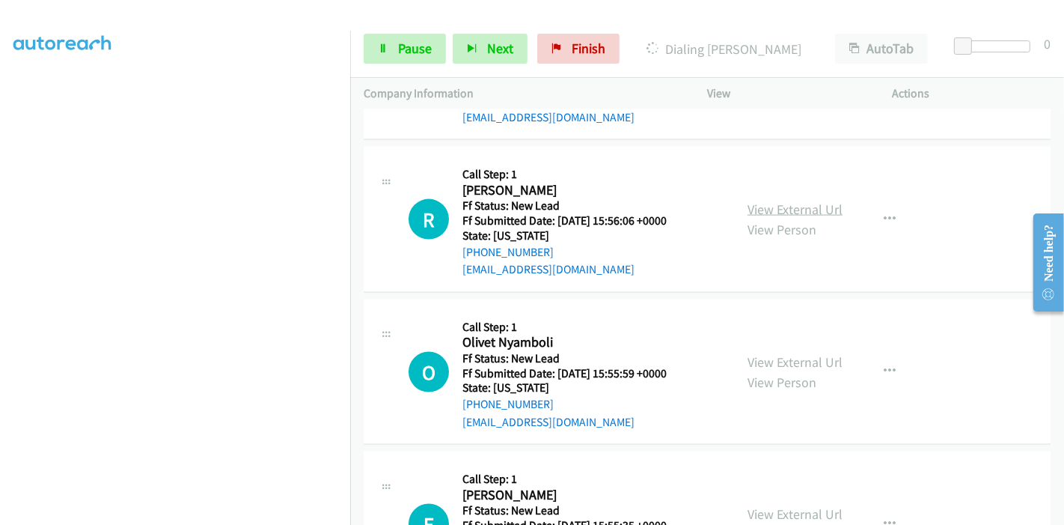
click at [816, 201] on link "View External Url" at bounding box center [795, 209] width 95 height 17
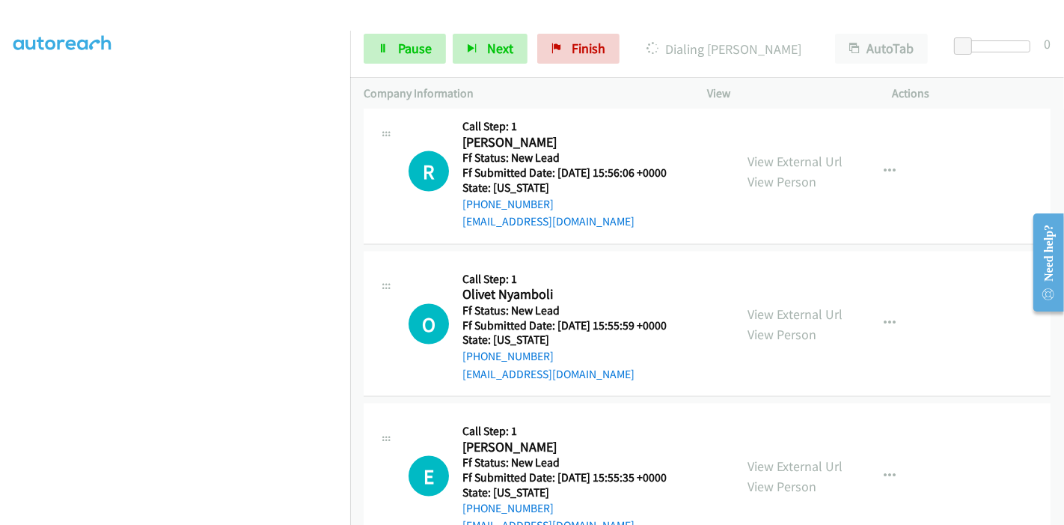
scroll to position [2019, 0]
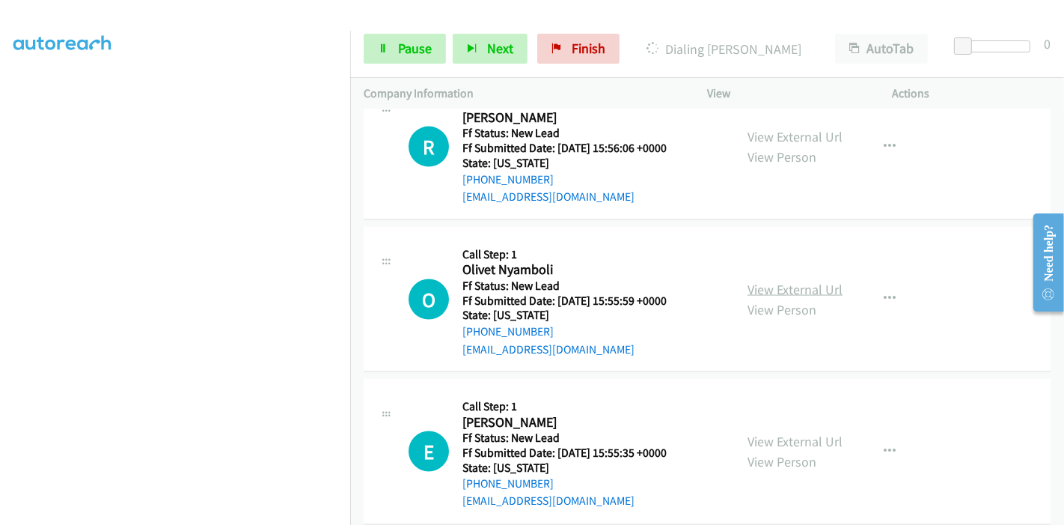
click at [791, 281] on link "View External Url" at bounding box center [795, 289] width 95 height 17
click at [763, 433] on link "View External Url" at bounding box center [795, 441] width 95 height 17
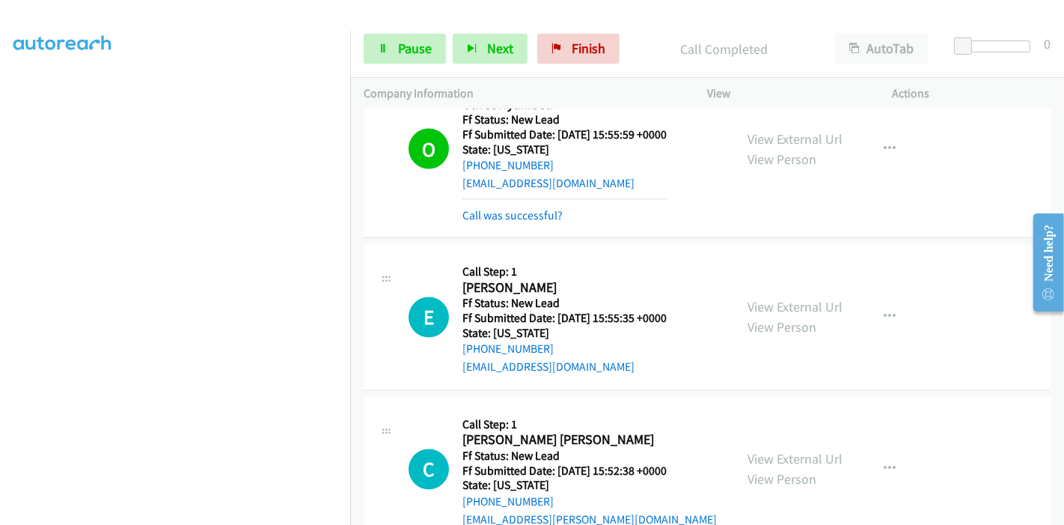
scroll to position [2165, 0]
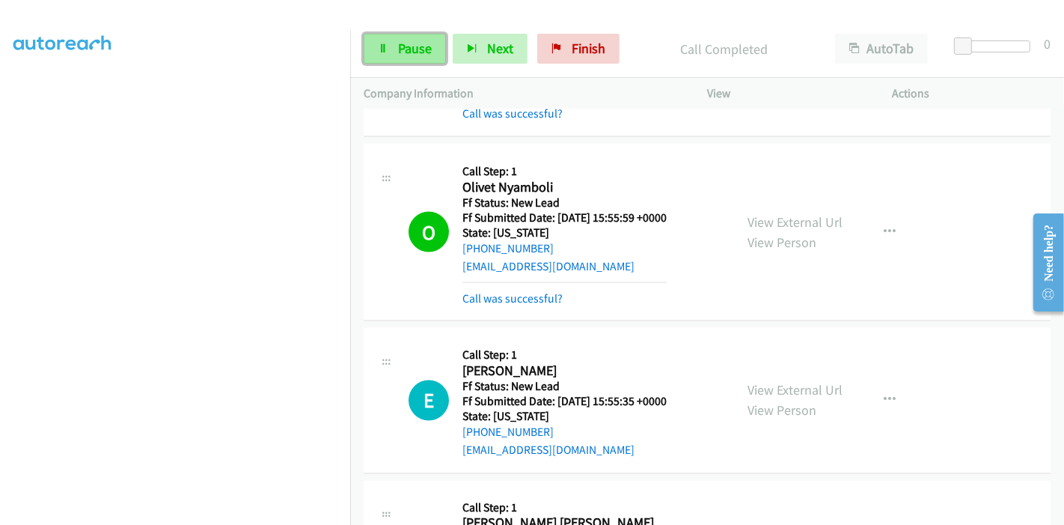
click at [412, 48] on span "Pause" at bounding box center [415, 48] width 34 height 17
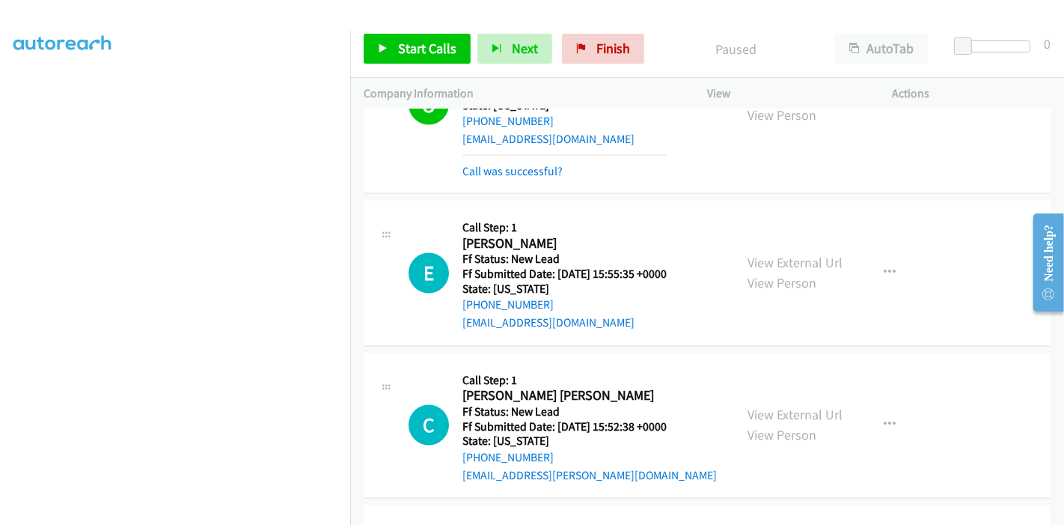
scroll to position [2332, 0]
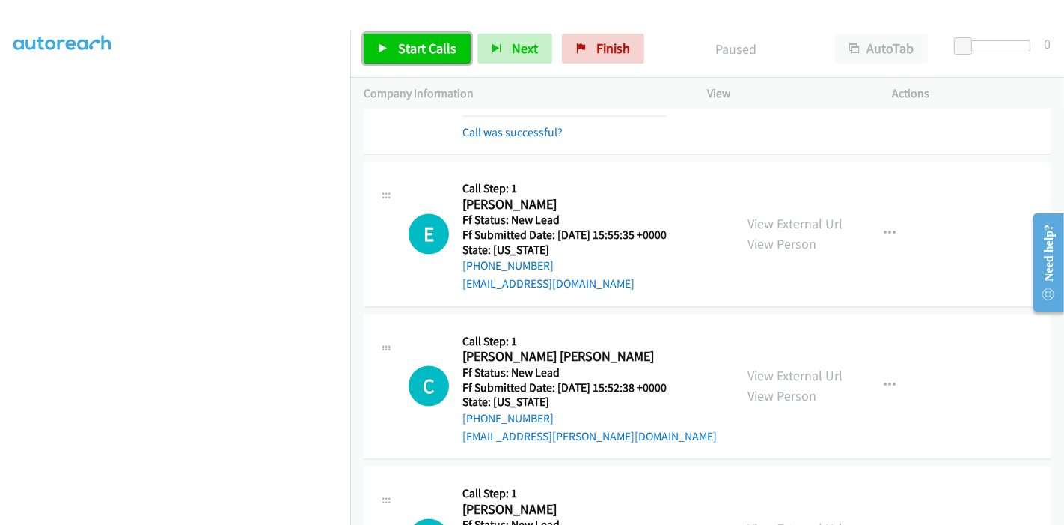
click at [434, 56] on span "Start Calls" at bounding box center [427, 48] width 58 height 17
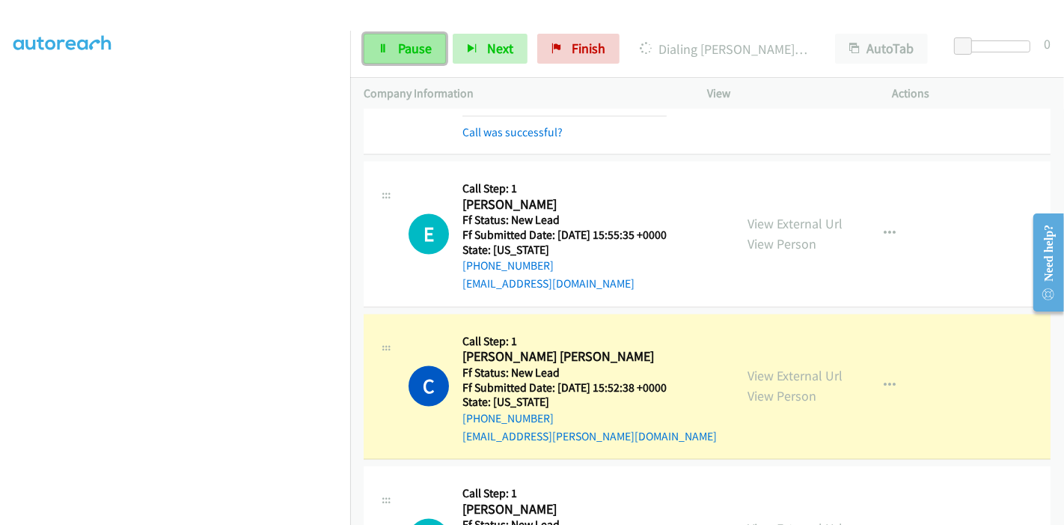
click at [404, 46] on span "Pause" at bounding box center [415, 48] width 34 height 17
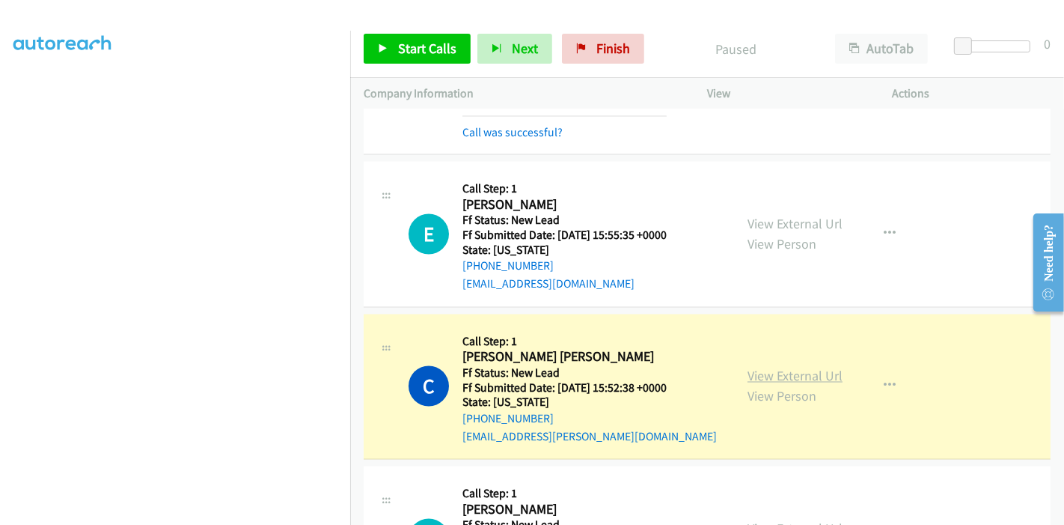
click at [821, 368] on link "View External Url" at bounding box center [795, 376] width 95 height 17
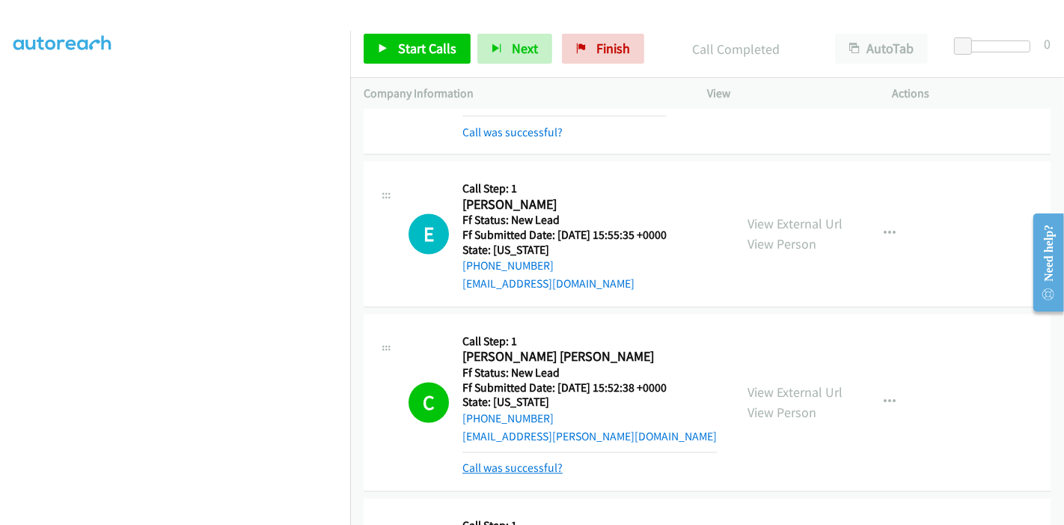
click at [543, 461] on link "Call was successful?" at bounding box center [513, 468] width 100 height 14
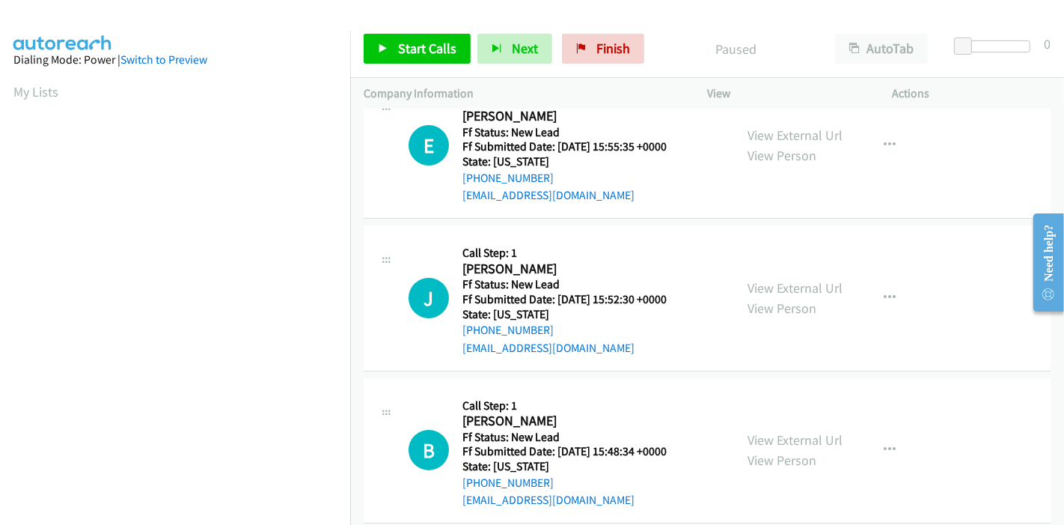
scroll to position [60, 0]
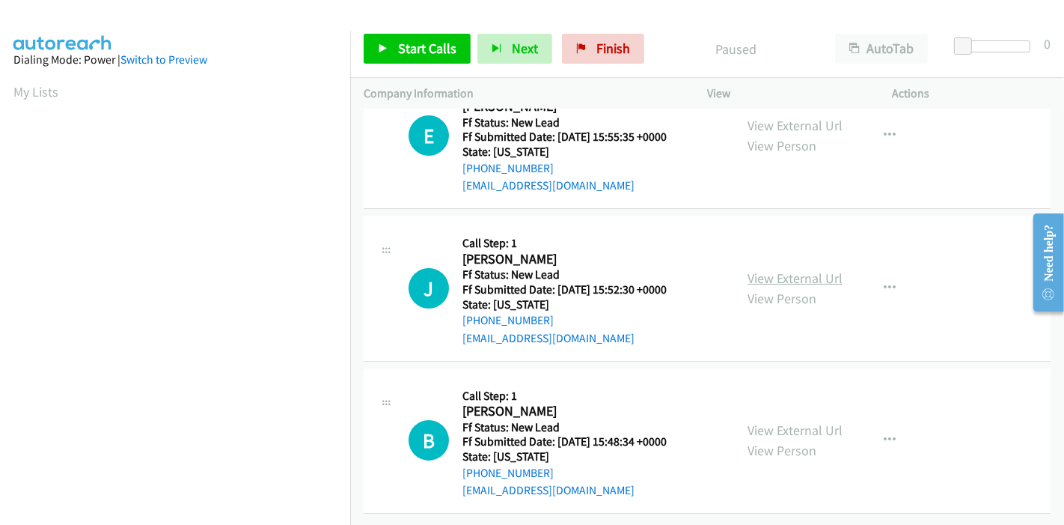
click at [784, 269] on link "View External Url" at bounding box center [795, 277] width 95 height 17
click at [758, 421] on link "View External Url" at bounding box center [795, 429] width 95 height 17
click at [406, 48] on span "Start Calls" at bounding box center [427, 48] width 58 height 17
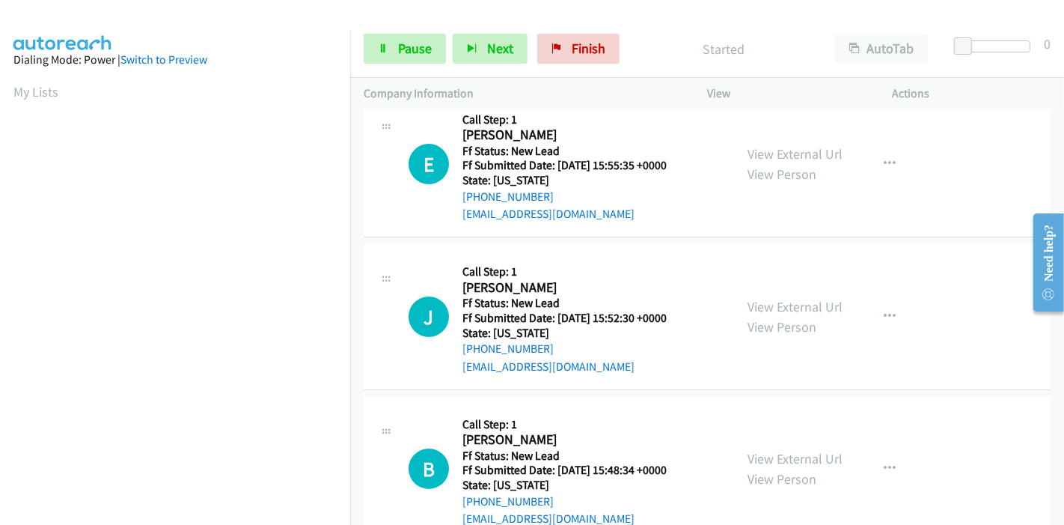
scroll to position [0, 0]
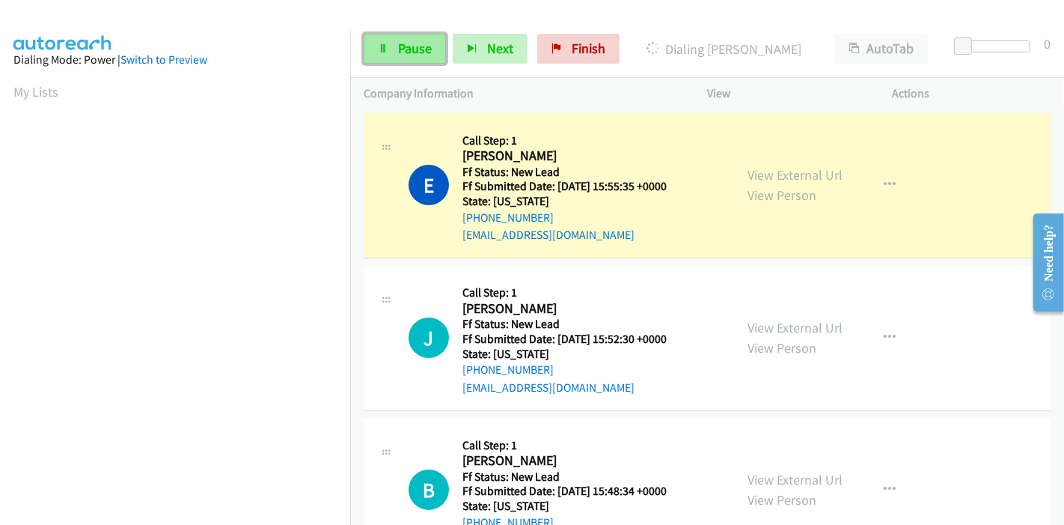
click at [367, 58] on link "Pause" at bounding box center [405, 49] width 82 height 30
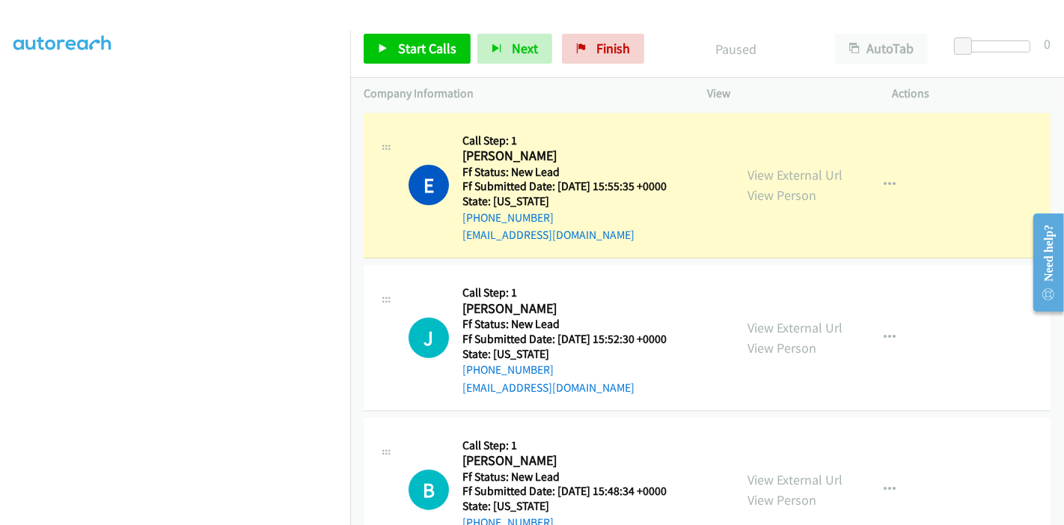
scroll to position [316, 0]
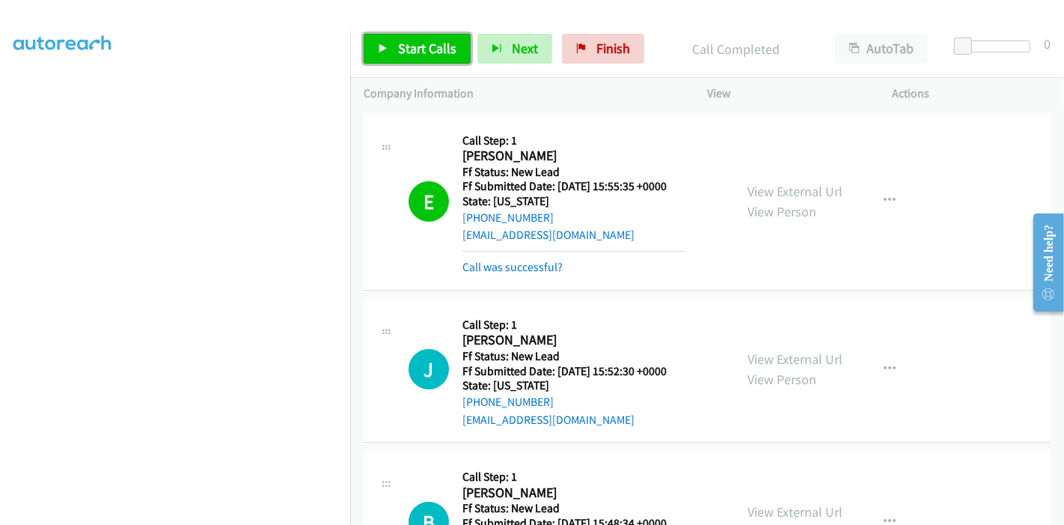
click at [412, 45] on span "Start Calls" at bounding box center [427, 48] width 58 height 17
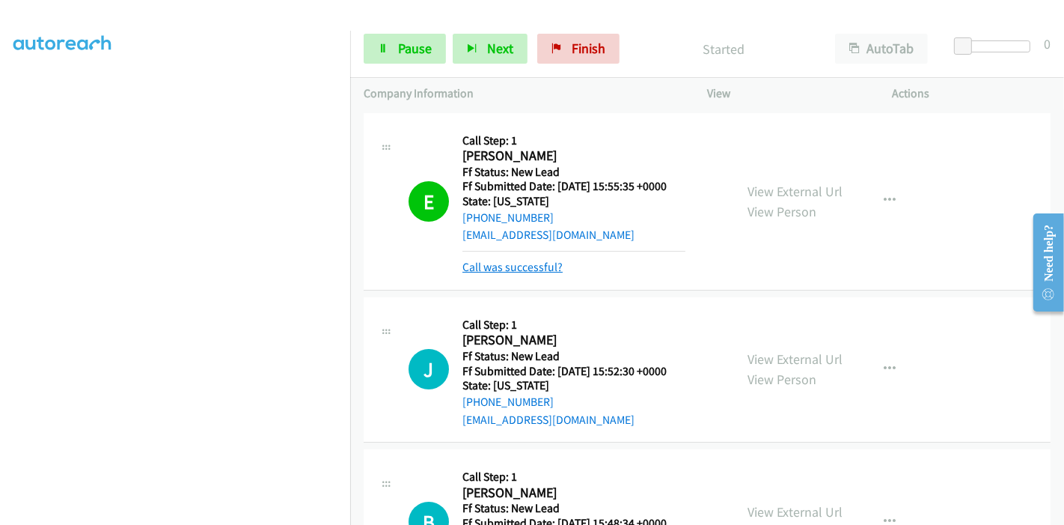
click at [496, 266] on link "Call was successful?" at bounding box center [513, 267] width 100 height 14
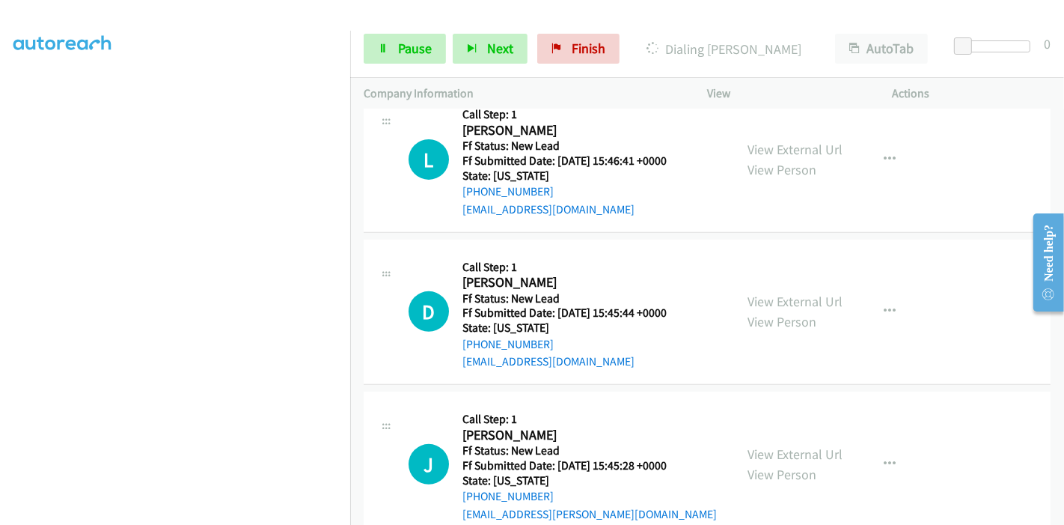
scroll to position [499, 0]
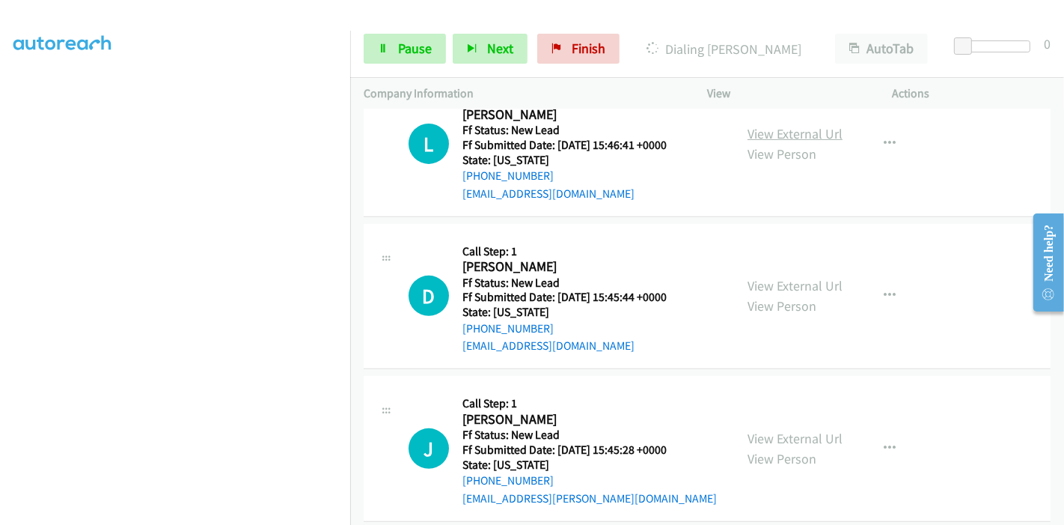
click at [791, 133] on link "View External Url" at bounding box center [795, 133] width 95 height 17
click at [763, 283] on link "View External Url" at bounding box center [795, 285] width 95 height 17
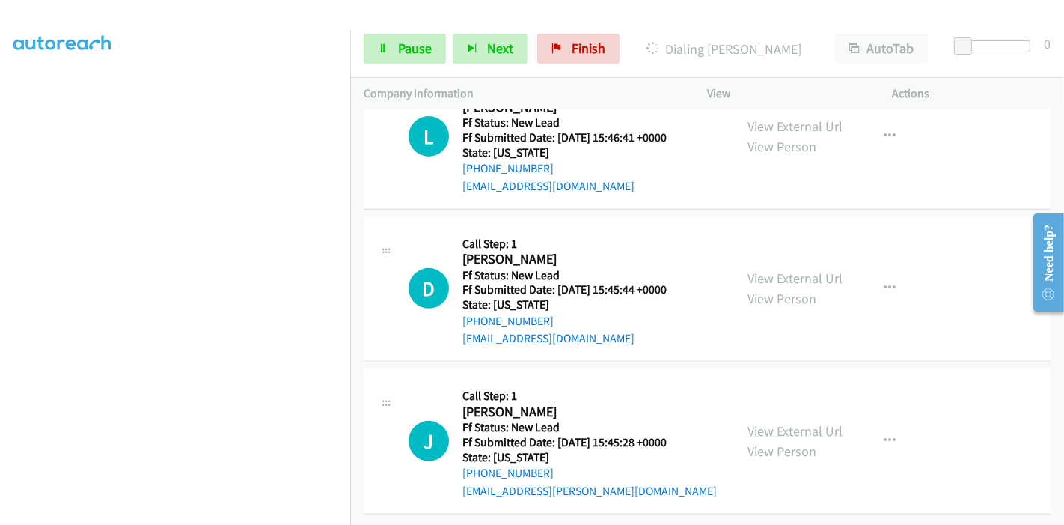
click at [758, 422] on link "View External Url" at bounding box center [795, 430] width 95 height 17
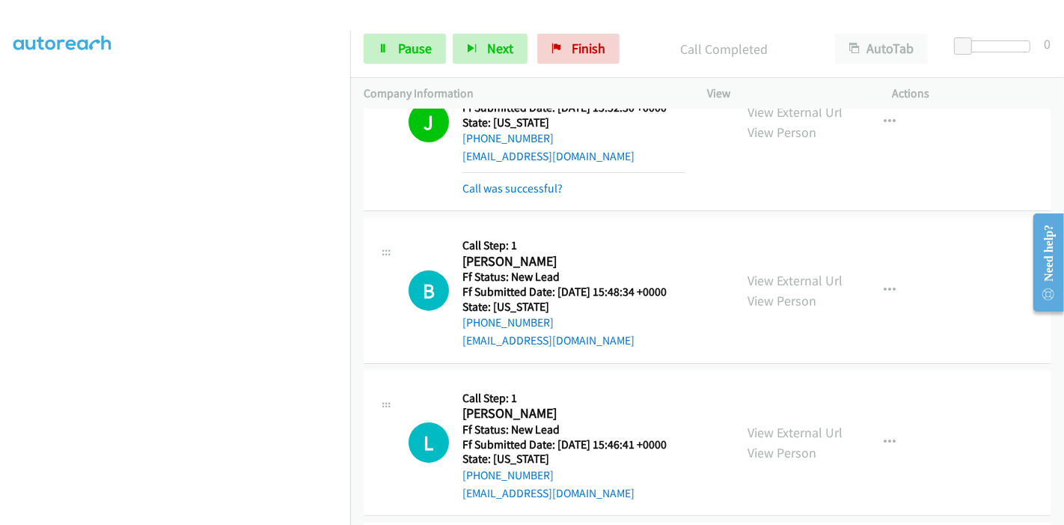
scroll to position [267, 0]
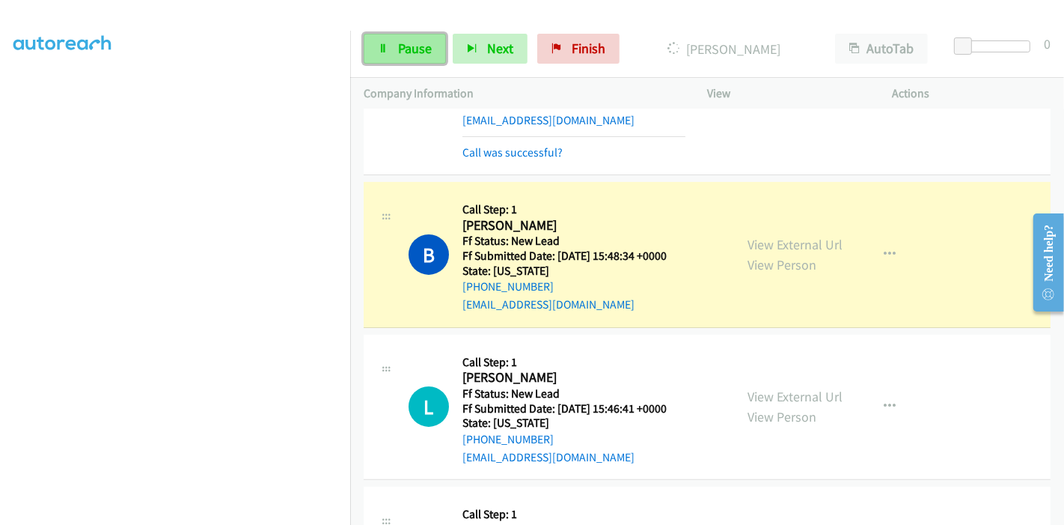
click at [390, 53] on link "Pause" at bounding box center [405, 49] width 82 height 30
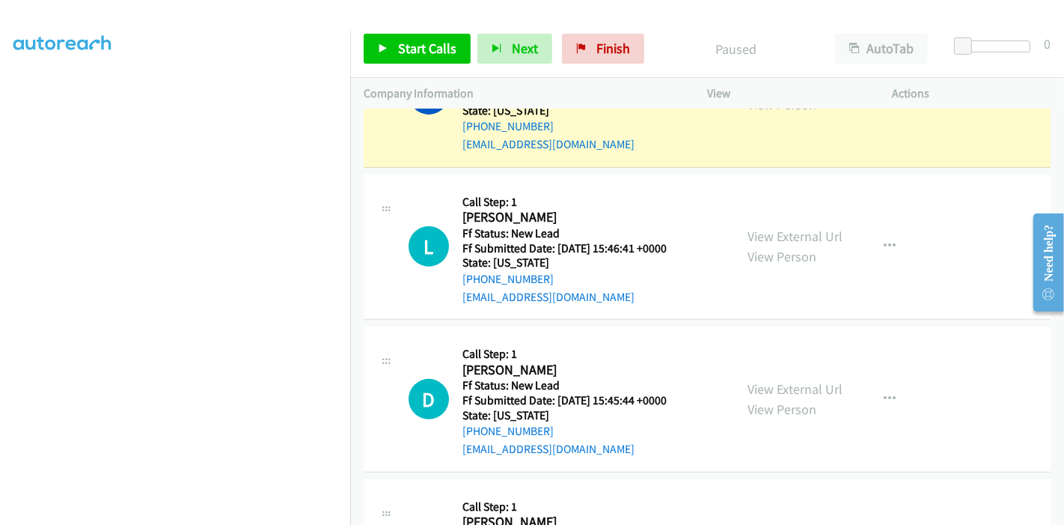
scroll to position [466, 0]
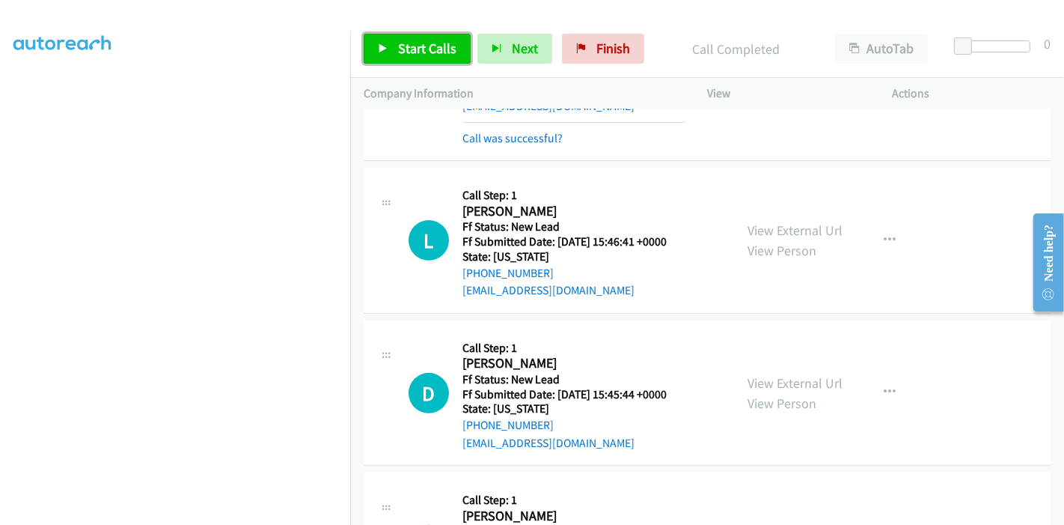
click at [374, 54] on link "Start Calls" at bounding box center [417, 49] width 107 height 30
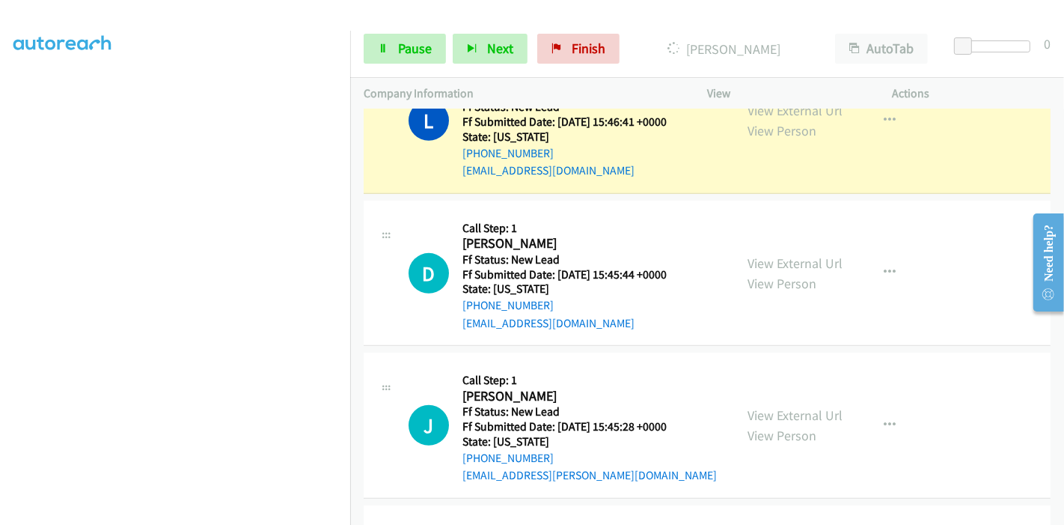
scroll to position [552, 0]
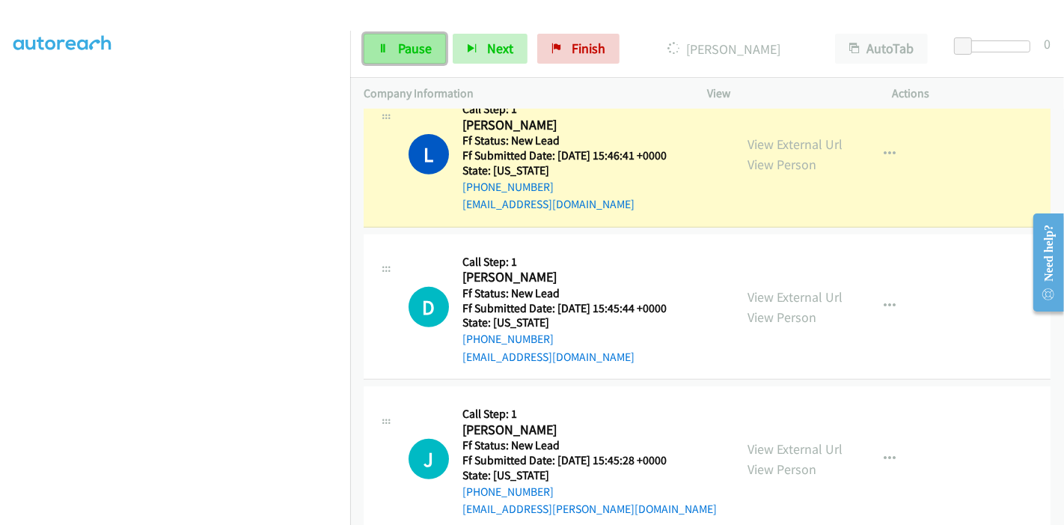
click at [406, 52] on span "Pause" at bounding box center [415, 48] width 34 height 17
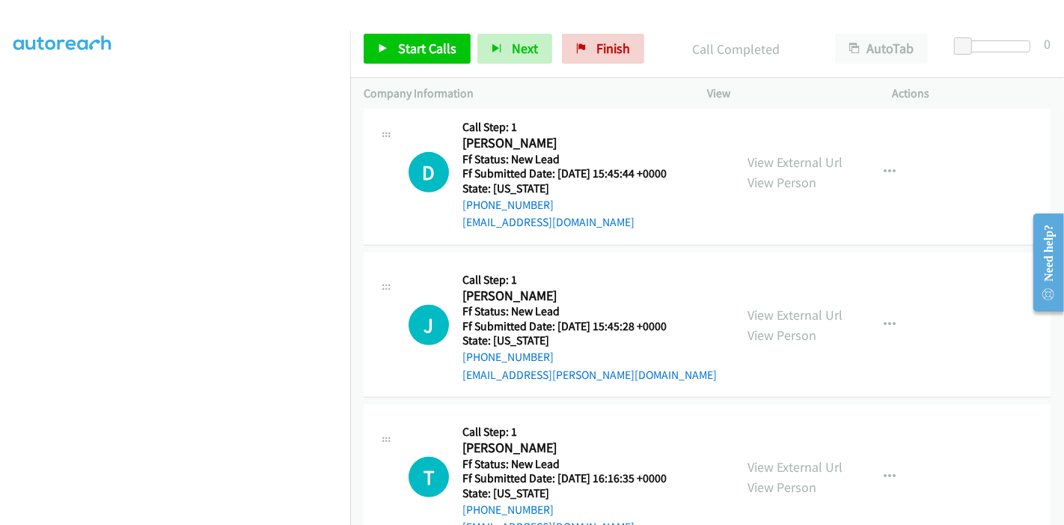
scroll to position [635, 0]
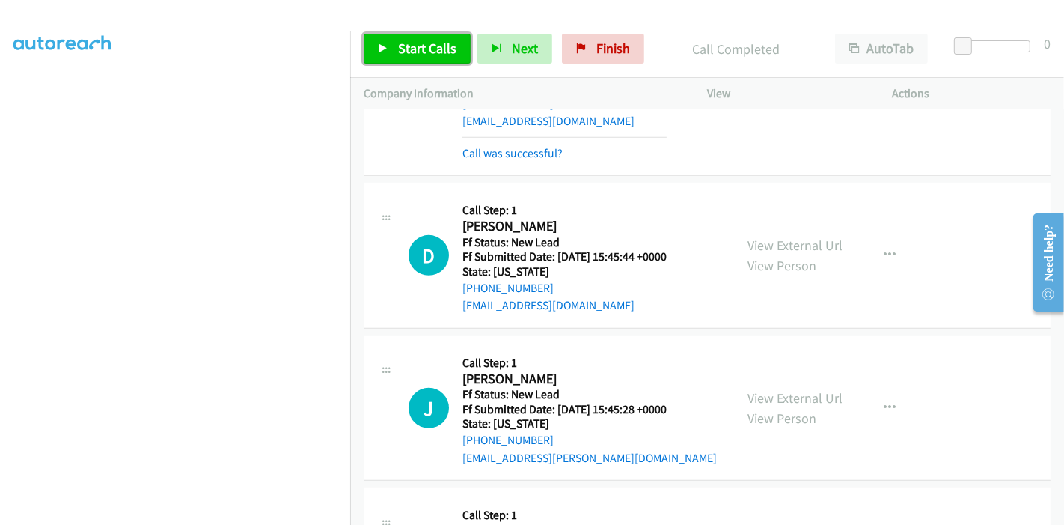
click at [429, 44] on span "Start Calls" at bounding box center [427, 48] width 58 height 17
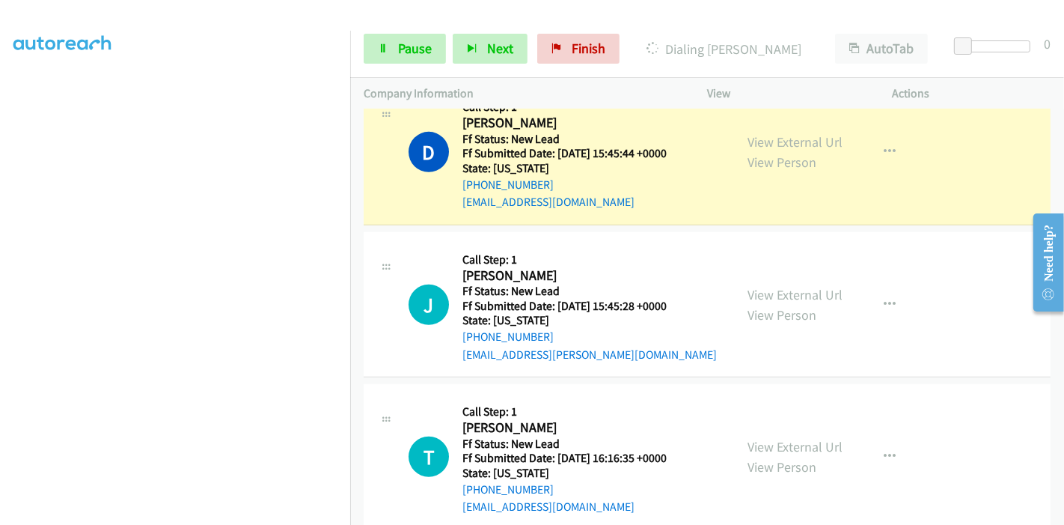
scroll to position [667, 0]
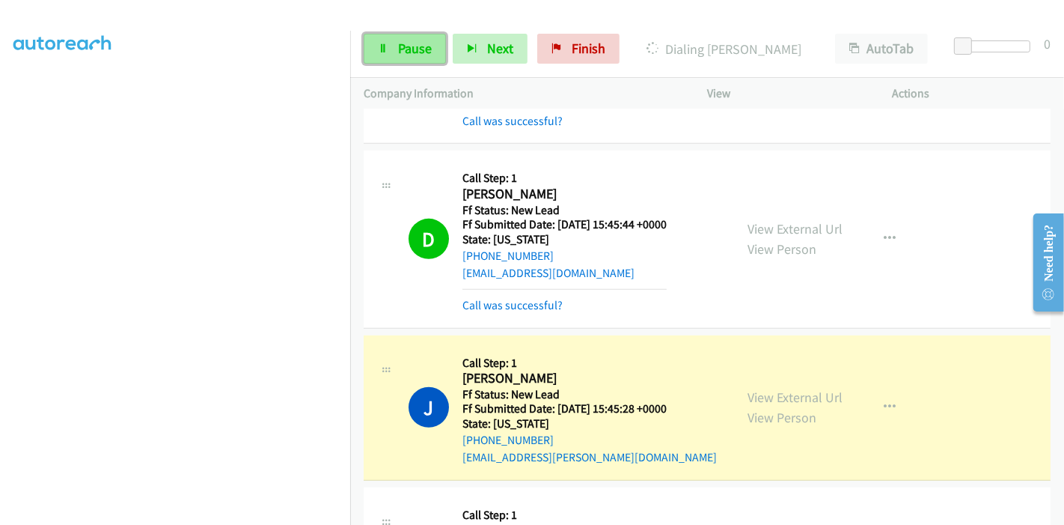
click at [421, 43] on span "Pause" at bounding box center [415, 48] width 34 height 17
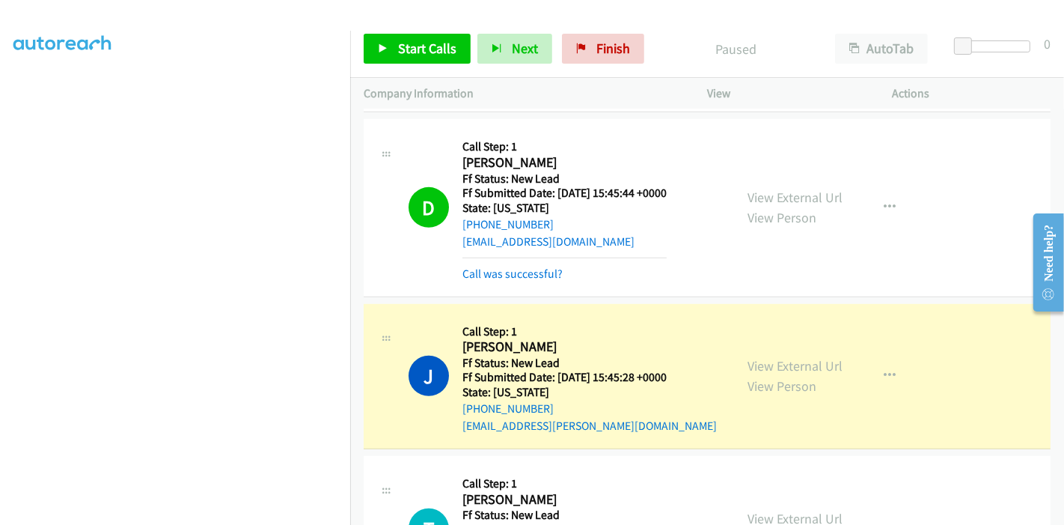
scroll to position [781, 0]
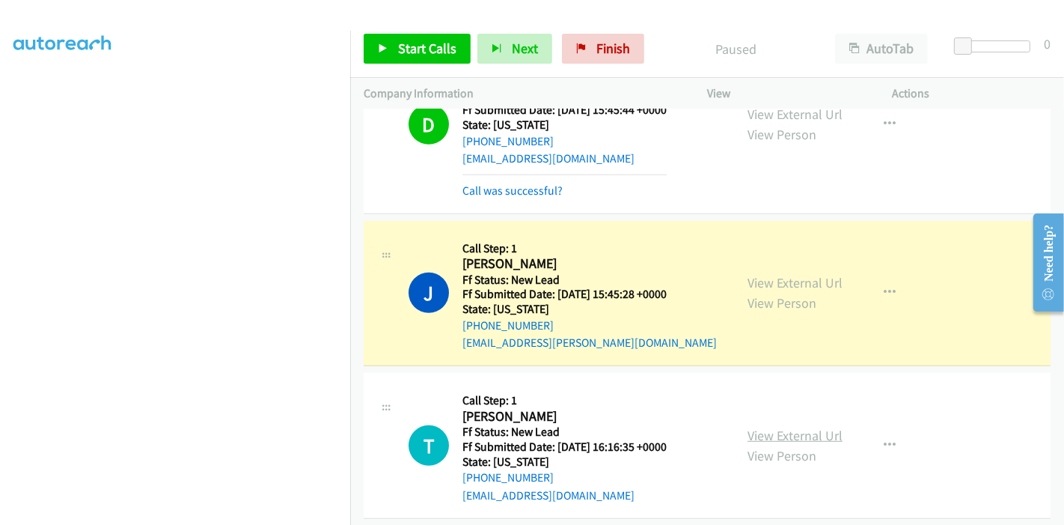
click at [760, 427] on link "View External Url" at bounding box center [795, 435] width 95 height 17
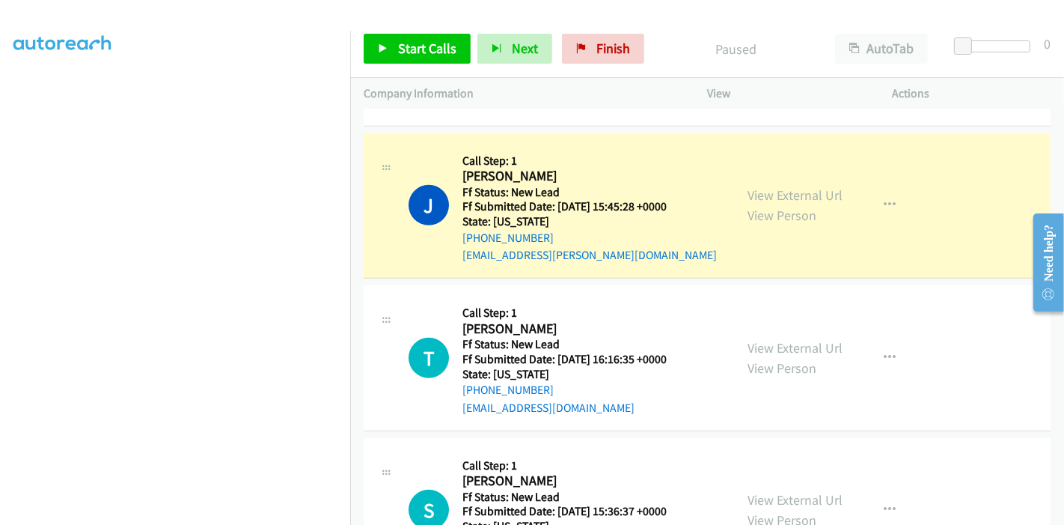
scroll to position [948, 0]
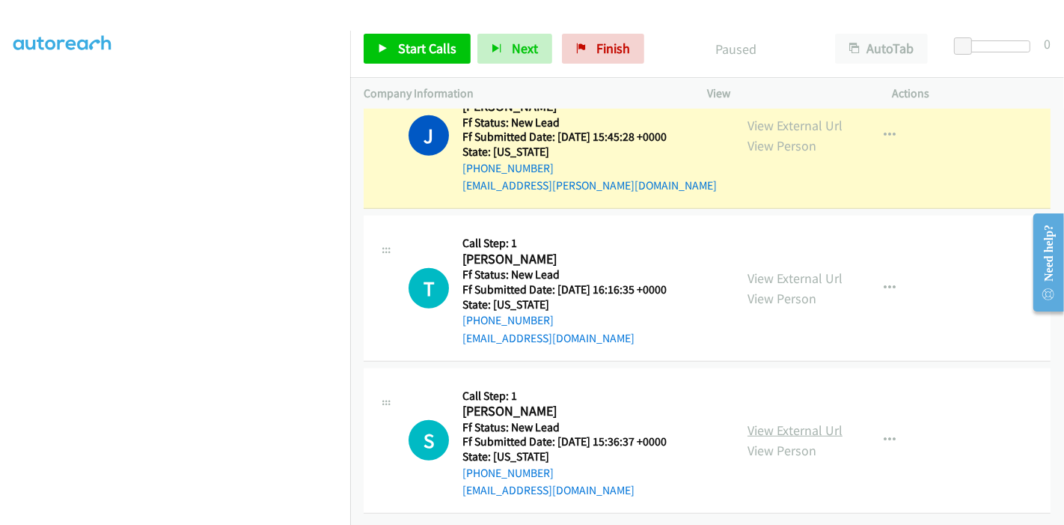
click at [774, 424] on link "View External Url" at bounding box center [795, 429] width 95 height 17
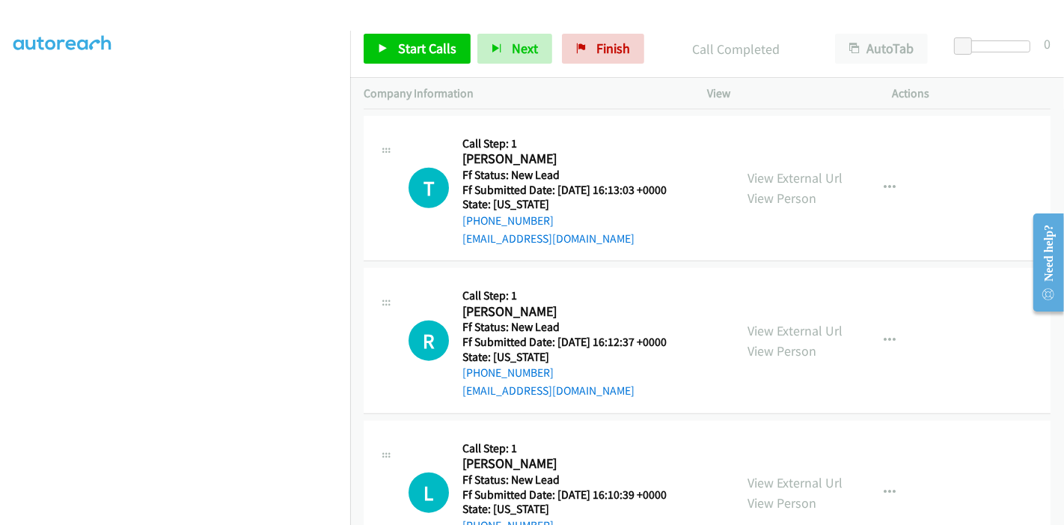
scroll to position [1436, 0]
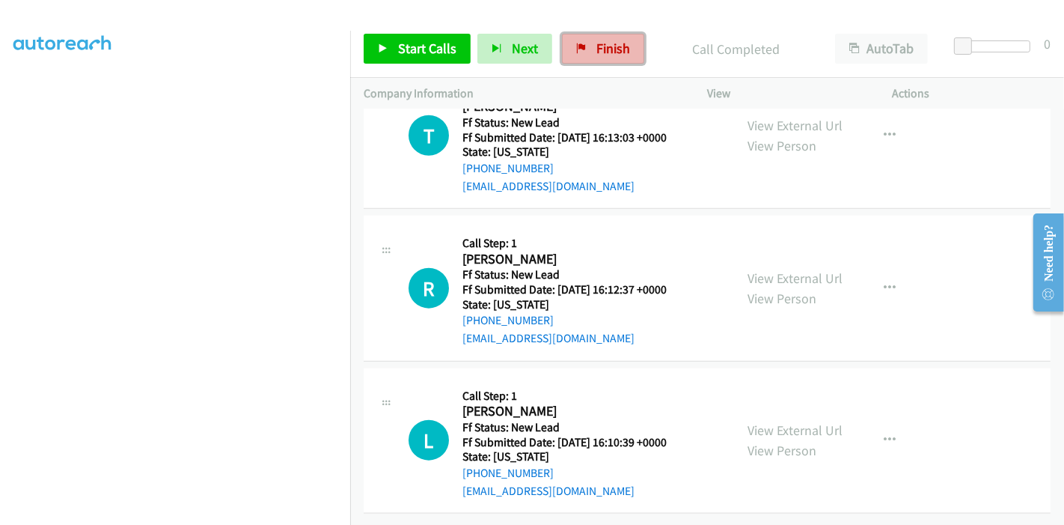
drag, startPoint x: 615, startPoint y: 47, endPoint x: 595, endPoint y: 52, distance: 20.2
click at [615, 47] on span "Finish" at bounding box center [614, 48] width 34 height 17
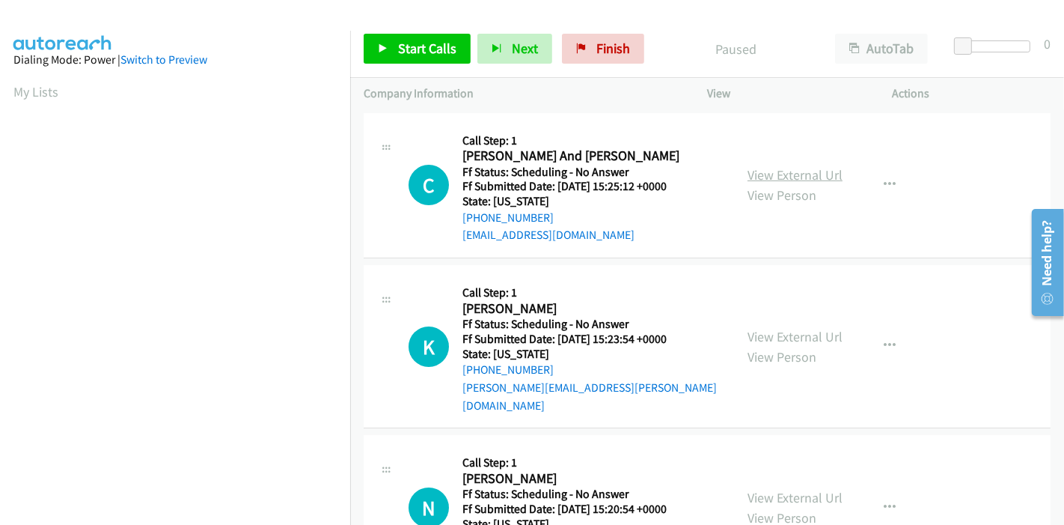
click at [815, 177] on link "View External Url" at bounding box center [795, 174] width 95 height 17
click at [774, 328] on link "View External Url" at bounding box center [795, 336] width 95 height 17
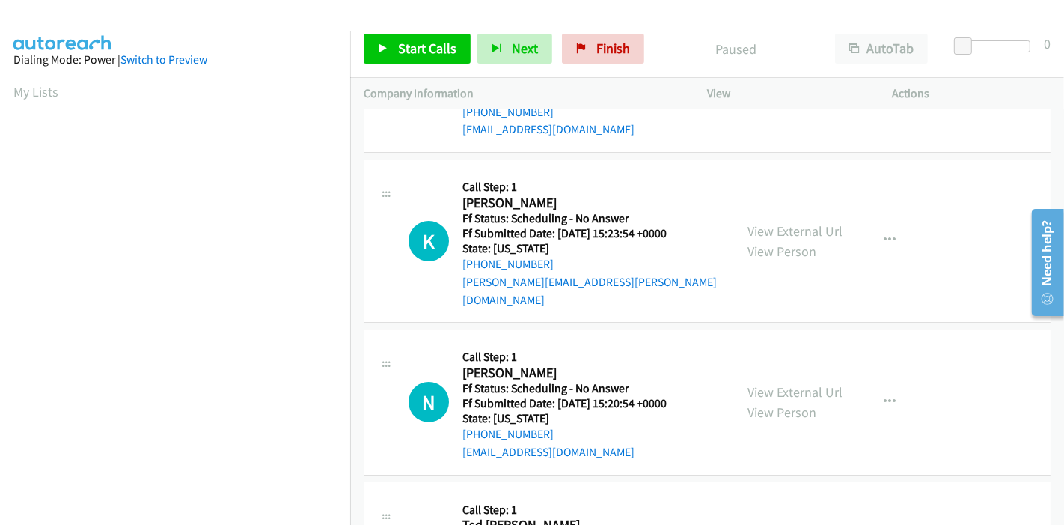
scroll to position [166, 0]
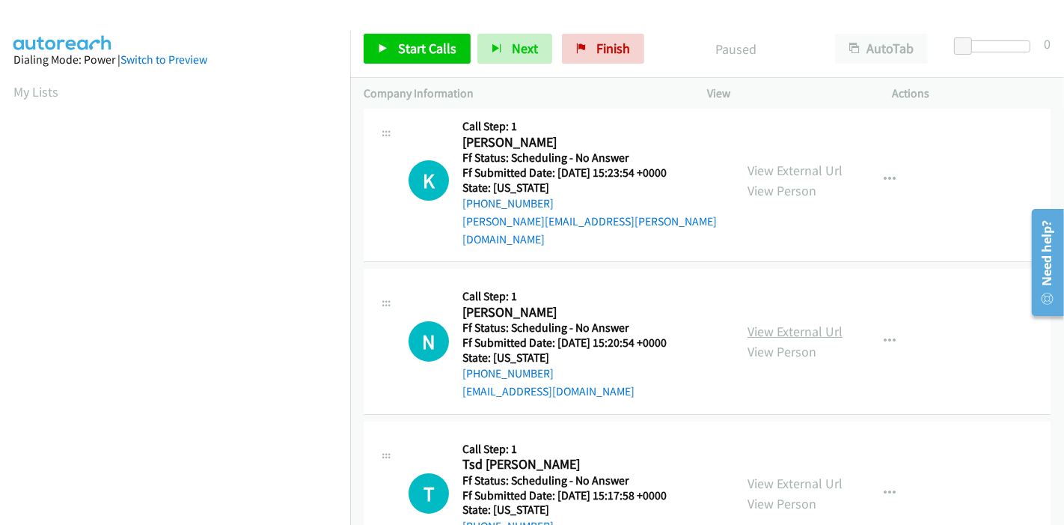
click at [748, 323] on link "View External Url" at bounding box center [795, 331] width 95 height 17
click at [412, 46] on span "Start Calls" at bounding box center [427, 48] width 58 height 17
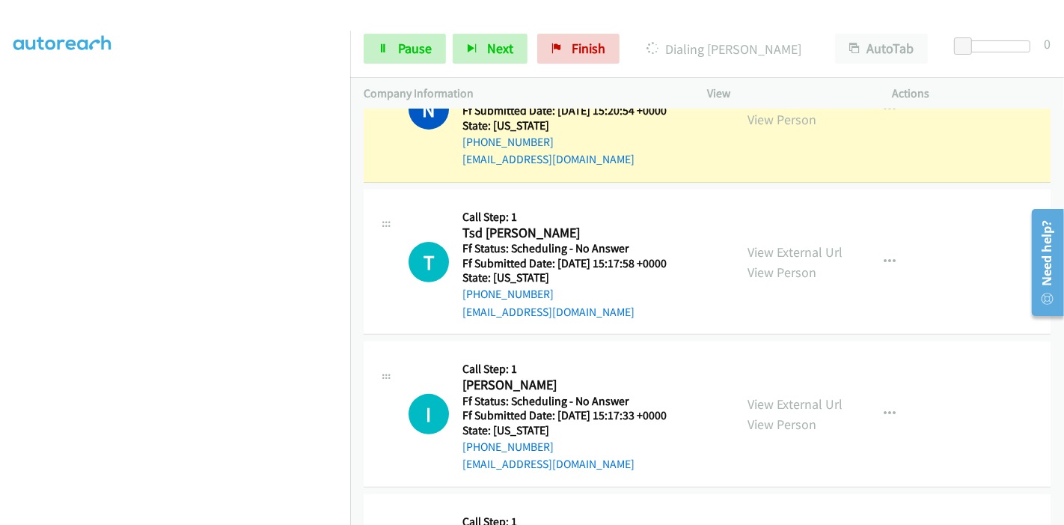
scroll to position [499, 0]
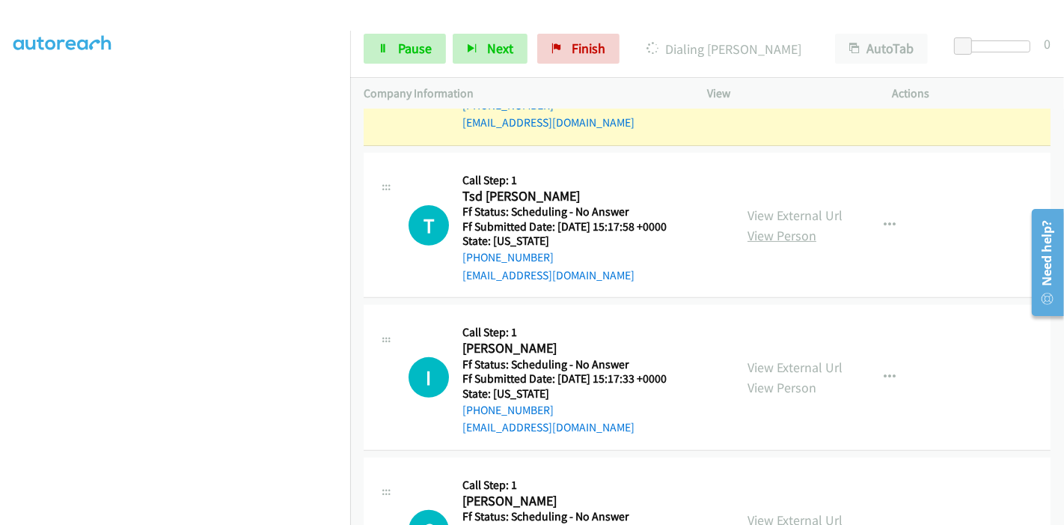
click at [759, 227] on link "View Person" at bounding box center [782, 235] width 69 height 17
click at [805, 207] on link "View External Url" at bounding box center [795, 215] width 95 height 17
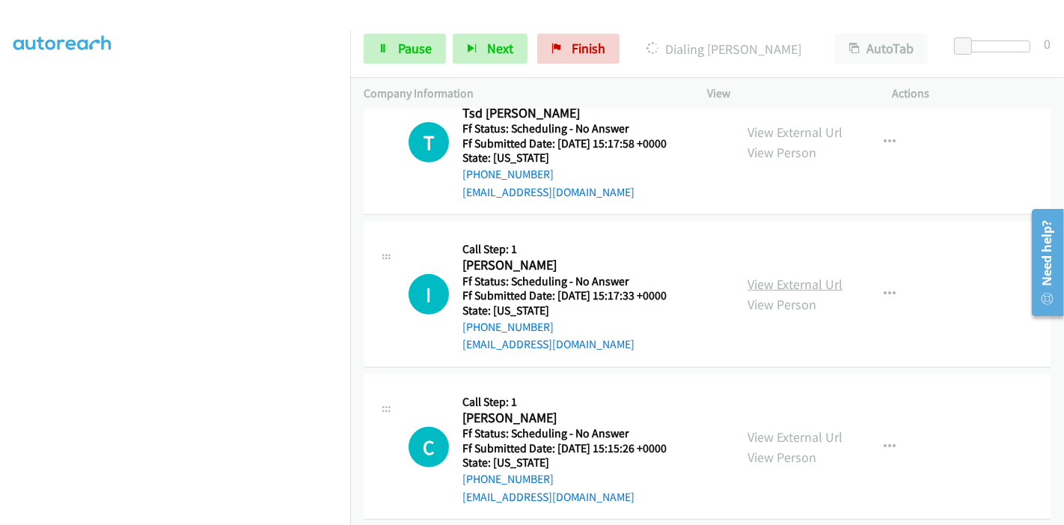
click at [784, 275] on link "View External Url" at bounding box center [795, 283] width 95 height 17
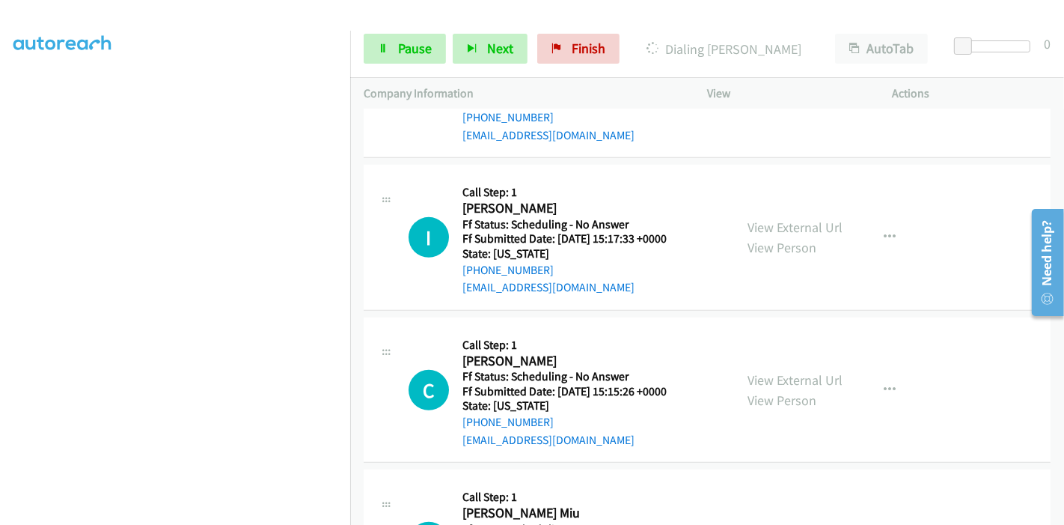
scroll to position [665, 0]
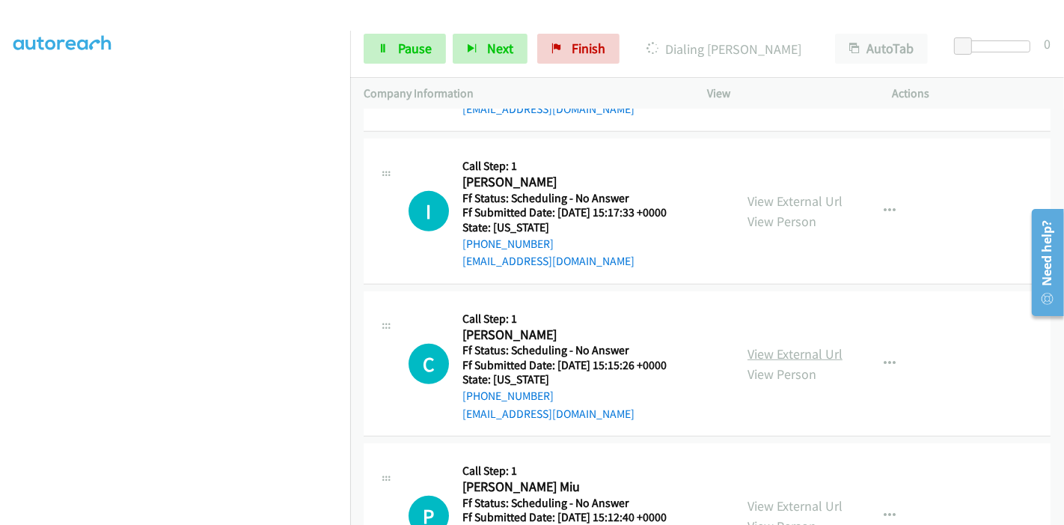
click at [774, 345] on link "View External Url" at bounding box center [795, 353] width 95 height 17
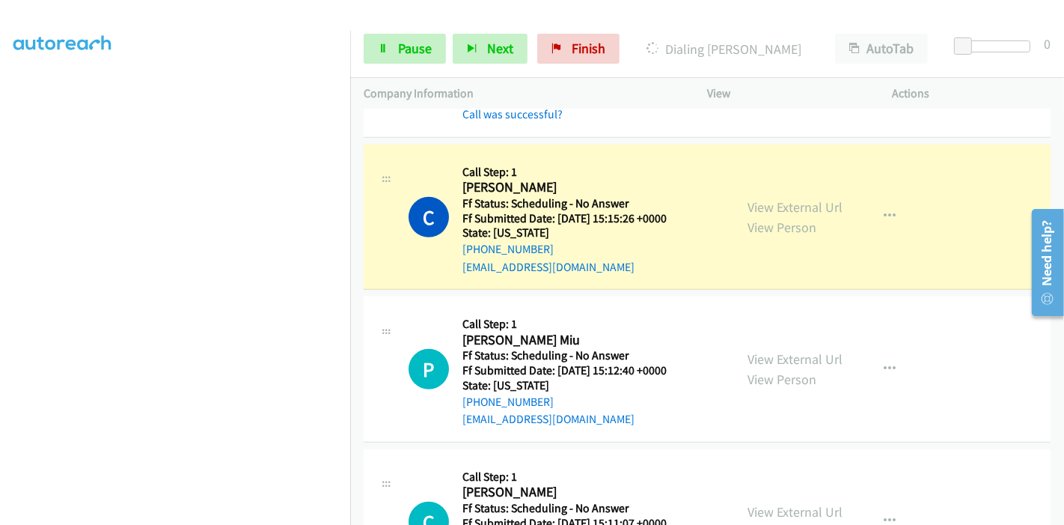
scroll to position [915, 0]
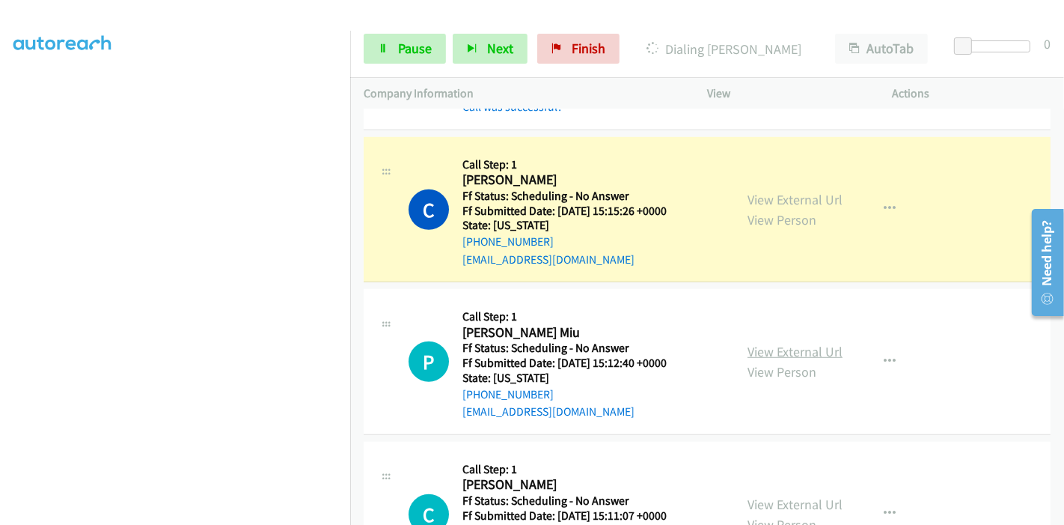
click at [765, 343] on link "View External Url" at bounding box center [795, 351] width 95 height 17
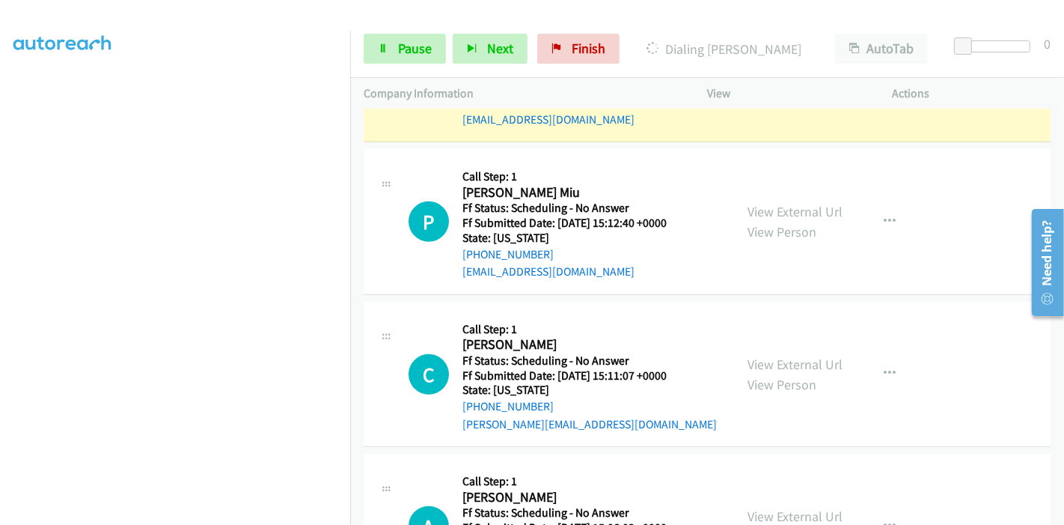
scroll to position [1081, 0]
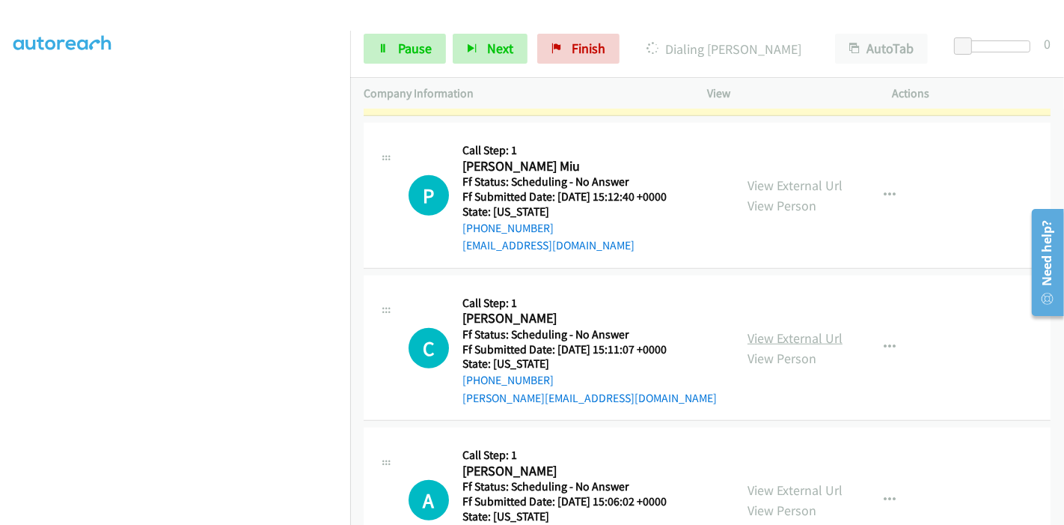
click at [823, 329] on link "View External Url" at bounding box center [795, 337] width 95 height 17
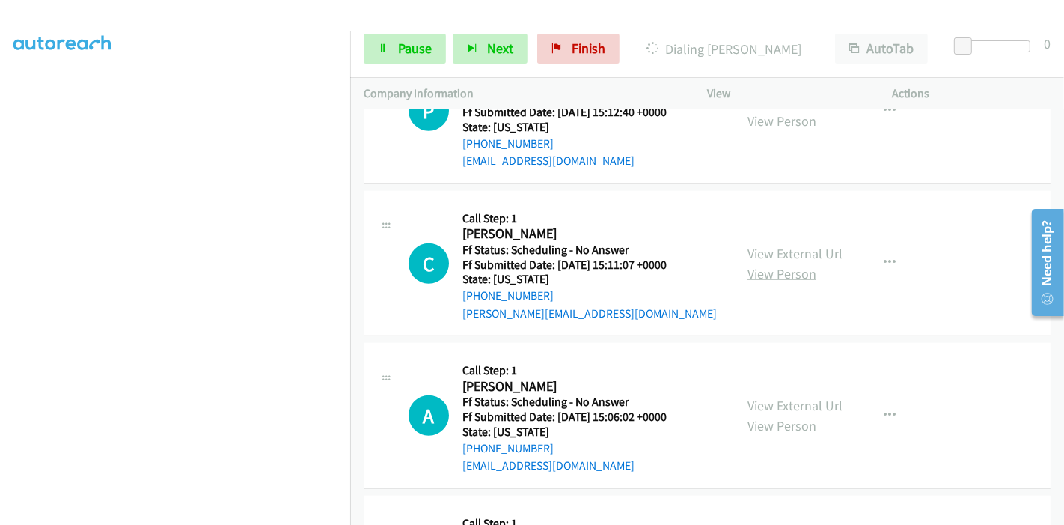
scroll to position [1247, 0]
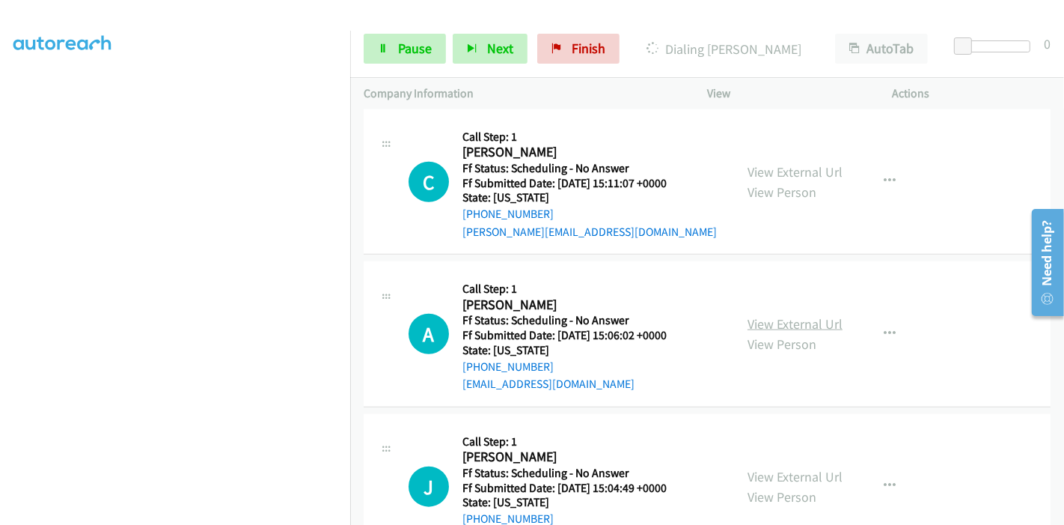
click at [777, 315] on link "View External Url" at bounding box center [795, 323] width 95 height 17
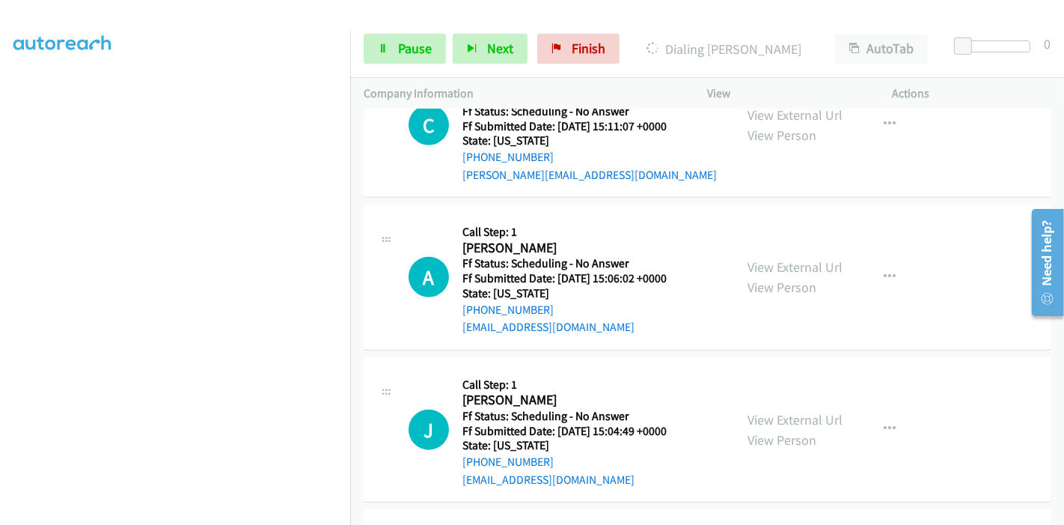
scroll to position [1330, 0]
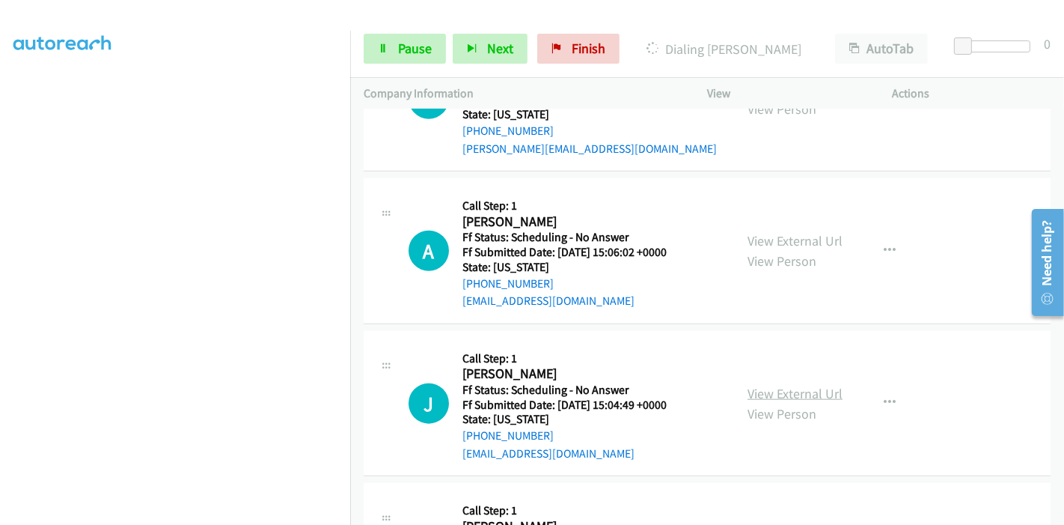
click at [798, 385] on link "View External Url" at bounding box center [795, 393] width 95 height 17
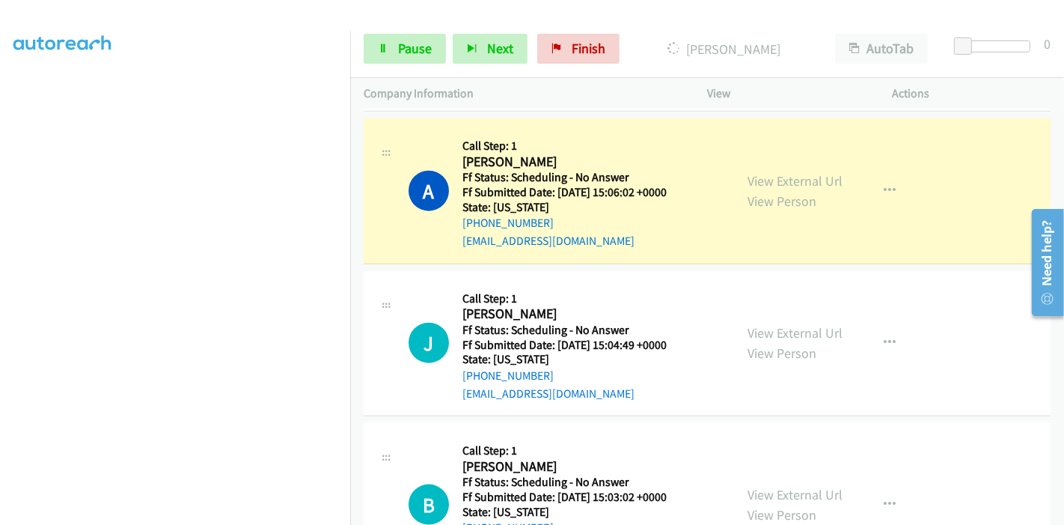
scroll to position [1512, 0]
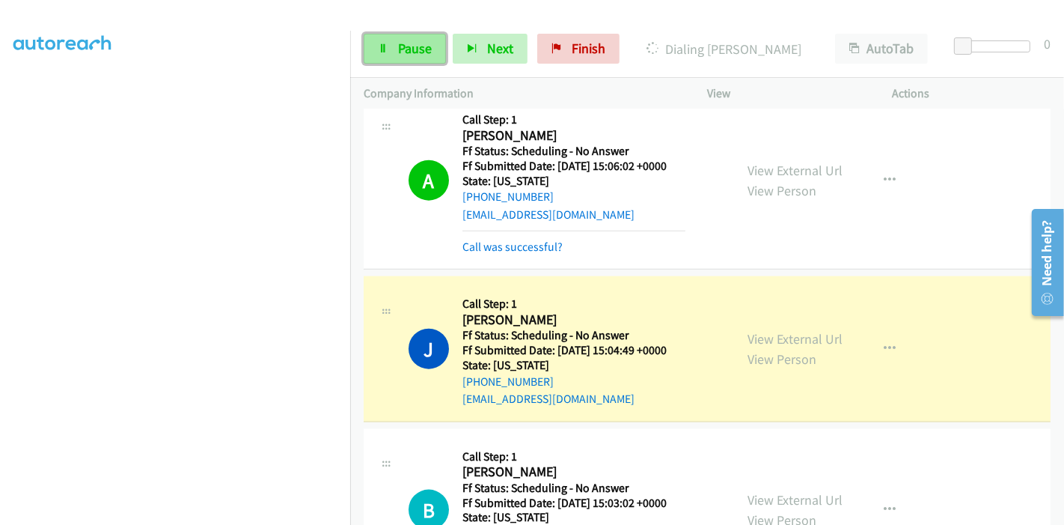
click at [387, 49] on icon at bounding box center [383, 49] width 10 height 10
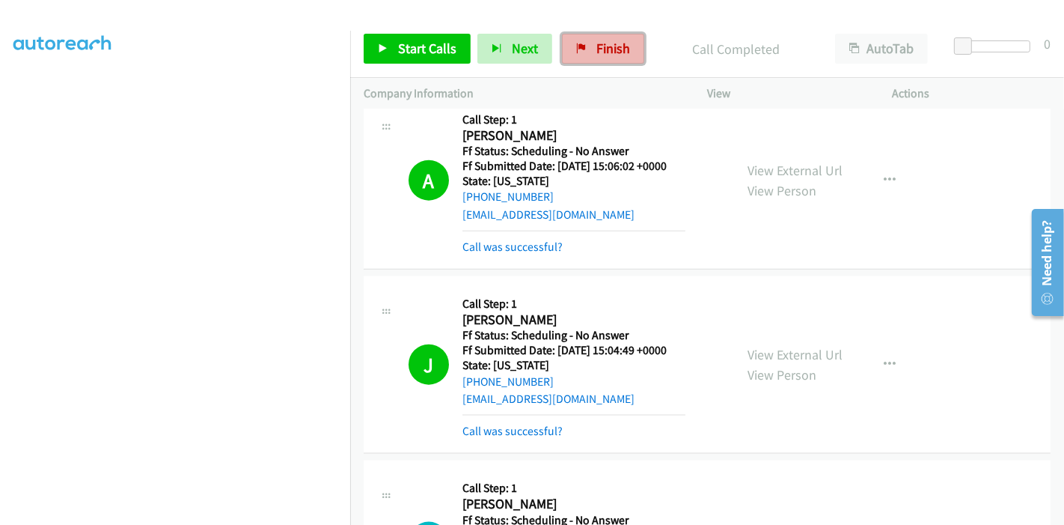
click at [604, 53] on span "Finish" at bounding box center [614, 48] width 34 height 17
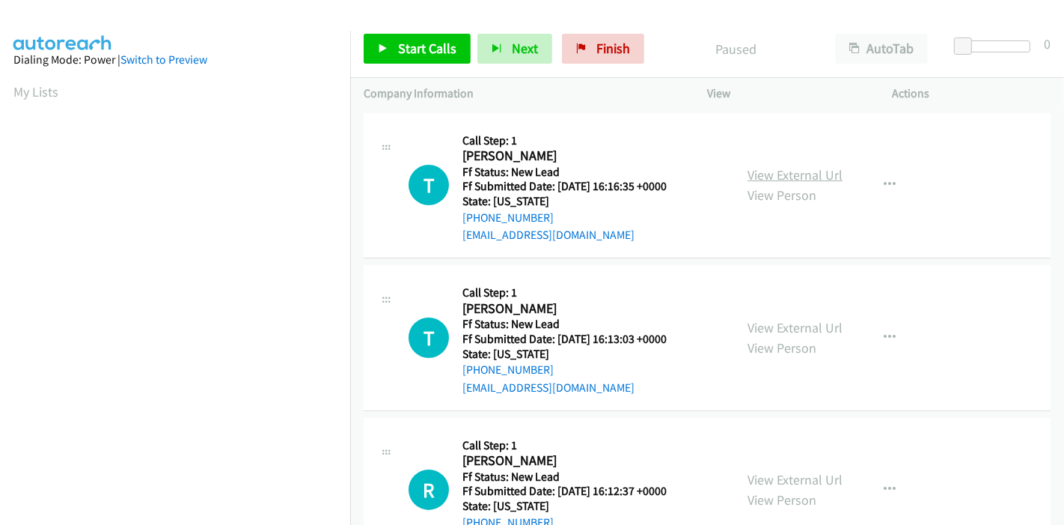
click at [792, 168] on link "View External Url" at bounding box center [795, 174] width 95 height 17
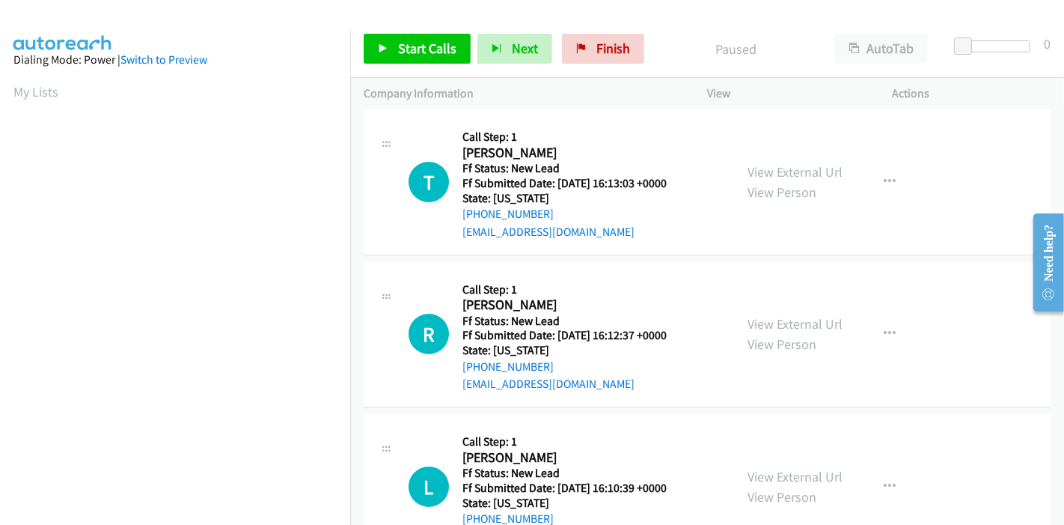
scroll to position [166, 0]
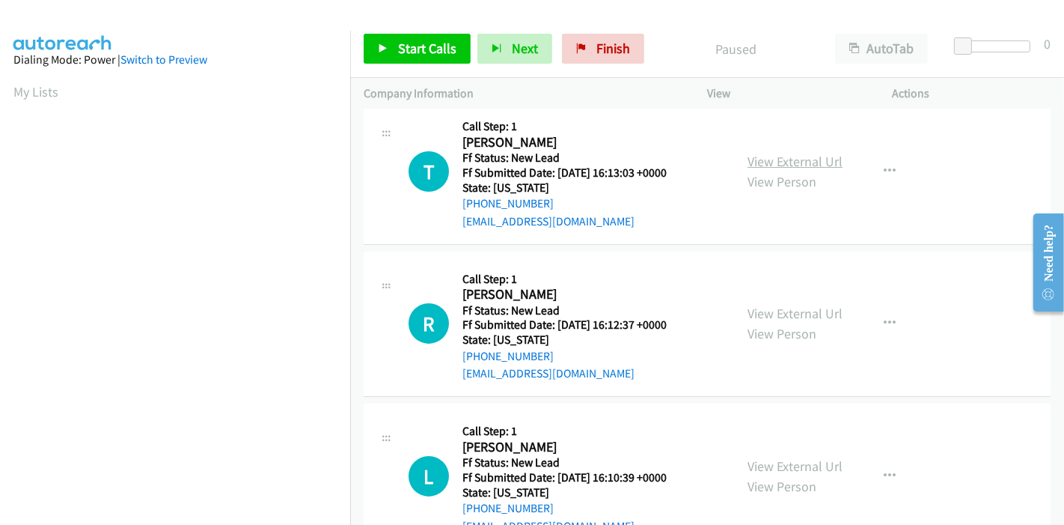
click at [782, 160] on link "View External Url" at bounding box center [795, 161] width 95 height 17
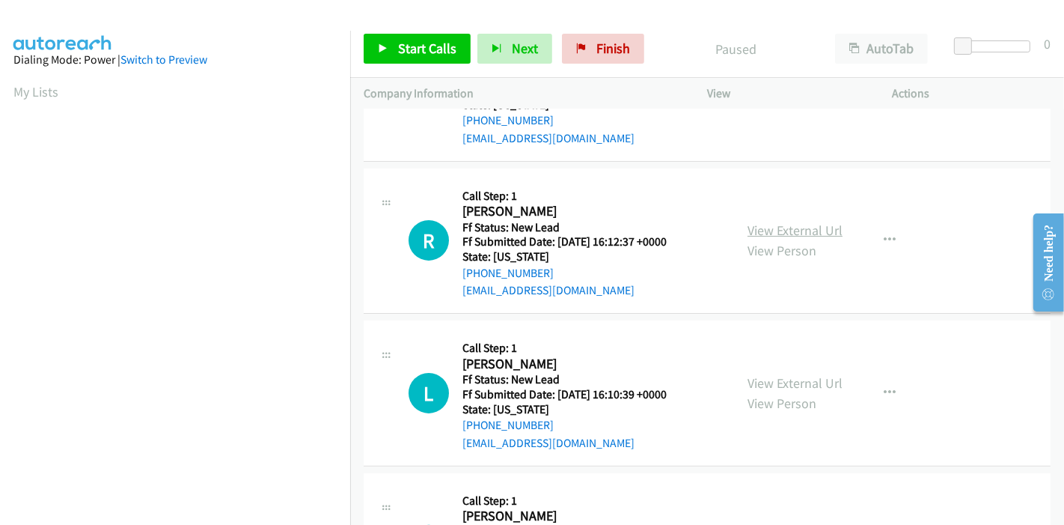
click at [781, 223] on link "View External Url" at bounding box center [795, 230] width 95 height 17
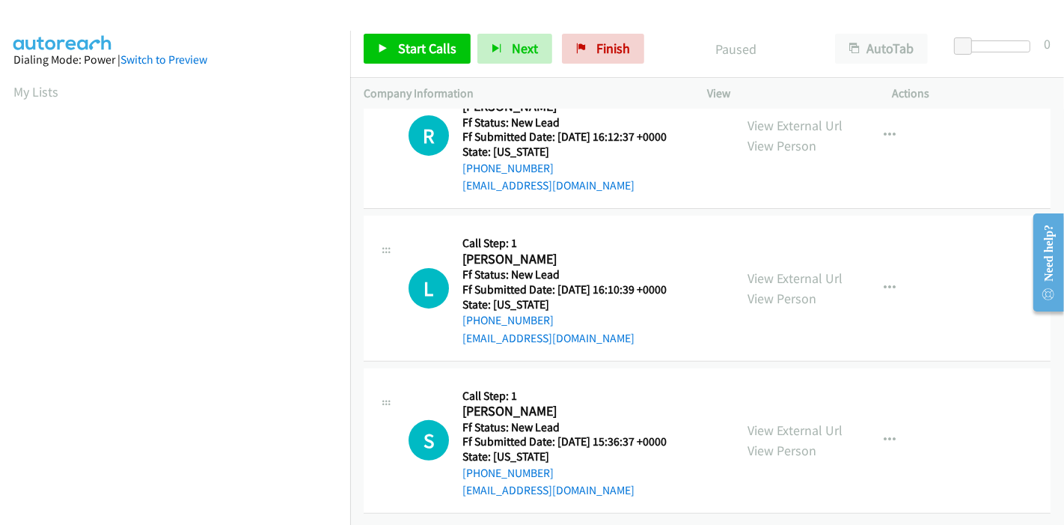
scroll to position [365, 0]
click at [774, 269] on link "View External Url" at bounding box center [795, 277] width 95 height 17
click at [749, 421] on link "View External Url" at bounding box center [795, 429] width 95 height 17
click at [417, 47] on span "Start Calls" at bounding box center [427, 48] width 58 height 17
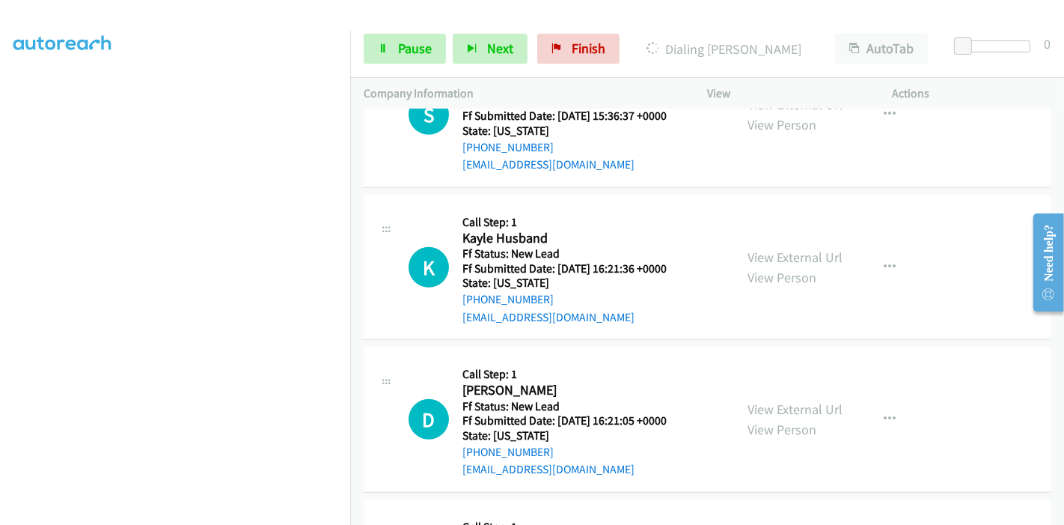
scroll to position [776, 0]
click at [384, 60] on link "Pause" at bounding box center [405, 49] width 82 height 30
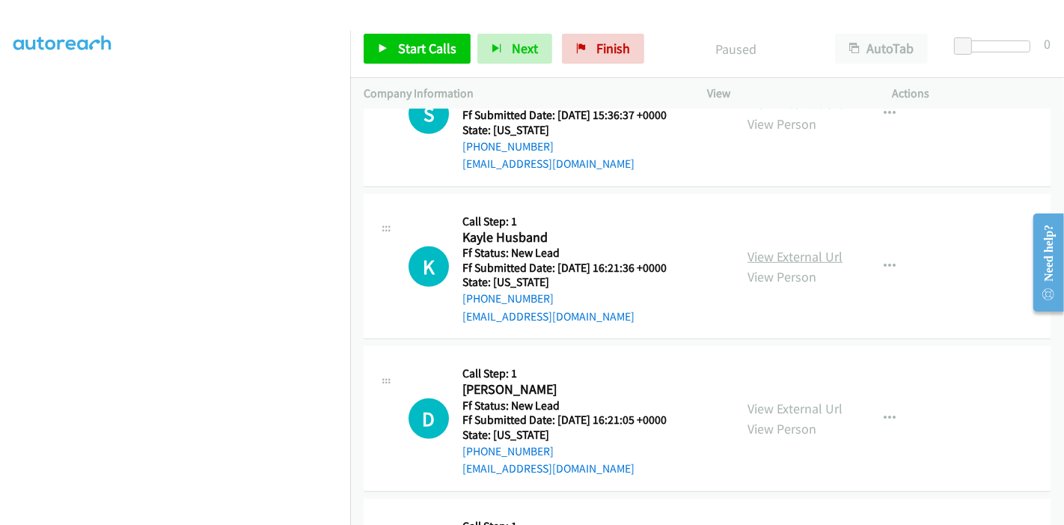
click at [760, 251] on link "View External Url" at bounding box center [795, 256] width 95 height 17
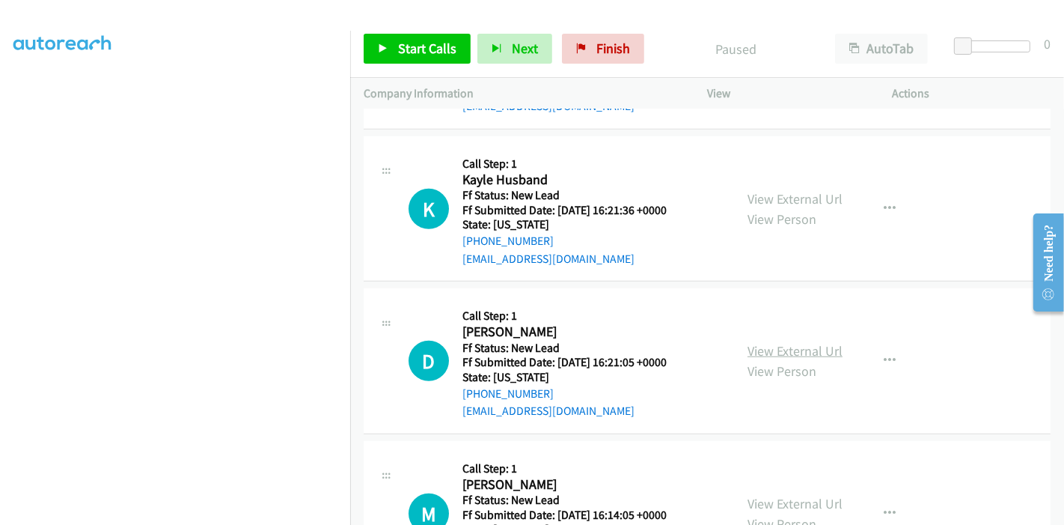
scroll to position [859, 0]
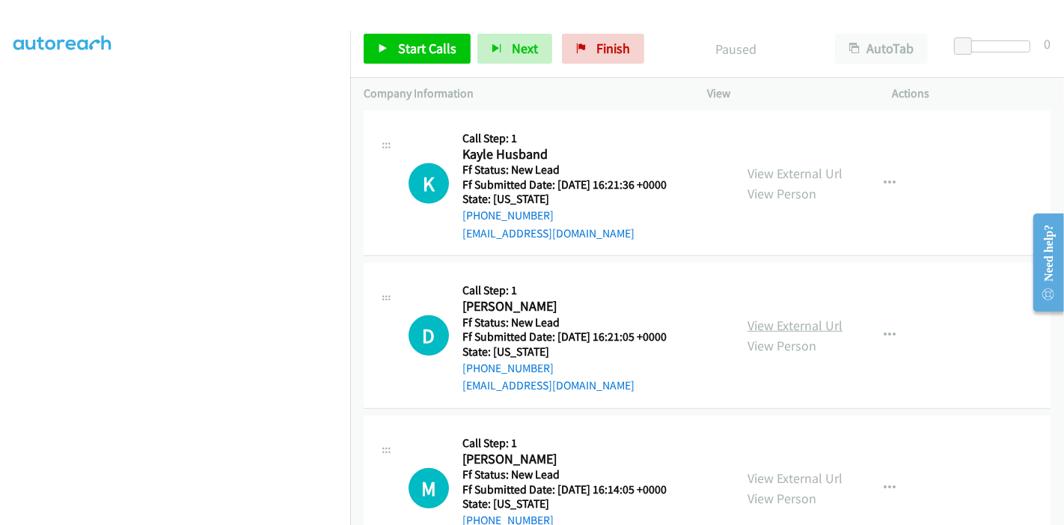
click at [781, 320] on link "View External Url" at bounding box center [795, 325] width 95 height 17
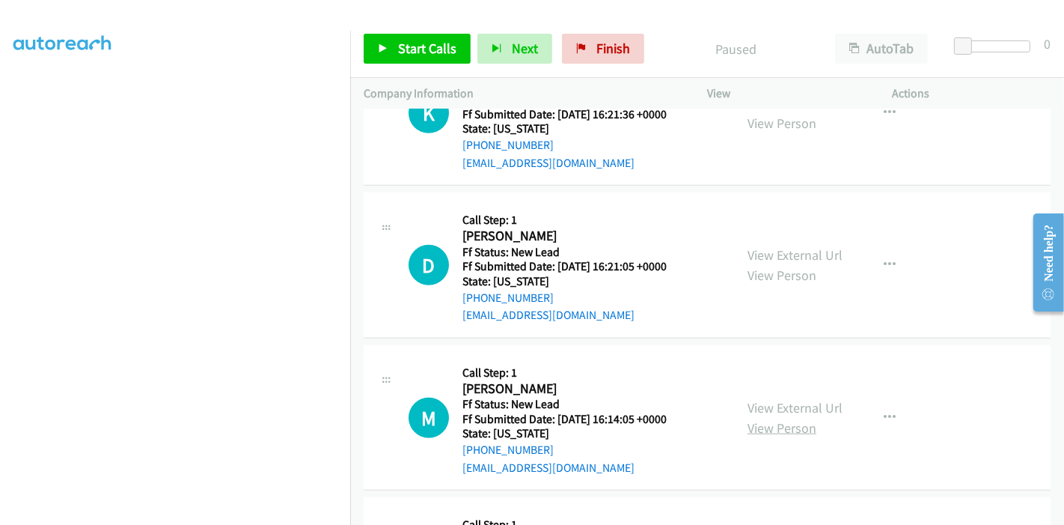
scroll to position [1026, 0]
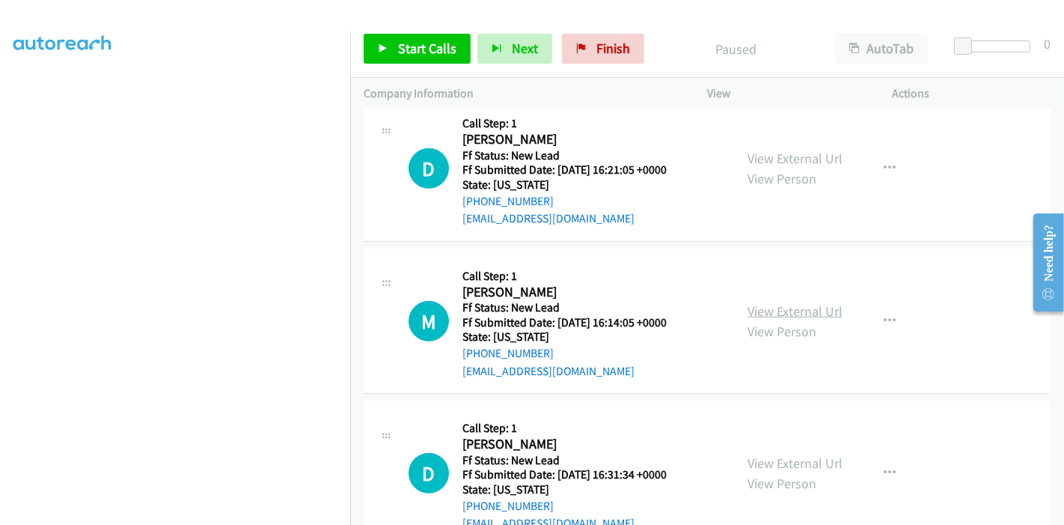
click at [793, 302] on link "View External Url" at bounding box center [795, 310] width 95 height 17
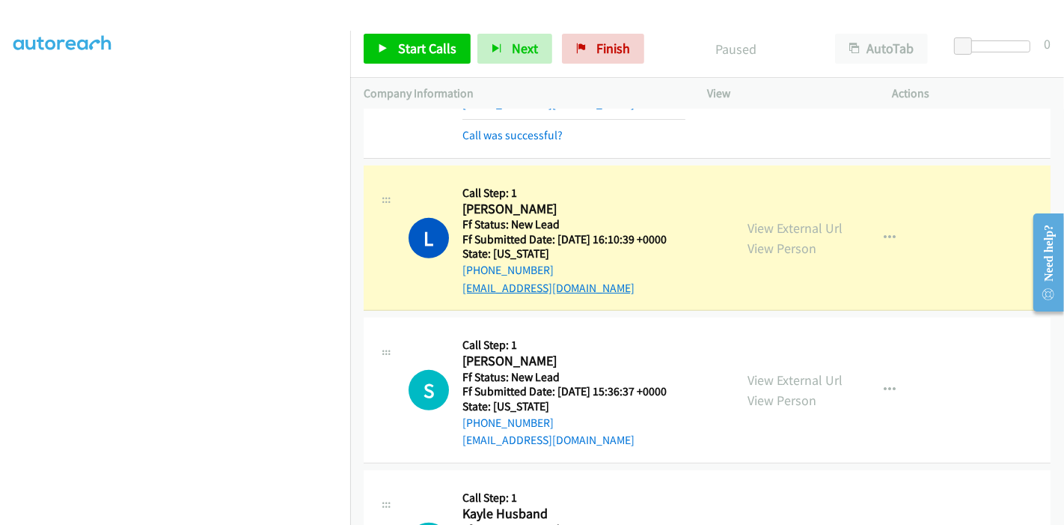
scroll to position [527, 0]
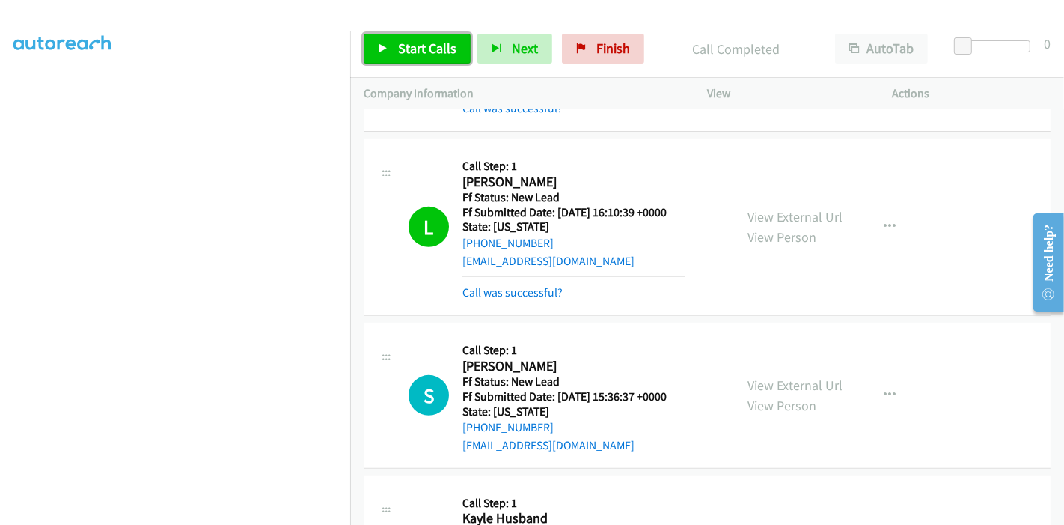
click at [390, 54] on link "Start Calls" at bounding box center [417, 49] width 107 height 30
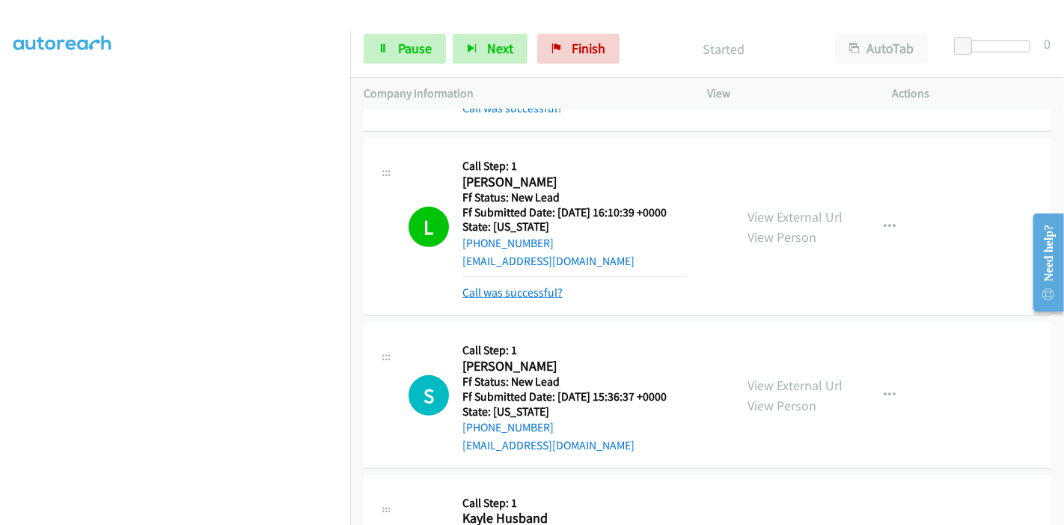
click at [510, 291] on link "Call was successful?" at bounding box center [513, 292] width 100 height 14
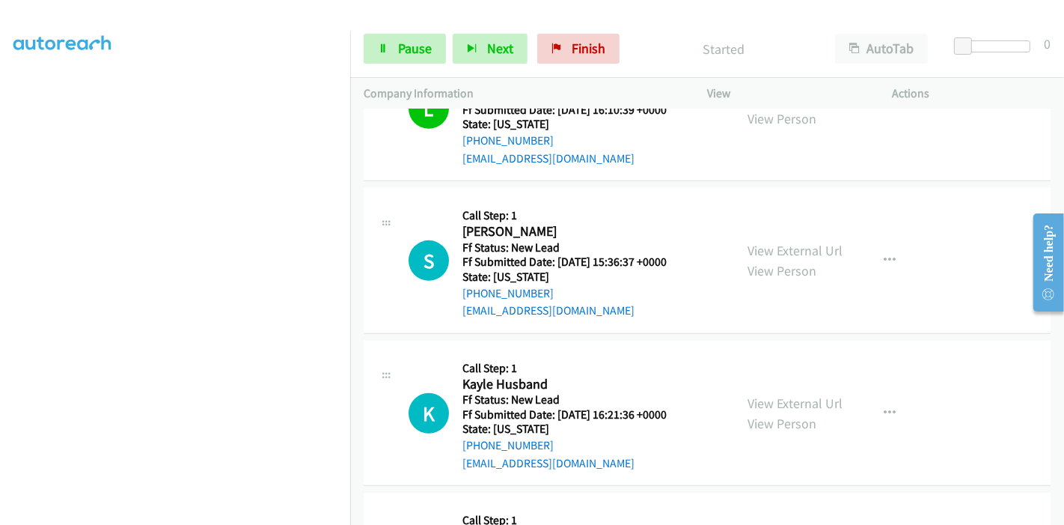
scroll to position [693, 0]
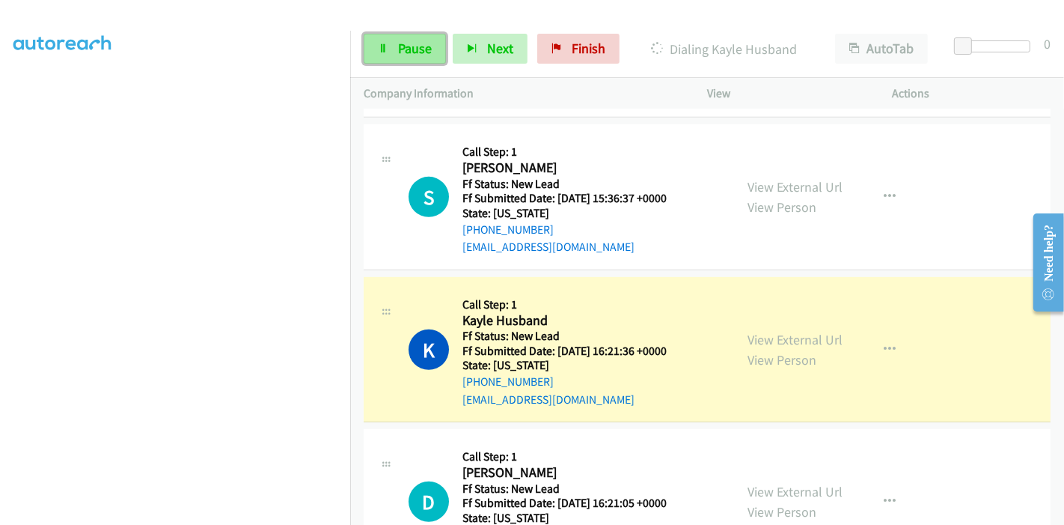
click at [406, 50] on span "Pause" at bounding box center [415, 48] width 34 height 17
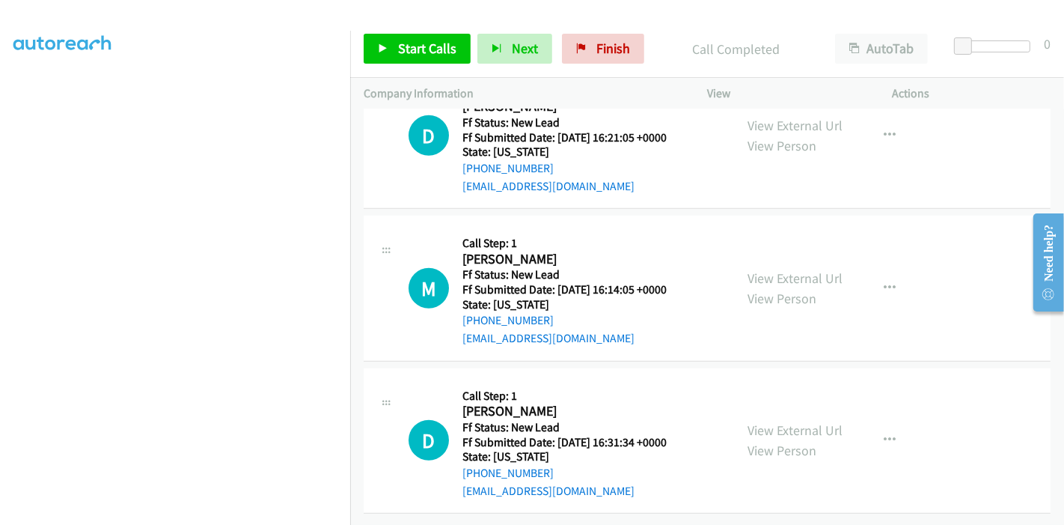
scroll to position [1131, 0]
click at [829, 422] on link "View External Url" at bounding box center [795, 429] width 95 height 17
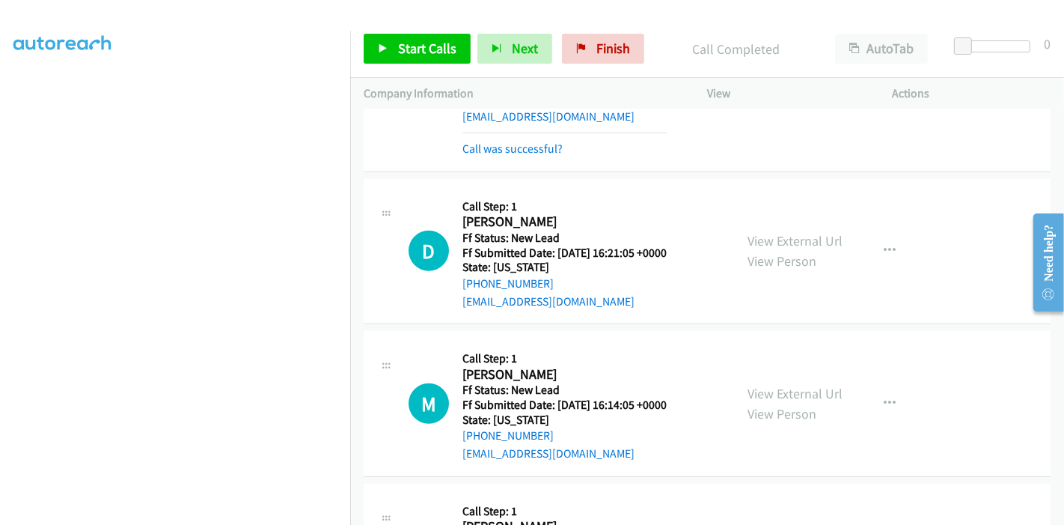
scroll to position [882, 0]
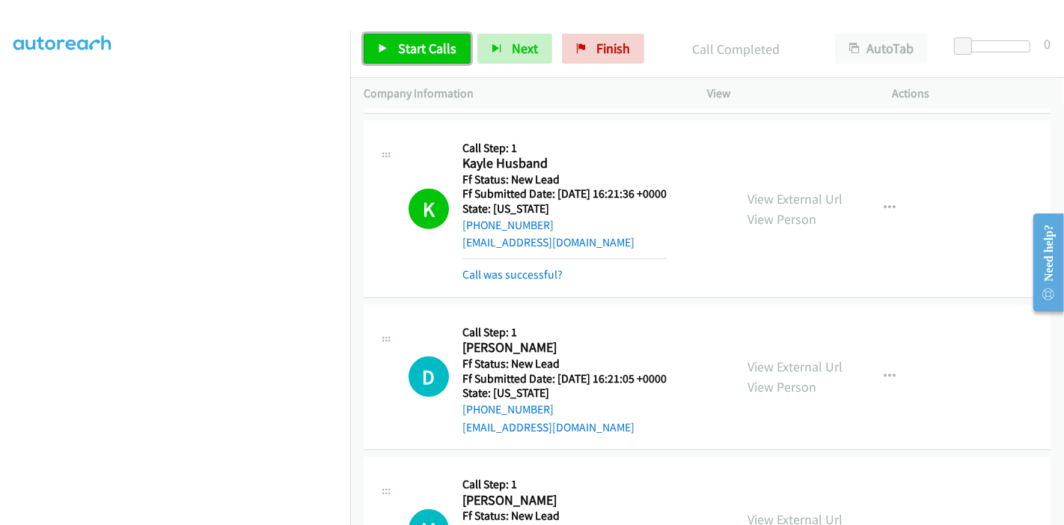
click at [412, 50] on span "Start Calls" at bounding box center [427, 48] width 58 height 17
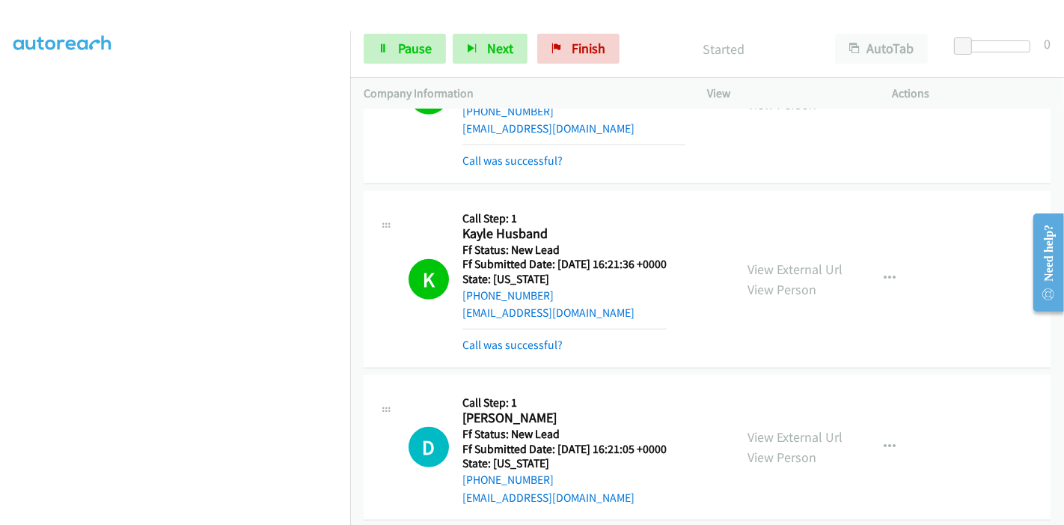
scroll to position [716, 0]
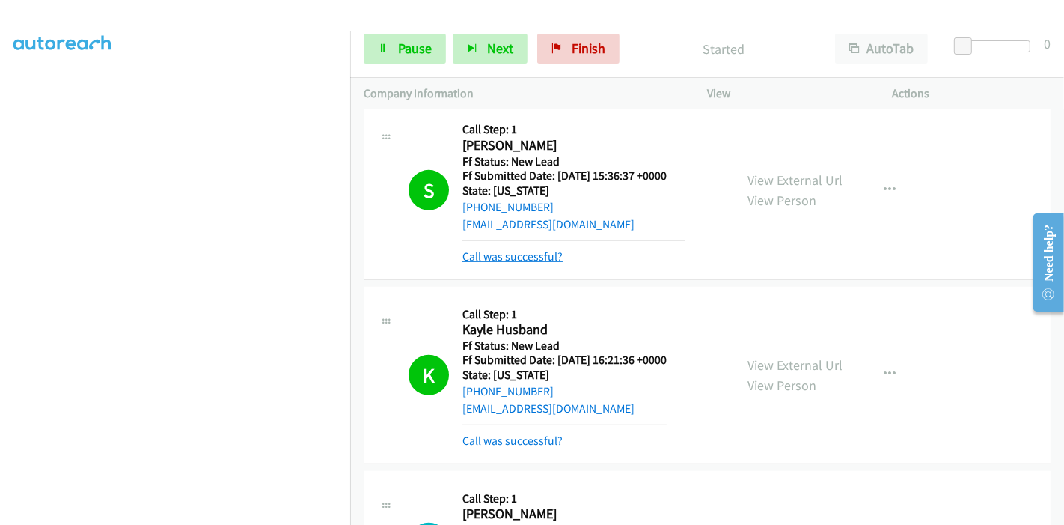
click at [505, 254] on link "Call was successful?" at bounding box center [513, 256] width 100 height 14
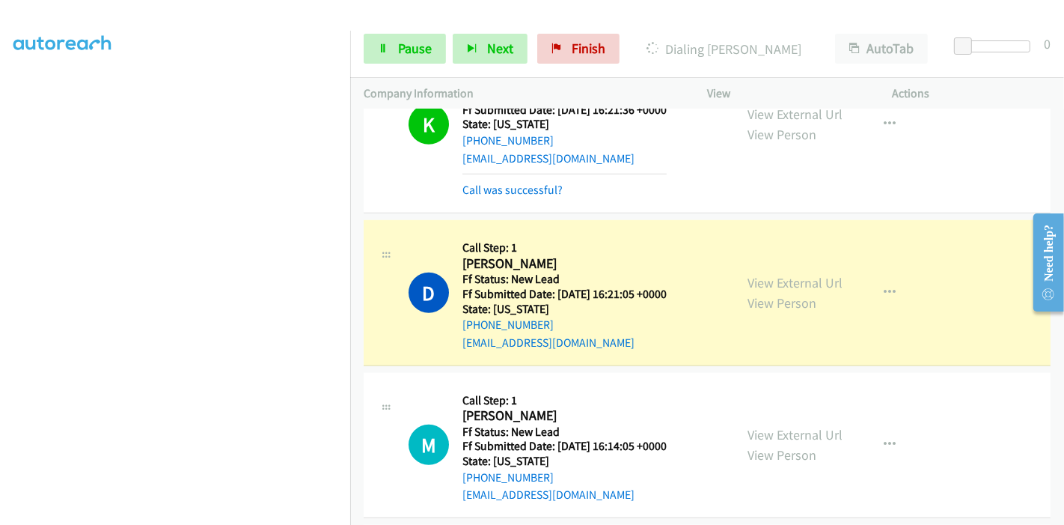
scroll to position [933, 0]
click at [389, 43] on link "Pause" at bounding box center [405, 49] width 82 height 30
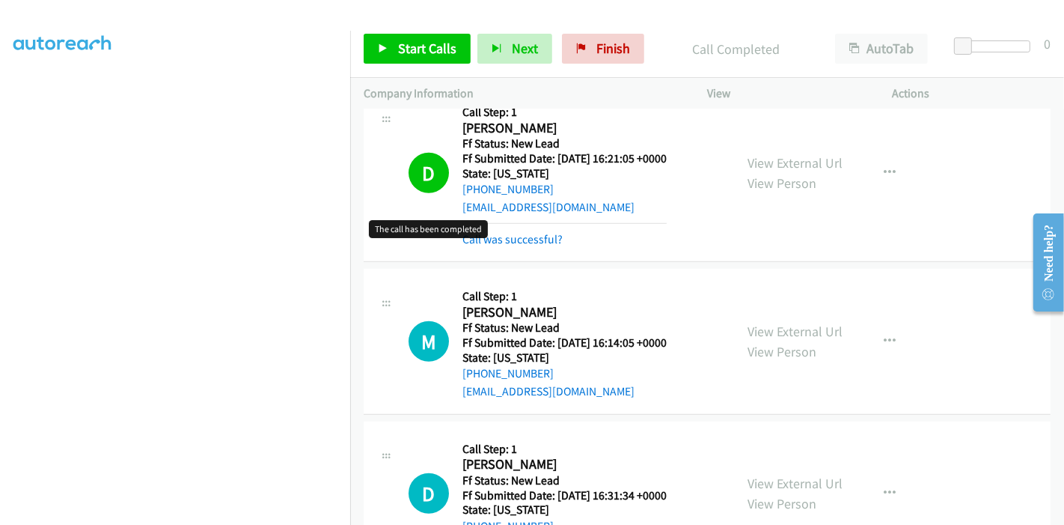
scroll to position [1032, 0]
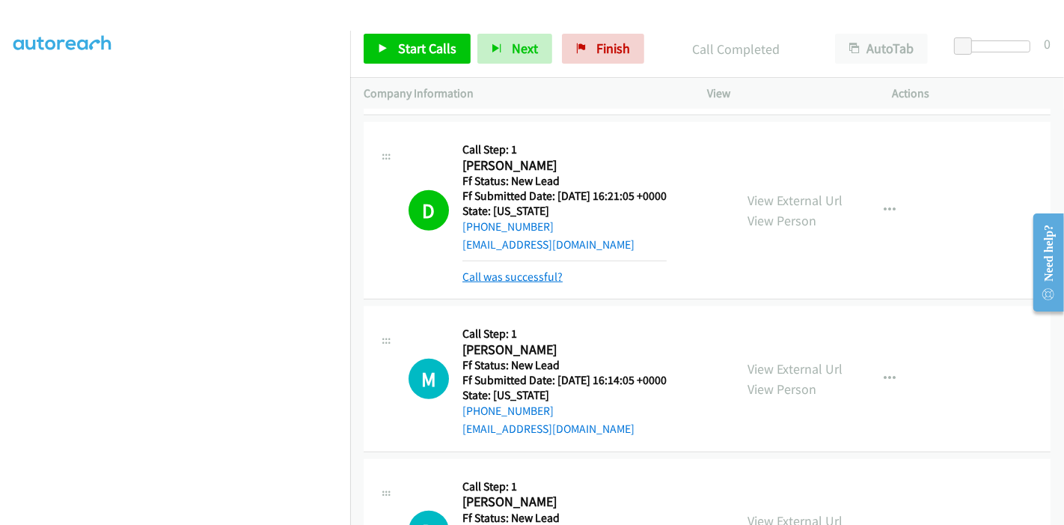
click at [475, 271] on link "Call was successful?" at bounding box center [513, 276] width 100 height 14
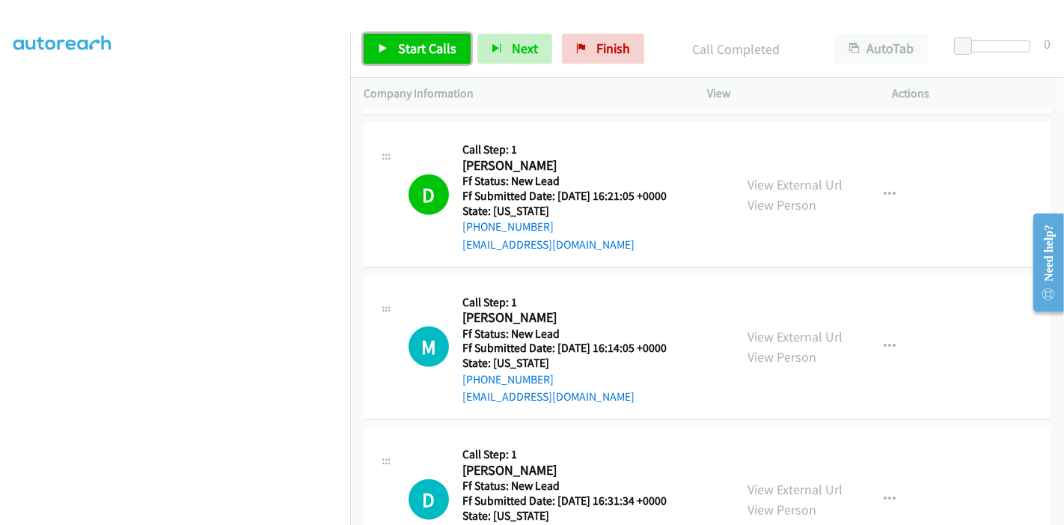
click at [384, 44] on icon at bounding box center [383, 49] width 10 height 10
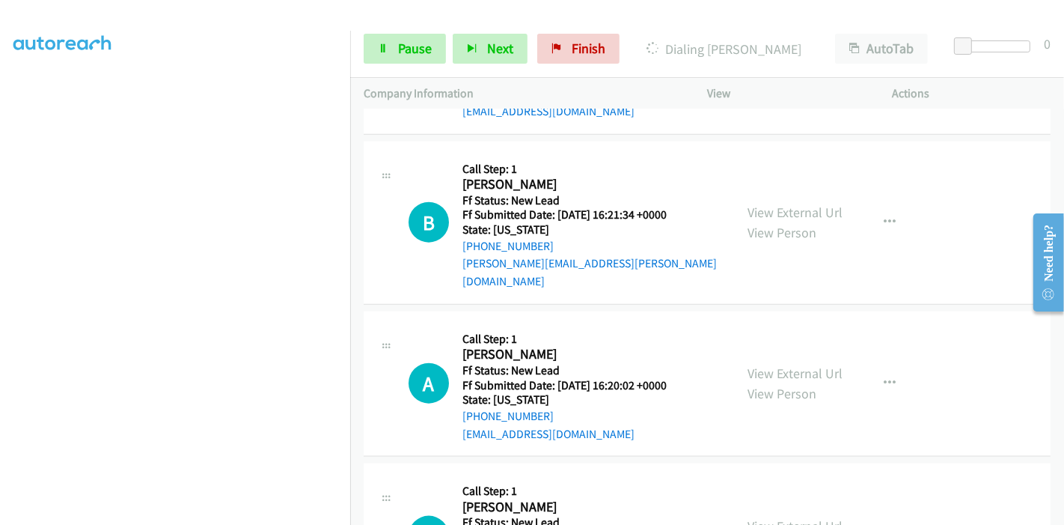
scroll to position [1473, 0]
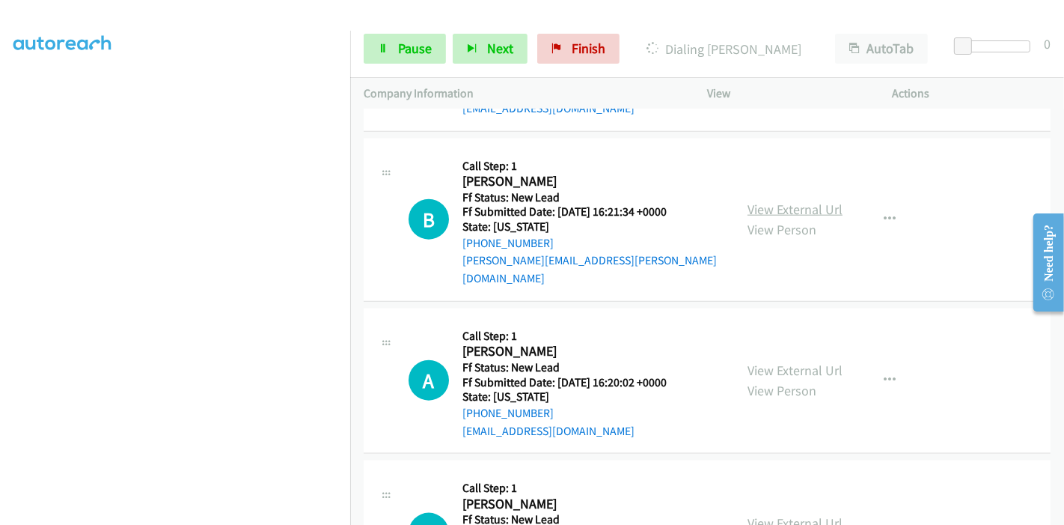
click at [771, 204] on link "View External Url" at bounding box center [795, 209] width 95 height 17
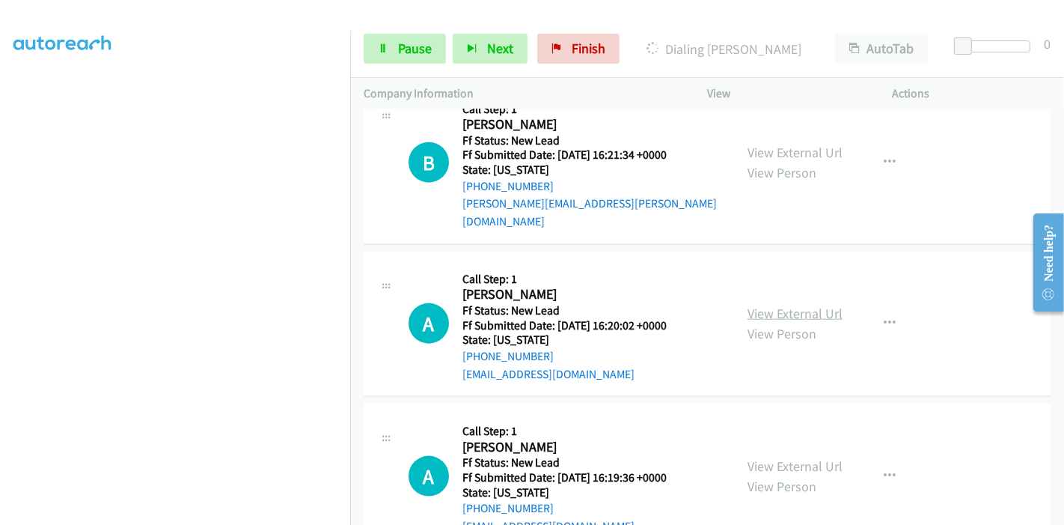
scroll to position [1556, 0]
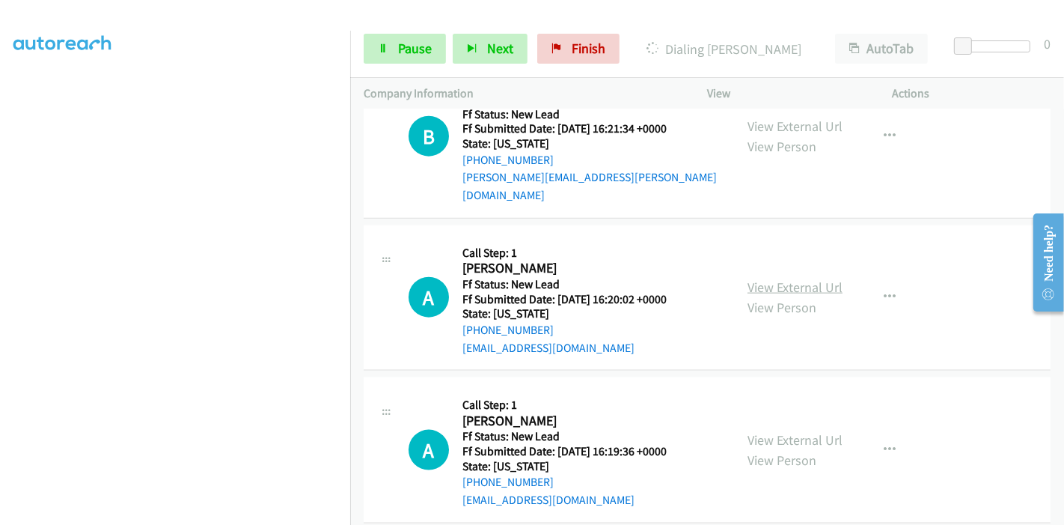
click at [752, 278] on link "View External Url" at bounding box center [795, 286] width 95 height 17
click at [754, 431] on link "View External Url" at bounding box center [795, 439] width 95 height 17
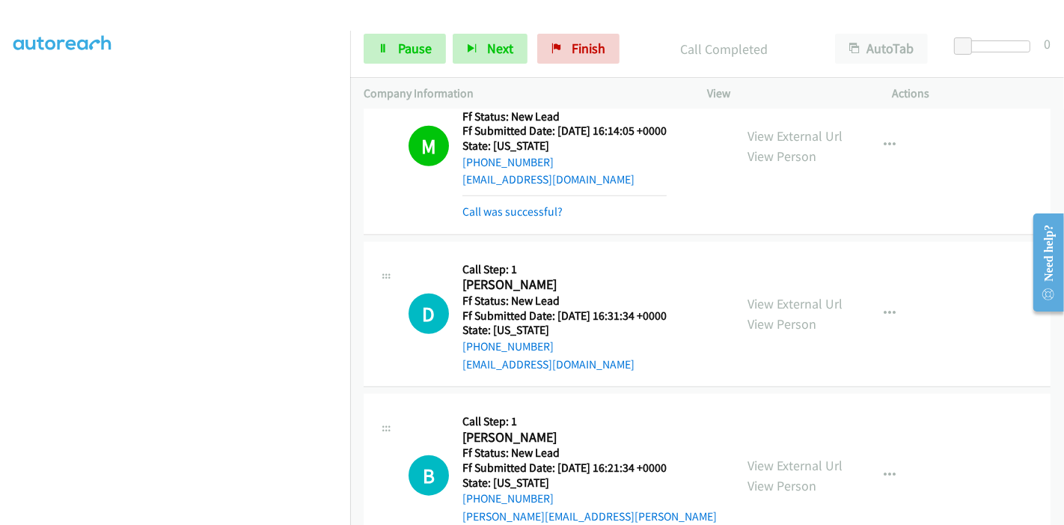
scroll to position [1223, 0]
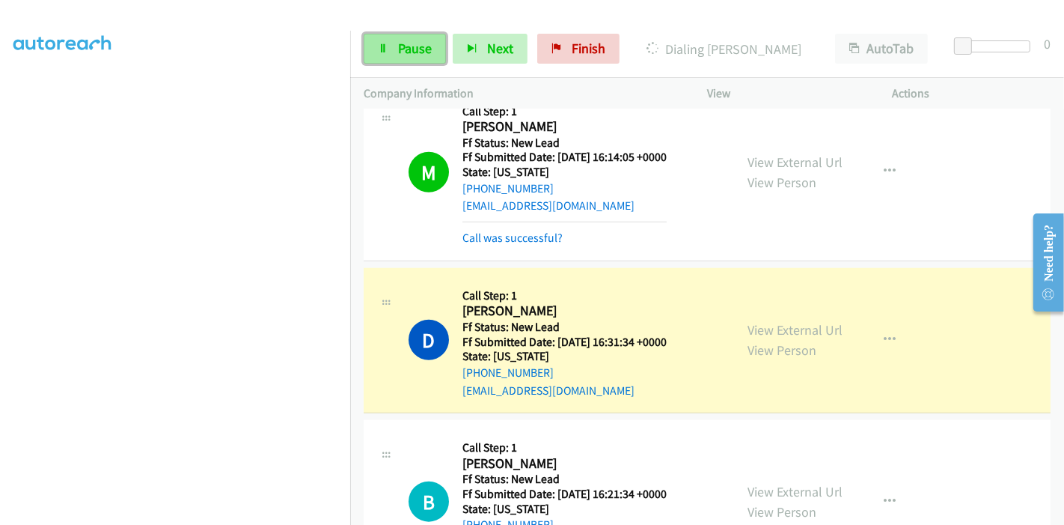
click at [413, 44] on span "Pause" at bounding box center [415, 48] width 34 height 17
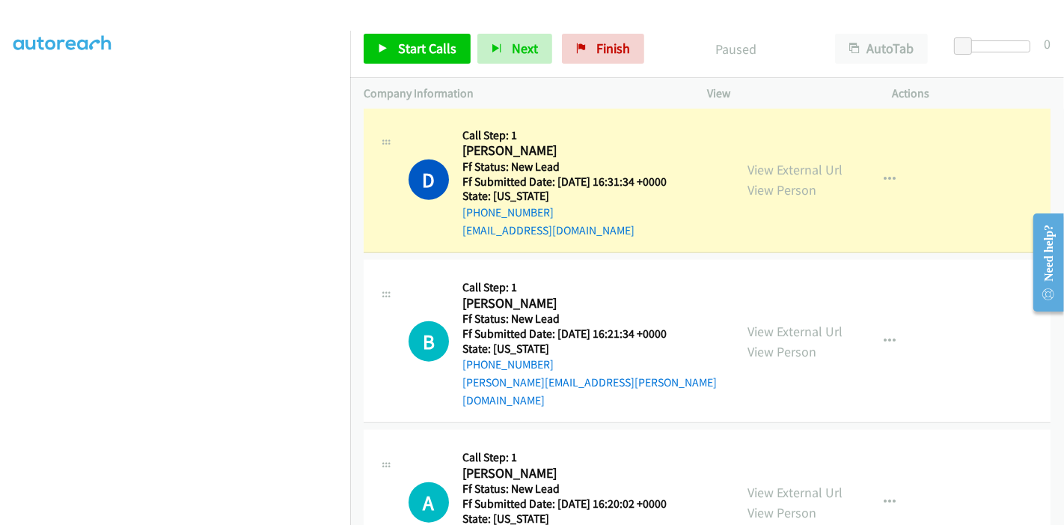
scroll to position [1390, 0]
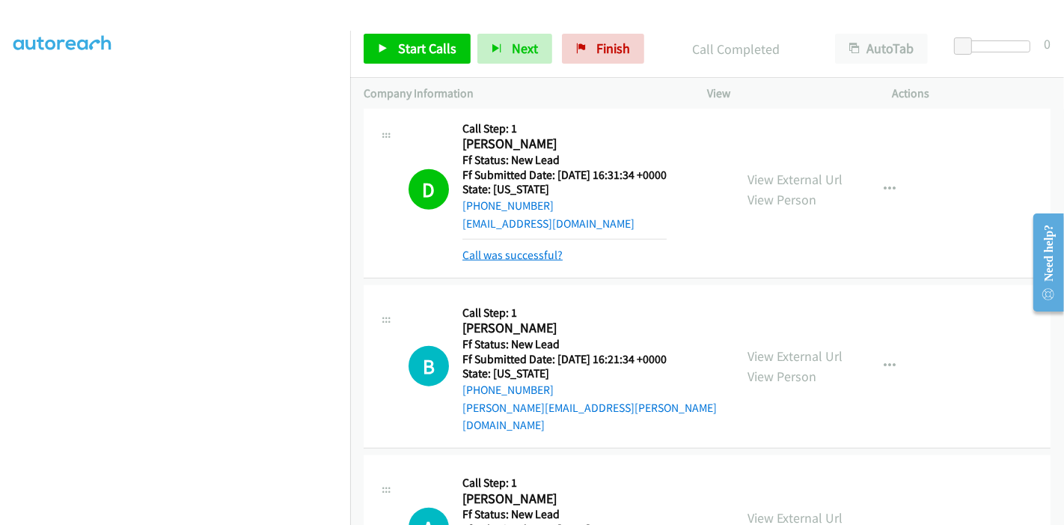
click at [511, 248] on link "Call was successful?" at bounding box center [513, 255] width 100 height 14
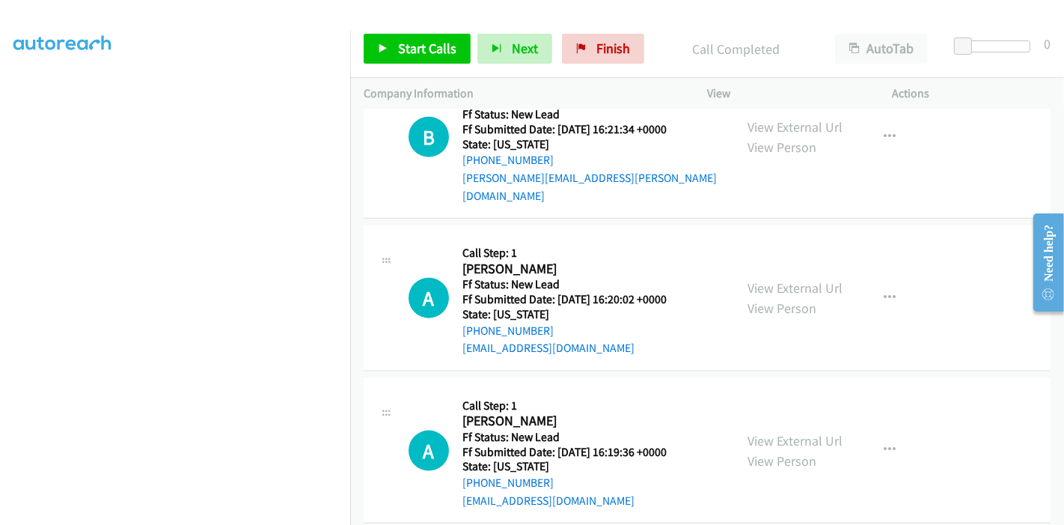
scroll to position [1421, 0]
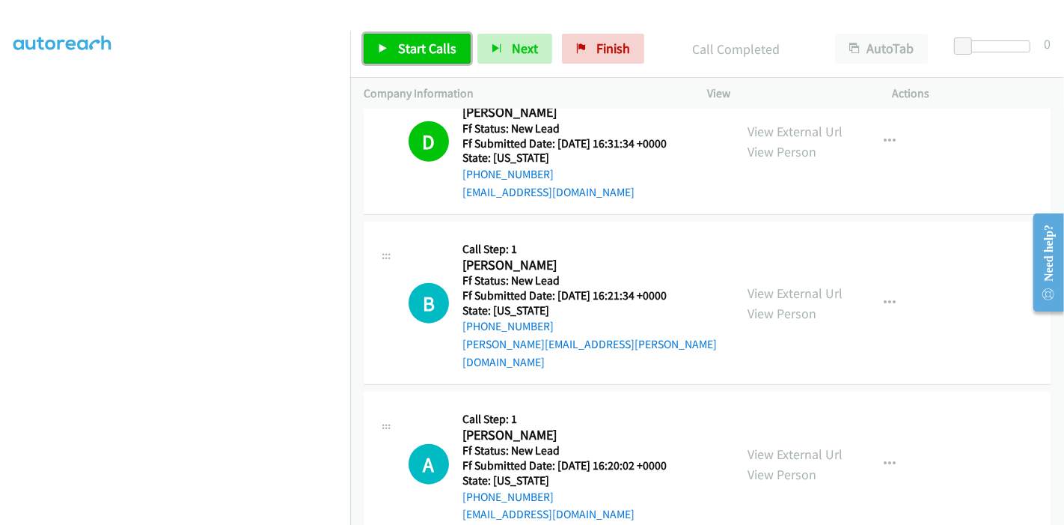
click at [404, 51] on span "Start Calls" at bounding box center [427, 48] width 58 height 17
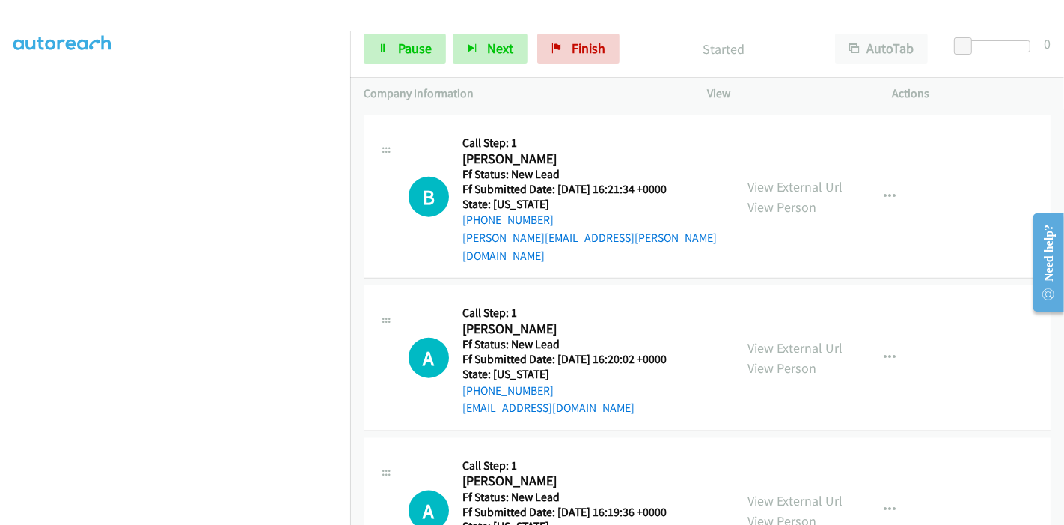
scroll to position [1588, 0]
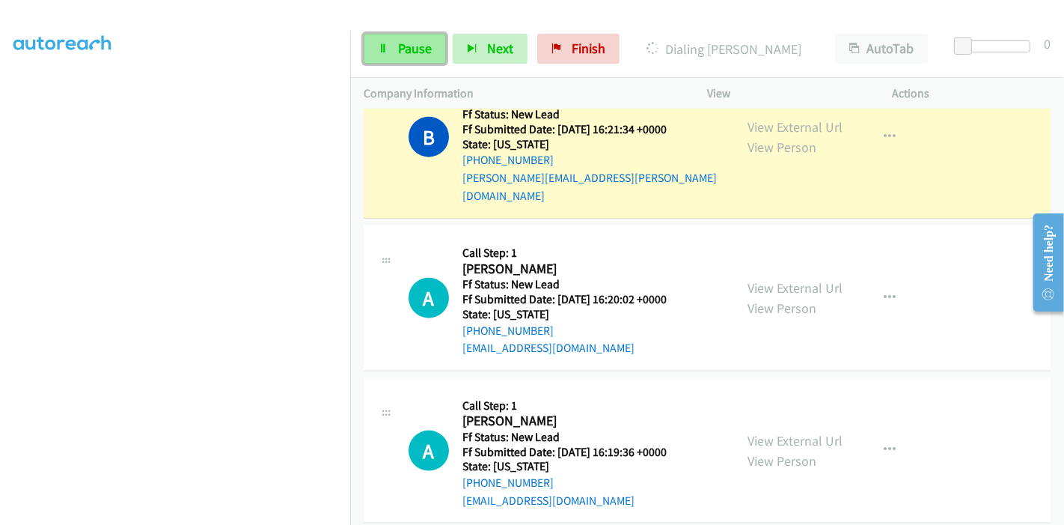
click at [415, 50] on span "Pause" at bounding box center [415, 48] width 34 height 17
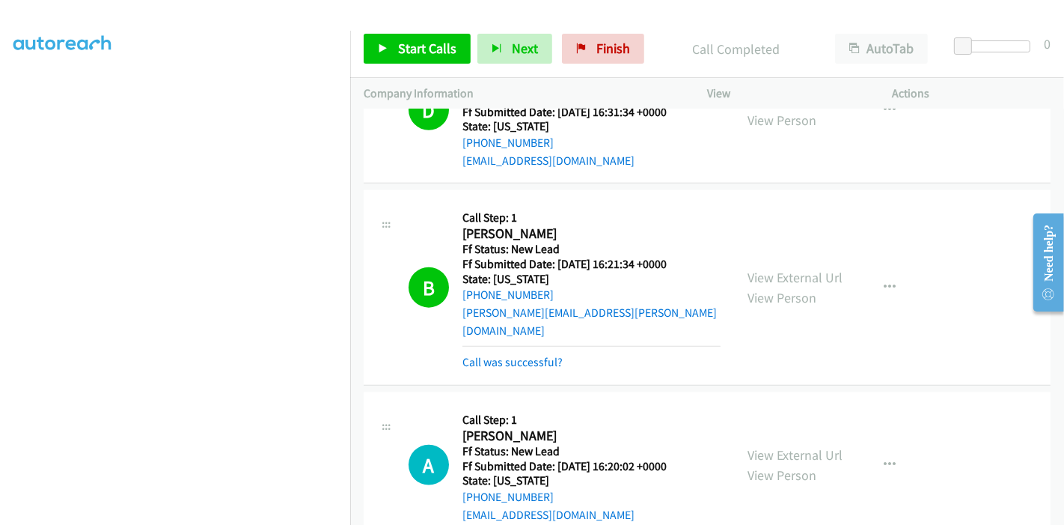
scroll to position [1437, 0]
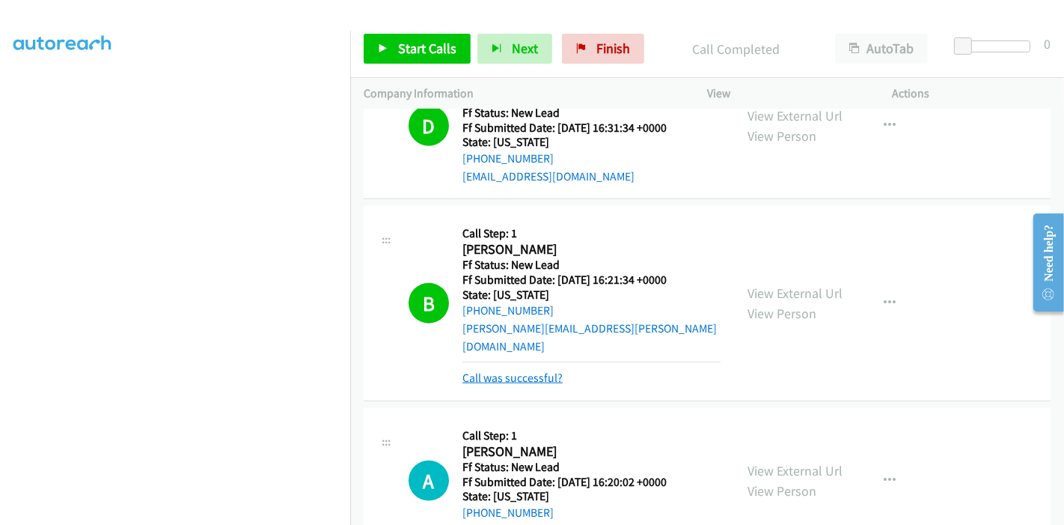
click at [494, 371] on link "Call was successful?" at bounding box center [513, 378] width 100 height 14
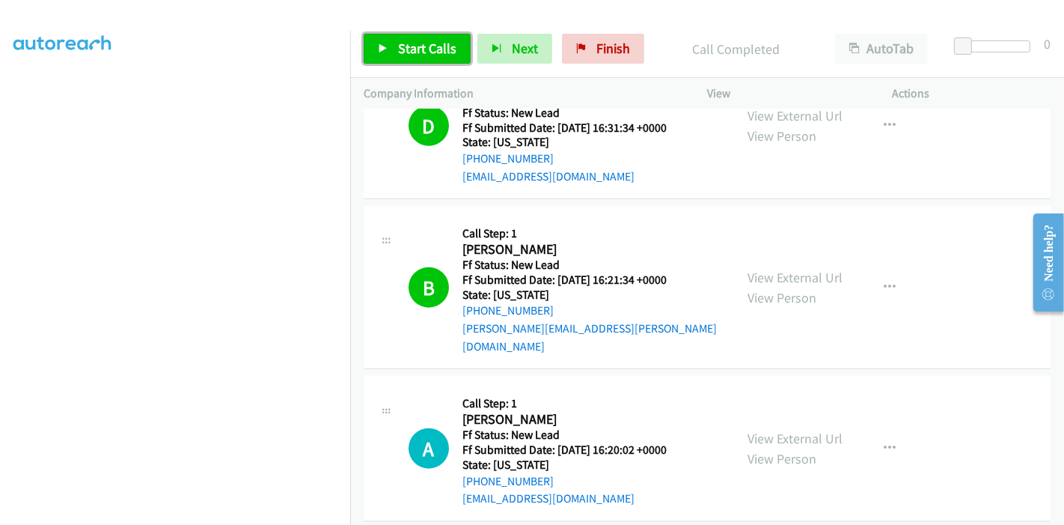
click at [388, 52] on link "Start Calls" at bounding box center [417, 49] width 107 height 30
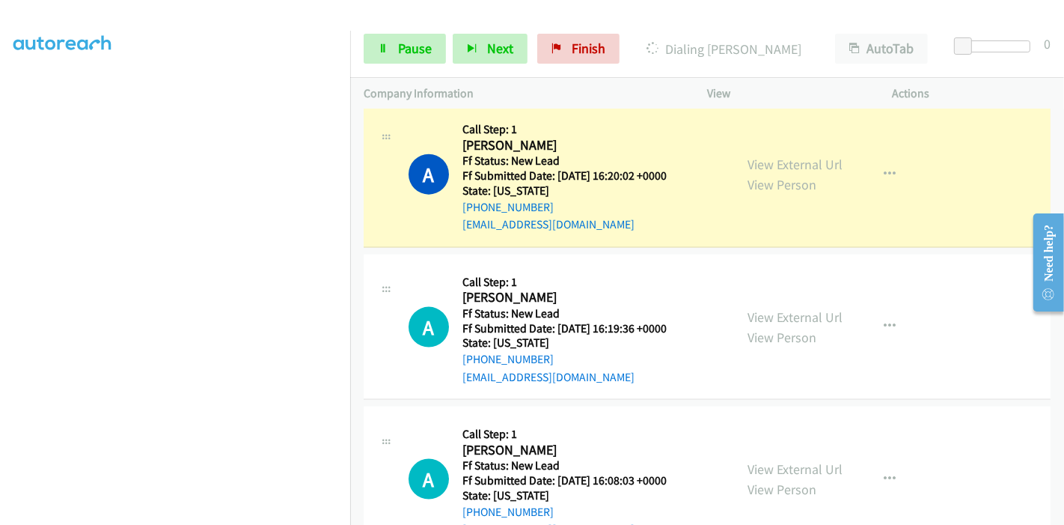
scroll to position [1628, 0]
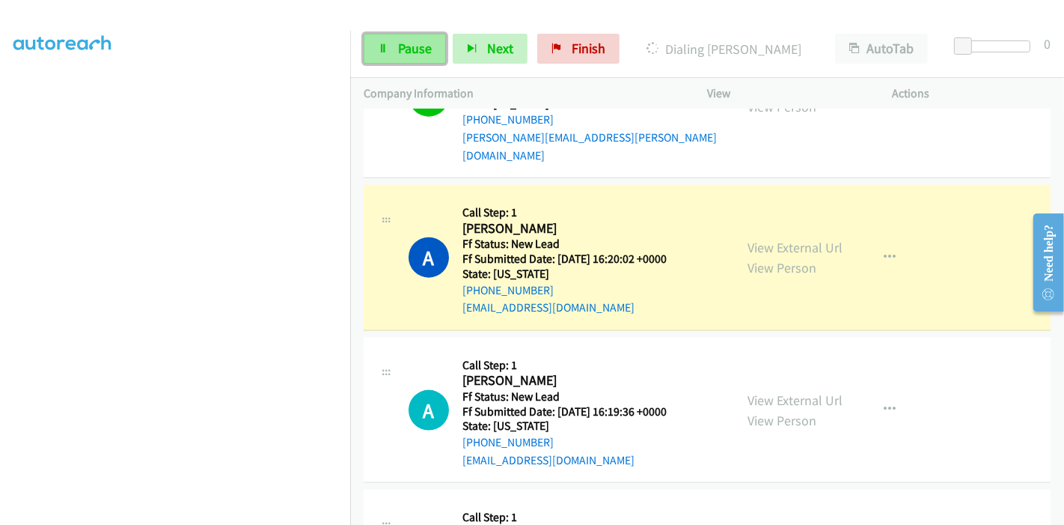
click at [403, 43] on span "Pause" at bounding box center [415, 48] width 34 height 17
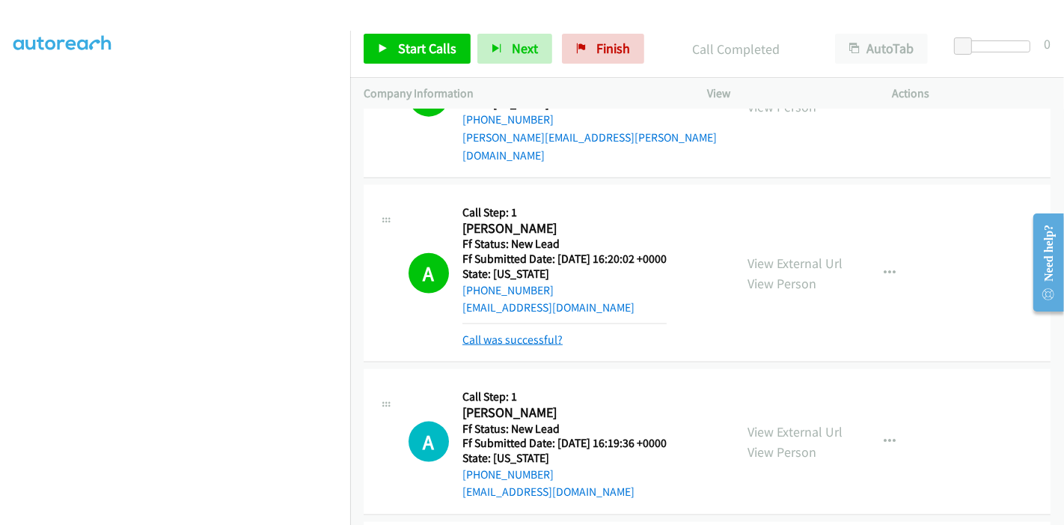
click at [538, 332] on link "Call was successful?" at bounding box center [513, 339] width 100 height 14
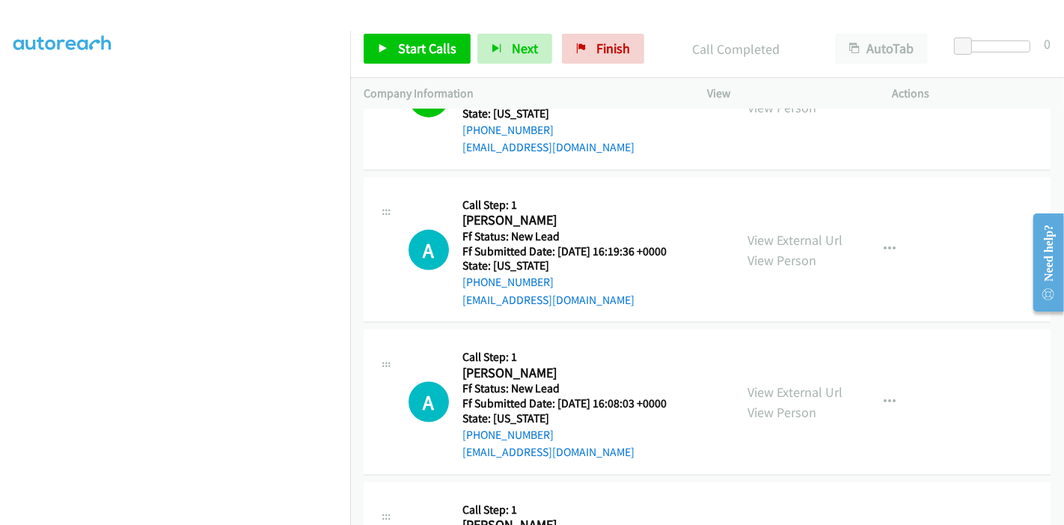
scroll to position [1794, 0]
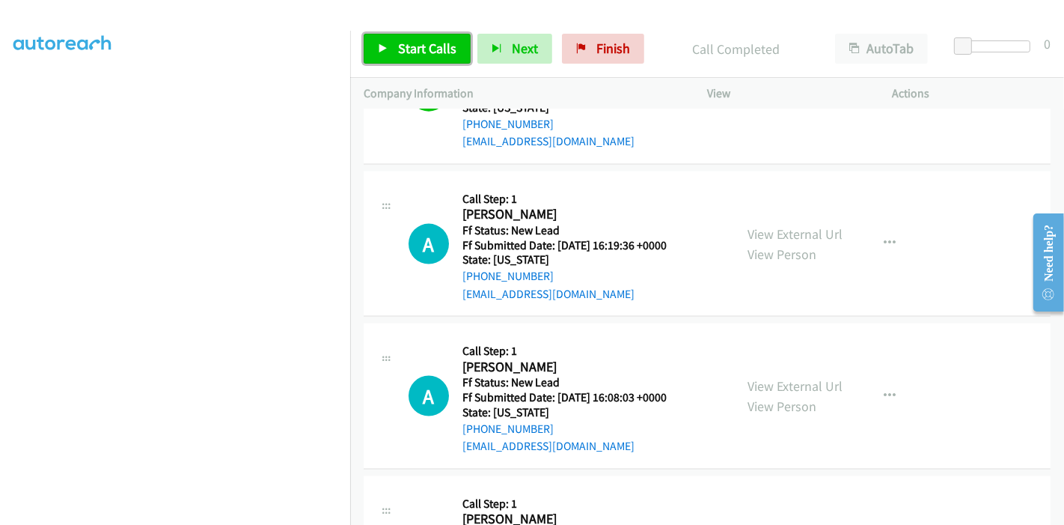
click at [415, 60] on link "Start Calls" at bounding box center [417, 49] width 107 height 30
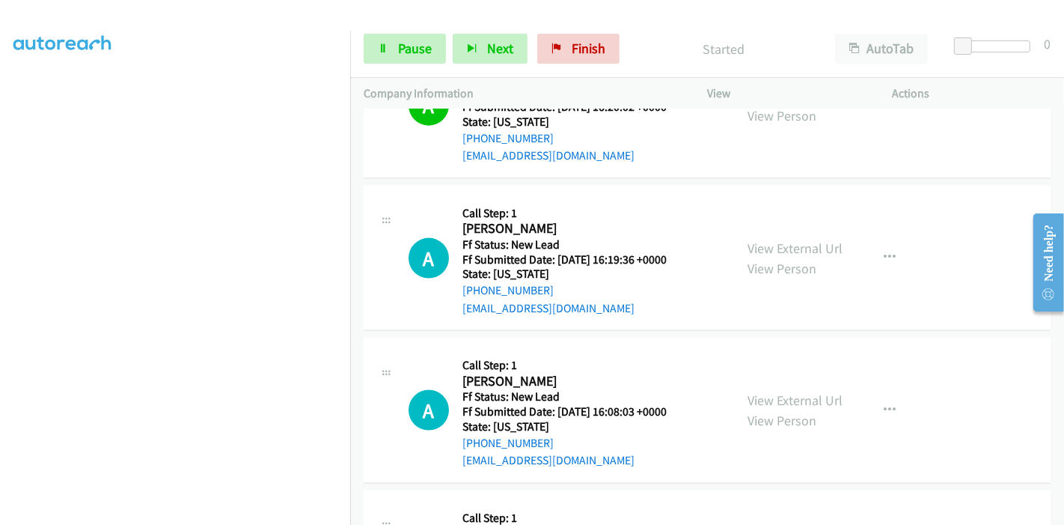
scroll to position [1531, 0]
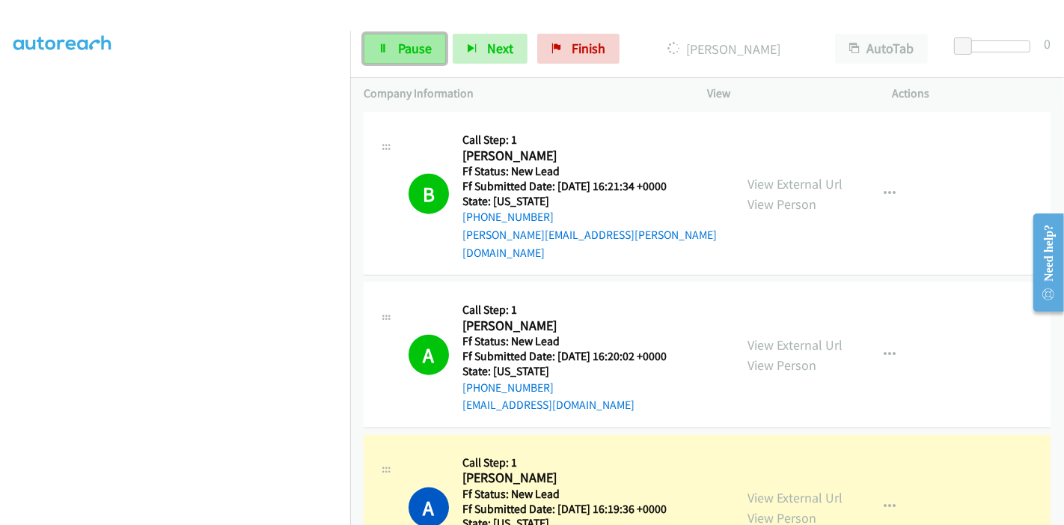
click at [413, 55] on span "Pause" at bounding box center [415, 48] width 34 height 17
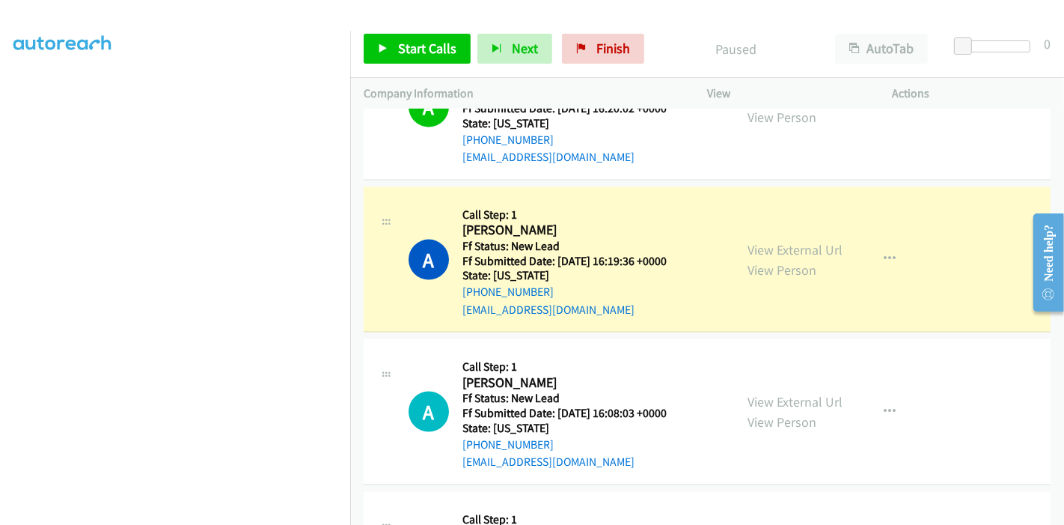
scroll to position [1780, 0]
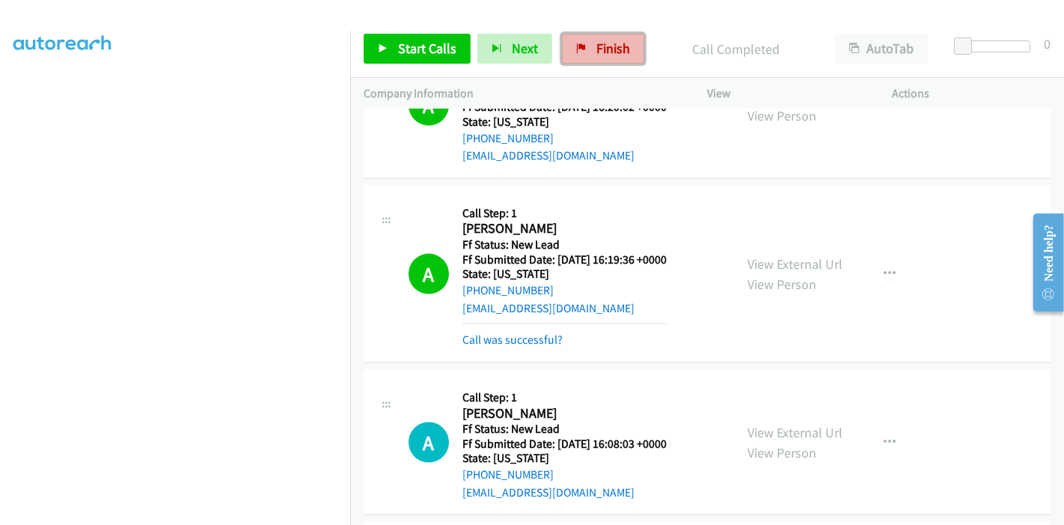
click at [580, 54] on link "Finish" at bounding box center [603, 49] width 82 height 30
